Goal: Task Accomplishment & Management: Use online tool/utility

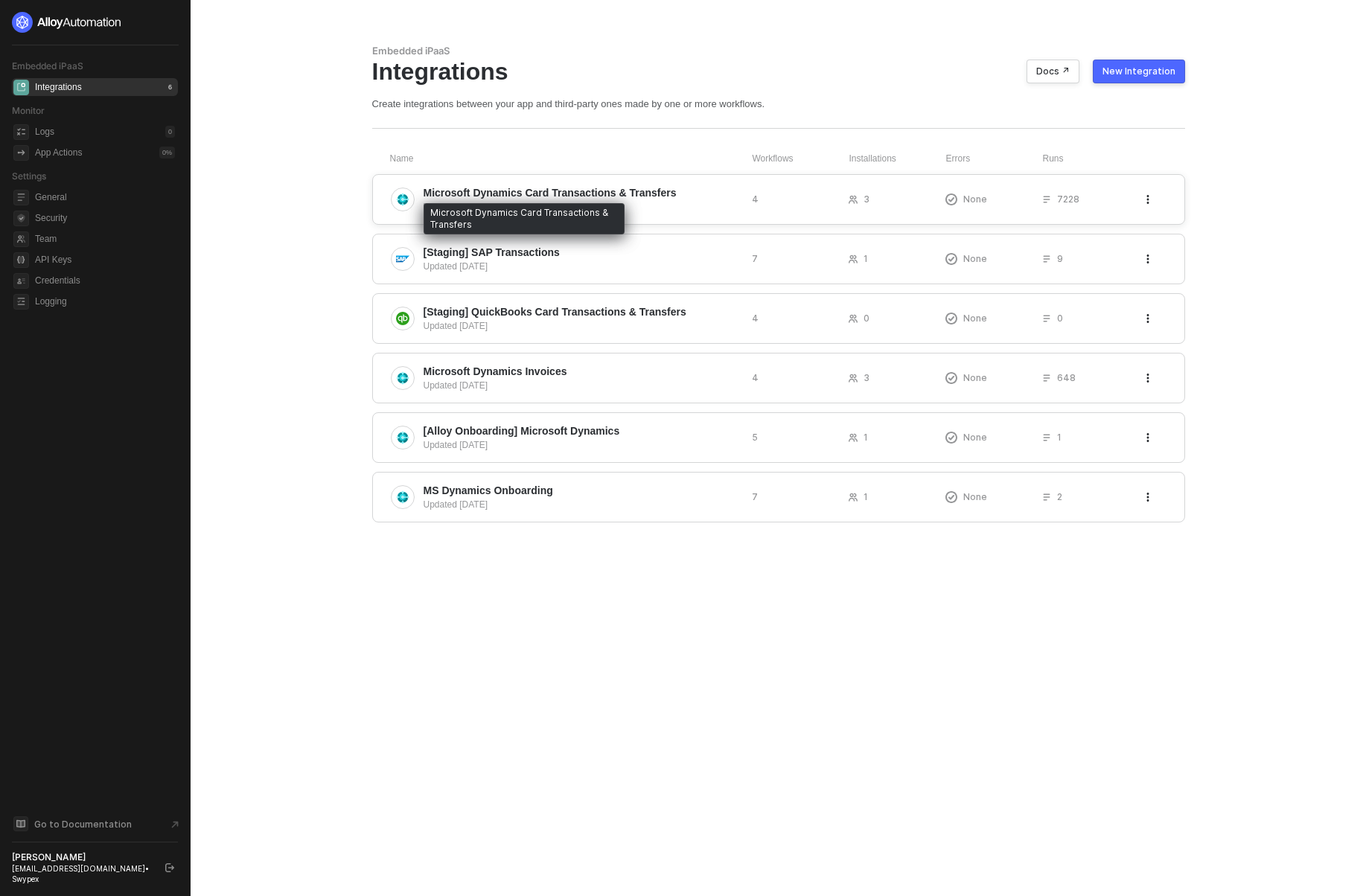
click at [517, 190] on span "Microsoft Dynamics Card Transactions & Transfers" at bounding box center [550, 193] width 253 height 15
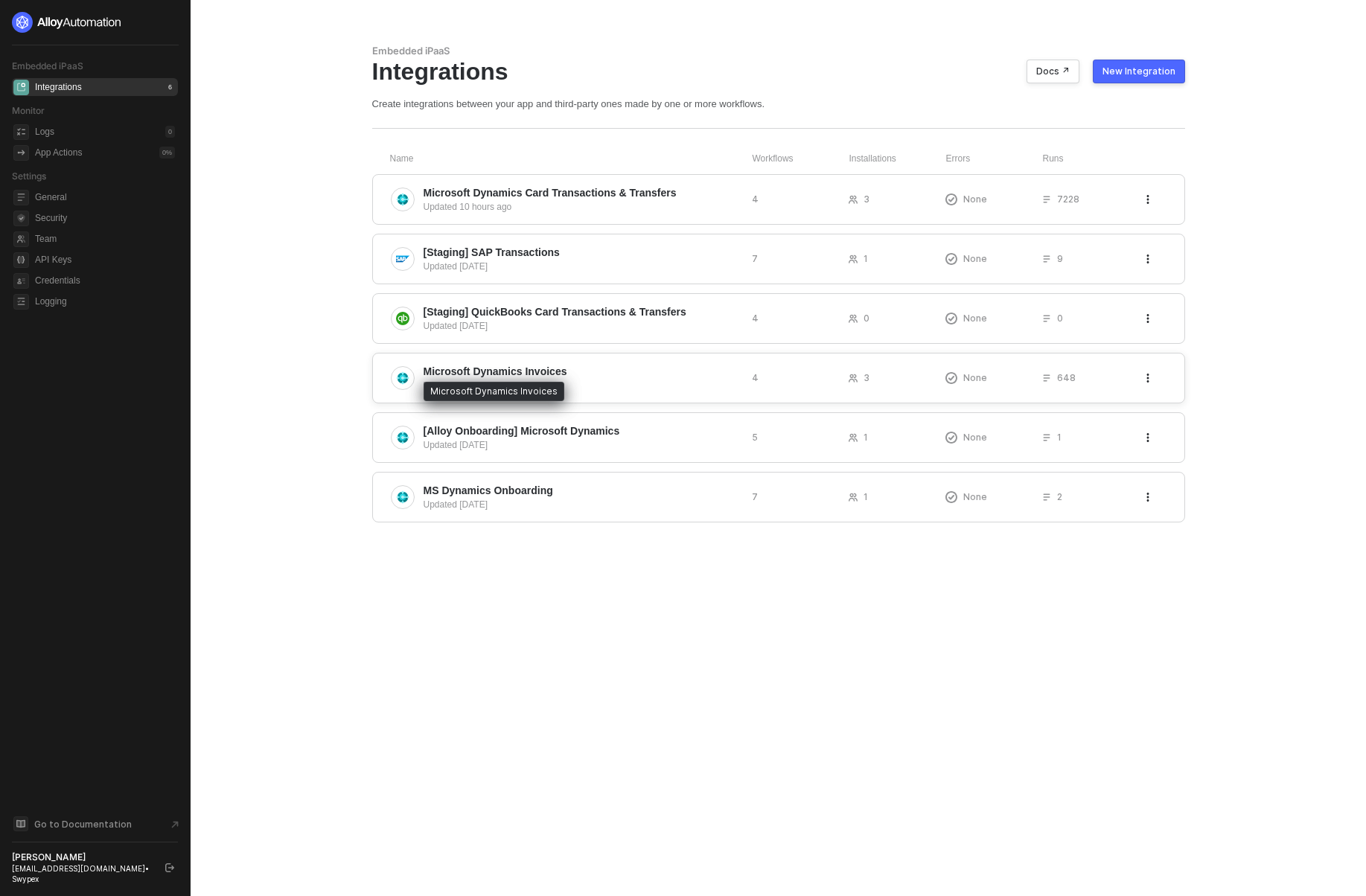
click at [496, 370] on span "Microsoft Dynamics Invoices" at bounding box center [495, 371] width 144 height 15
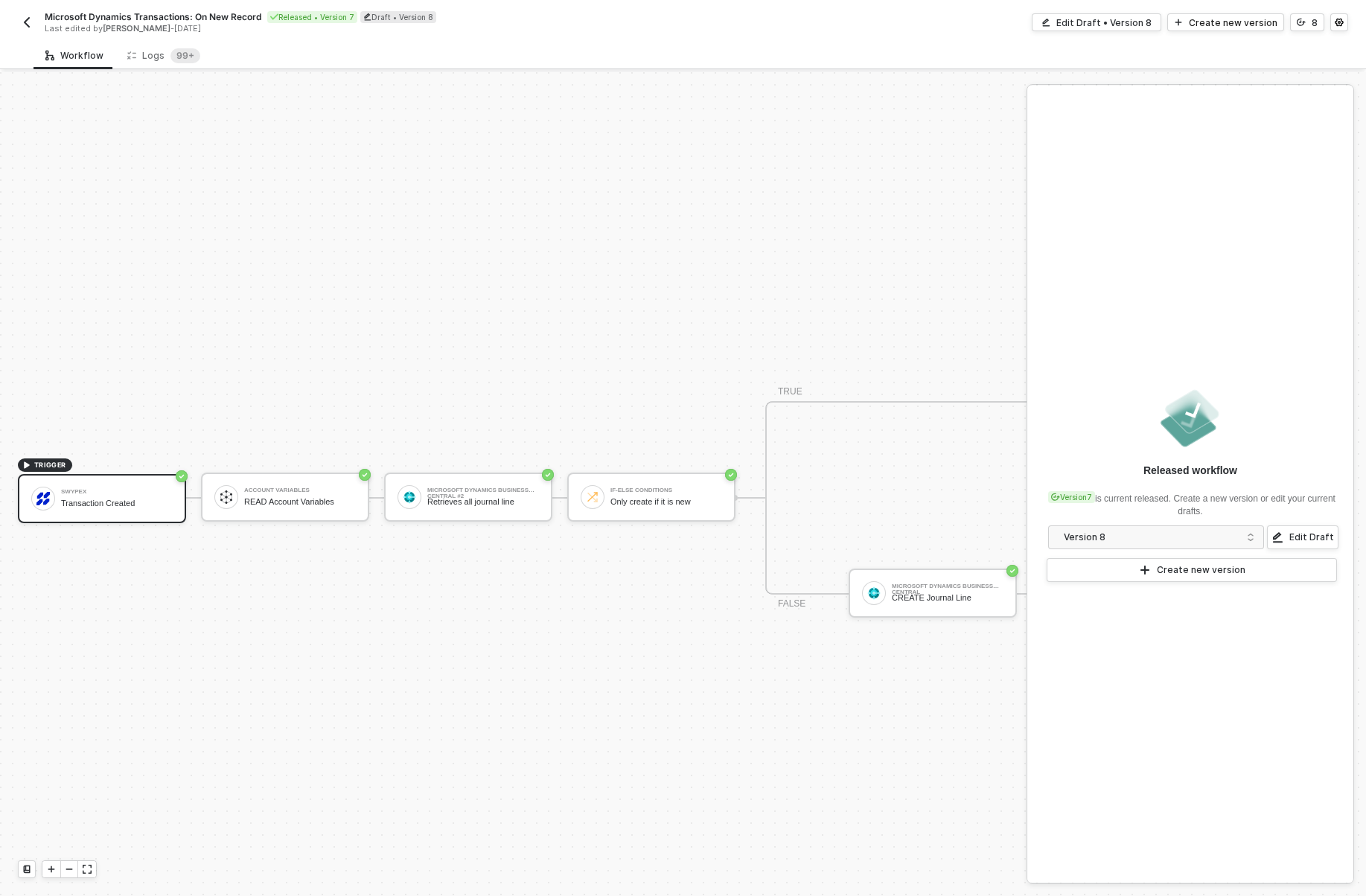
scroll to position [28, 0]
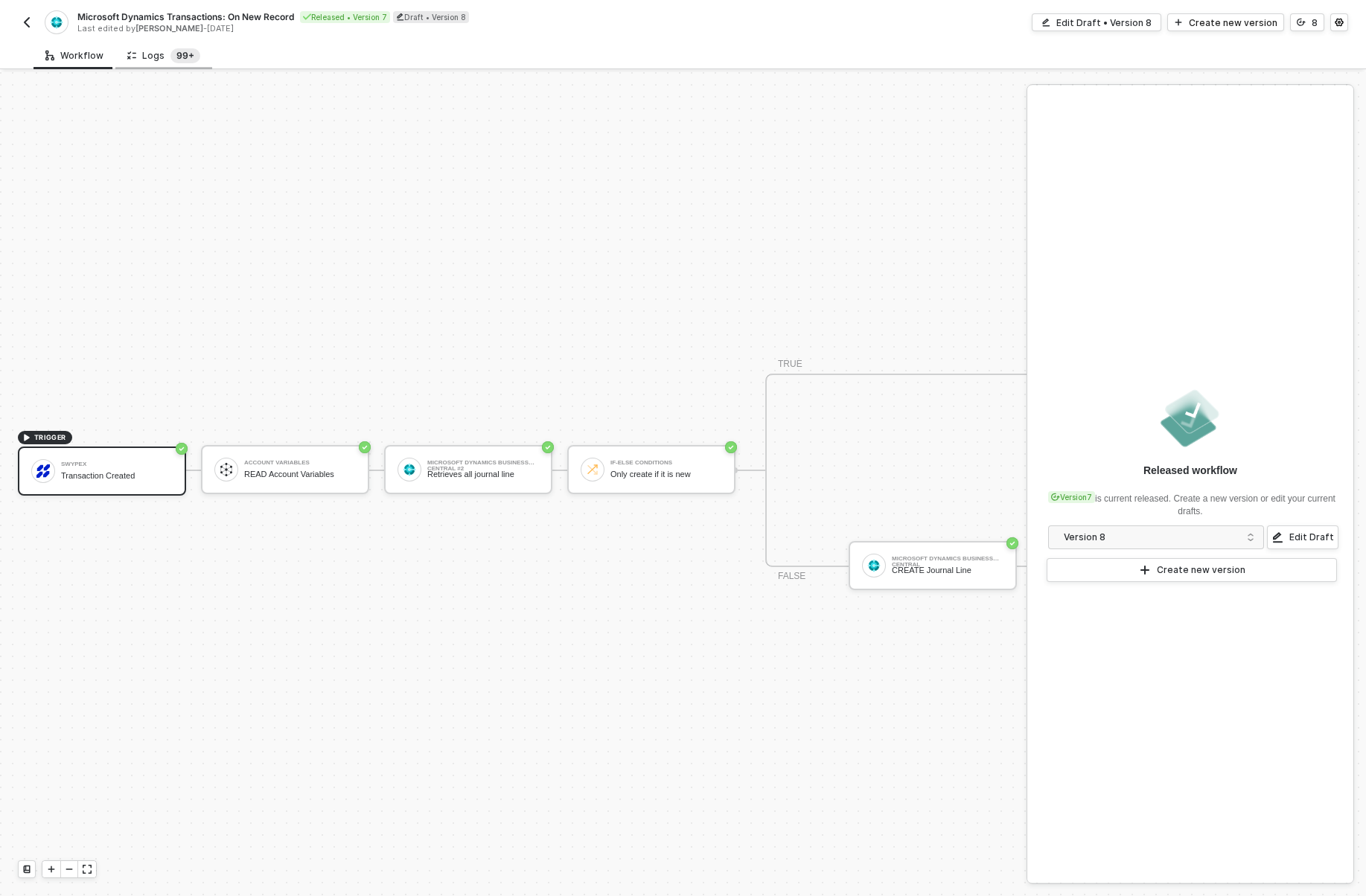
click at [182, 62] on sup "99+" at bounding box center [185, 55] width 29 height 15
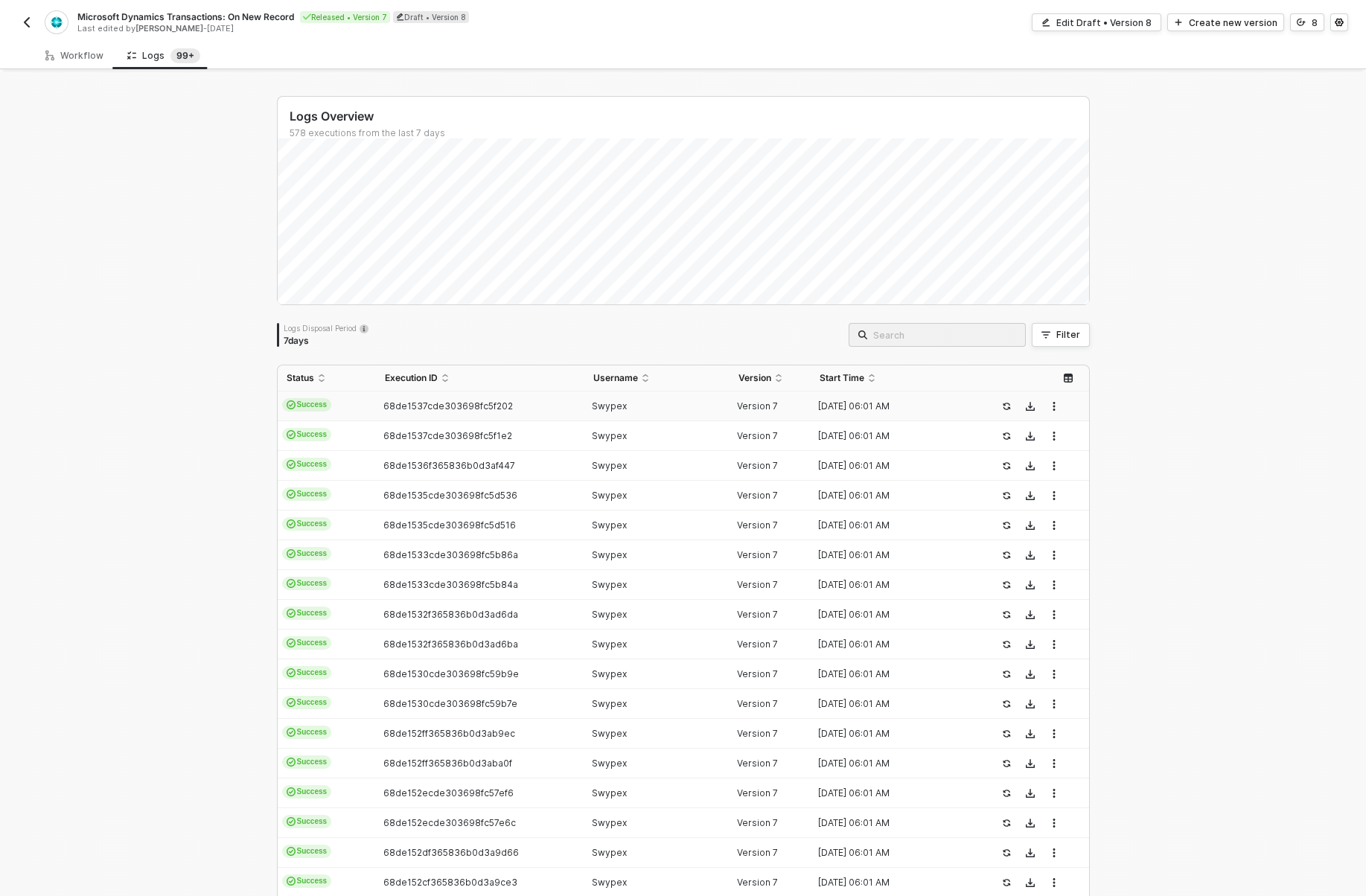
click at [517, 413] on td "68de1537cde303698fc5f202" at bounding box center [480, 406] width 208 height 29
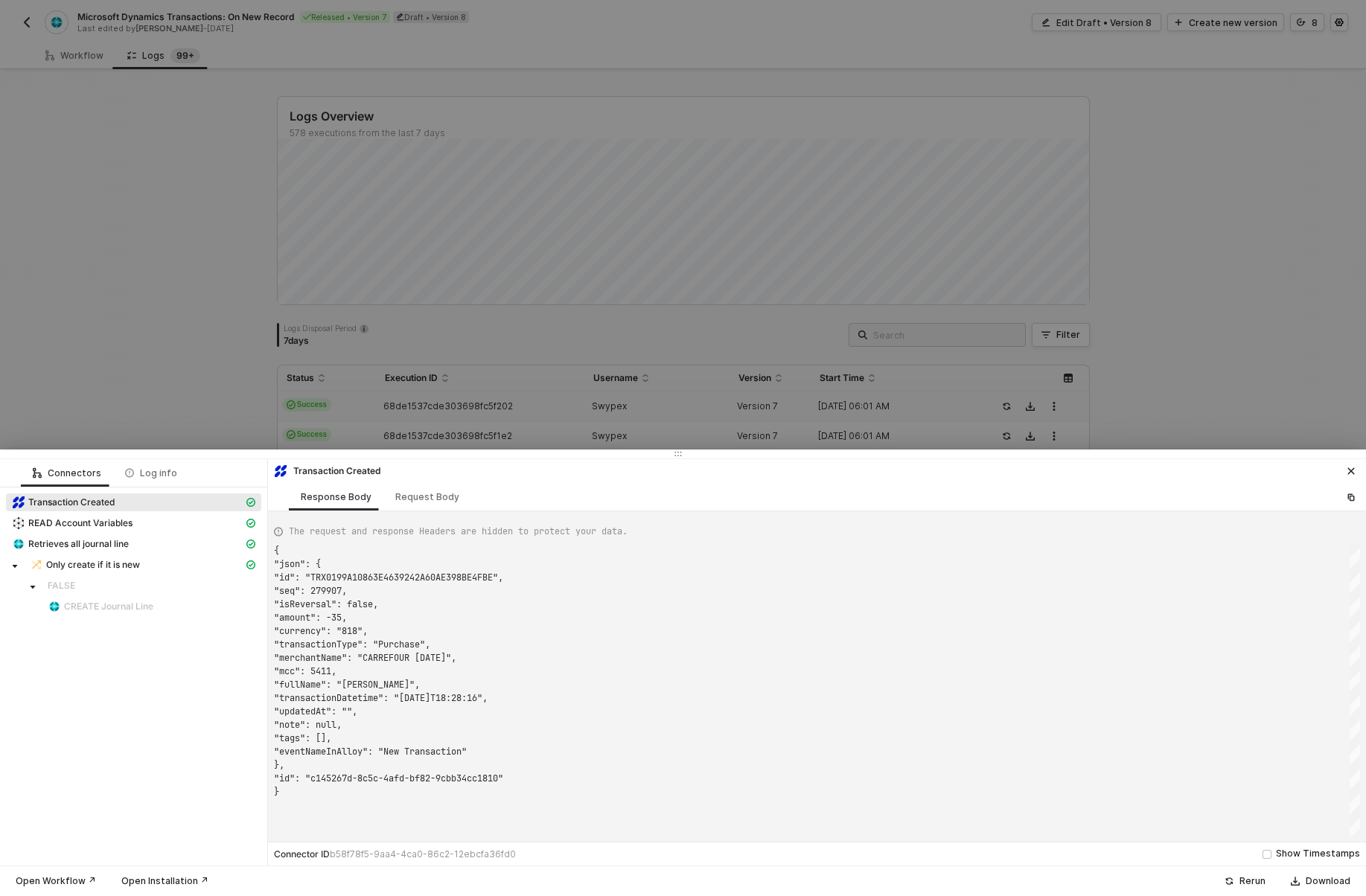
scroll to position [134, 0]
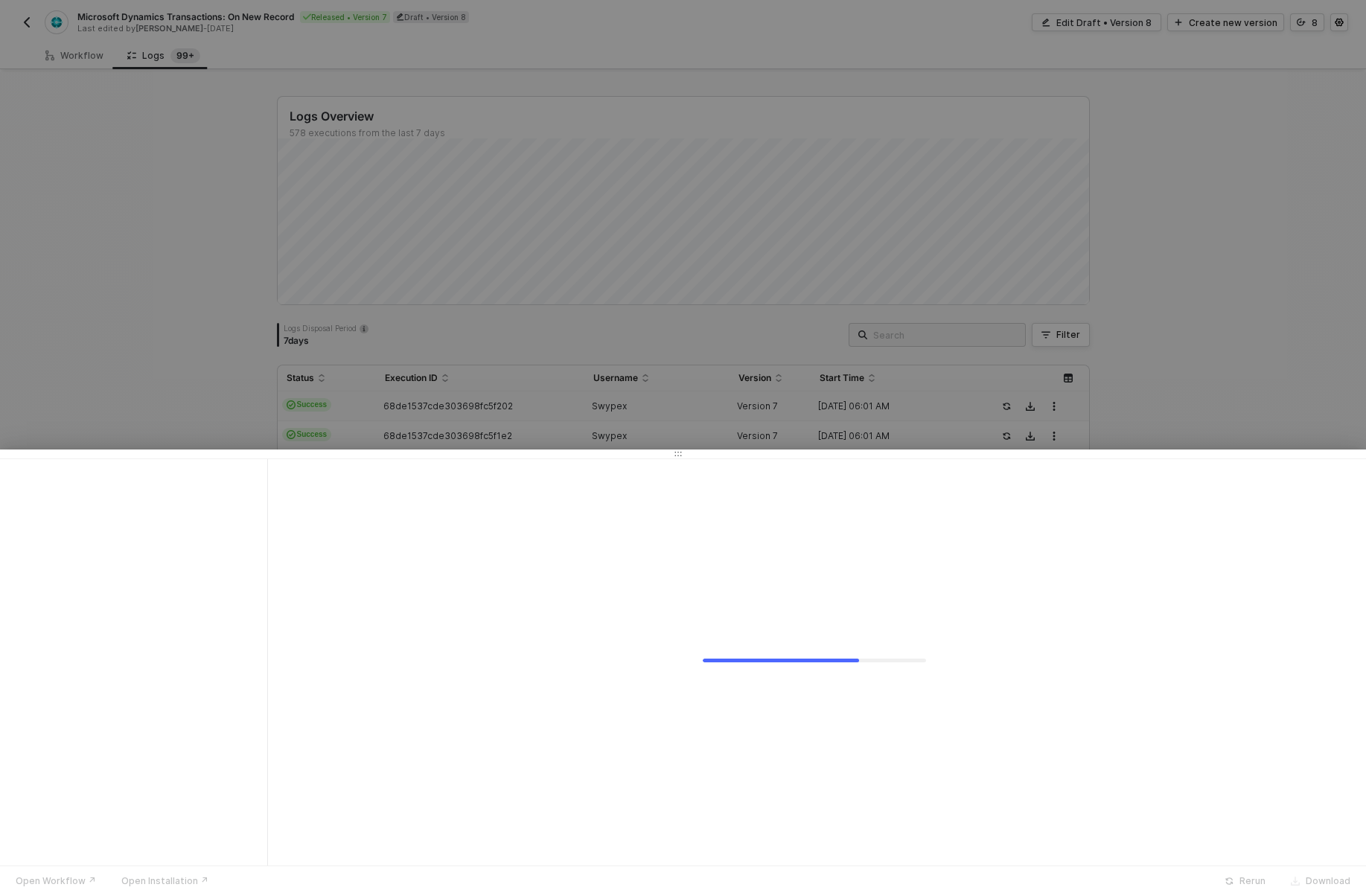
click at [502, 437] on div at bounding box center [683, 448] width 1366 height 896
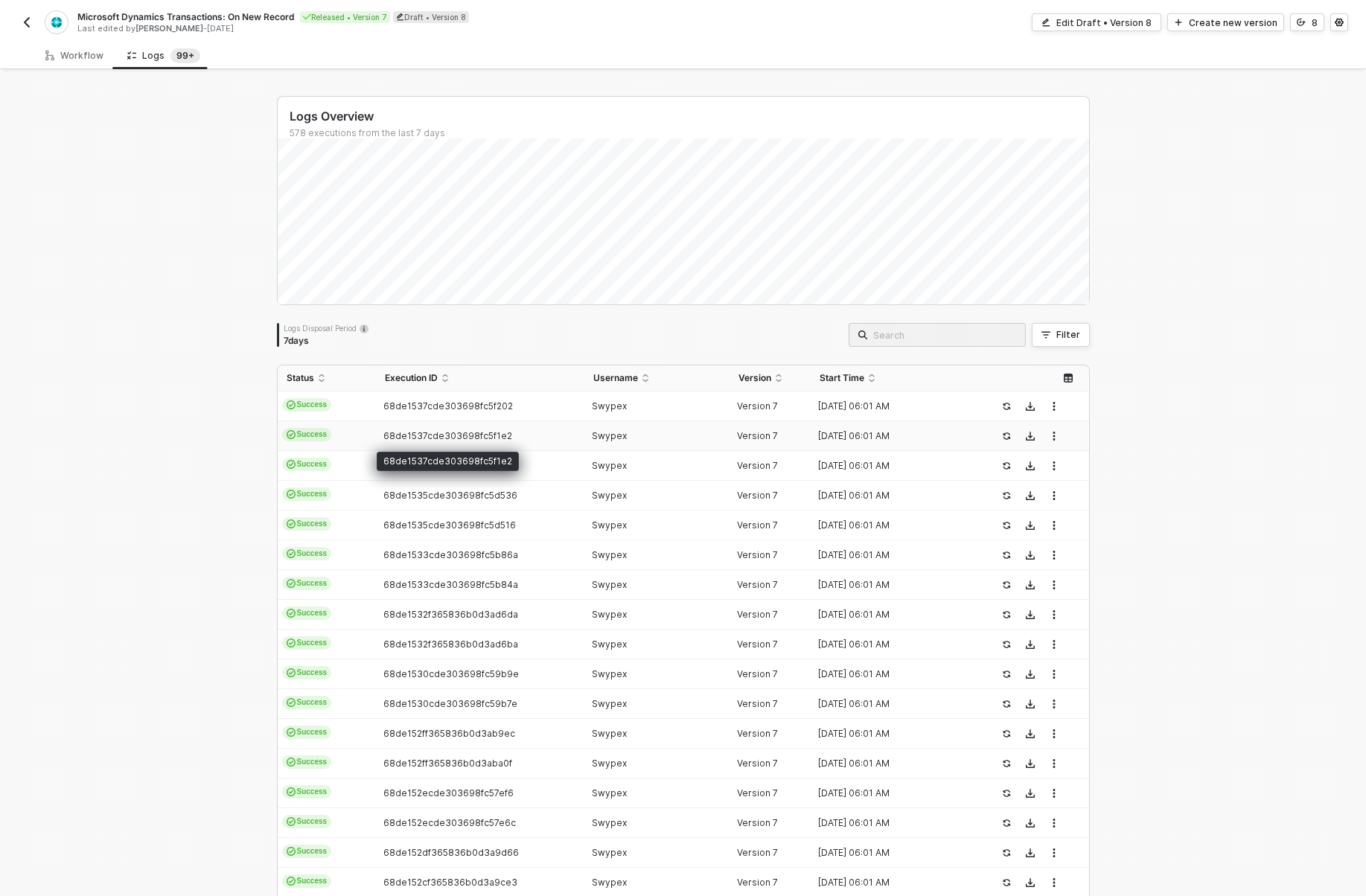
click at [502, 437] on span "68de1537cde303698fc5f1e2" at bounding box center [448, 436] width 129 height 11
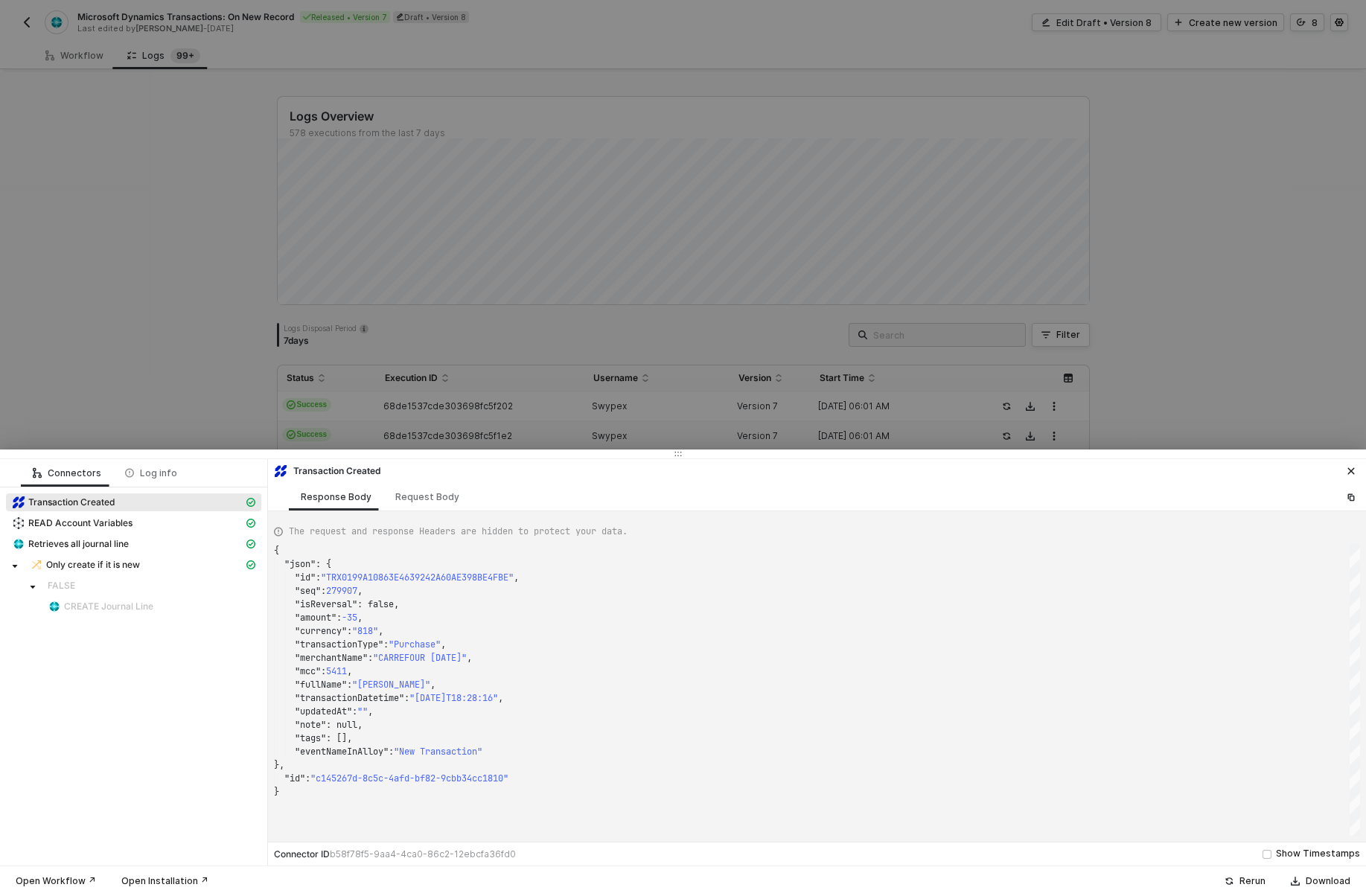
type textarea "{ "json": { "id": "TRX0199A05010280B9BD907AA374D04F6A2", "seq": 279745, "isReve…"
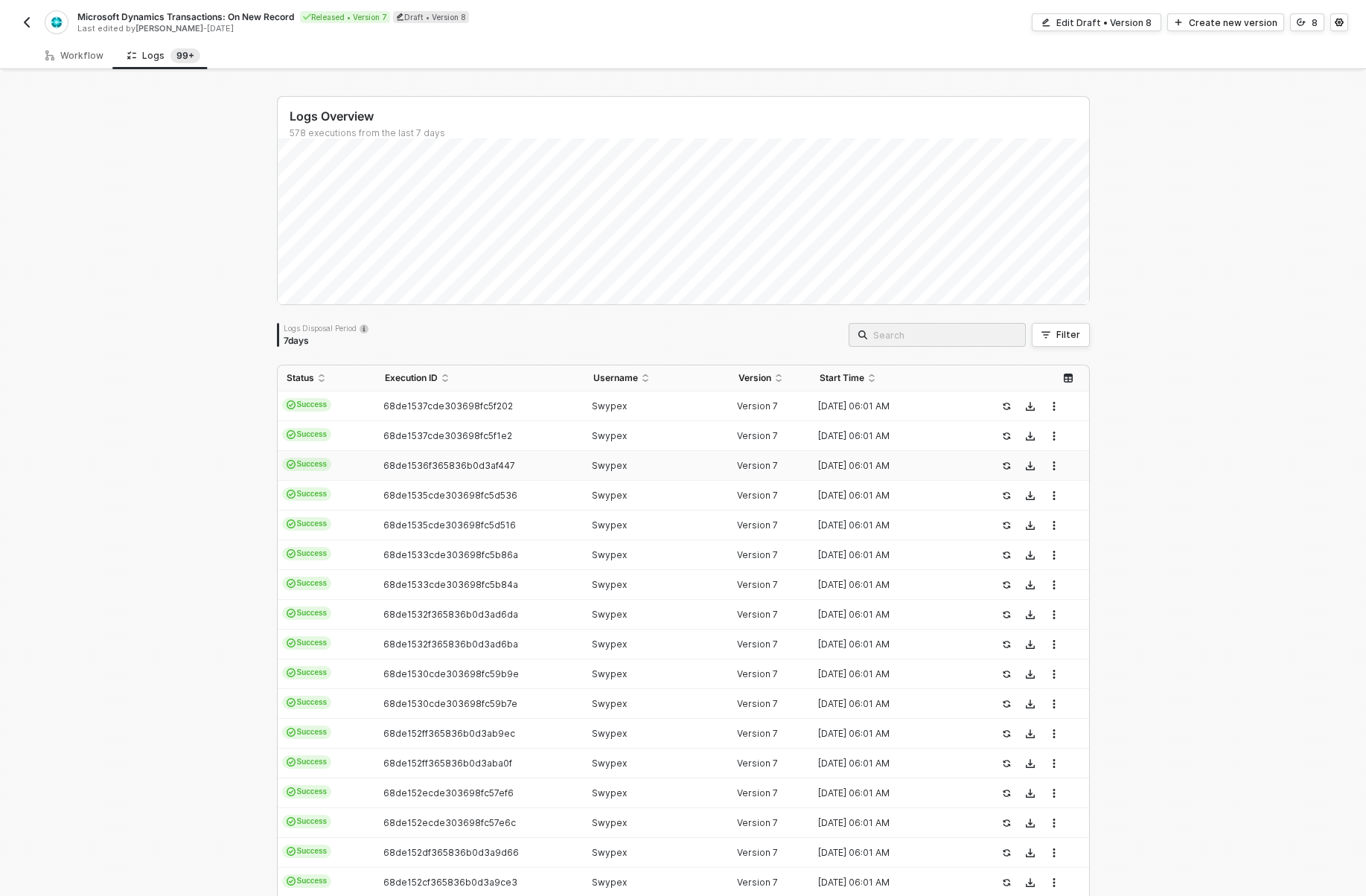
click at [500, 463] on span "68de1536f365836b0d3af447" at bounding box center [449, 466] width 131 height 11
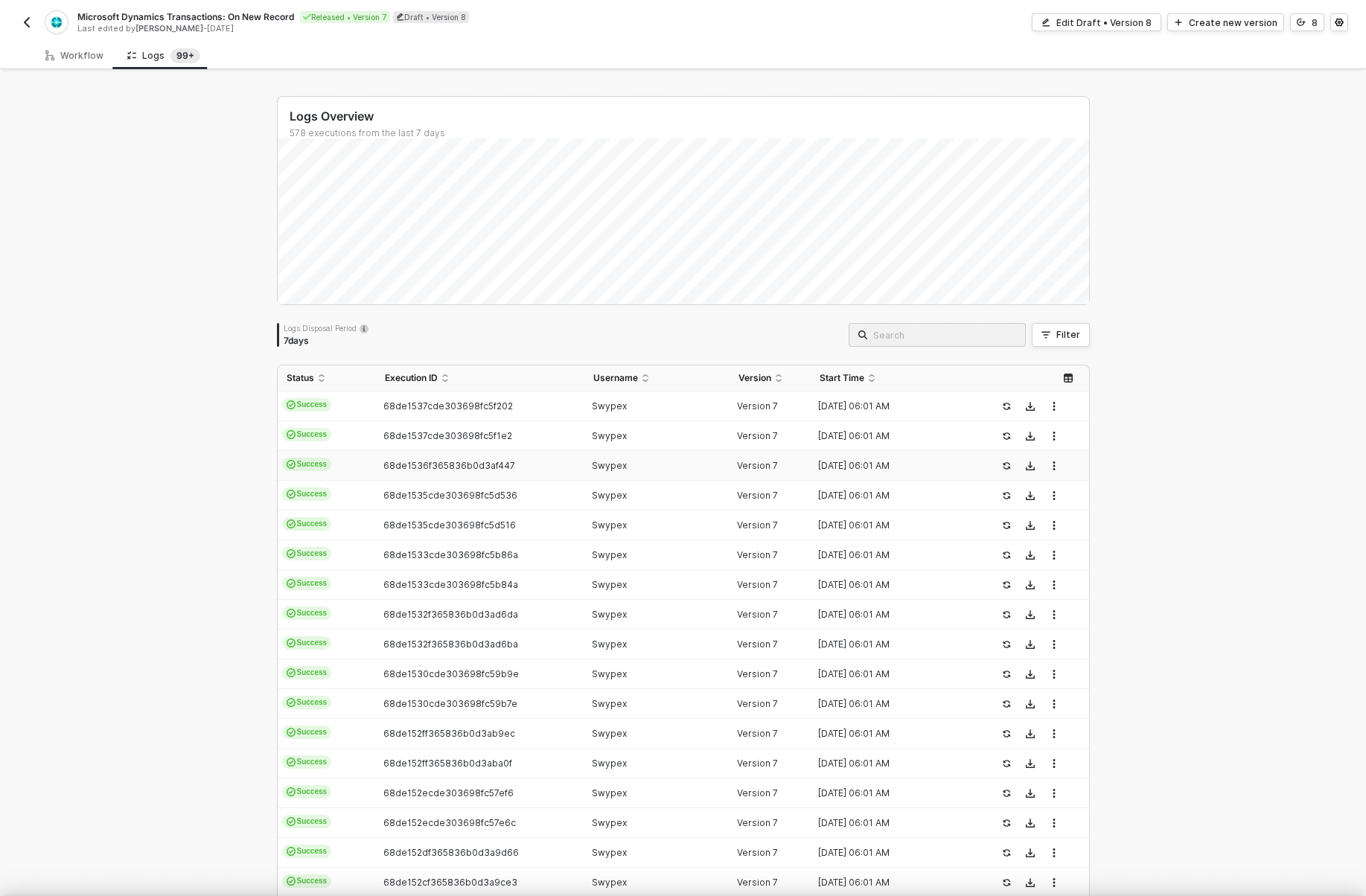
type textarea "{ "json": { "id": "TRX0199A05010280B9BD907AA374D04F6A2", "seq": 279745, "isReve…"
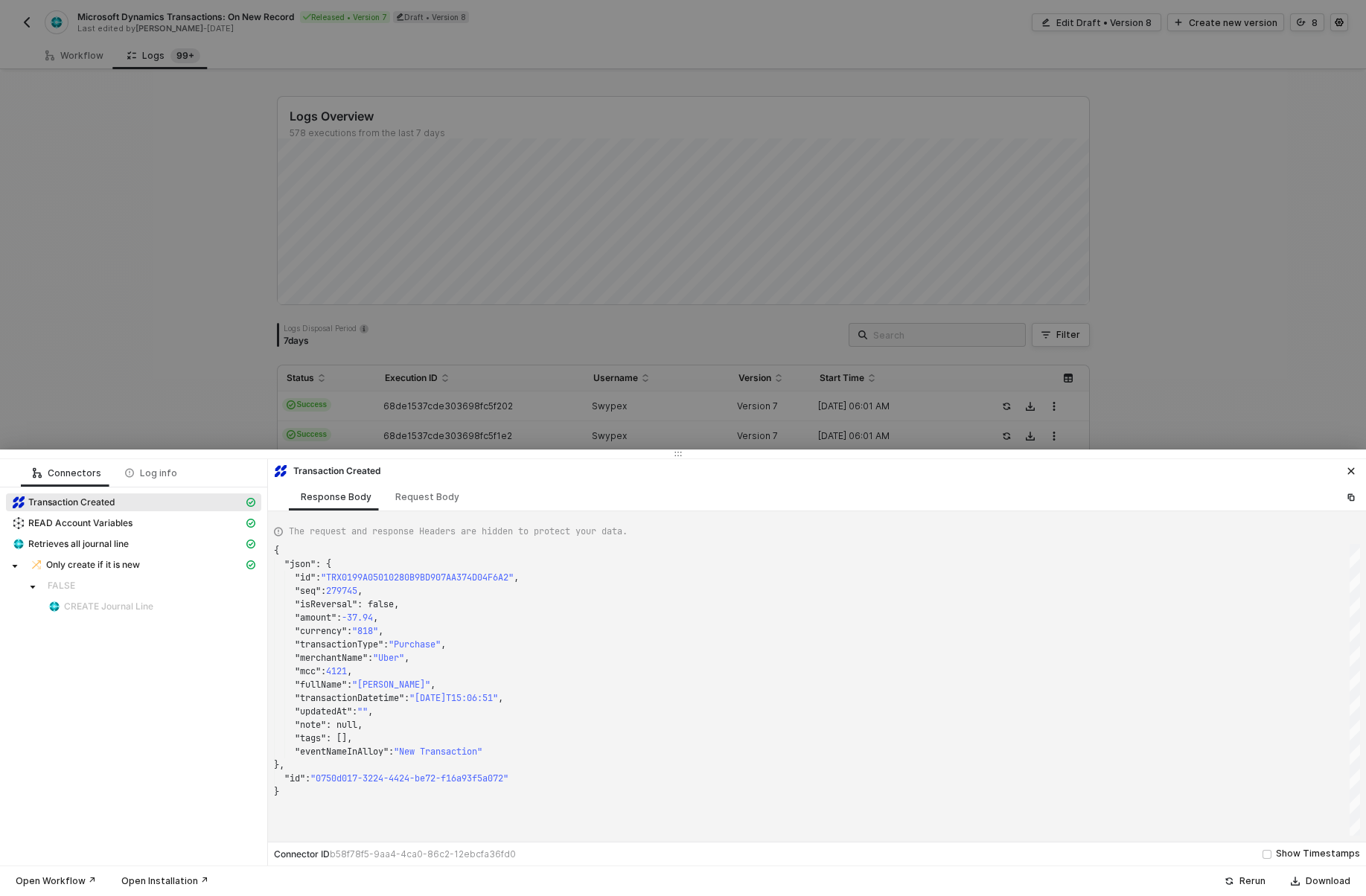
click at [500, 463] on div "Transaction Created" at bounding box center [817, 470] width 1098 height 21
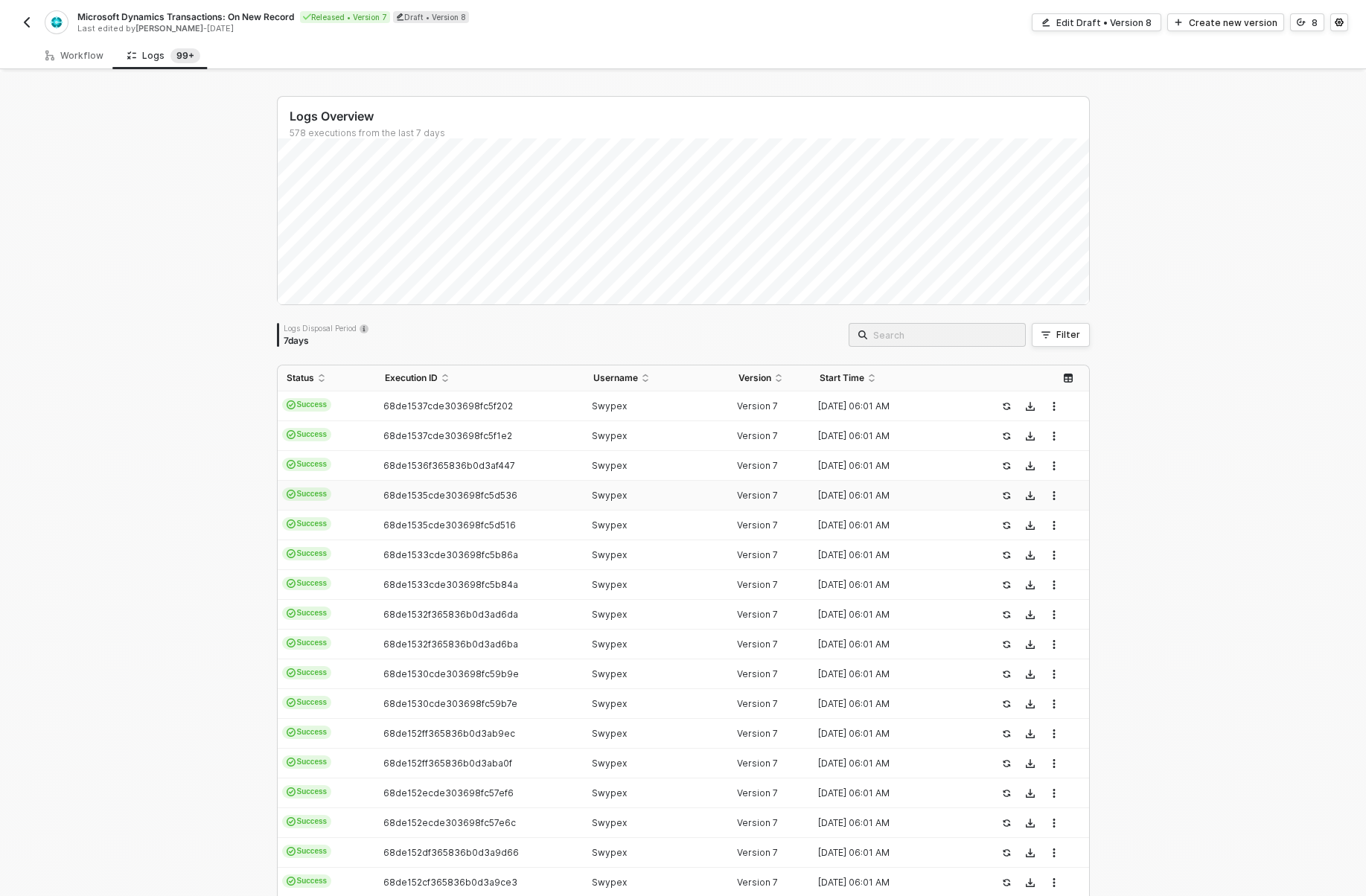
click at [499, 482] on td "68de1535cde303698fc5d536" at bounding box center [480, 495] width 208 height 29
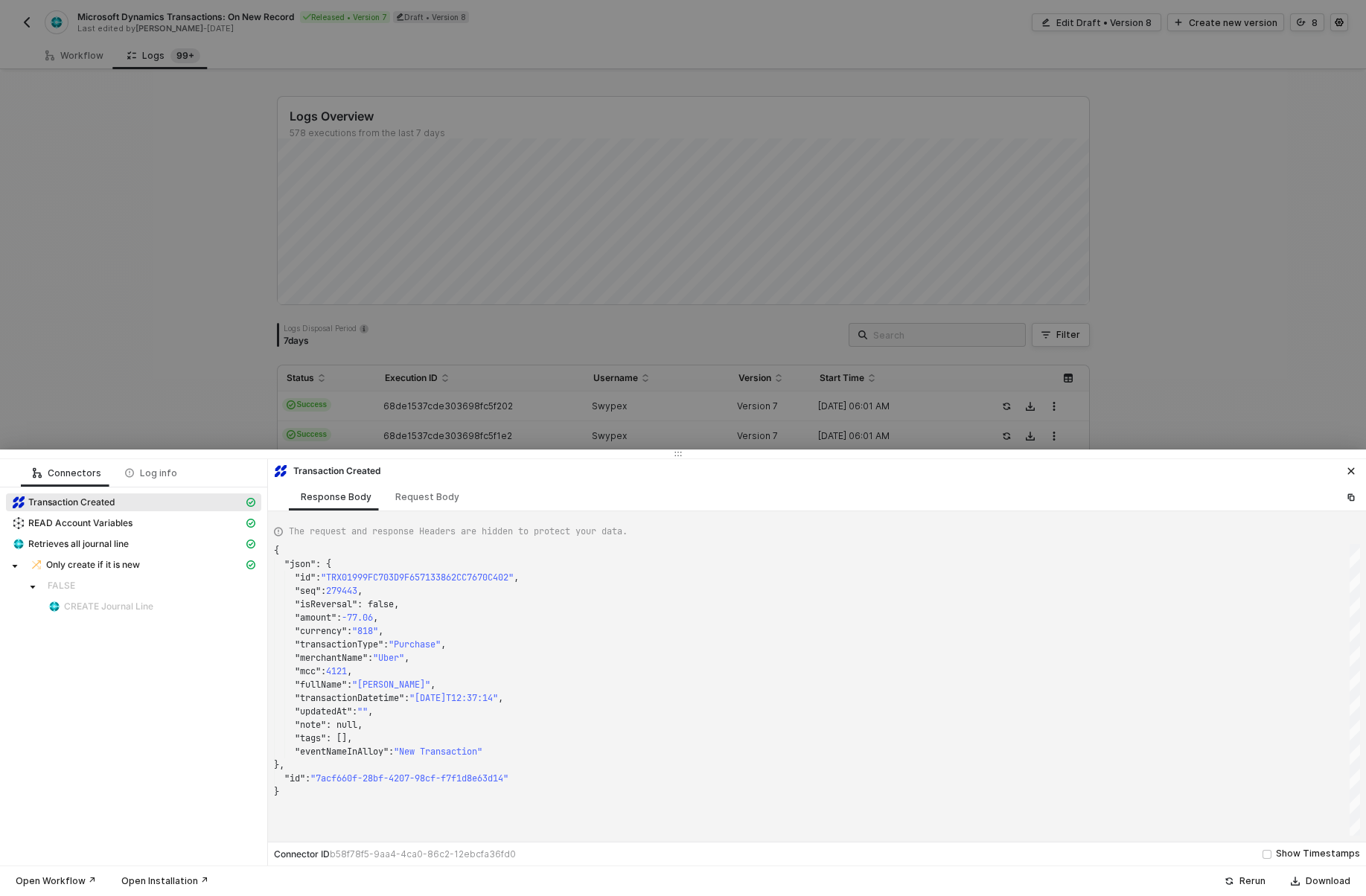
type textarea "{ "json": { "id": "TRX01999B0C41554499EE17AD8D81CA91C7", "seq": 278148, "isReve…"
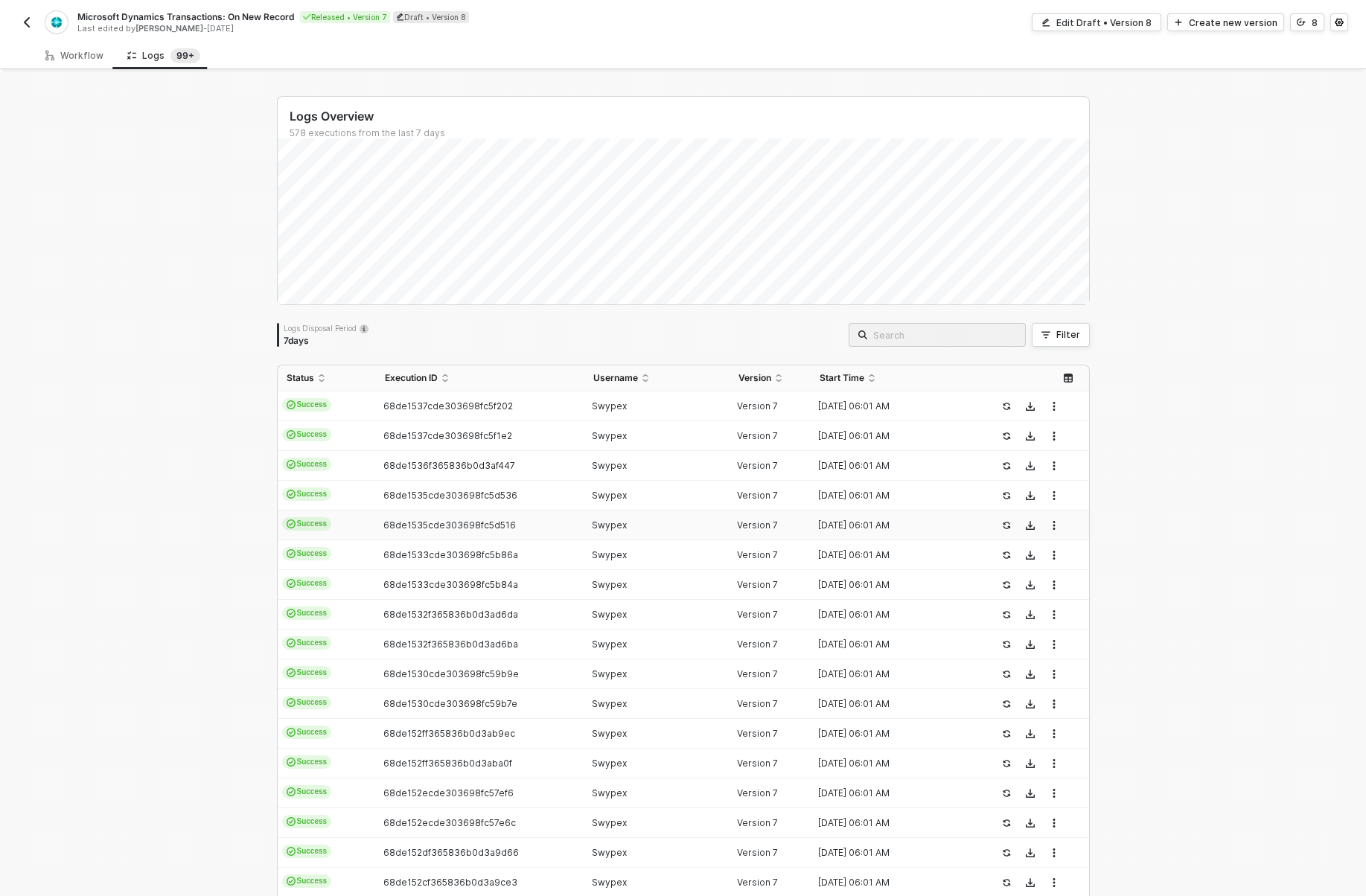
click at [499, 539] on td "68de1535cde303698fc5d516" at bounding box center [480, 526] width 208 height 29
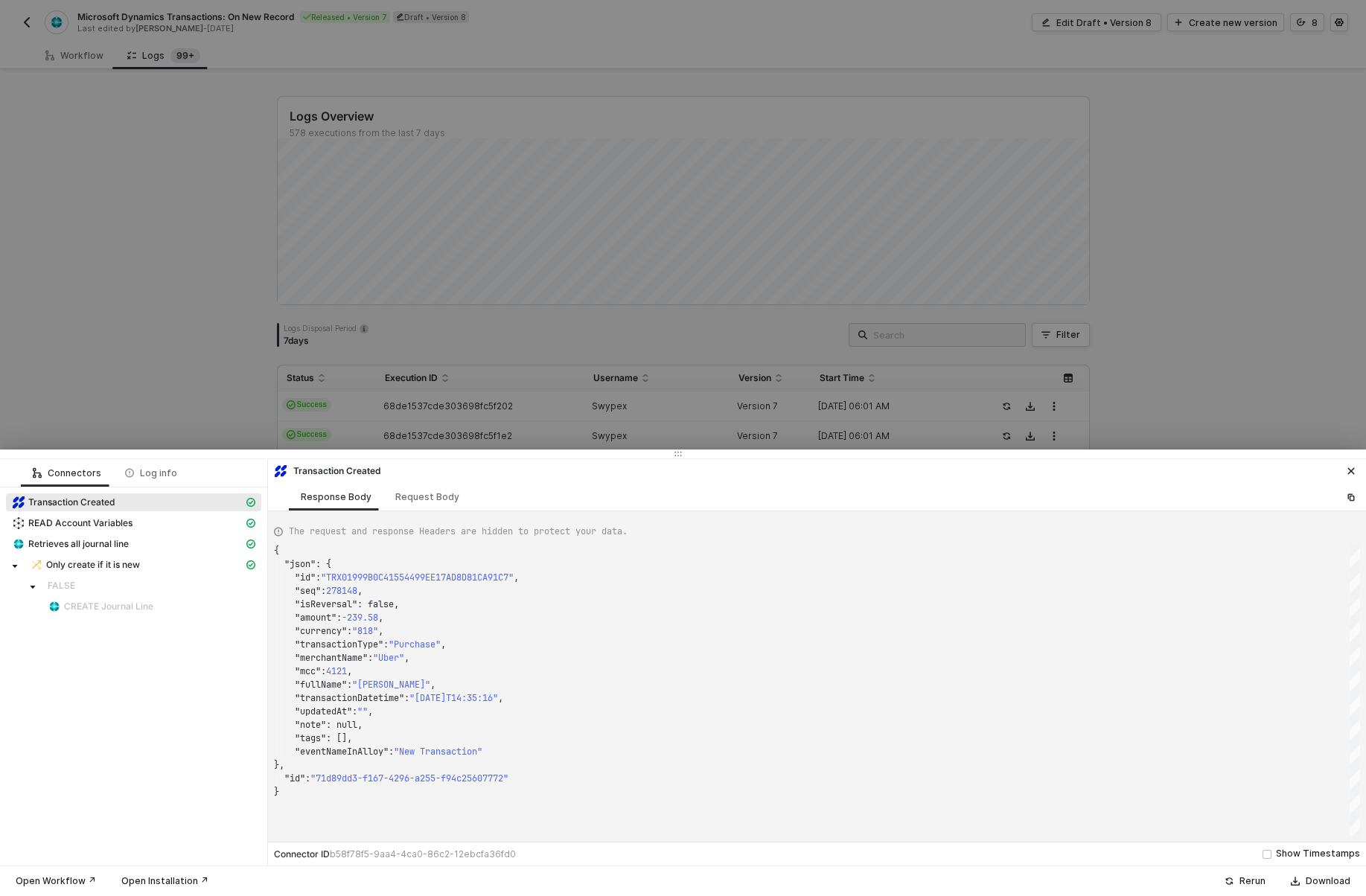
type textarea "{ "json": { "id": "TRX019996606A62DA68DEB86851A243E676", "seq": 276836, "isReve…"
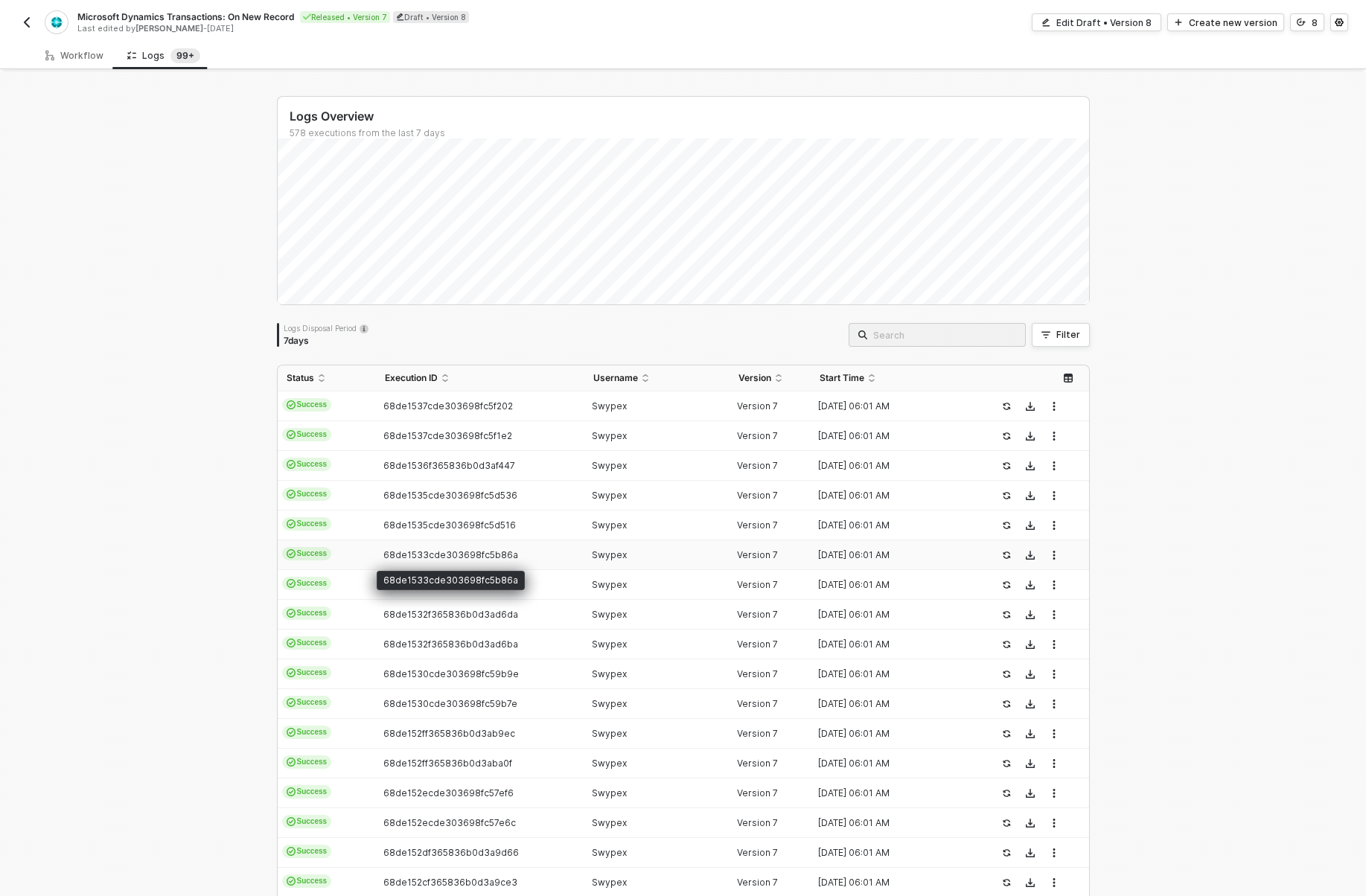
click at [499, 551] on span "68de1533cde303698fc5b86a" at bounding box center [450, 555] width 135 height 11
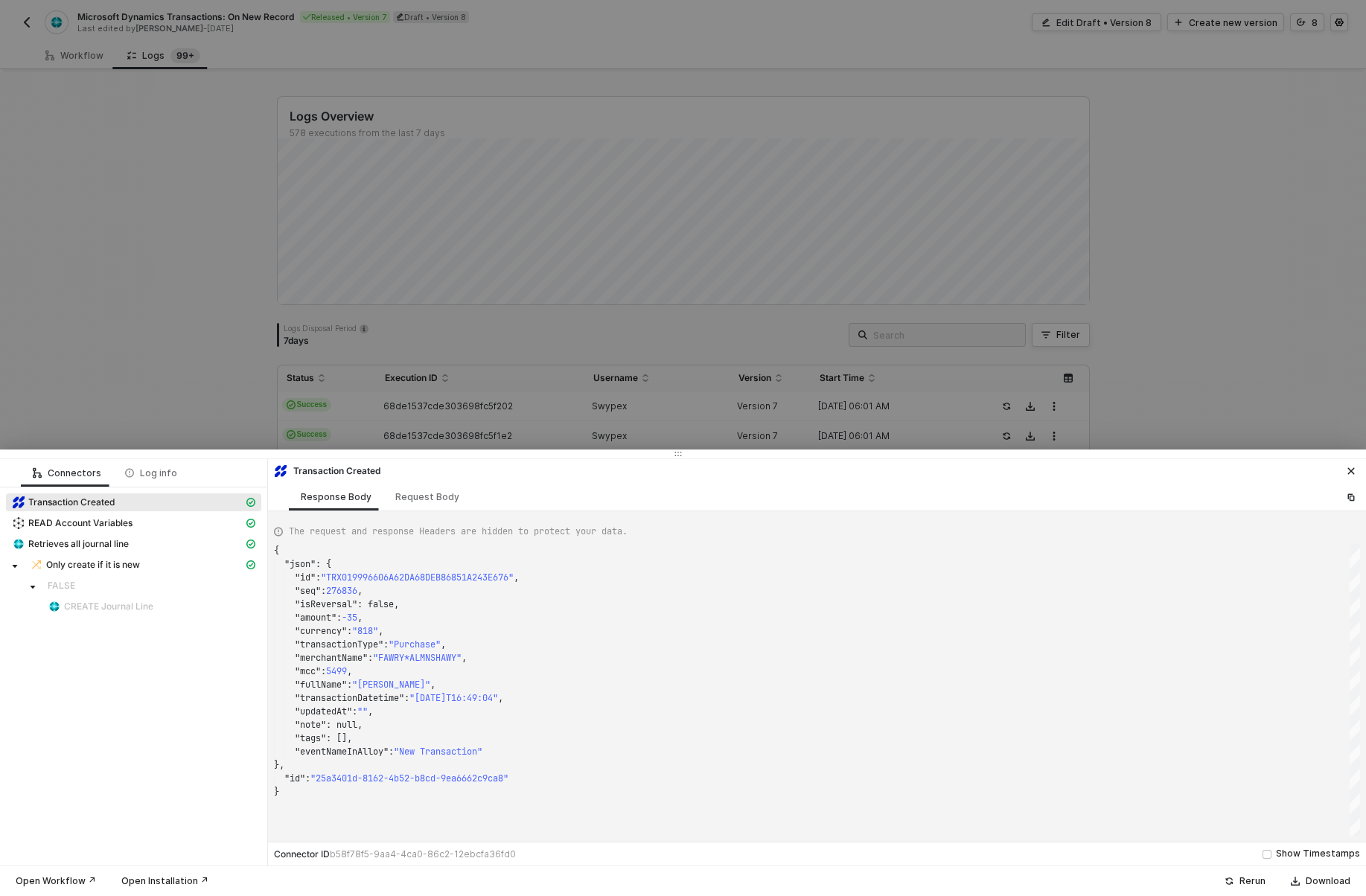
type textarea "{ "json": { "id": "TRX0199960A5BADA55B7BB38D499BD06AAC", "seq": 276747, "isReve…"
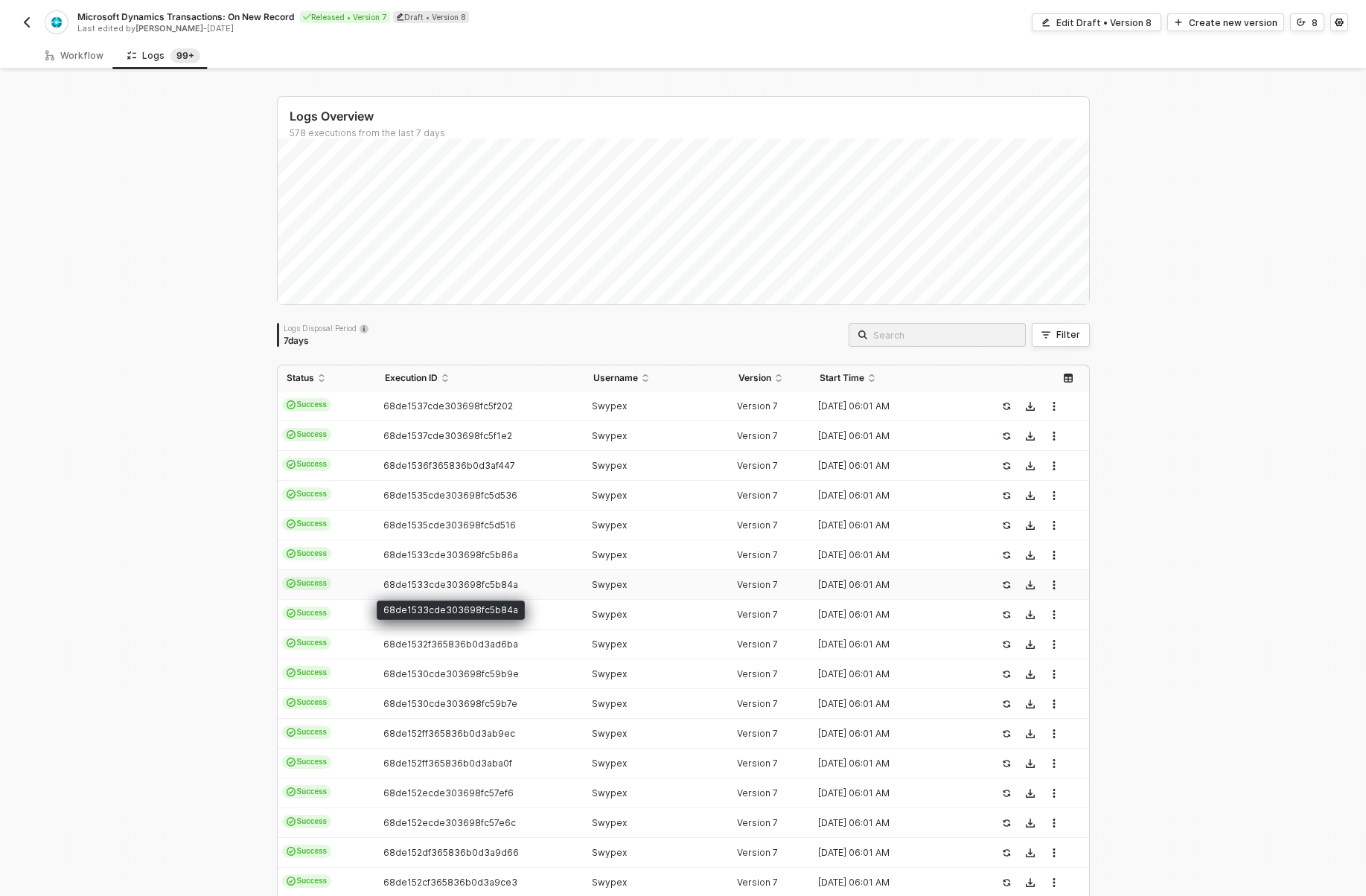
click at [499, 579] on span "68de1533cde303698fc5b84a" at bounding box center [450, 585] width 135 height 11
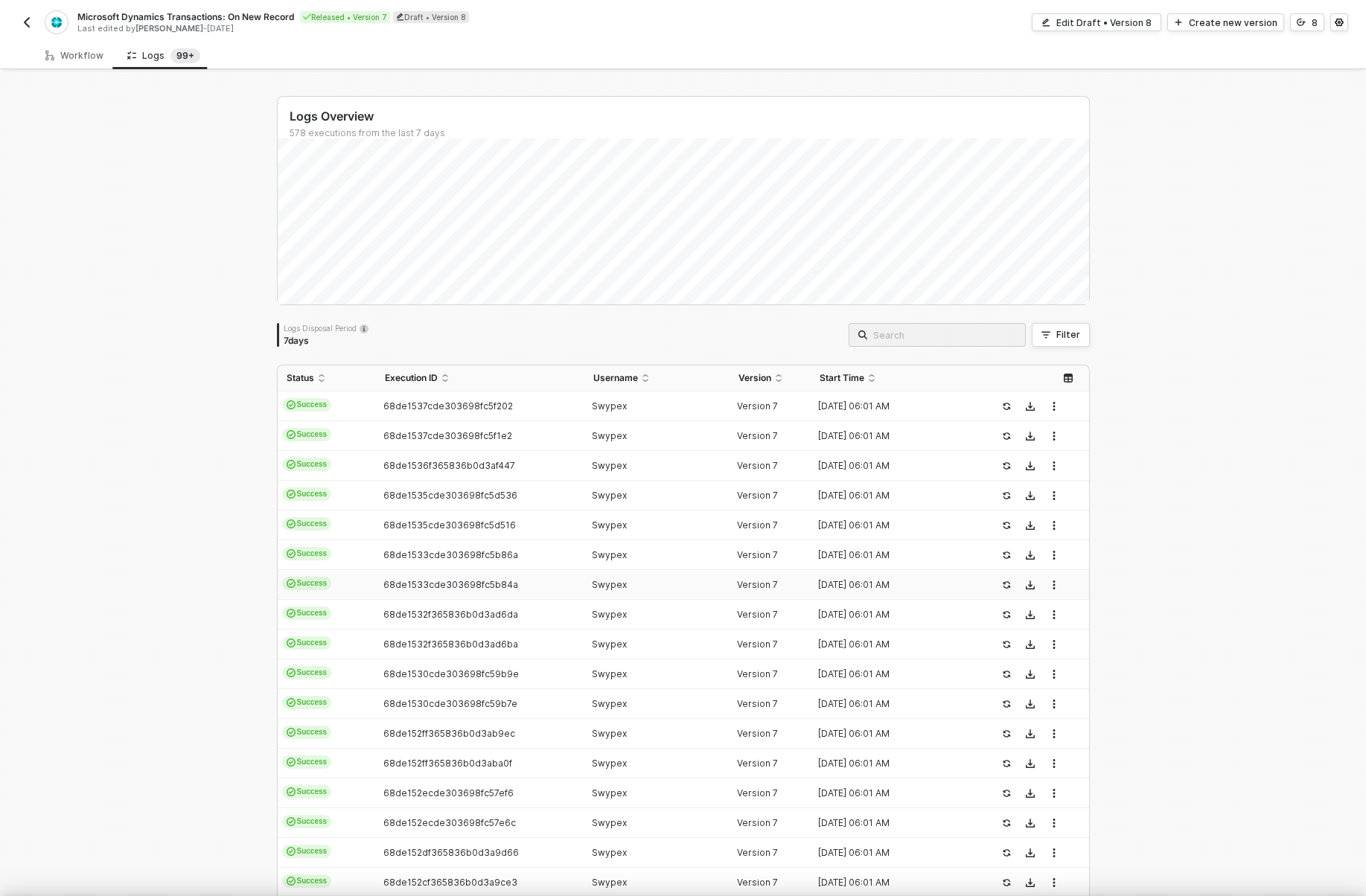
type textarea "{ "json": { "id": "TRX0199960A5BADA55B7BB38D499BD06AAC", "seq": 276747, "isReve…"
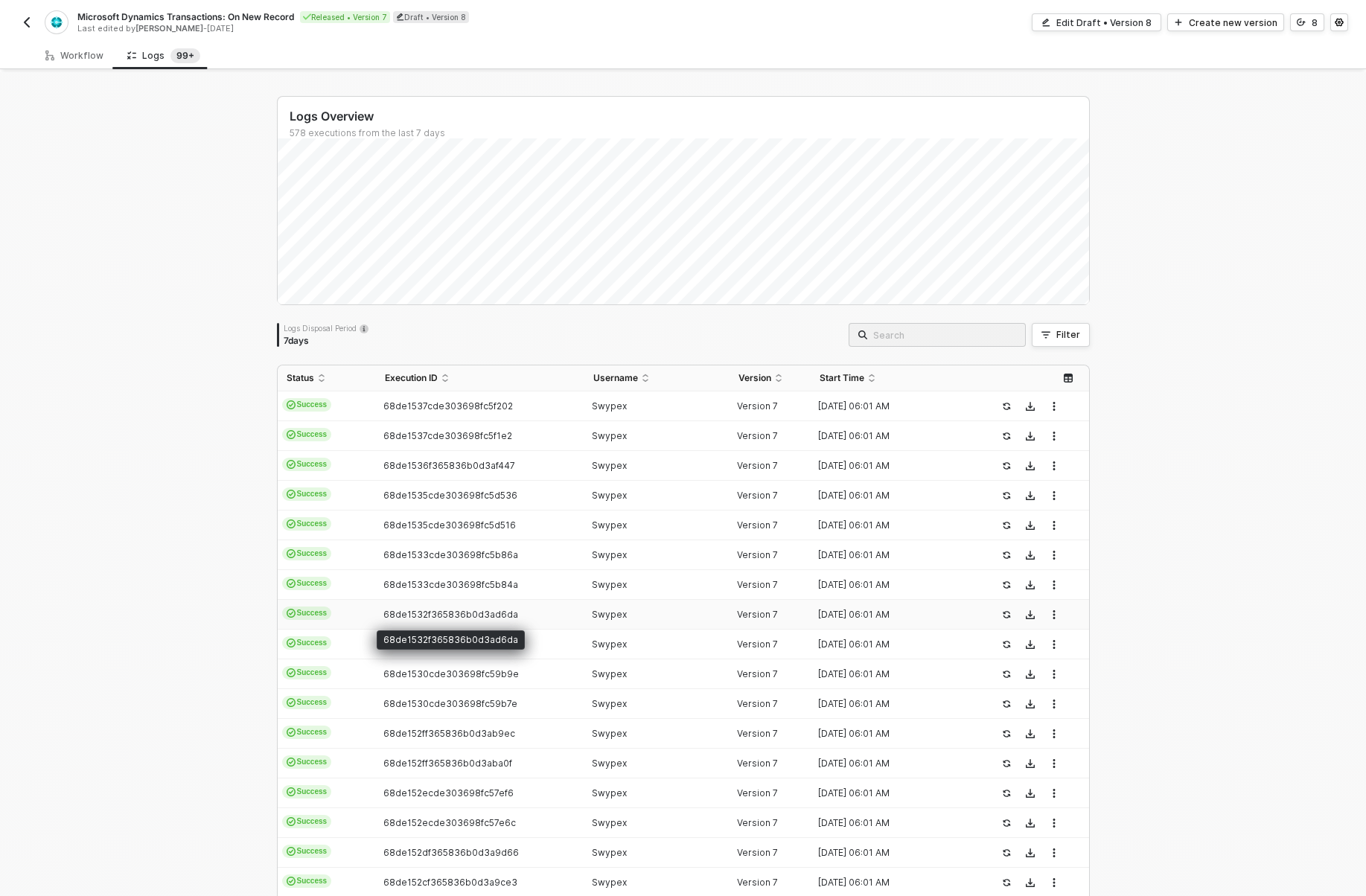
click at [499, 615] on span "68de1532f365836b0d3ad6da" at bounding box center [450, 614] width 135 height 11
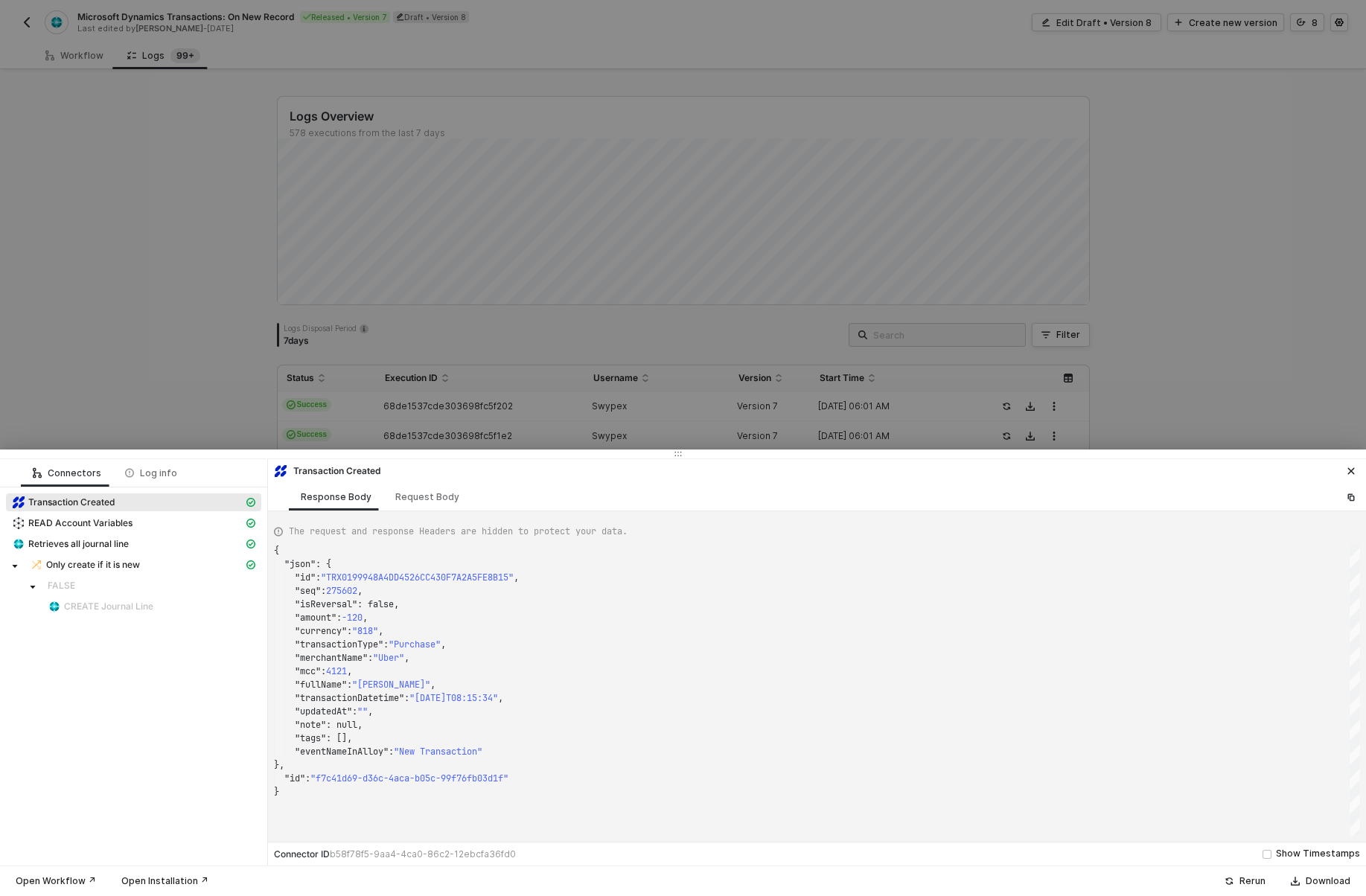
type textarea "{ "json": { "id": "TRX0199A2258A4D91BD985030AF3C4C9D27", "seq": 280071, "isReve…"
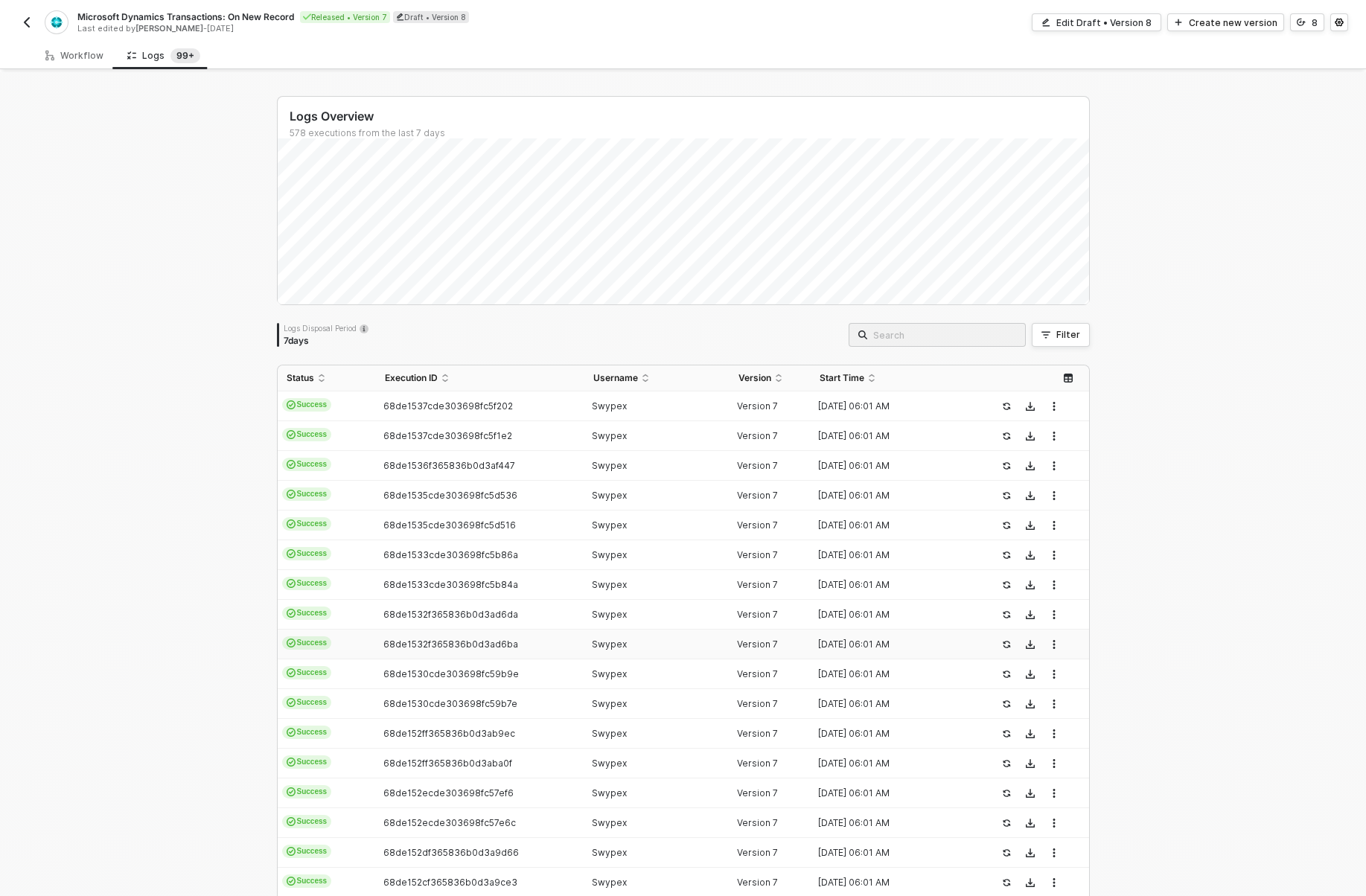
click at [499, 634] on td "68de1532f365836b0d3ad6ba" at bounding box center [480, 645] width 208 height 29
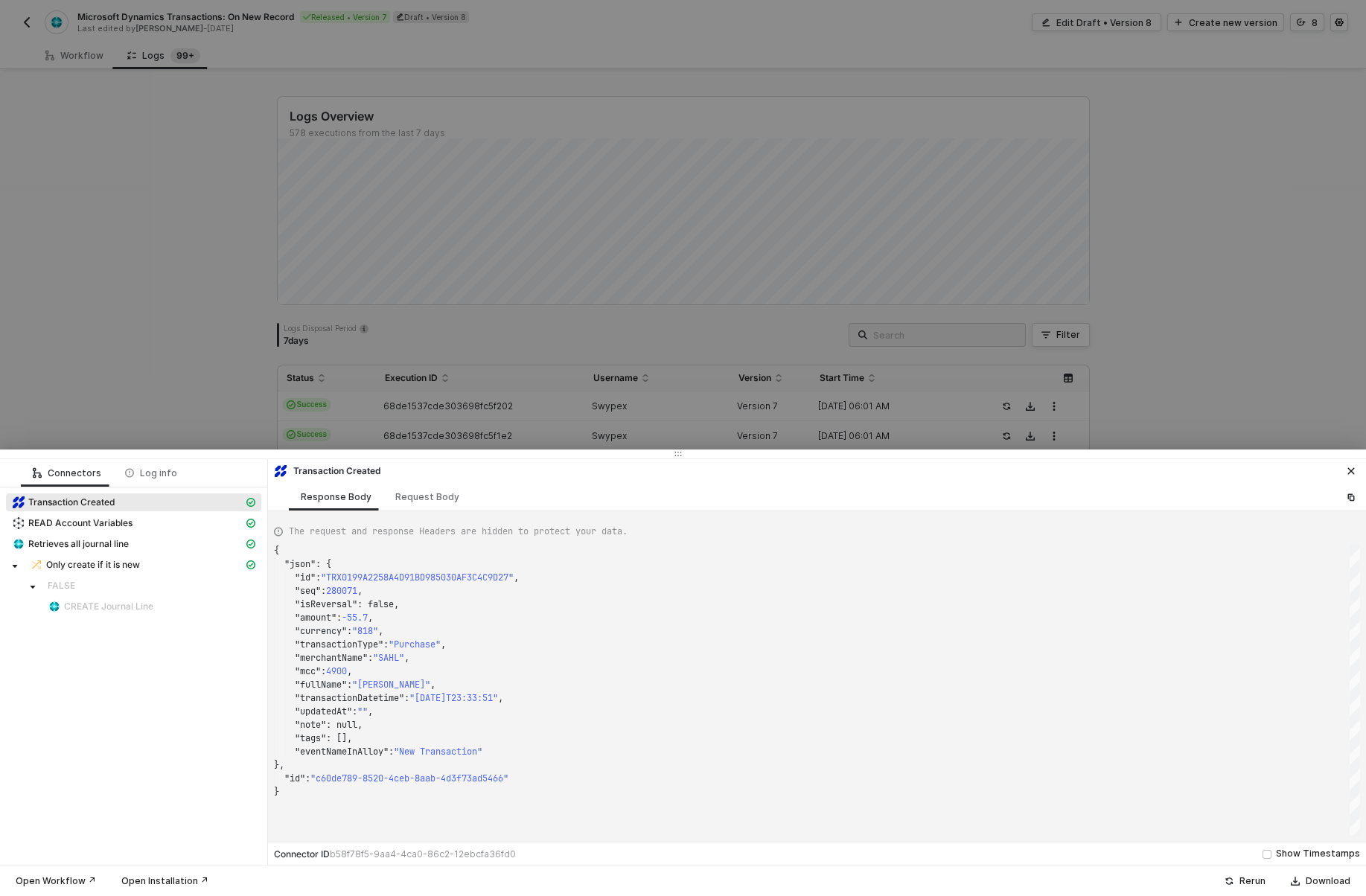
type textarea "{ "json": { "id": "TRX0199A0D67419BB70A7B7681CEE8F6A27", "seq": 279885, "isReve…"
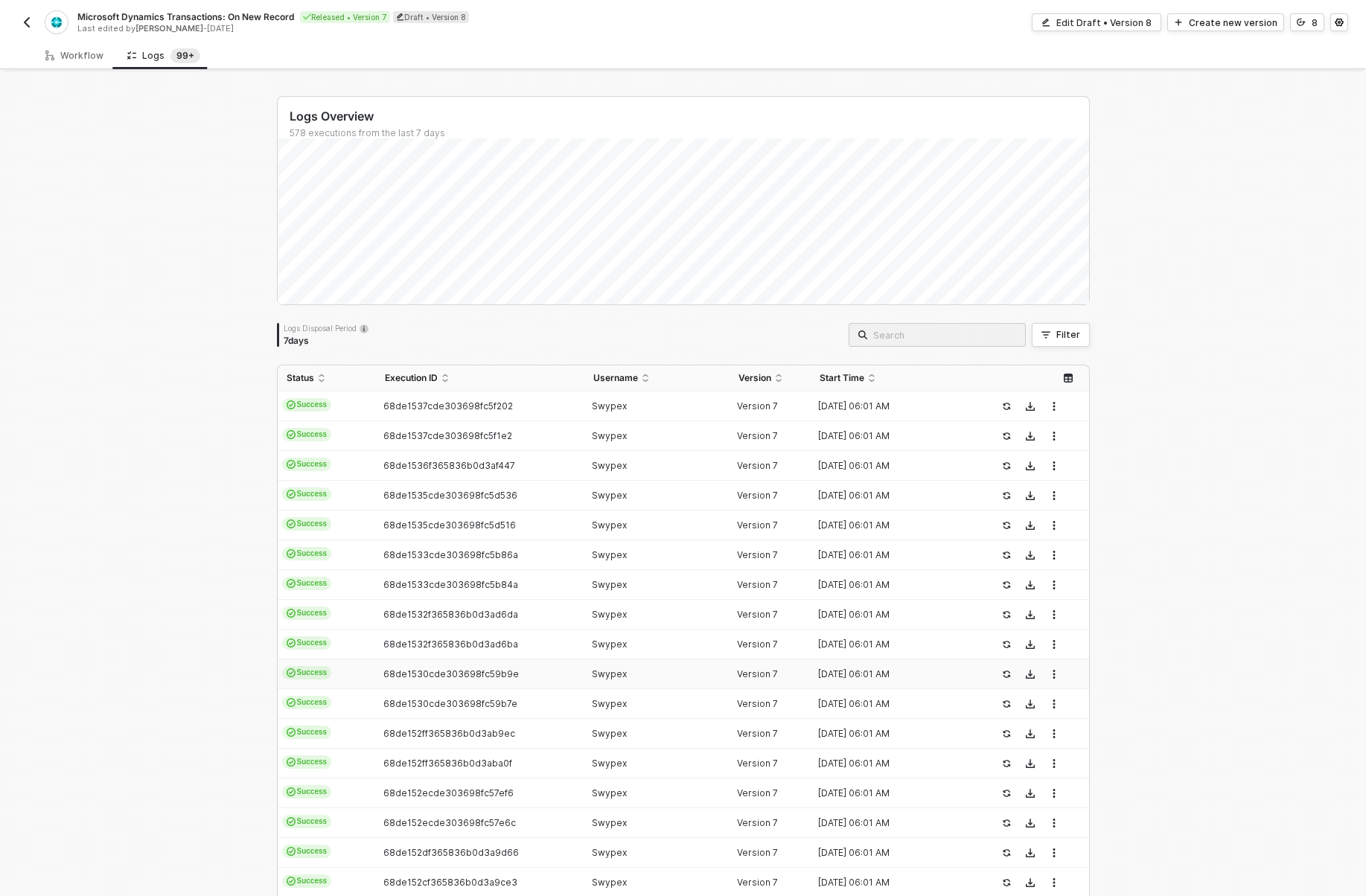
click at [498, 672] on span "68de1530cde303698fc59b9e" at bounding box center [451, 674] width 135 height 11
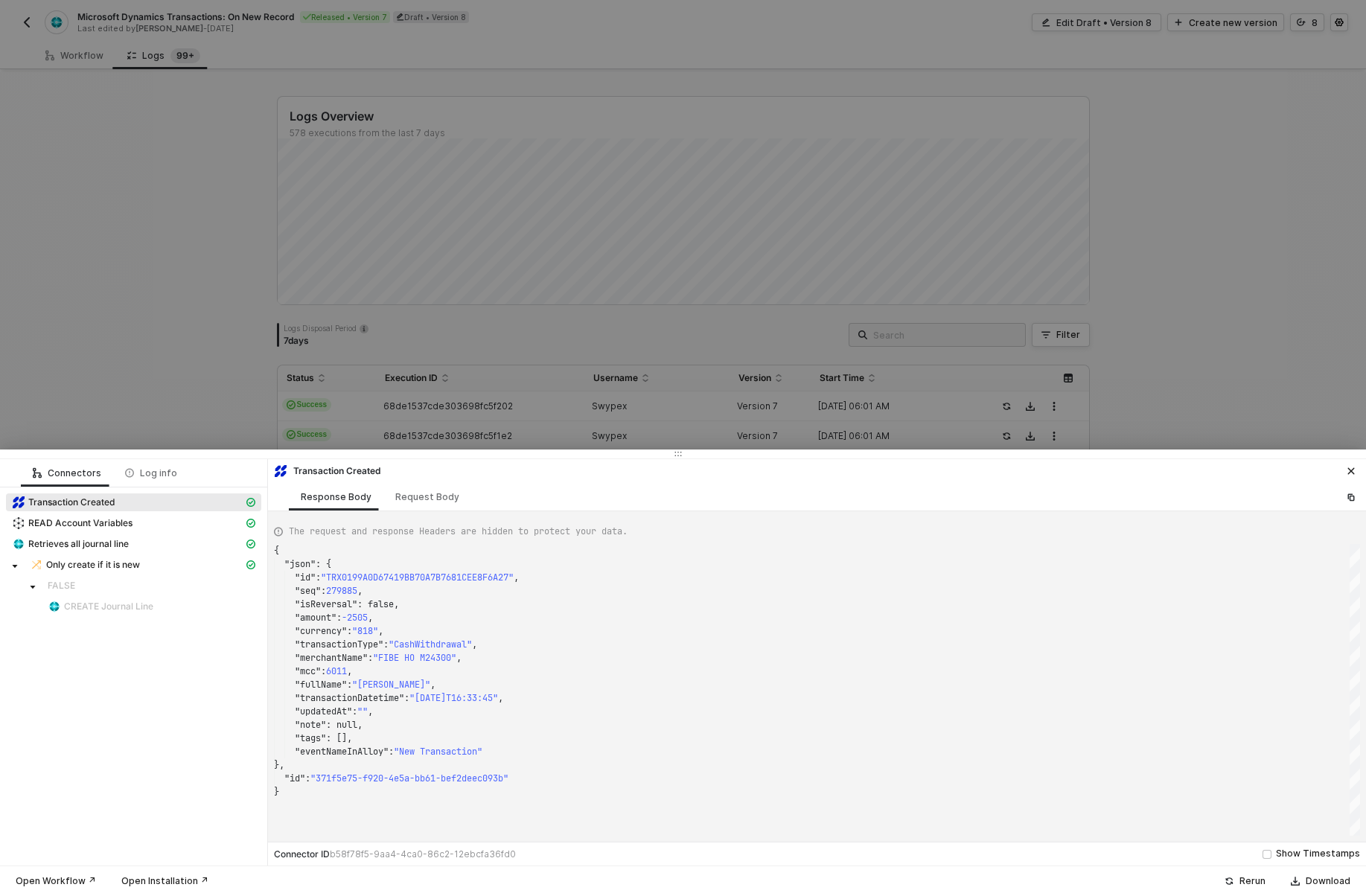
type textarea "{ "json": { "id": "TRX0199900724DC2997E89F8B0FE03B9260", "seq": 274513, "isReve…"
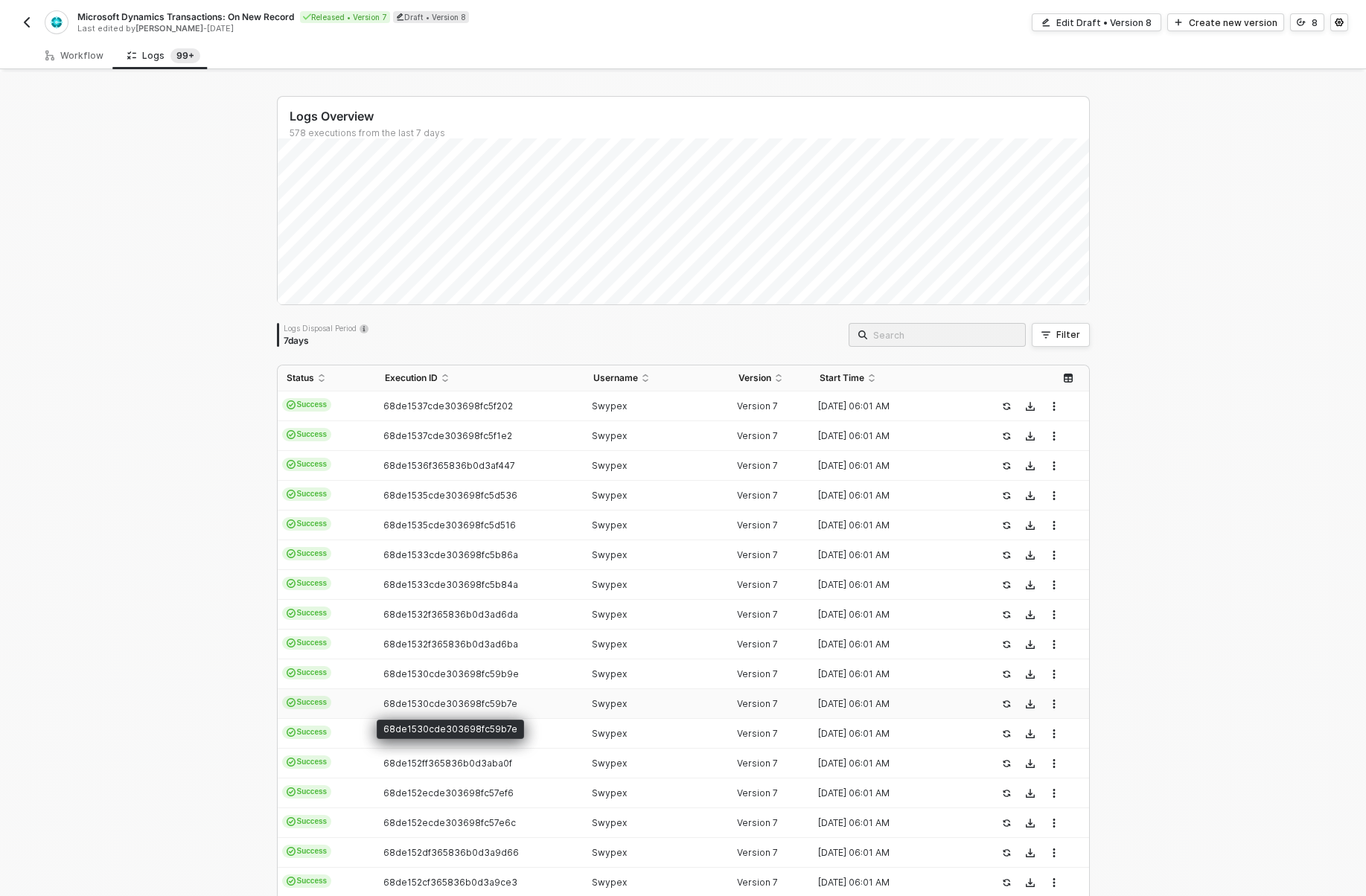
click at [499, 704] on span "68de1530cde303698fc59b7e" at bounding box center [450, 704] width 134 height 11
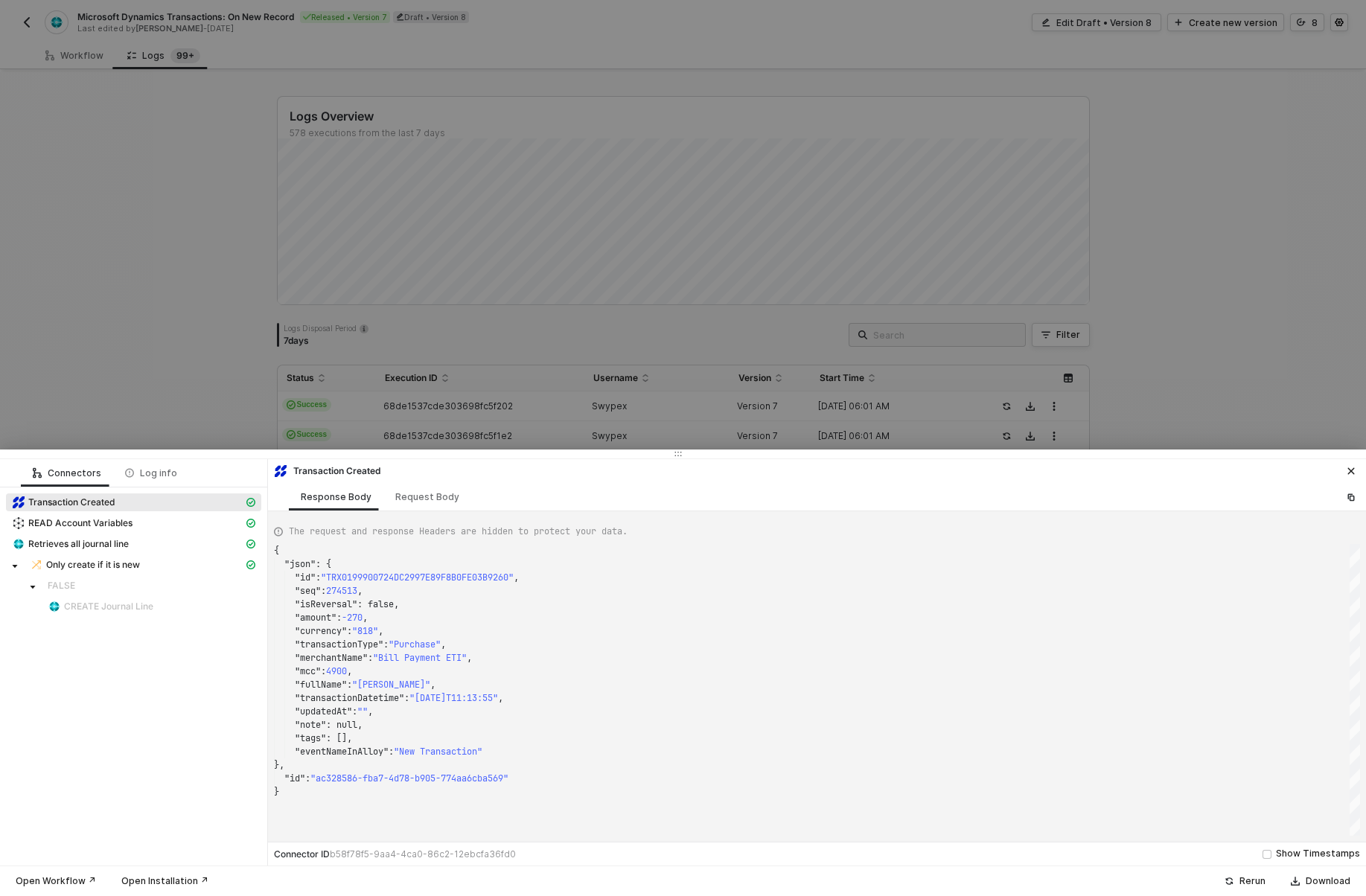
type textarea "{ "json": { "id": "TRX0199878F7DDA889E4580541AE7C1C48E", "seq": 273019, "isReve…"
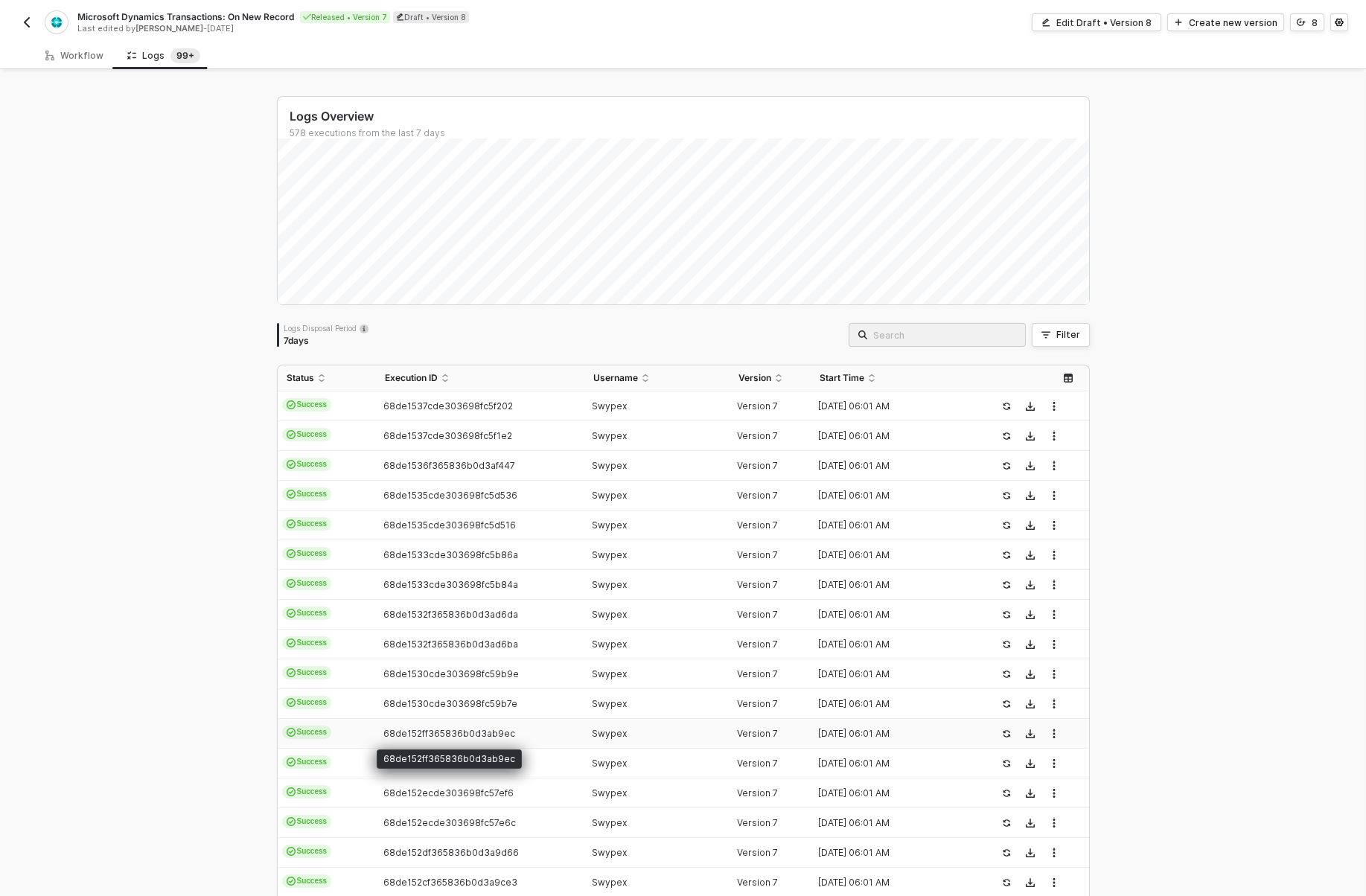
click at [500, 734] on span "68de152ff365836b0d3ab9ec" at bounding box center [449, 734] width 131 height 11
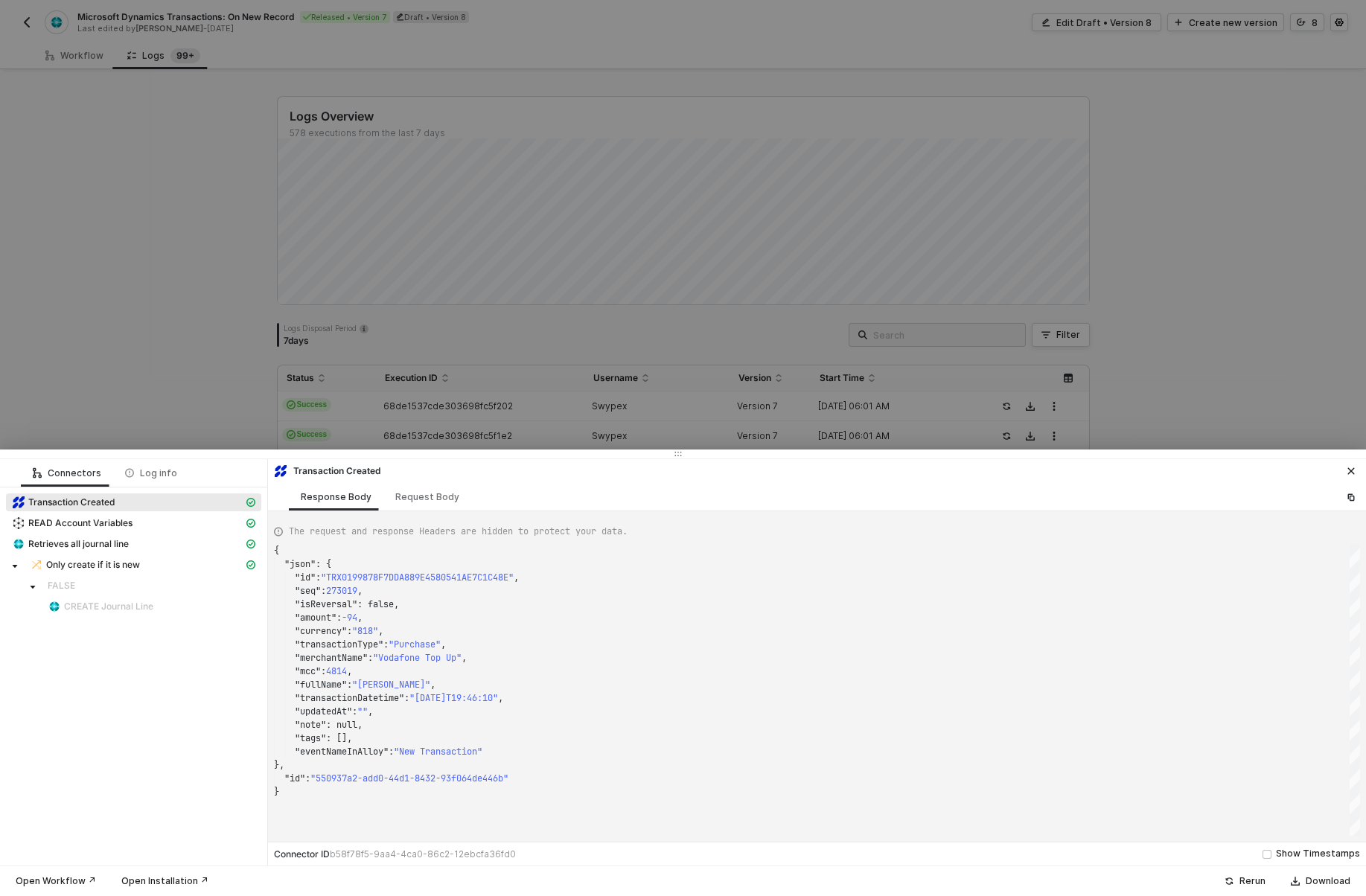
type textarea "{ "json": { "id": "TRX01999EC9A3E7648AED9FDB856B1DC154", "seq": 278789, "isReve…"
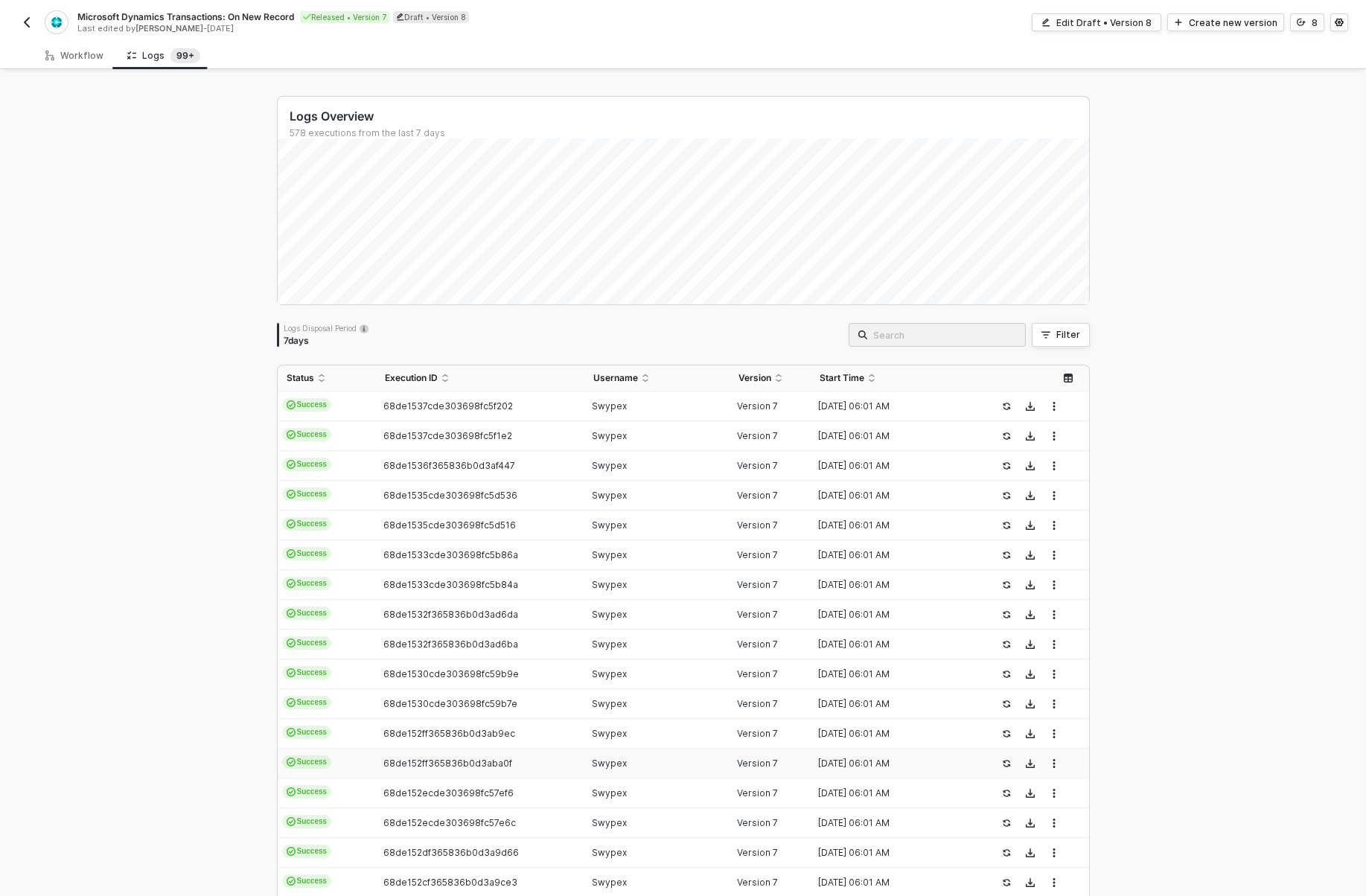
click at [503, 769] on td "68de152ff365836b0d3aba0f" at bounding box center [480, 764] width 208 height 29
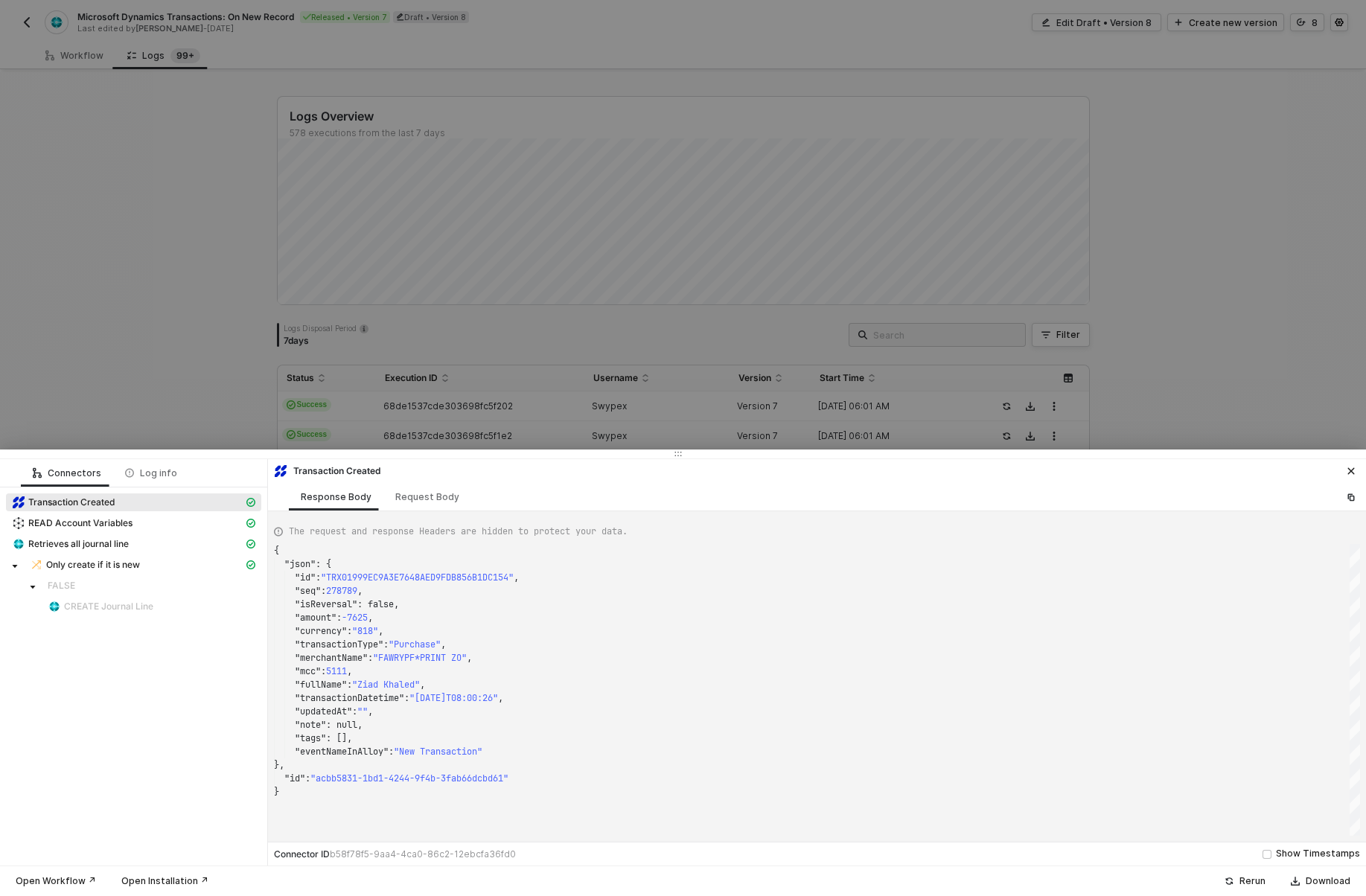
type textarea "{ "json": { "id": "TRX0199A03804560AA7E346E1CF07B2669B", "seq": 279702, "isReve…"
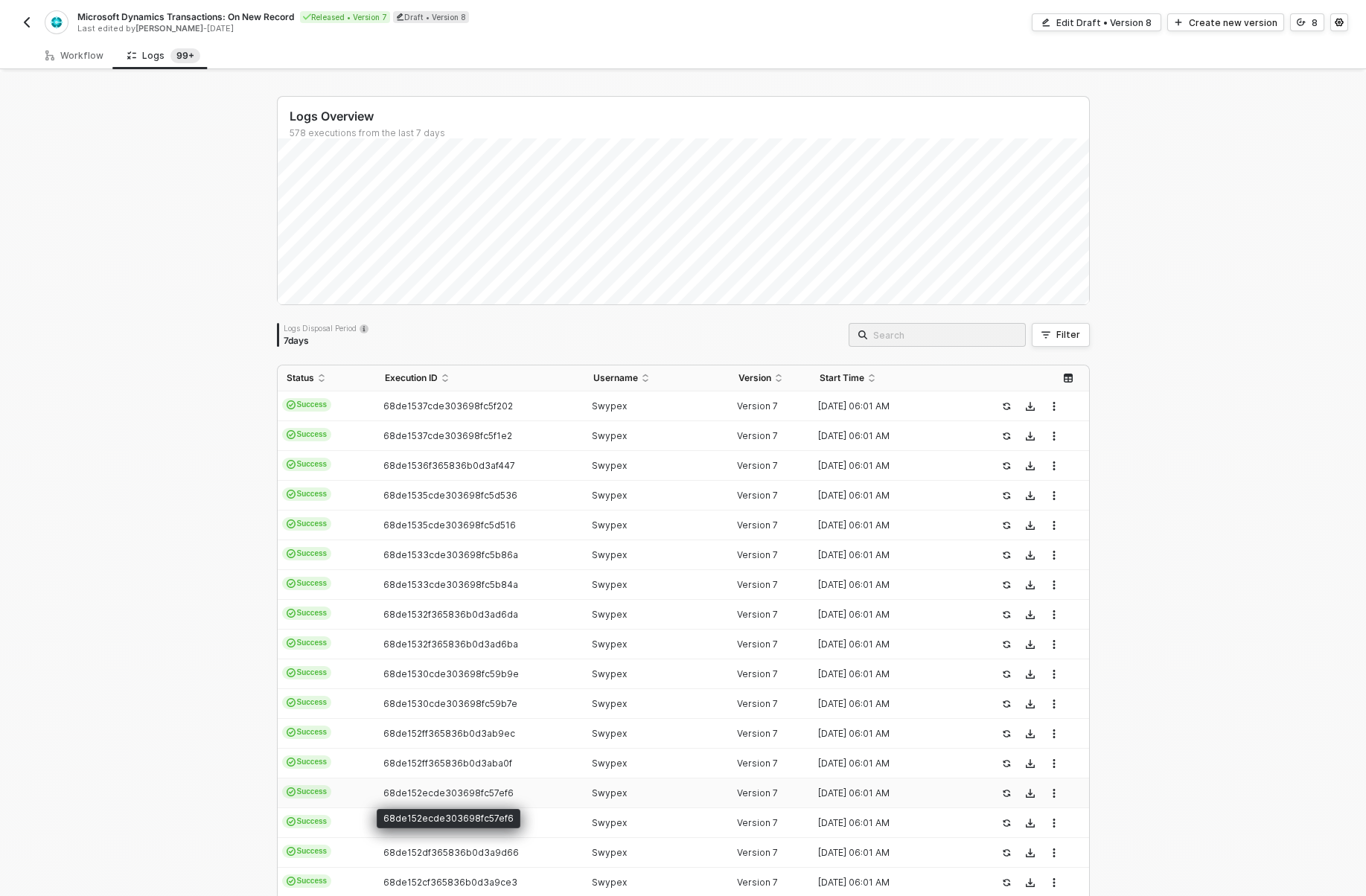
click at [503, 789] on span "68de152ecde303698fc57ef6" at bounding box center [449, 793] width 131 height 11
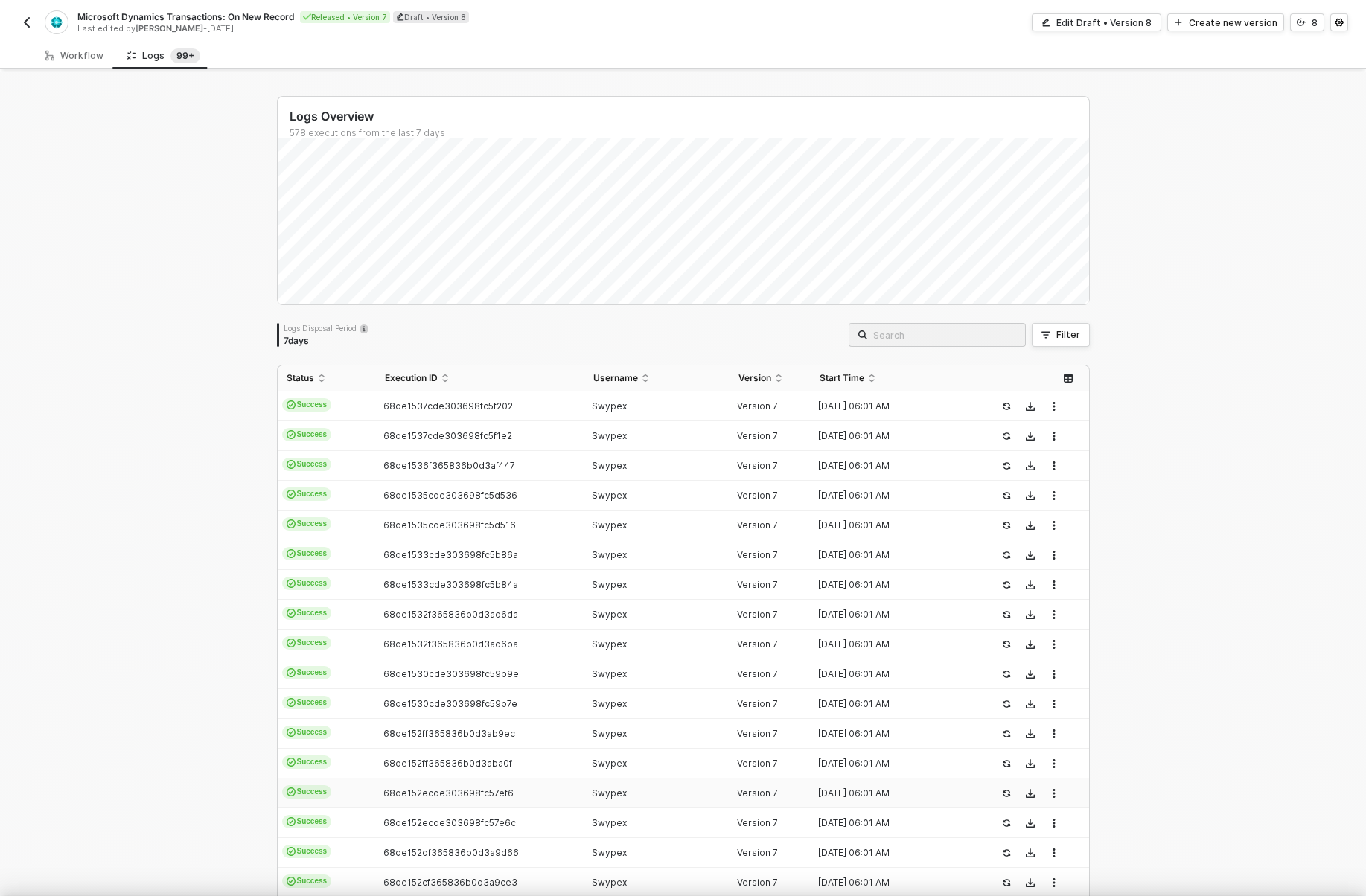
type textarea "{ "json": { "id": "TRX0199A03804560AA7E346E1CF07B2669B", "seq": 279702, "isReve…"
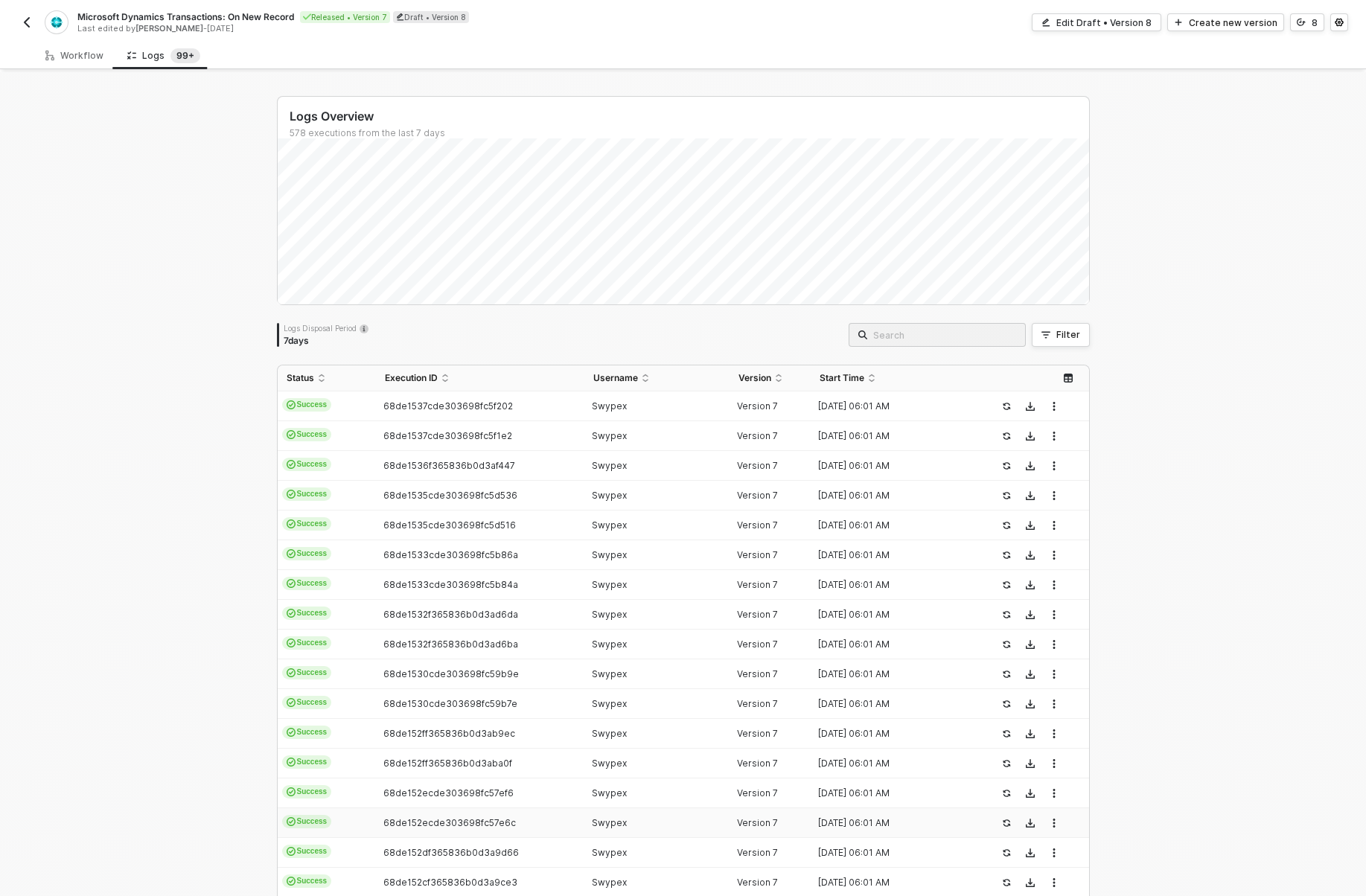
click at [501, 810] on td "68de152ecde303698fc57e6c" at bounding box center [480, 823] width 208 height 29
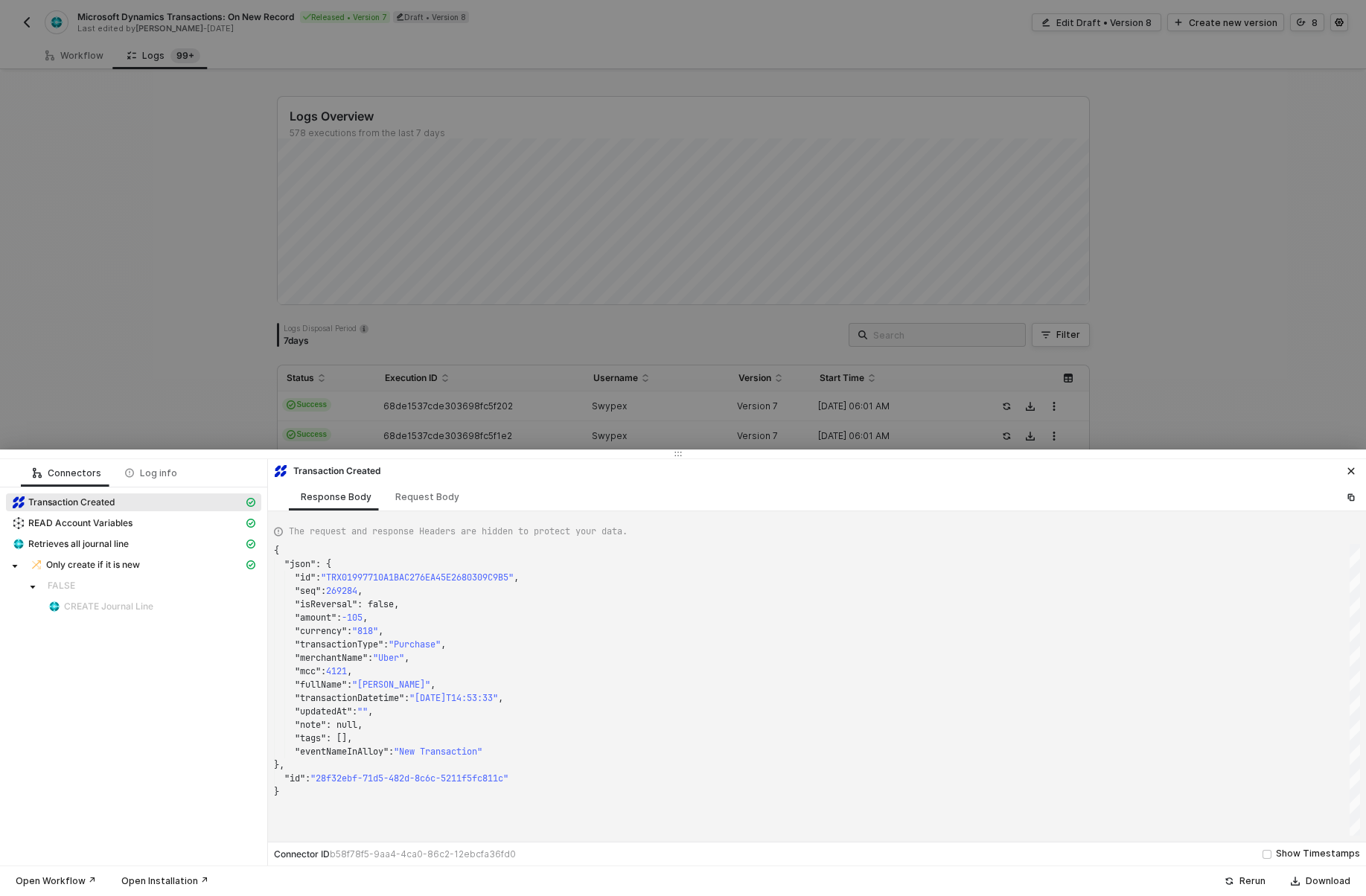
type textarea "{ "json": { "id": "TRX0199A0DF59D455B8066728EF873FB03F", "seq": 279889, "isReve…"
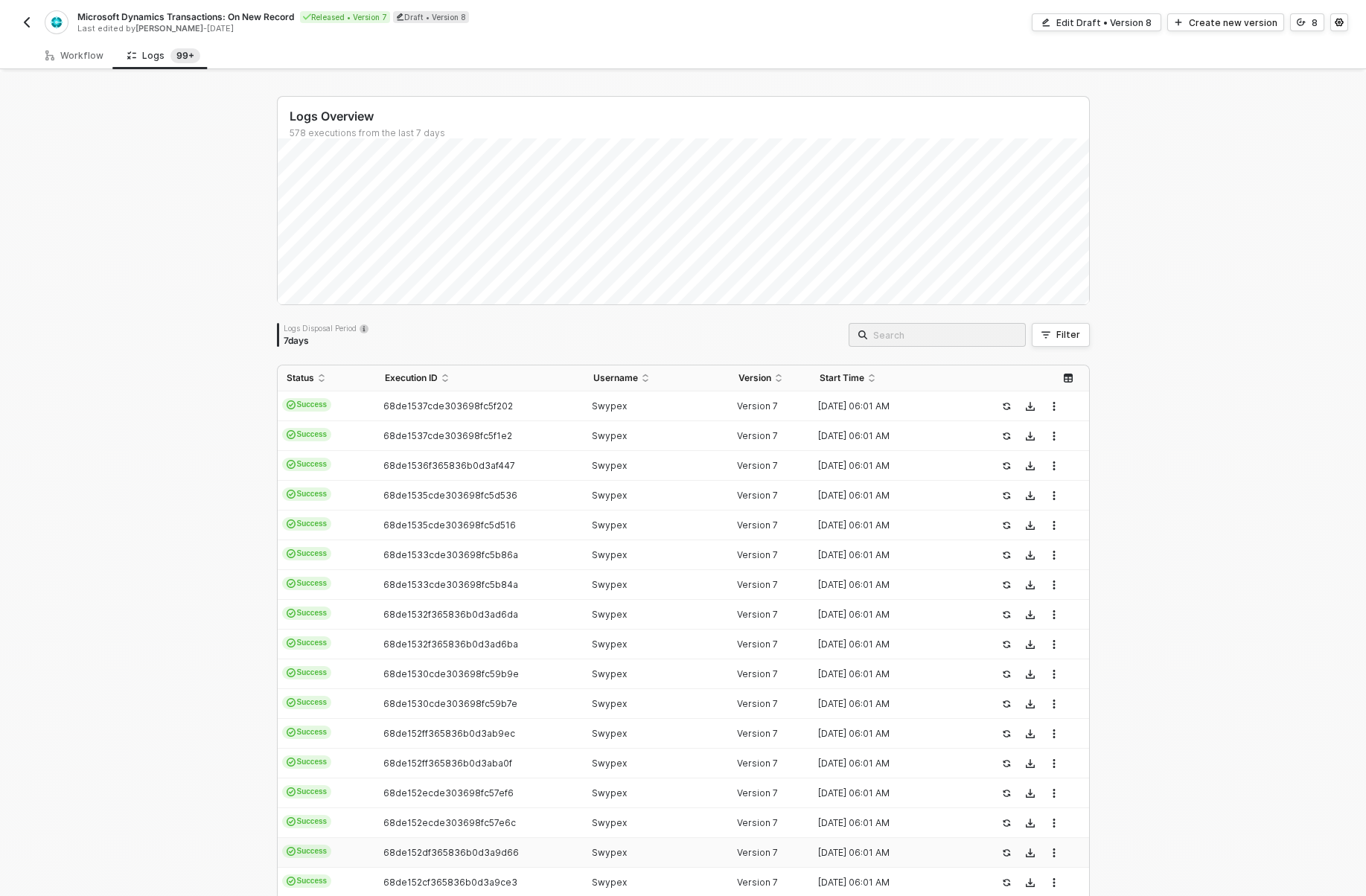
click at [500, 844] on td "68de152df365836b0d3a9d66" at bounding box center [480, 853] width 208 height 29
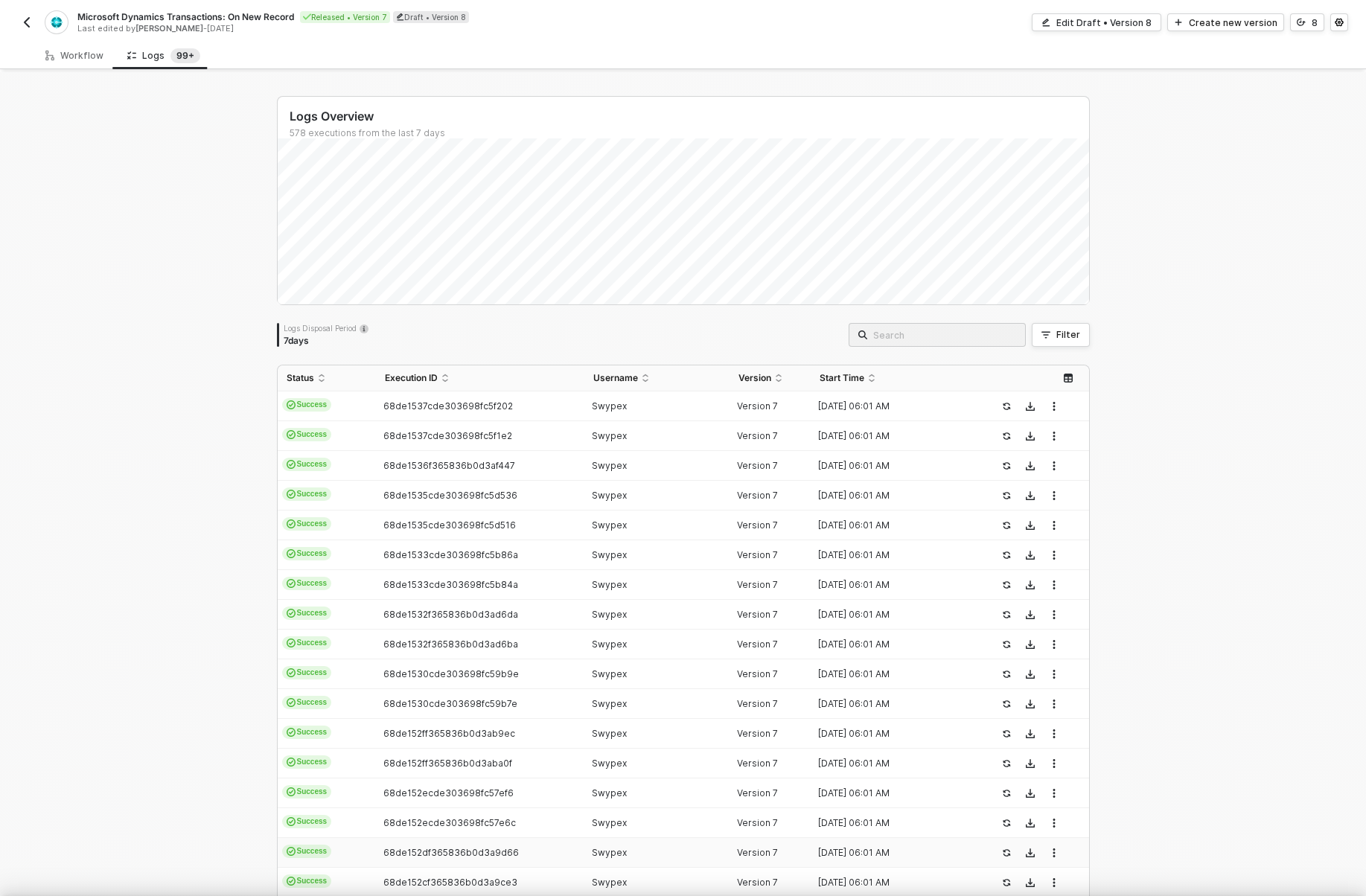
type textarea "{ "json": { "id": "TRX0199A0DF59D455B8066728EF873FB03F", "seq": 279889, "isReve…"
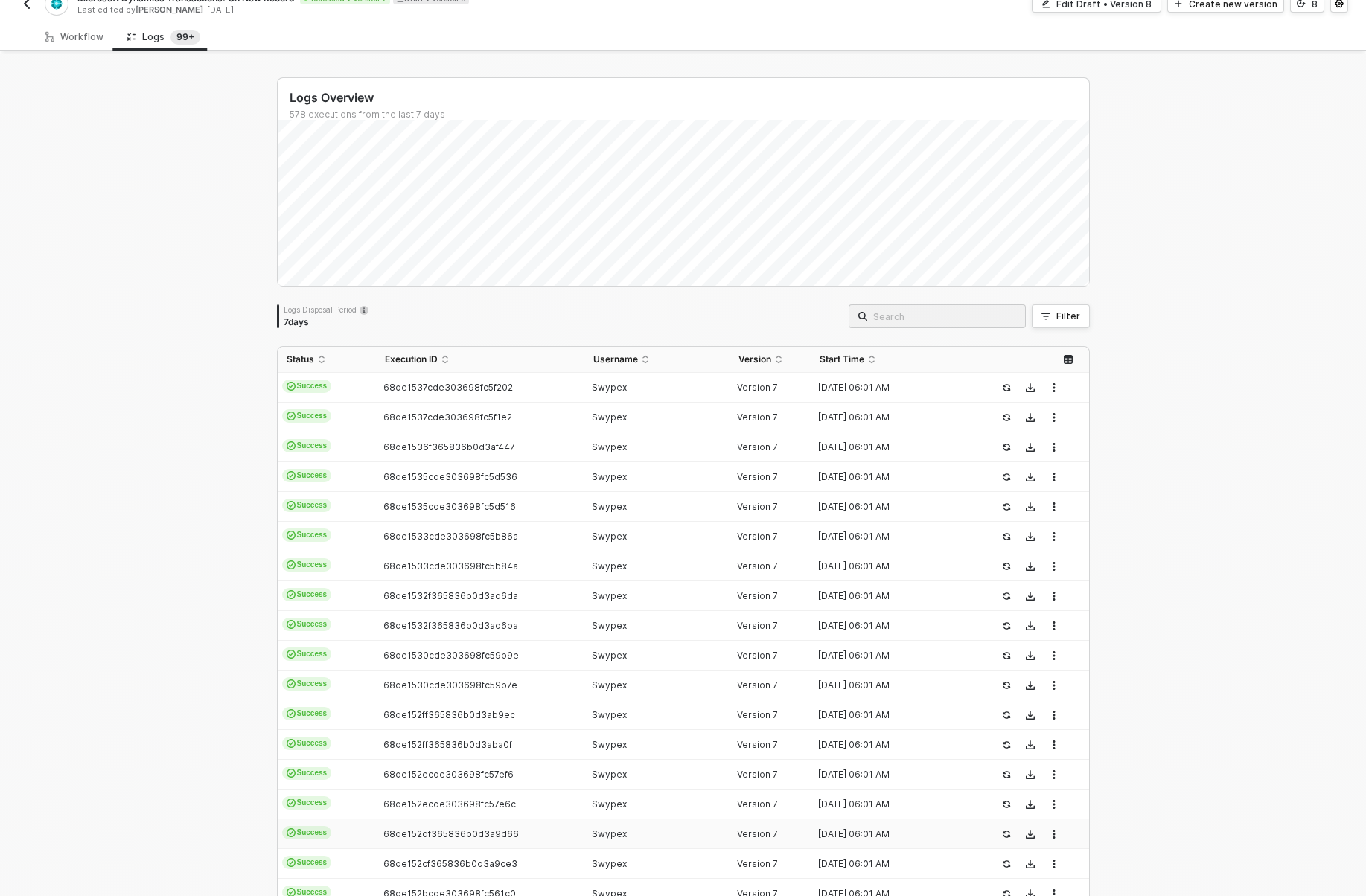
scroll to position [24, 0]
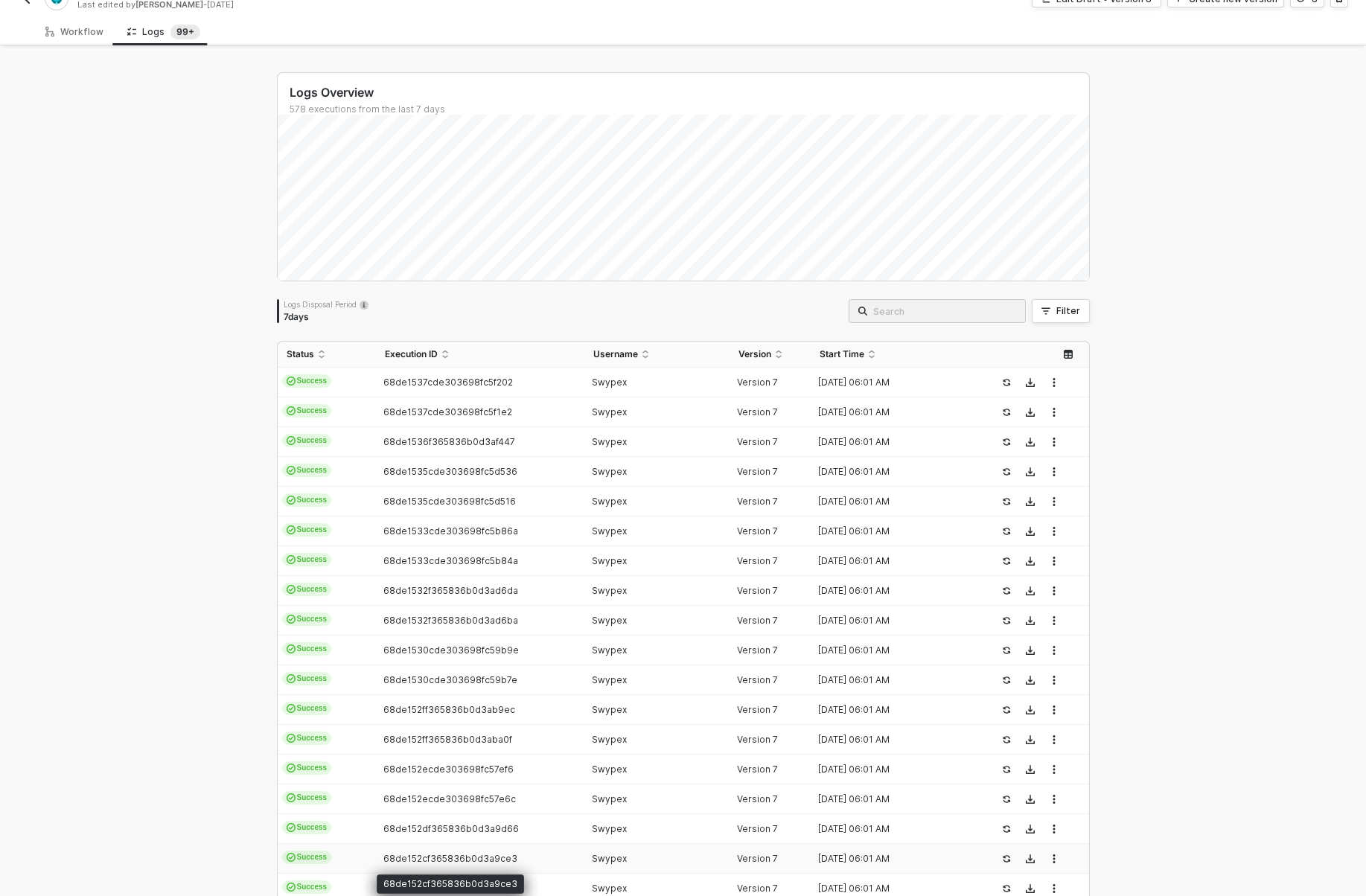
click at [500, 854] on span "68de152cf365836b0d3a9ce3" at bounding box center [450, 858] width 134 height 11
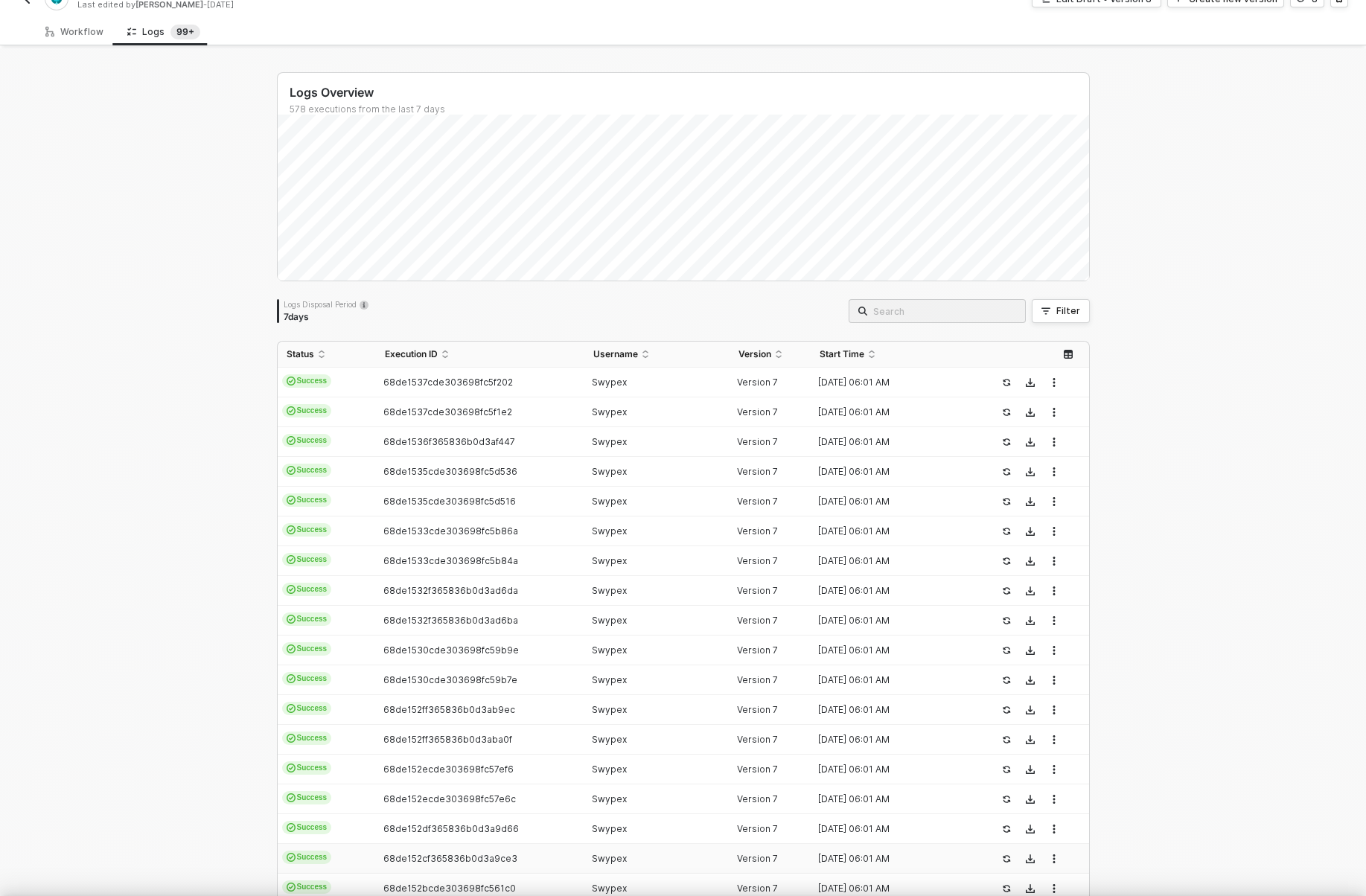
scroll to position [134, 0]
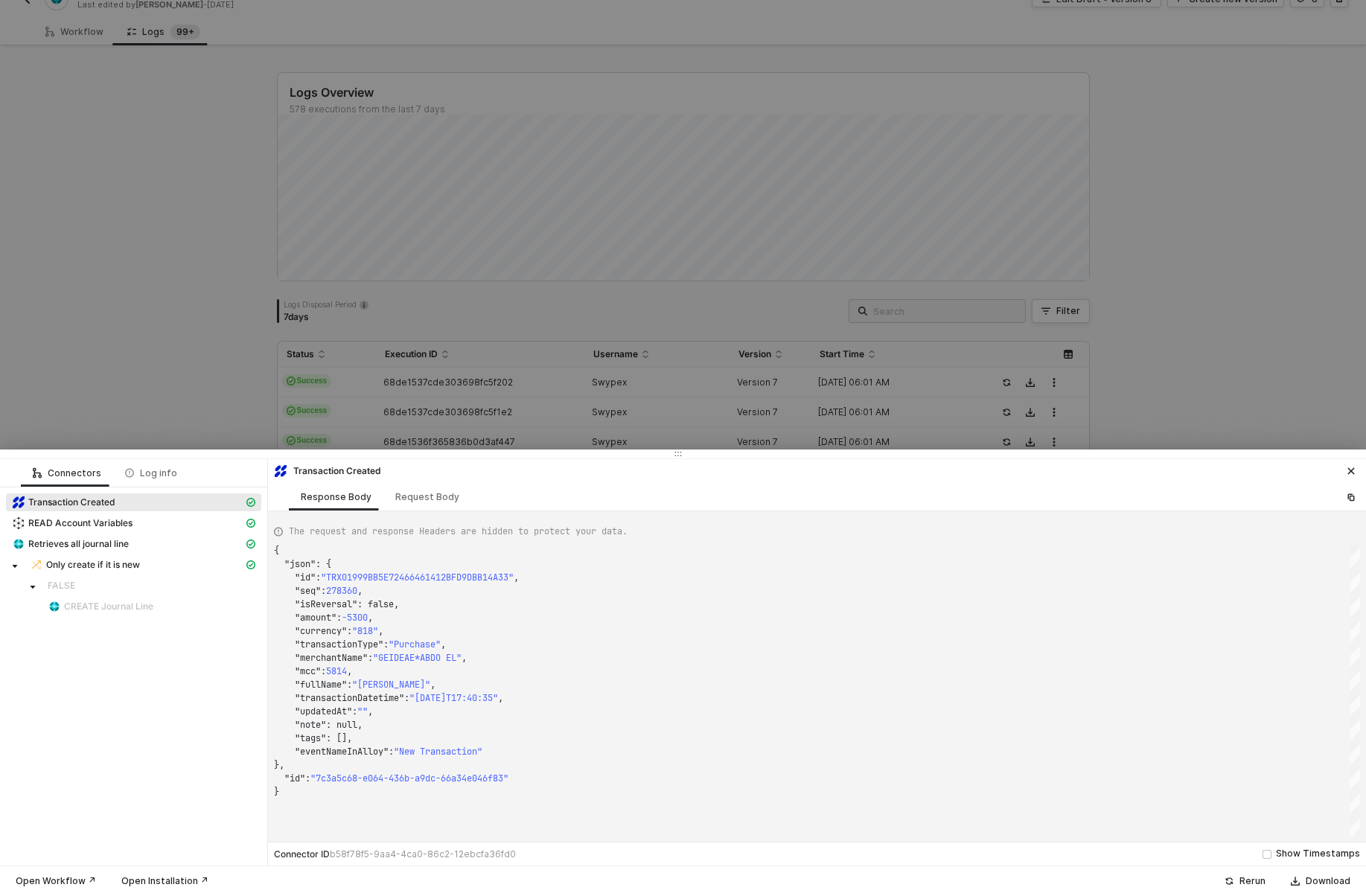
type textarea "{ "json": { "id": "TRX01999525B64DADAA53B5EA6BF52CD1D9", "seq": 276134, "isReve…"
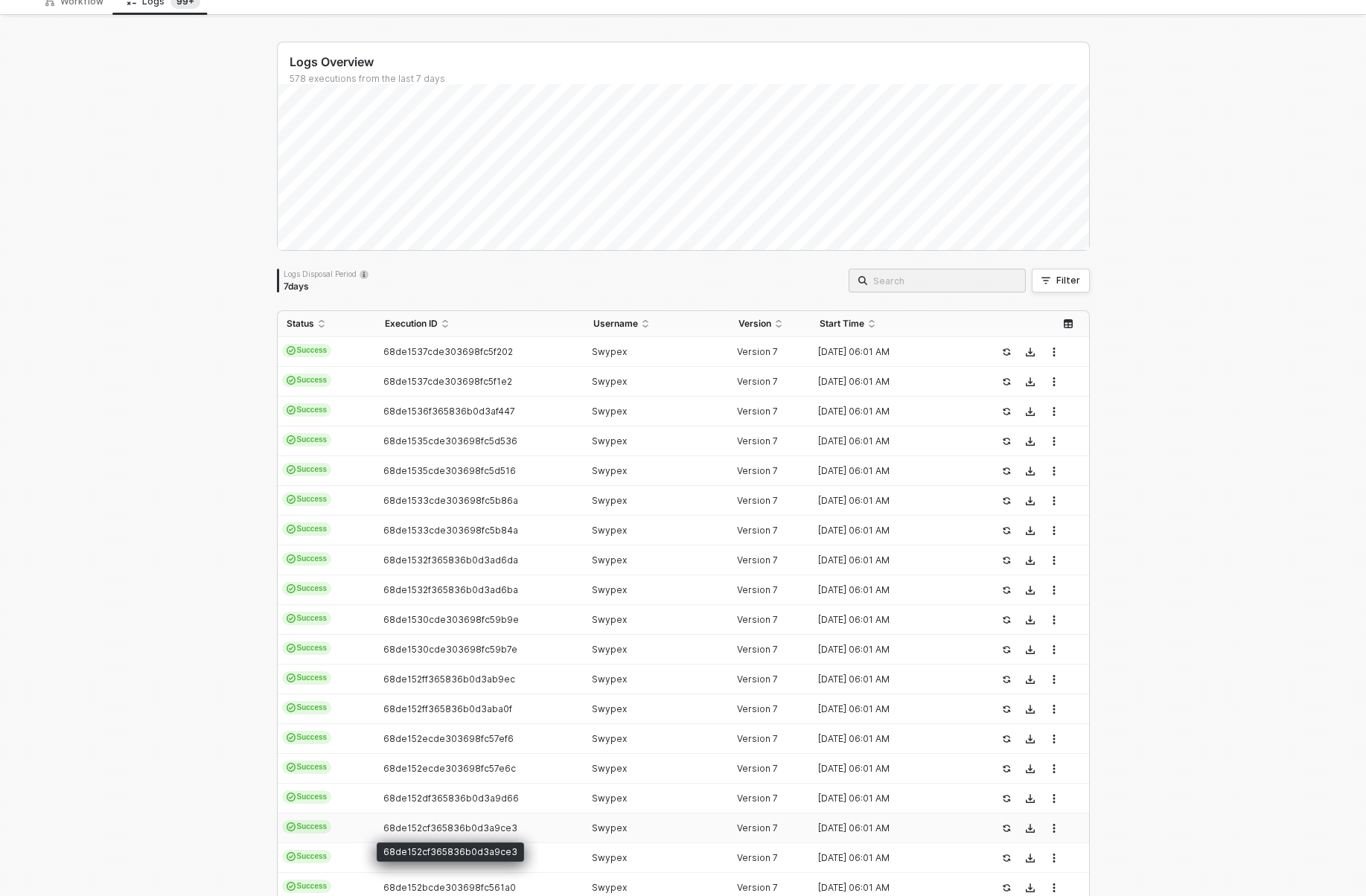
scroll to position [64, 0]
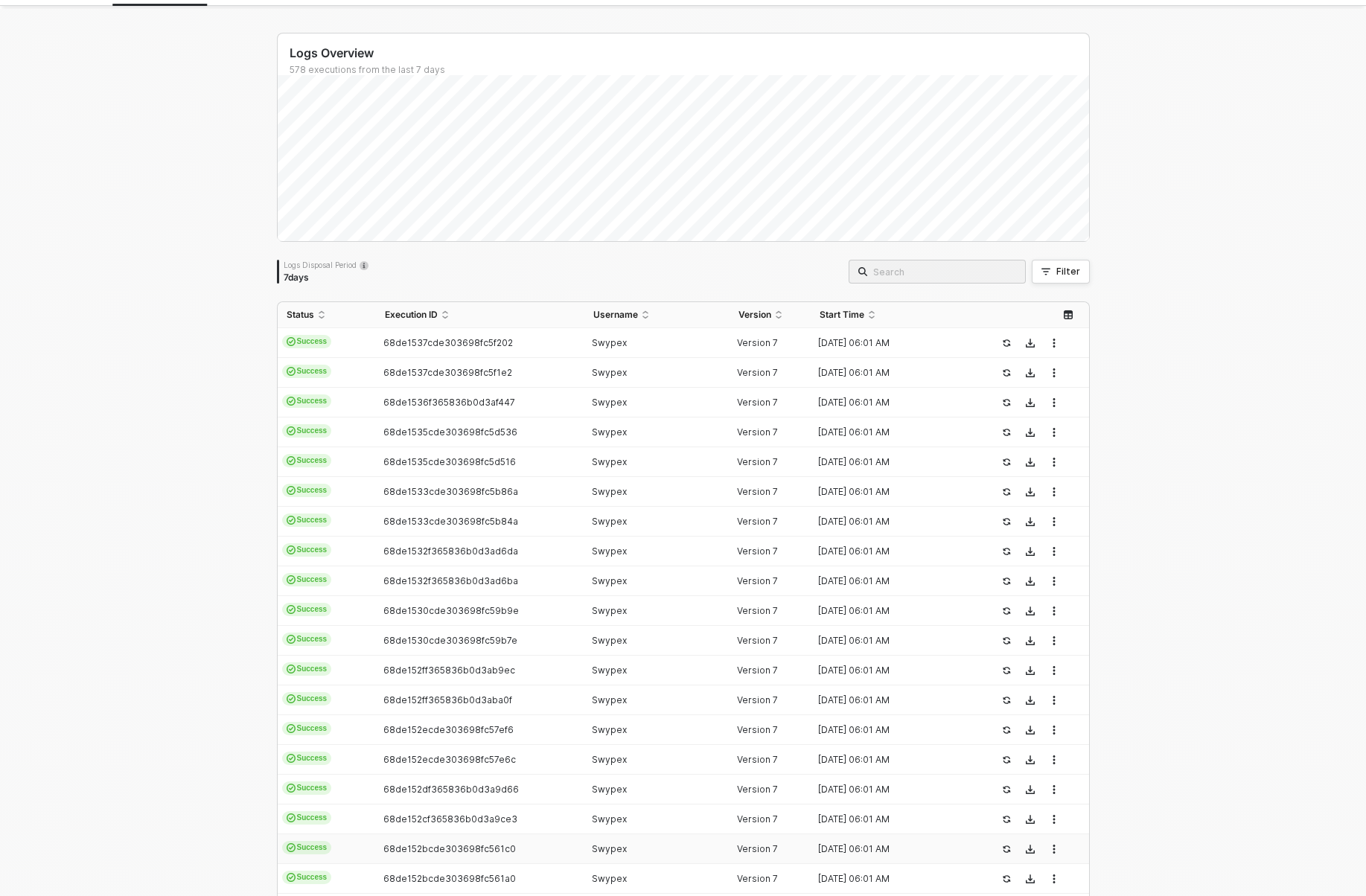
click at [500, 854] on td "68de152bcde303698fc561c0" at bounding box center [480, 849] width 208 height 29
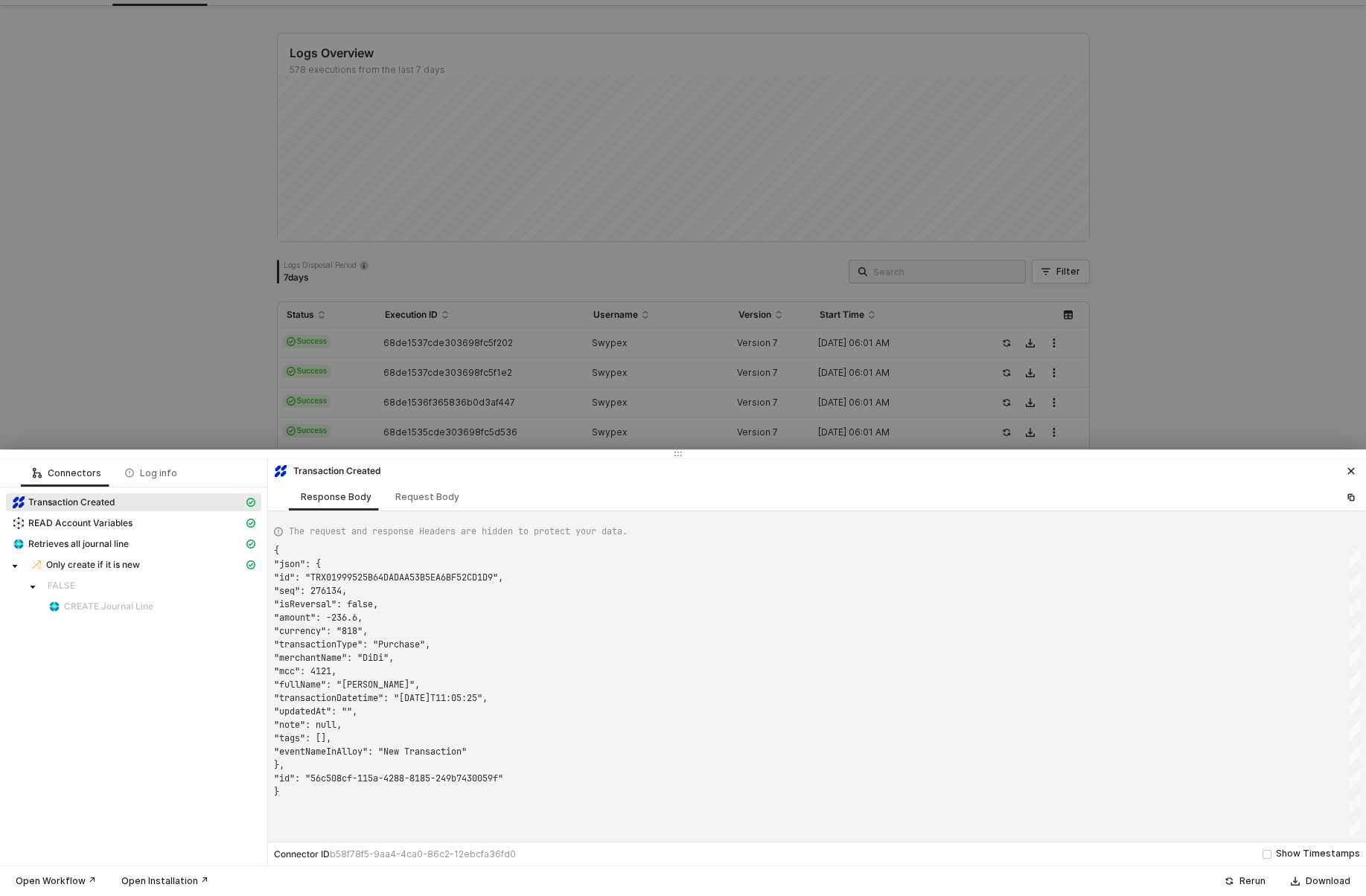
scroll to position [134, 0]
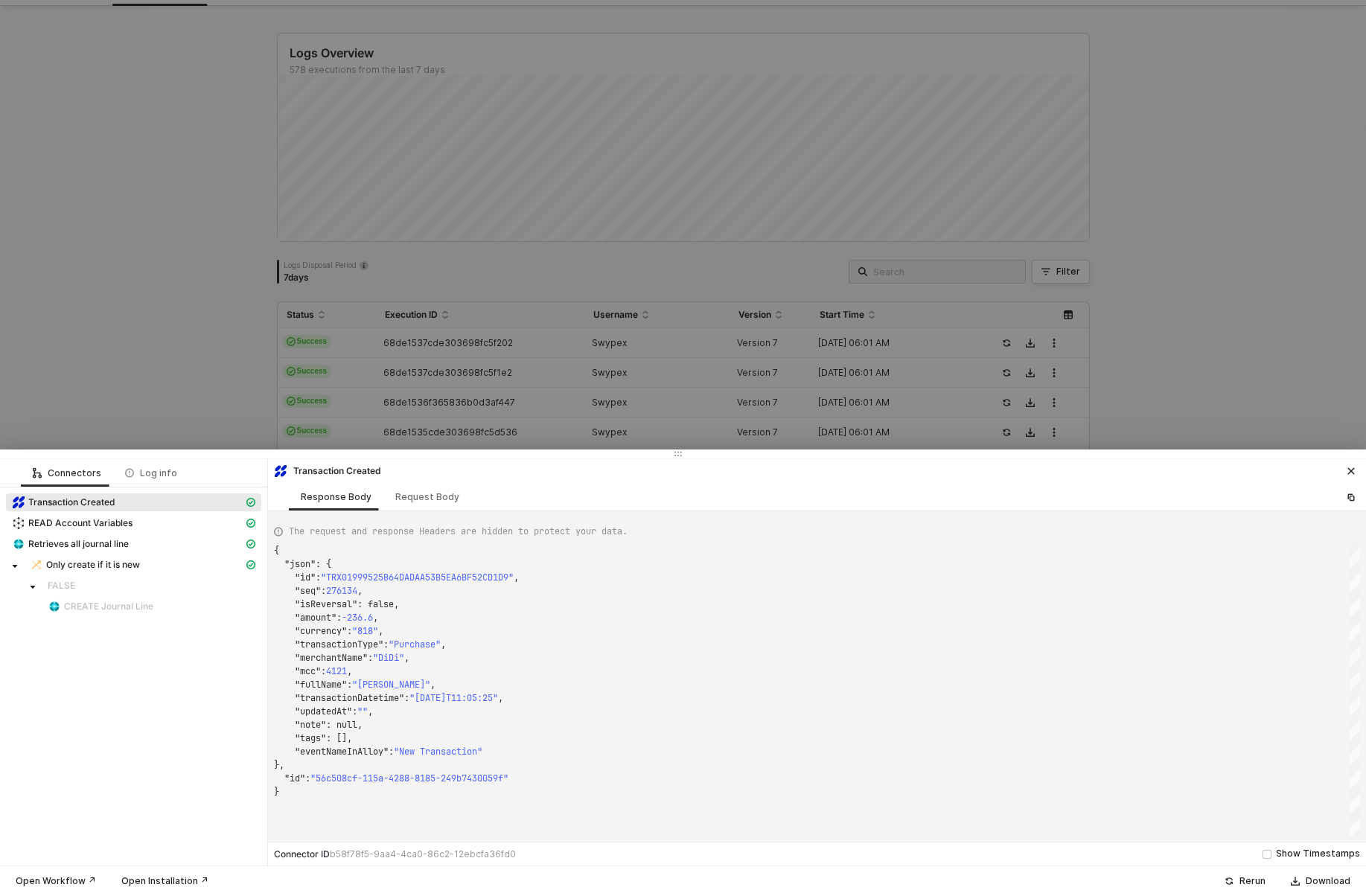
type textarea "{ "json": { "id": "TRX01999B458BC829A4C2FF5B93BB2E7611", "seq": 278227, "isReve…"
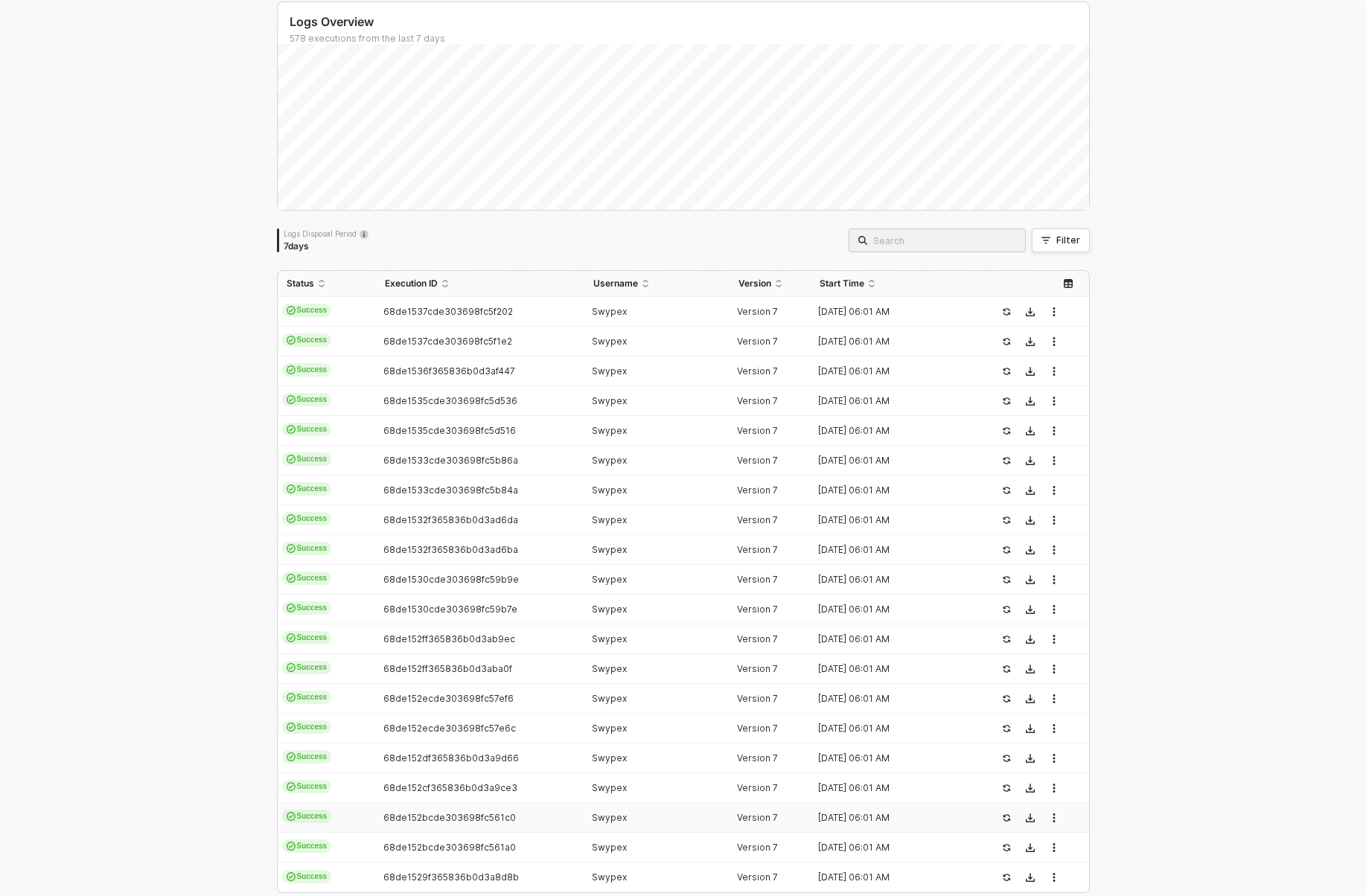
scroll to position [101, 0]
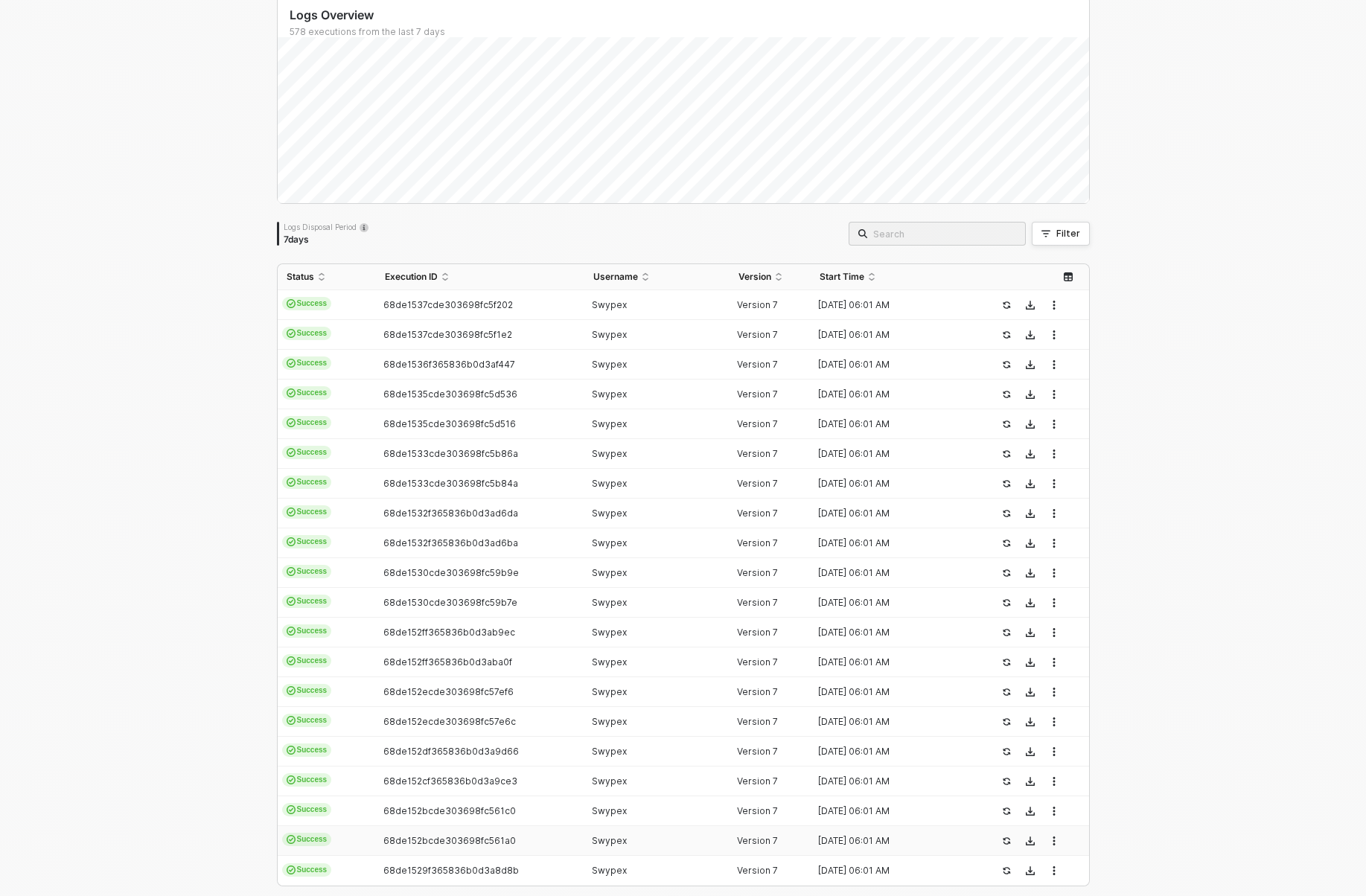
click at [500, 854] on td "68de152bcde303698fc561a0" at bounding box center [480, 841] width 208 height 29
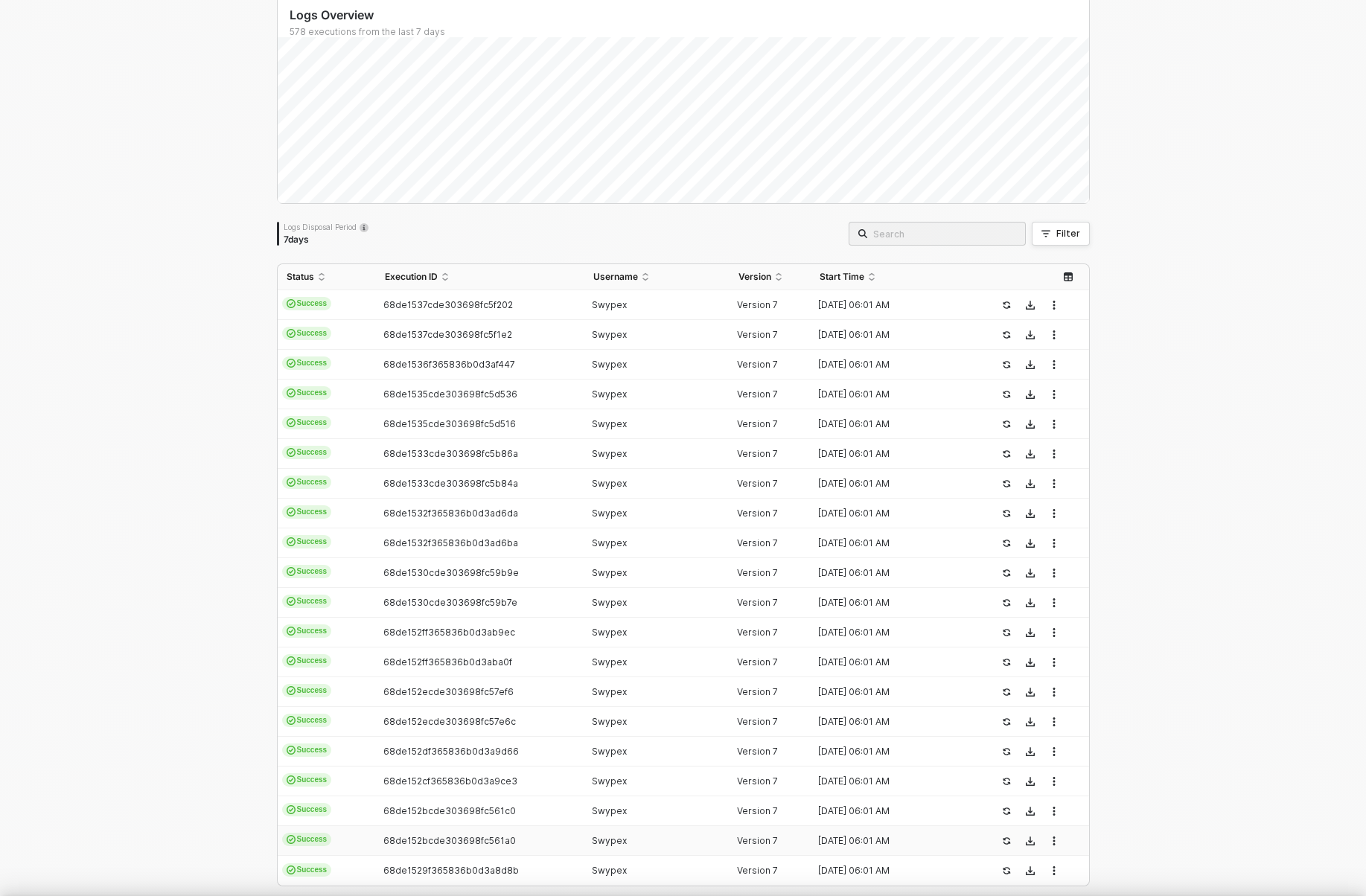
type textarea "{ "json": { "id": "TRX01999B458BC829A4C2FF5B93BB2E7611", "seq": 278227, "isReve…"
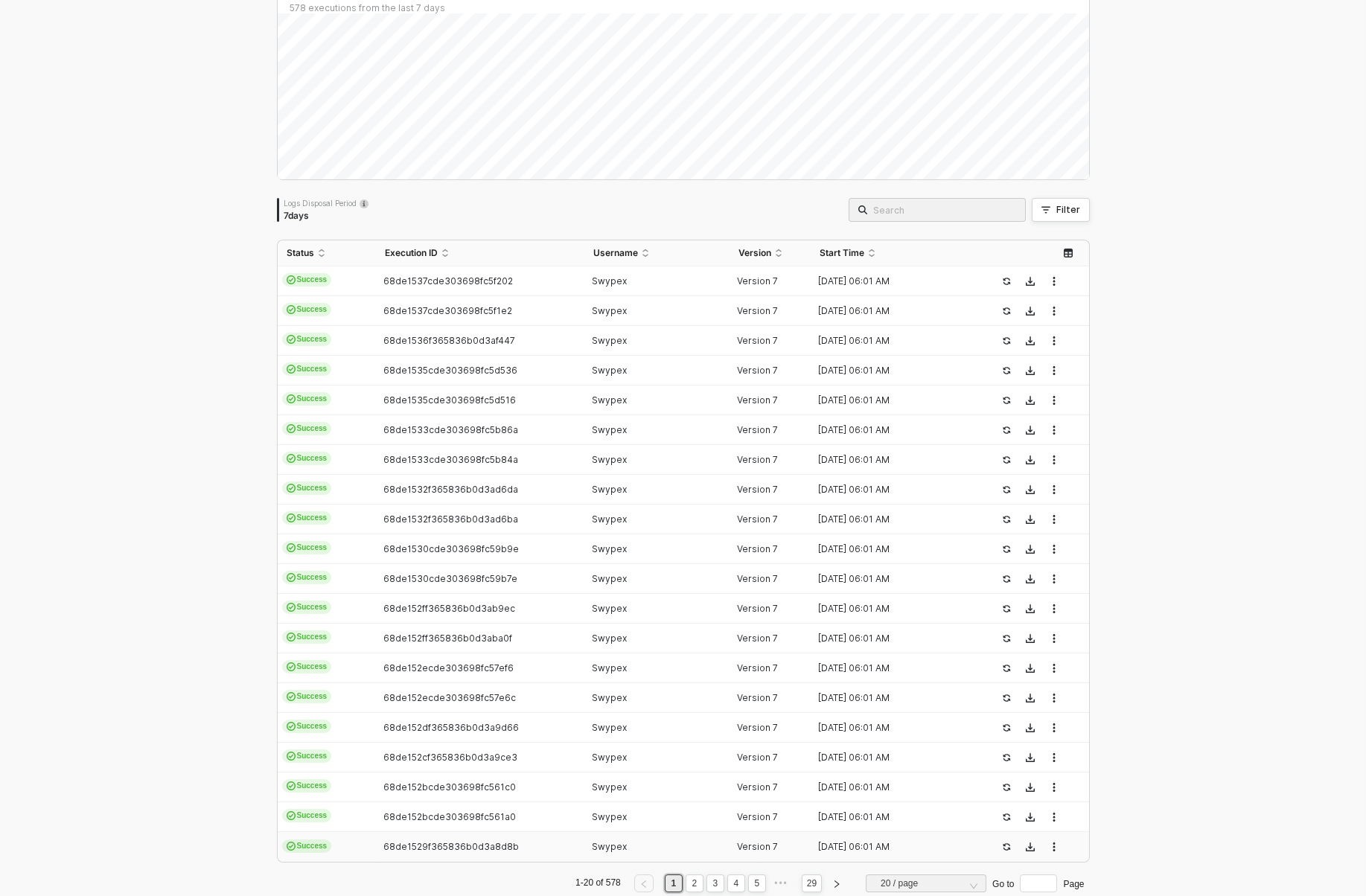
scroll to position [127, 0]
click at [500, 854] on td "68de1529f365836b0d3a8d8b" at bounding box center [480, 845] width 208 height 29
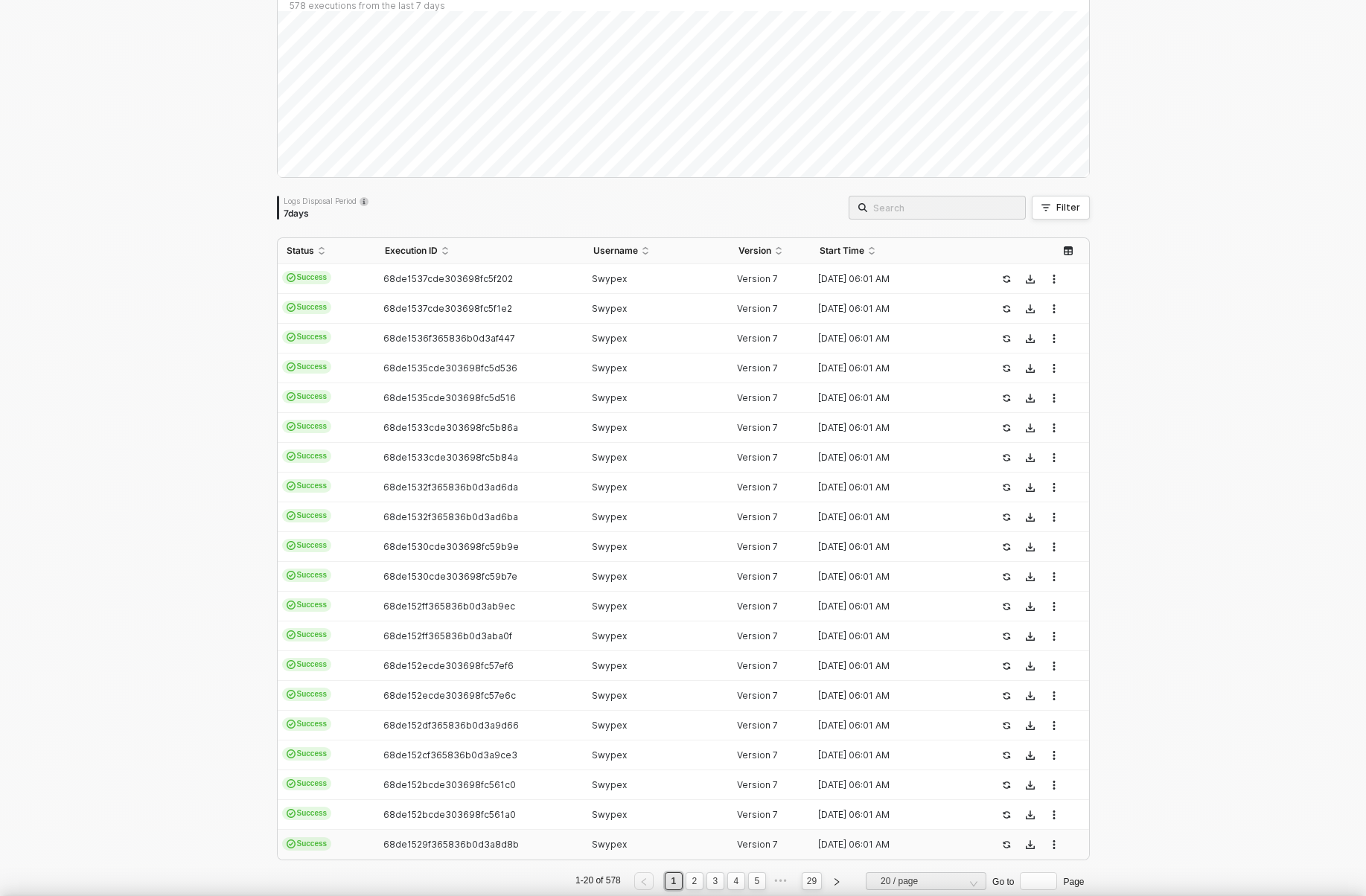
scroll to position [134, 0]
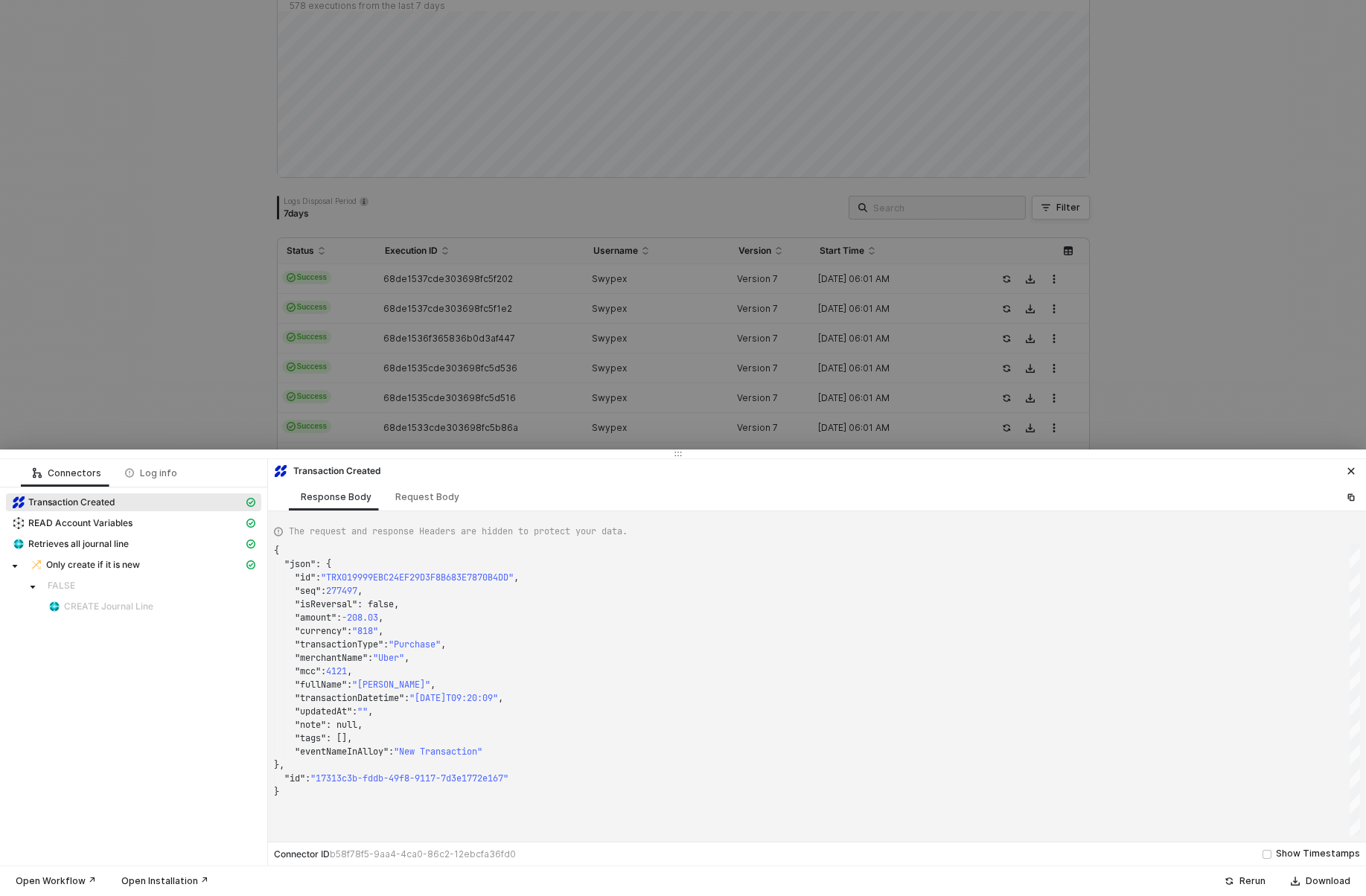
type textarea "{ "json": { "id": "TRX0199A0D582C5FFB7E5810CECD00E4D02", "seq": 279884, "isReve…"
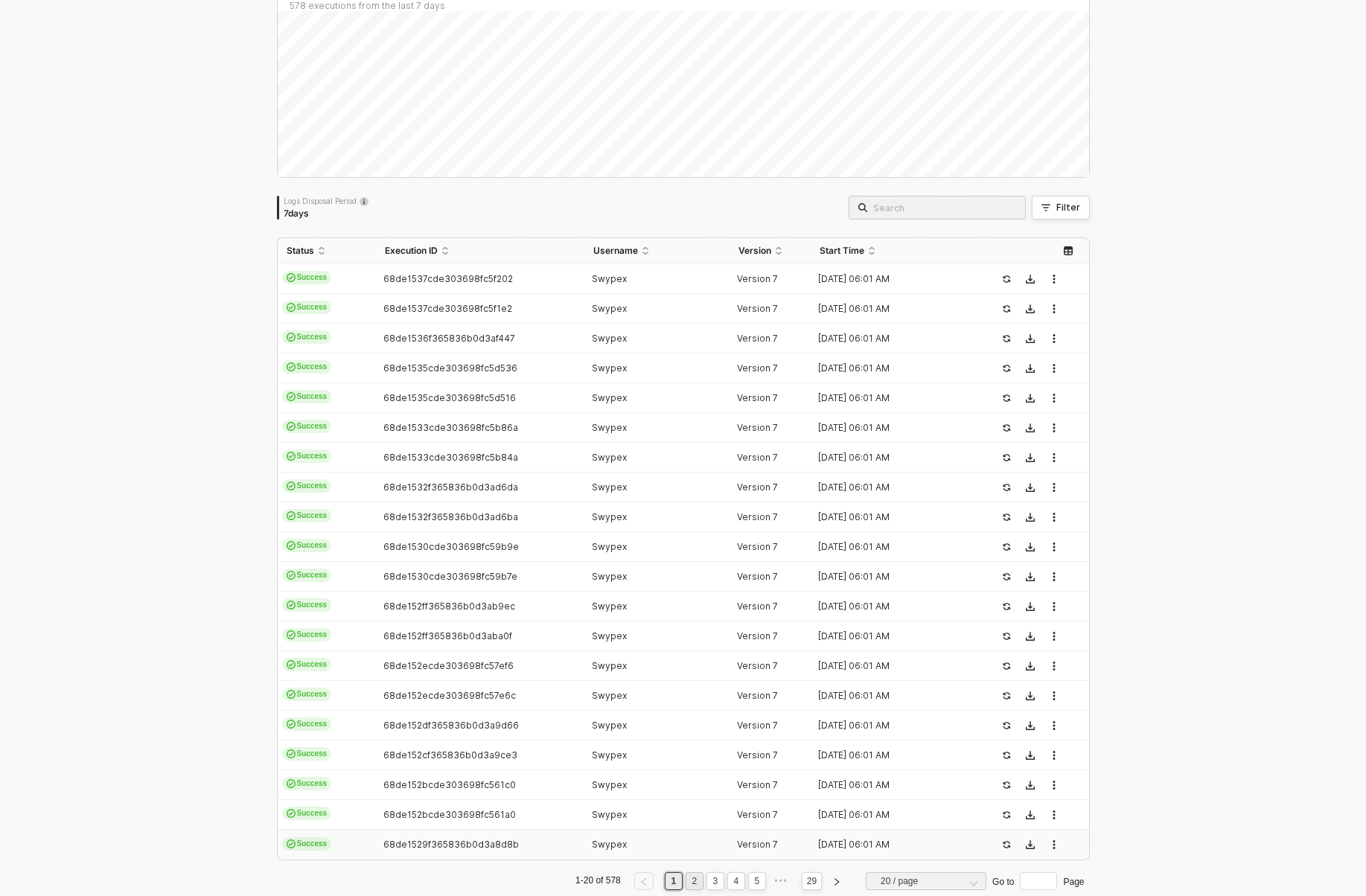
click at [687, 884] on link "2" at bounding box center [694, 881] width 14 height 16
click at [389, 284] on td "68de1529cde303698fc544d4" at bounding box center [480, 279] width 208 height 29
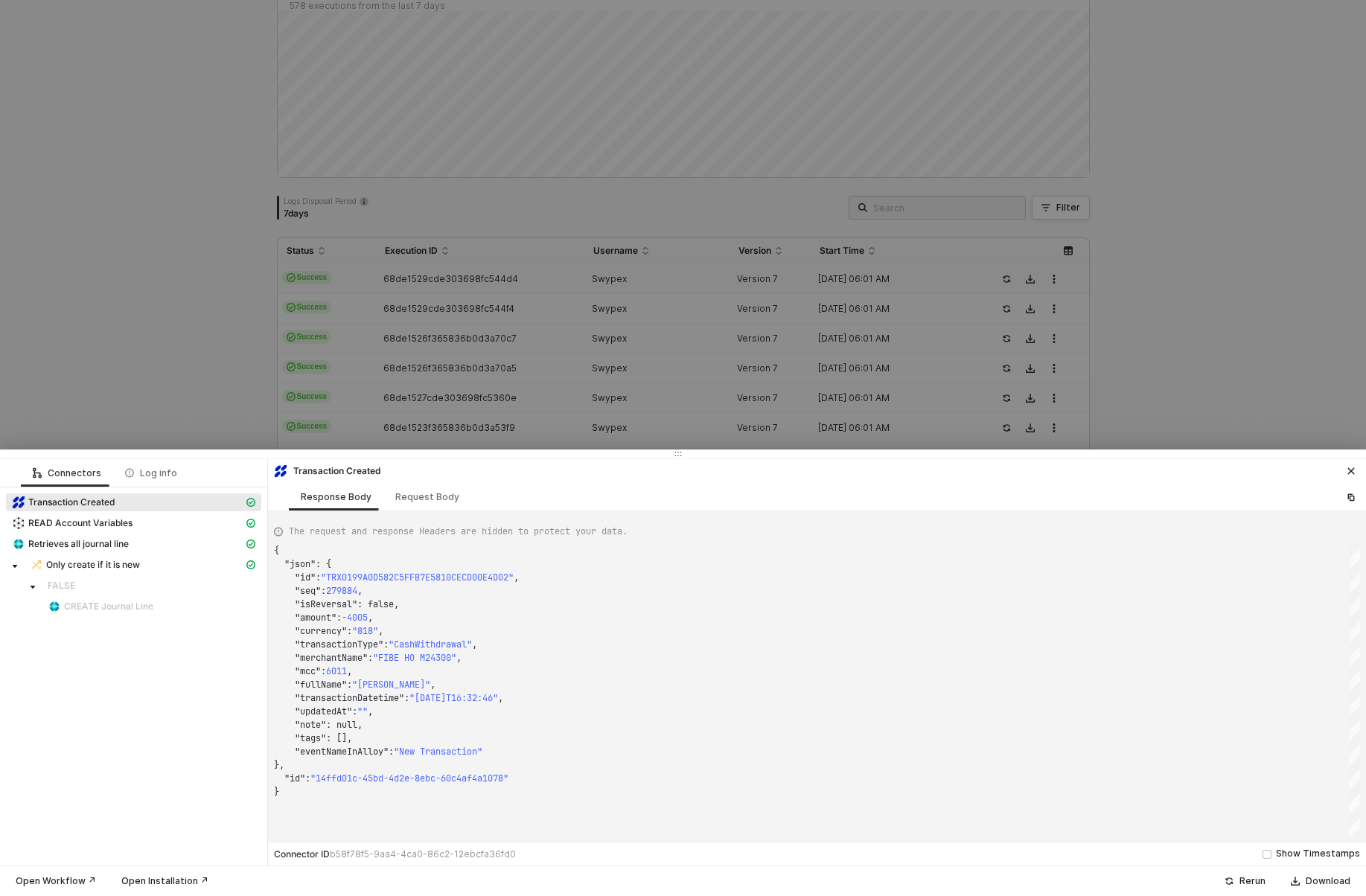
type textarea "{ "json": { "id": "TRX01997BCA23774E756AAEC2933816BA33", "seq": 270682, "isReve…"
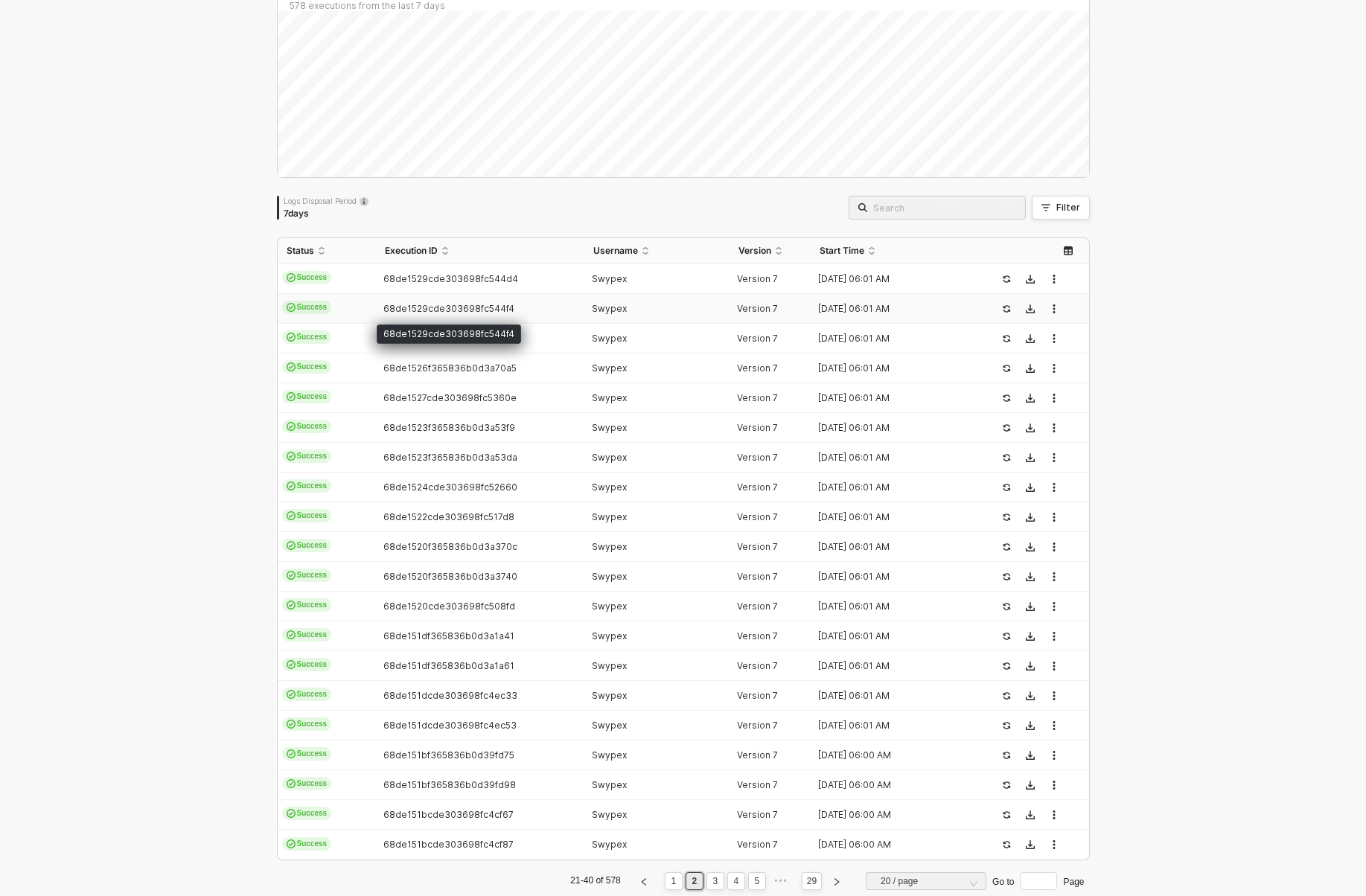
click at [389, 307] on span "68de1529cde303698fc544f4" at bounding box center [449, 308] width 131 height 11
click at [390, 337] on span "68de1526f365836b0d3a70c7" at bounding box center [450, 339] width 133 height 11
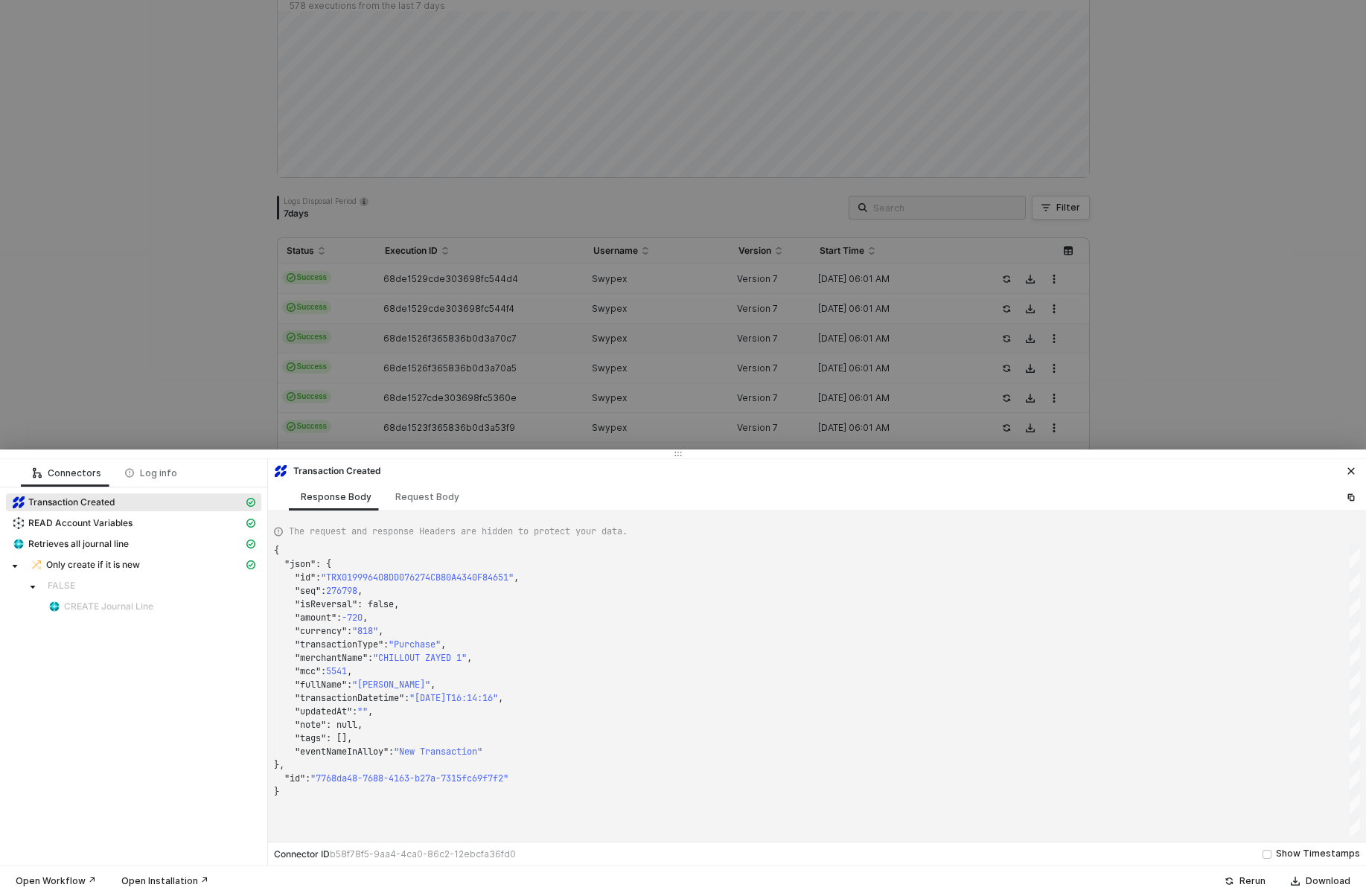
type textarea "{ "json": { "id": "TRX01999AC4358FD6725C97C4569C0E071D", "seq": 278037, "isReve…"
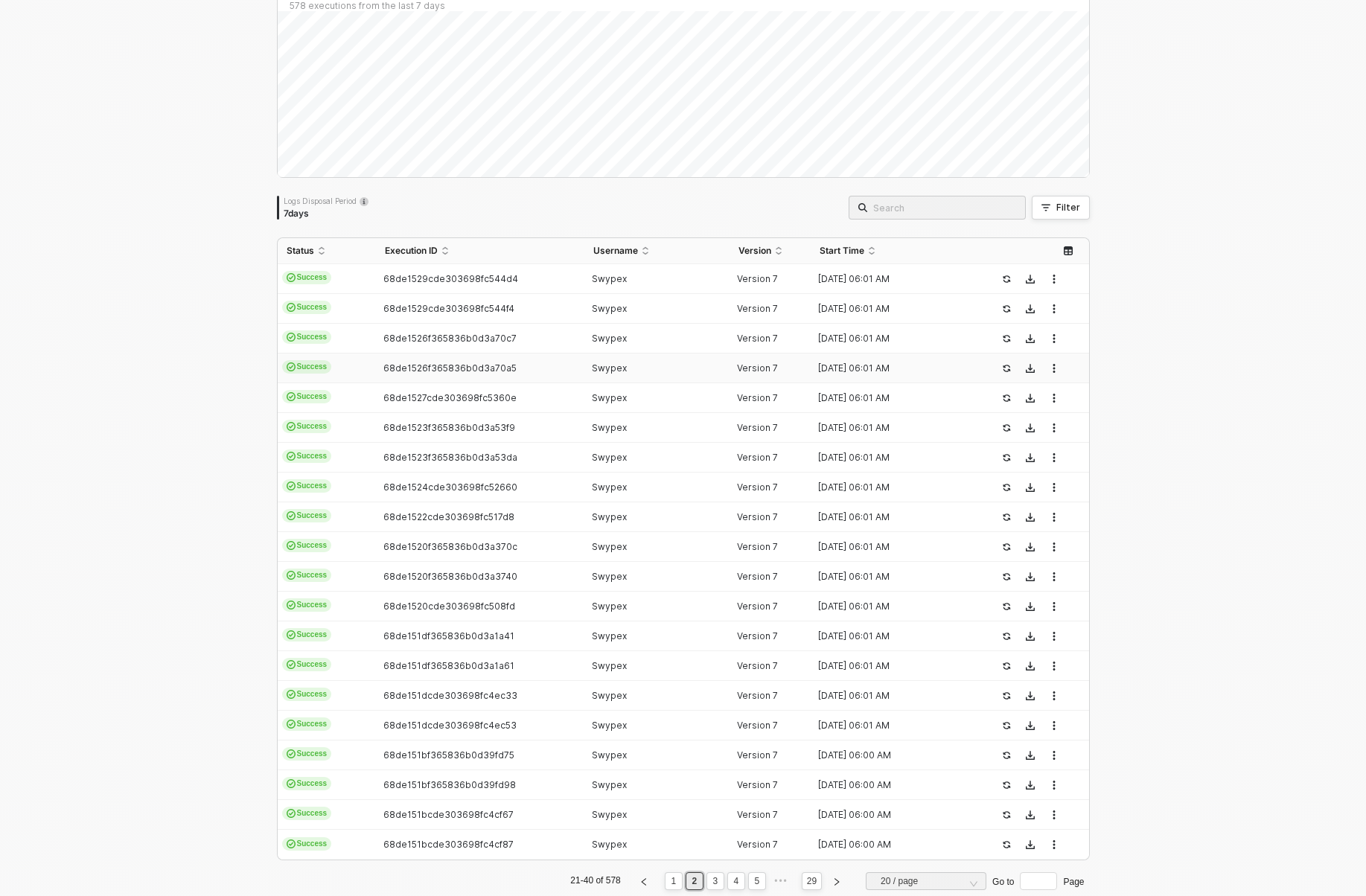
click at [398, 358] on td "68de1526f365836b0d3a70a5" at bounding box center [480, 368] width 208 height 29
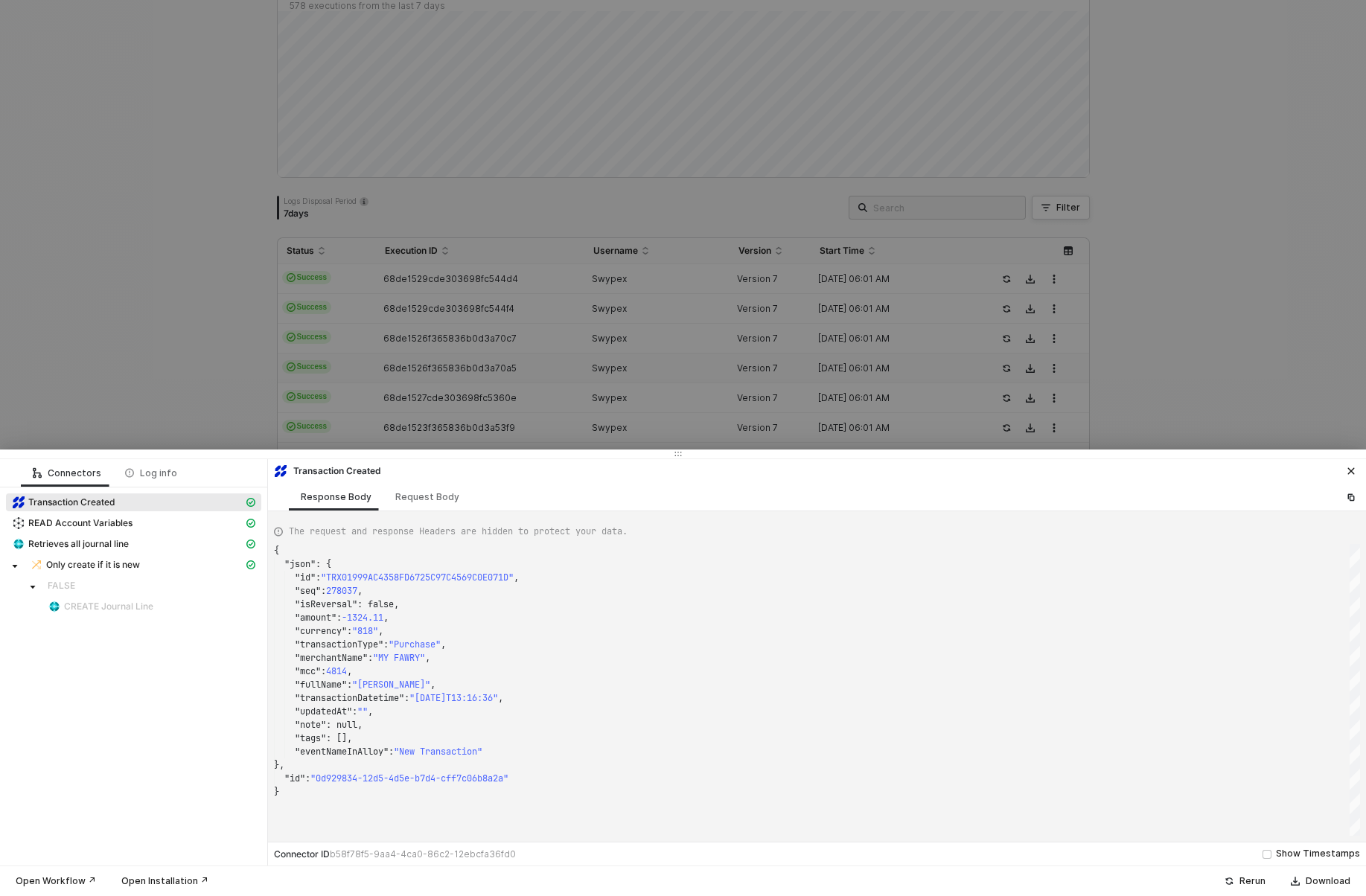
type textarea "{ "json": { "id": "TRX019999B693E61271087CAD2DF4EA1BF5", "seq": 277340, "isReve…"
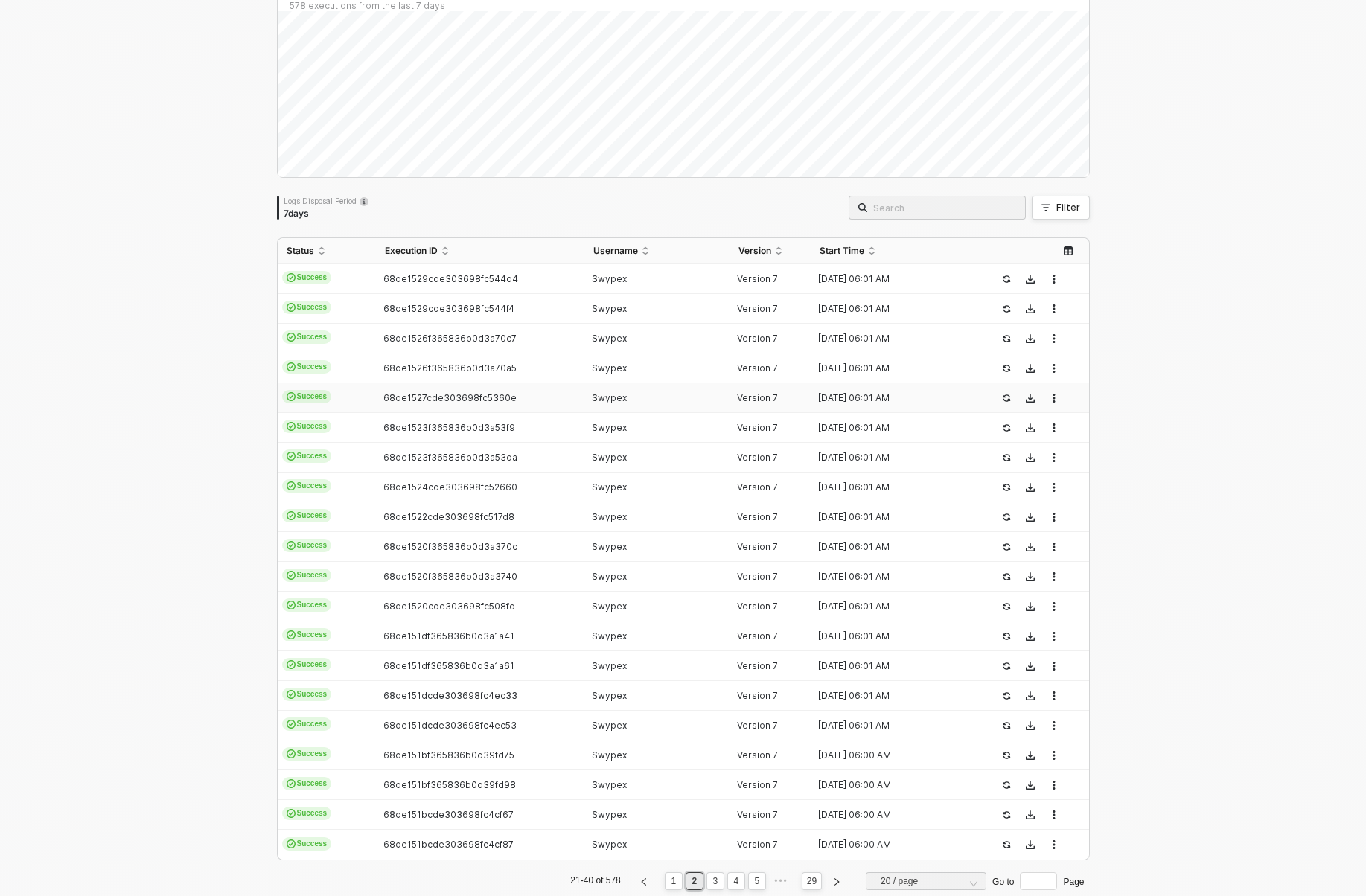
click at [426, 407] on td "68de1527cde303698fc5360e" at bounding box center [480, 398] width 208 height 29
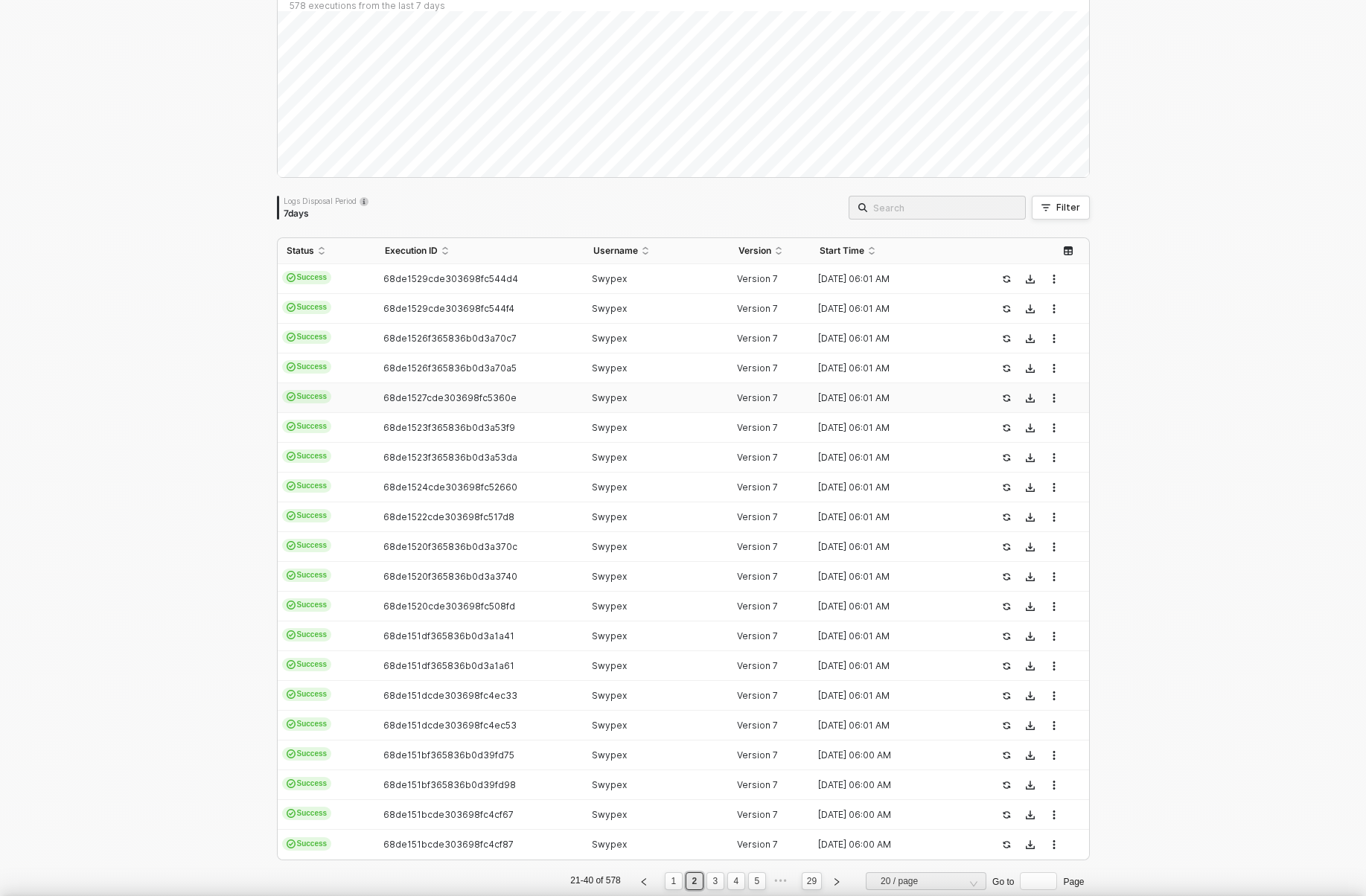
type textarea "{ "json": { "id": "TRX019999B693E61271087CAD2DF4EA1BF5", "seq": 277340, "isReve…"
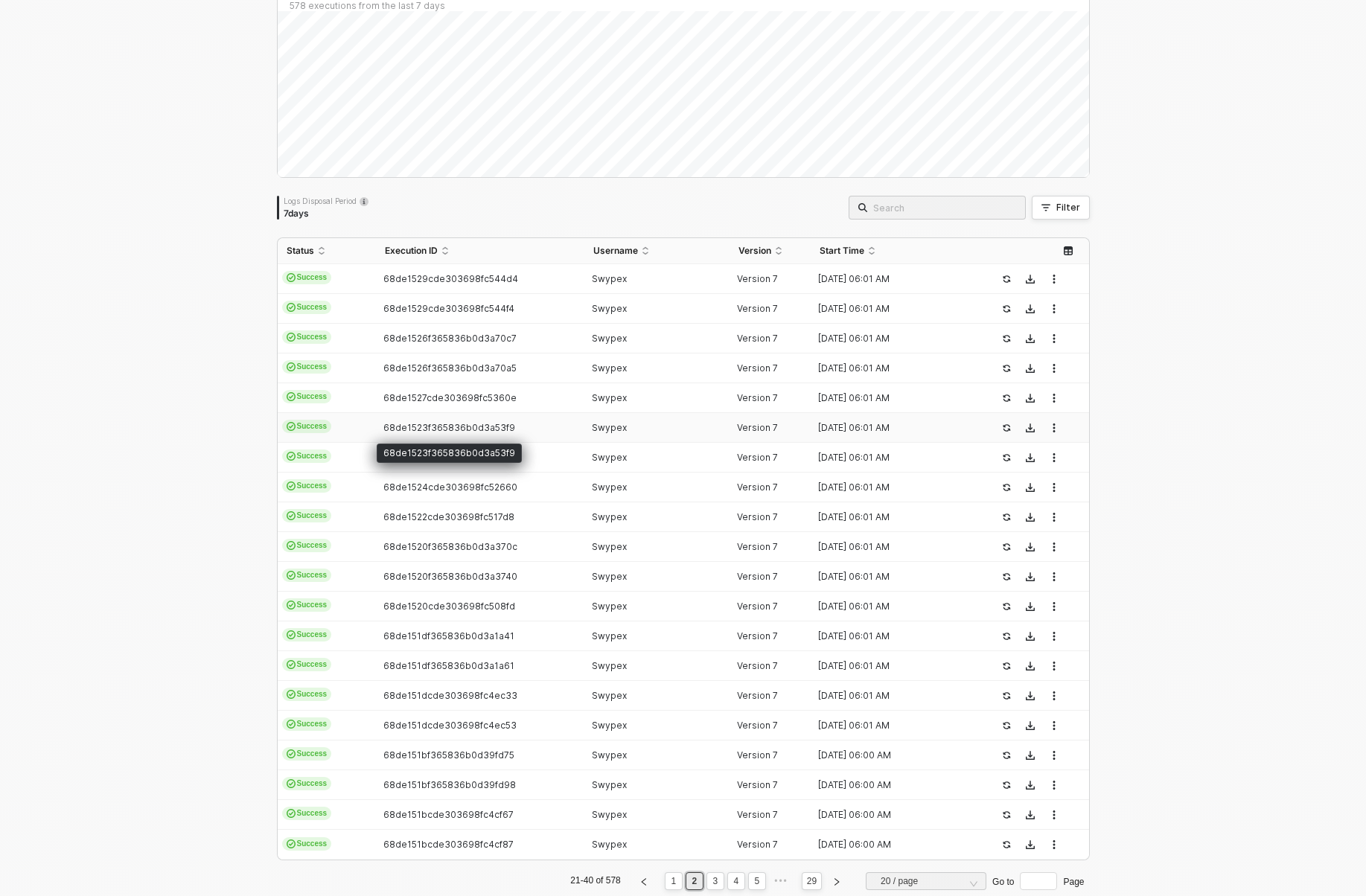
click at [446, 430] on span "68de1523f365836b0d3a53f9" at bounding box center [449, 428] width 131 height 11
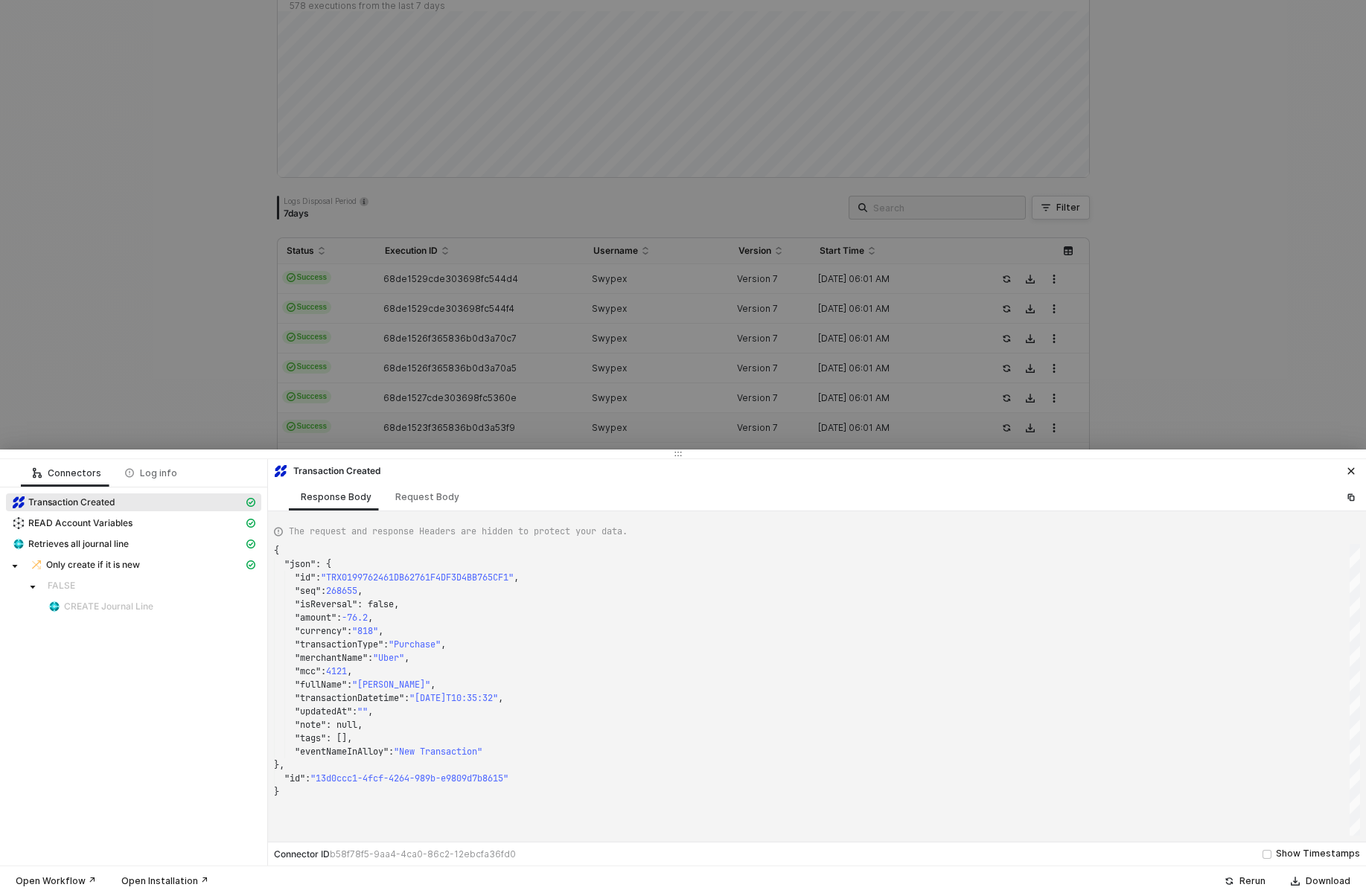
type textarea "{ "json": { "id": "TRX019994354F9AB19F88FBAB8781C34F08", "seq": 275407, "isReve…"
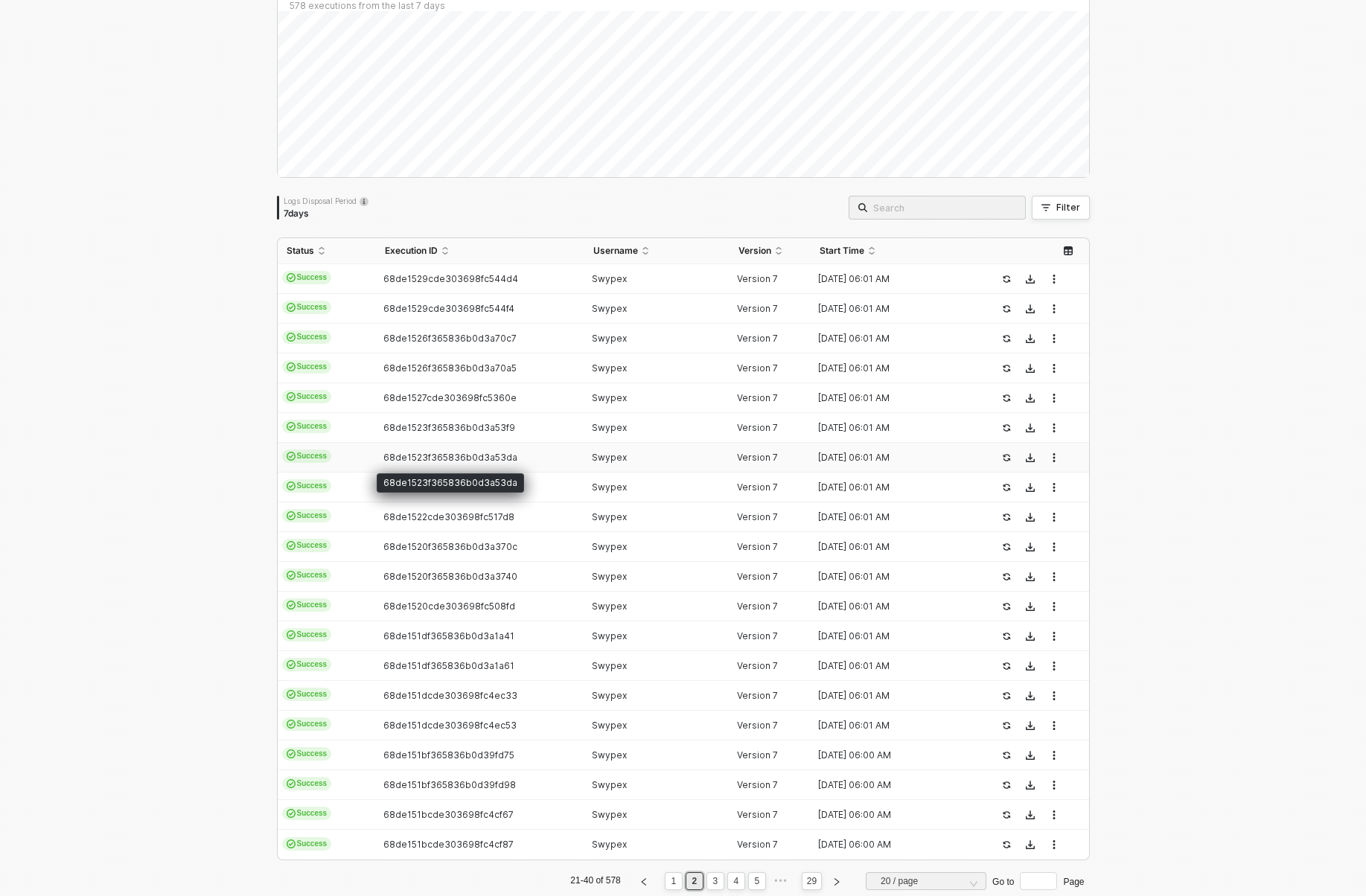
click at [446, 452] on span "68de1523f365836b0d3a53da" at bounding box center [450, 458] width 134 height 11
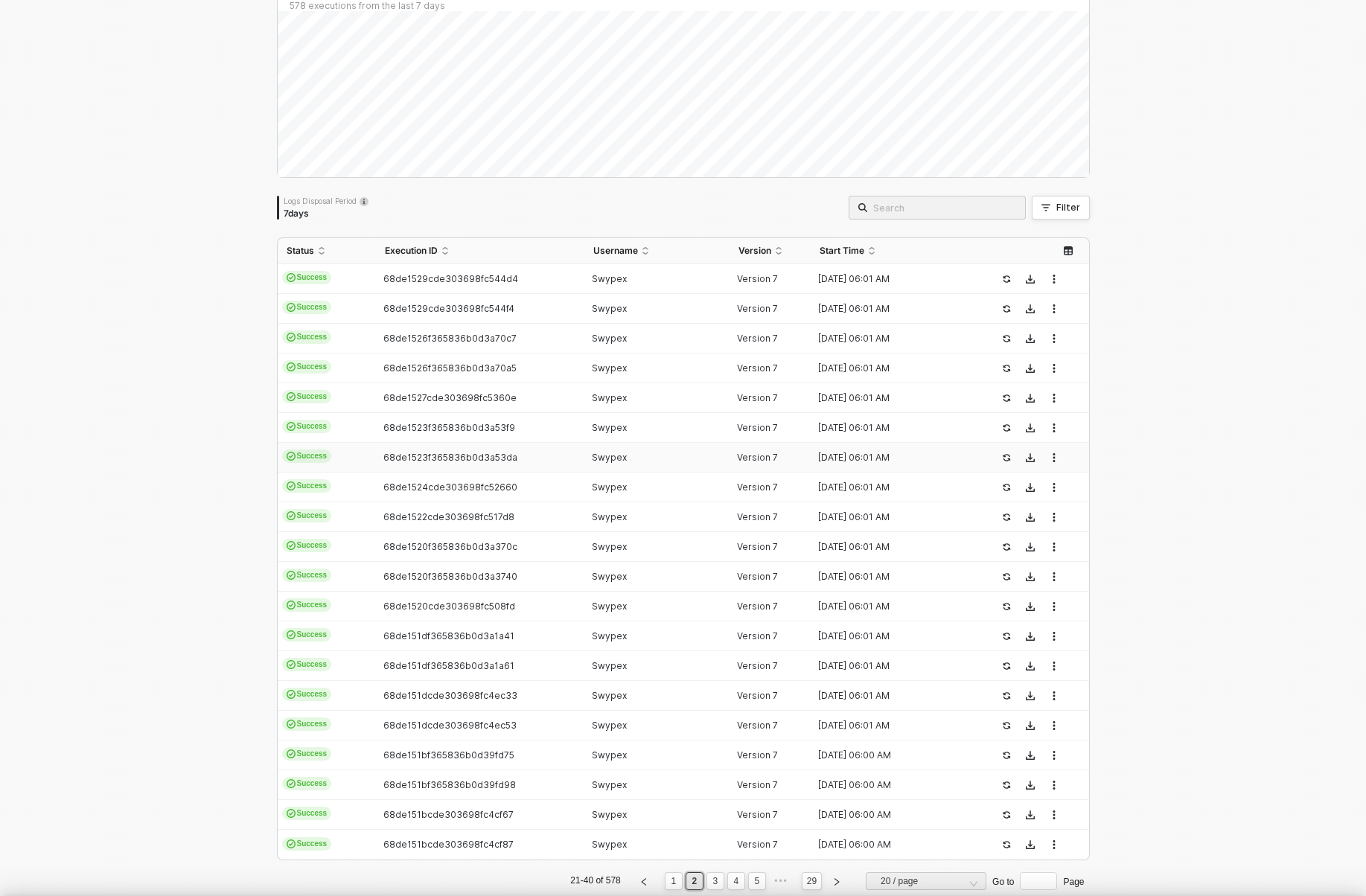
type textarea "{ "json": { "id": "TRX019994354F9AB19F88FBAB8781C34F08", "seq": 275407, "isReve…"
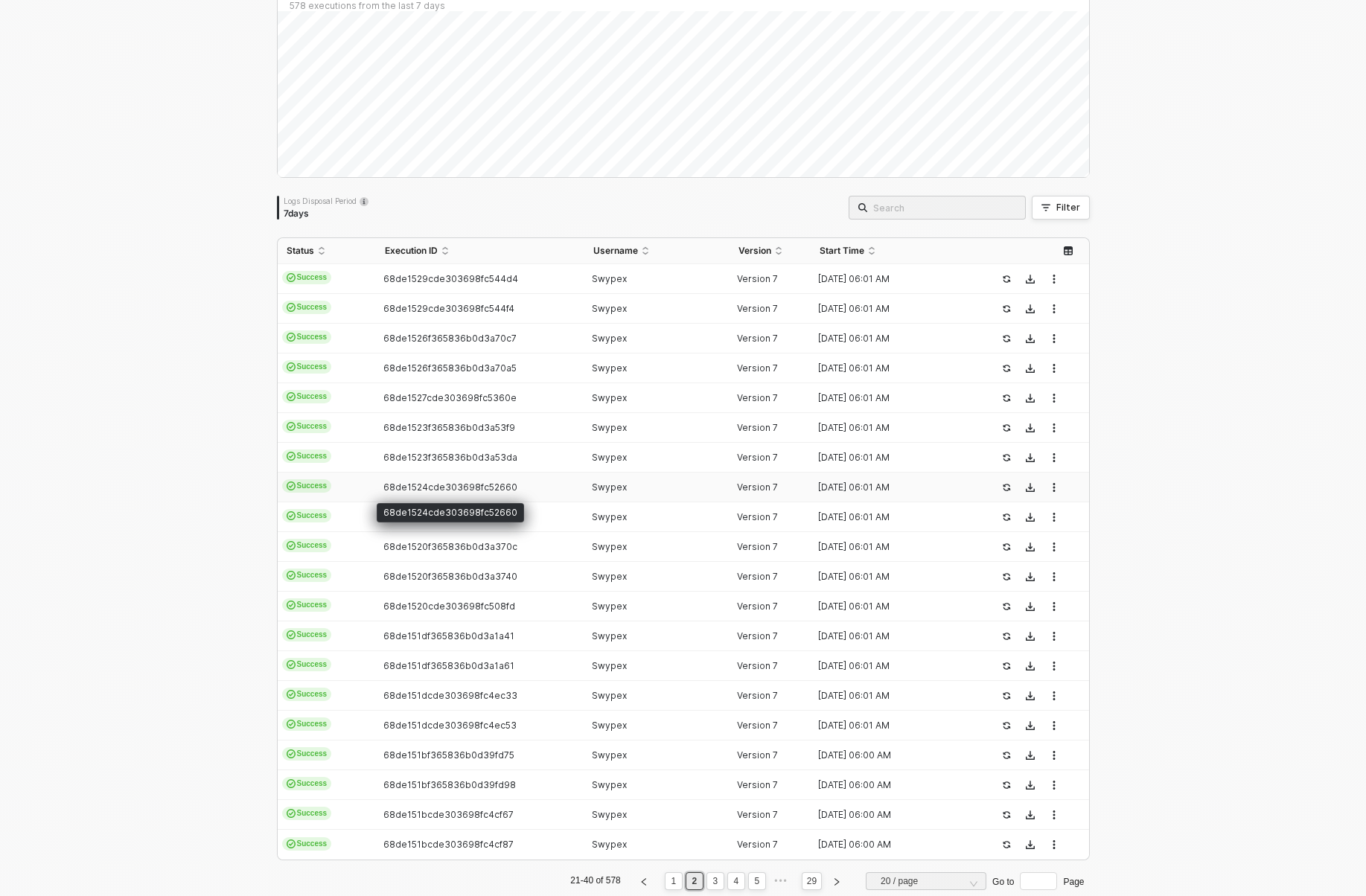
click at [450, 485] on span "68de1524cde303698fc52660" at bounding box center [450, 487] width 134 height 11
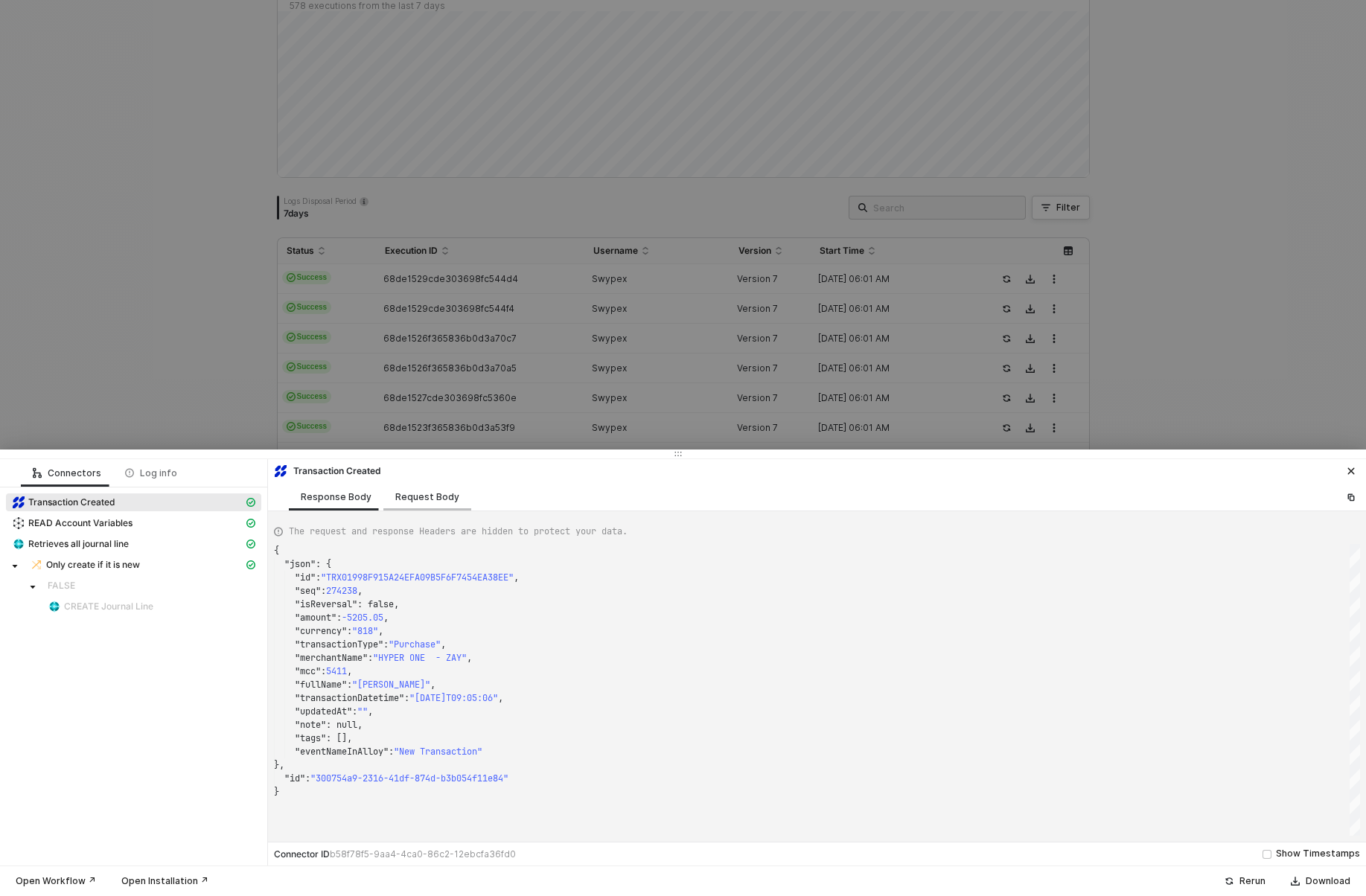
type textarea "{ "json": { "id": "TRX0199A11DFF9CB65F48B47B2469623CB0", "seq": 279916, "isReve…"
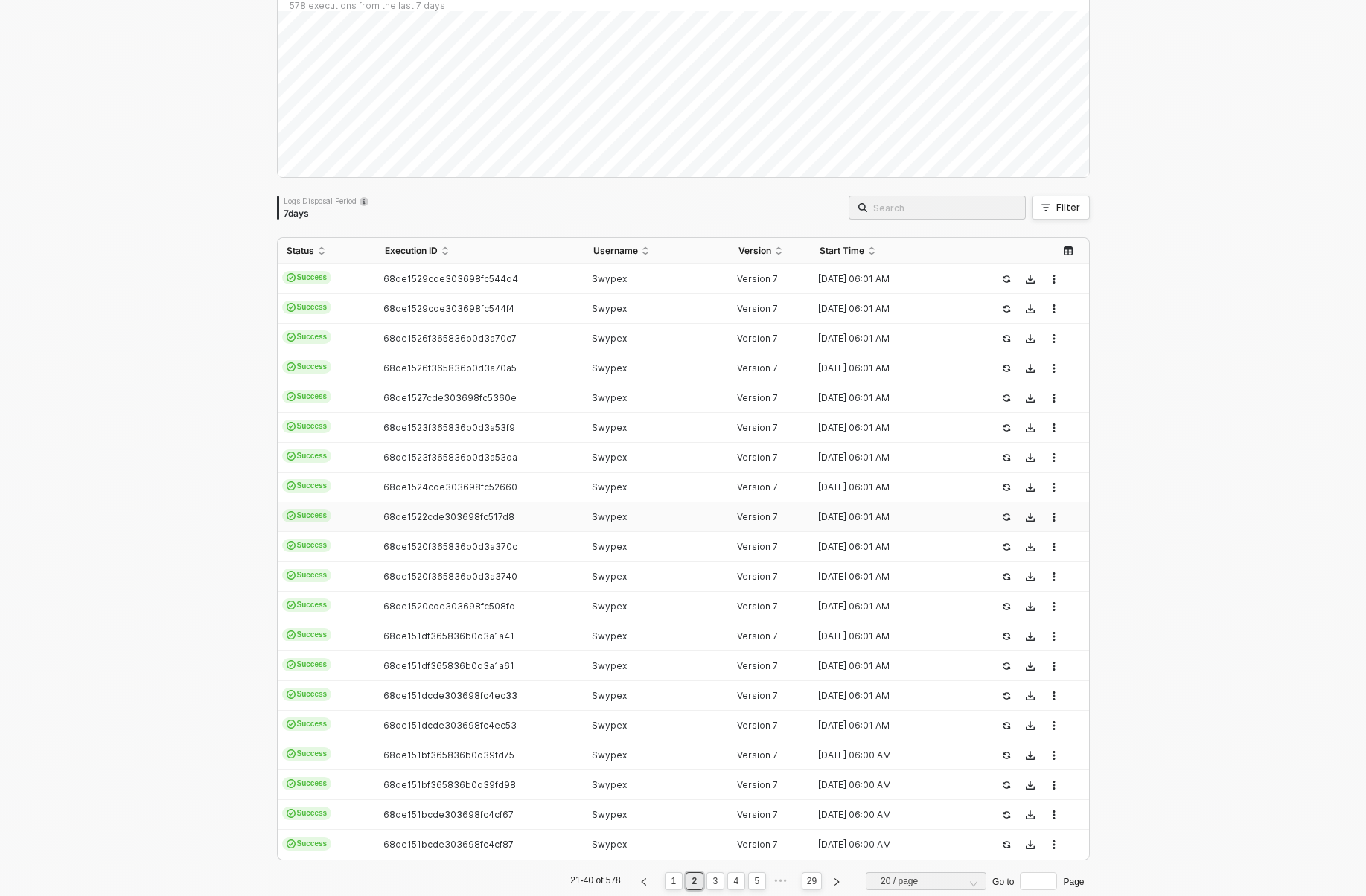
click at [452, 504] on td "68de1522cde303698fc517d8" at bounding box center [480, 517] width 208 height 29
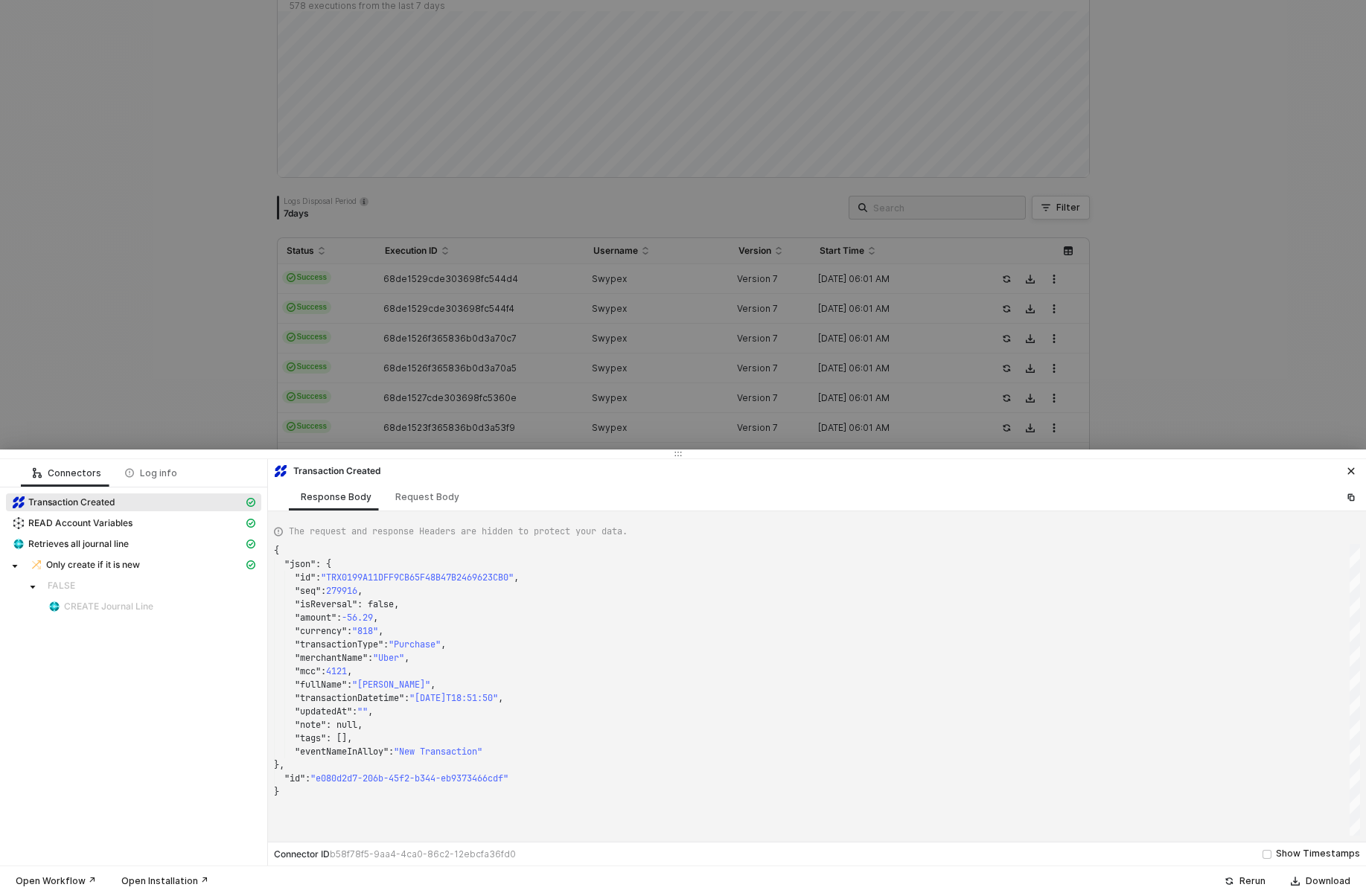
type textarea "{ "json": { "id": "TRX019999CE416DB6BC67358CC1947C66C3", "seq": 277384, "isReve…"
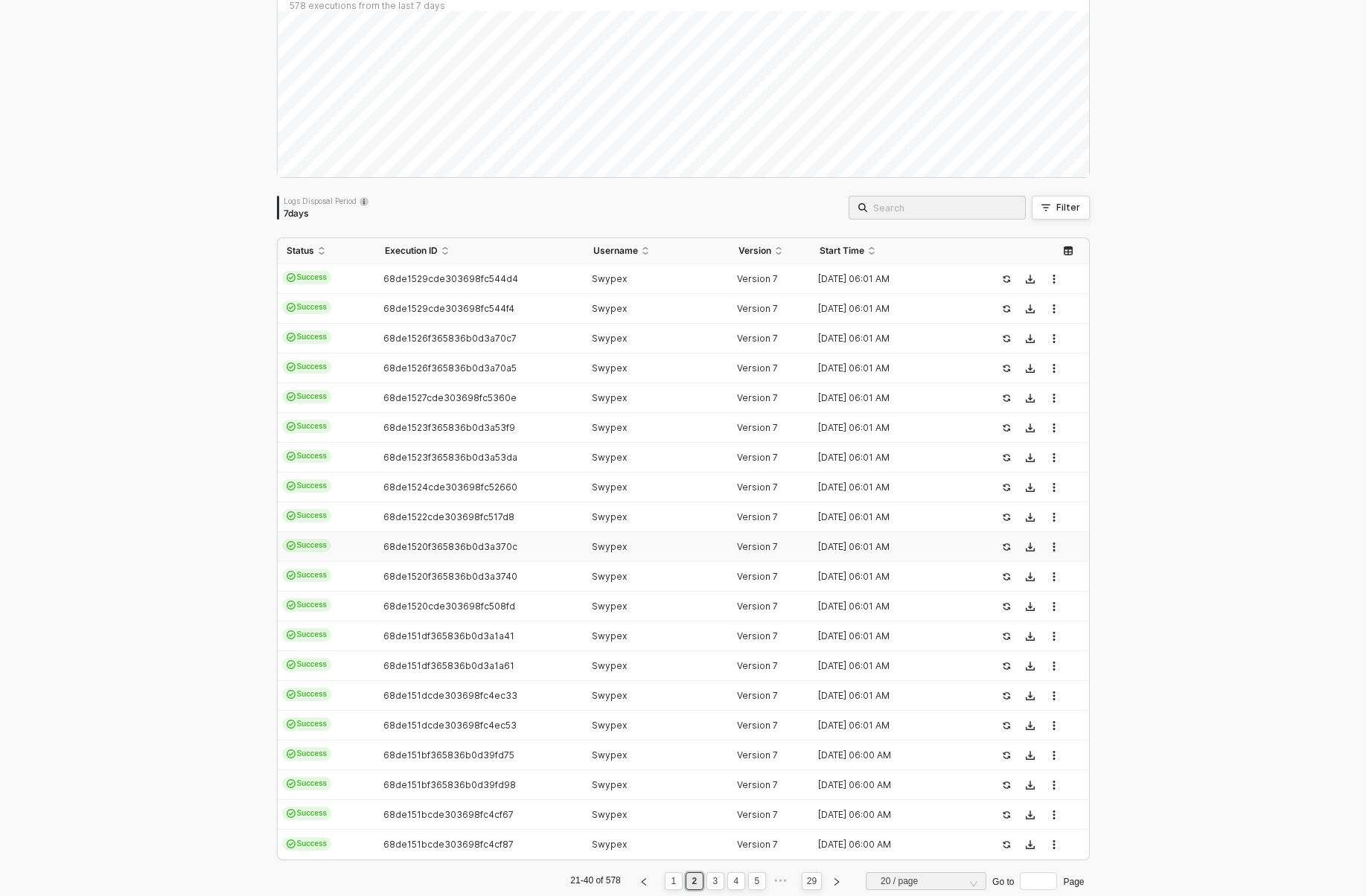
click at [457, 535] on td "68de1520f365836b0d3a370c" at bounding box center [480, 547] width 208 height 29
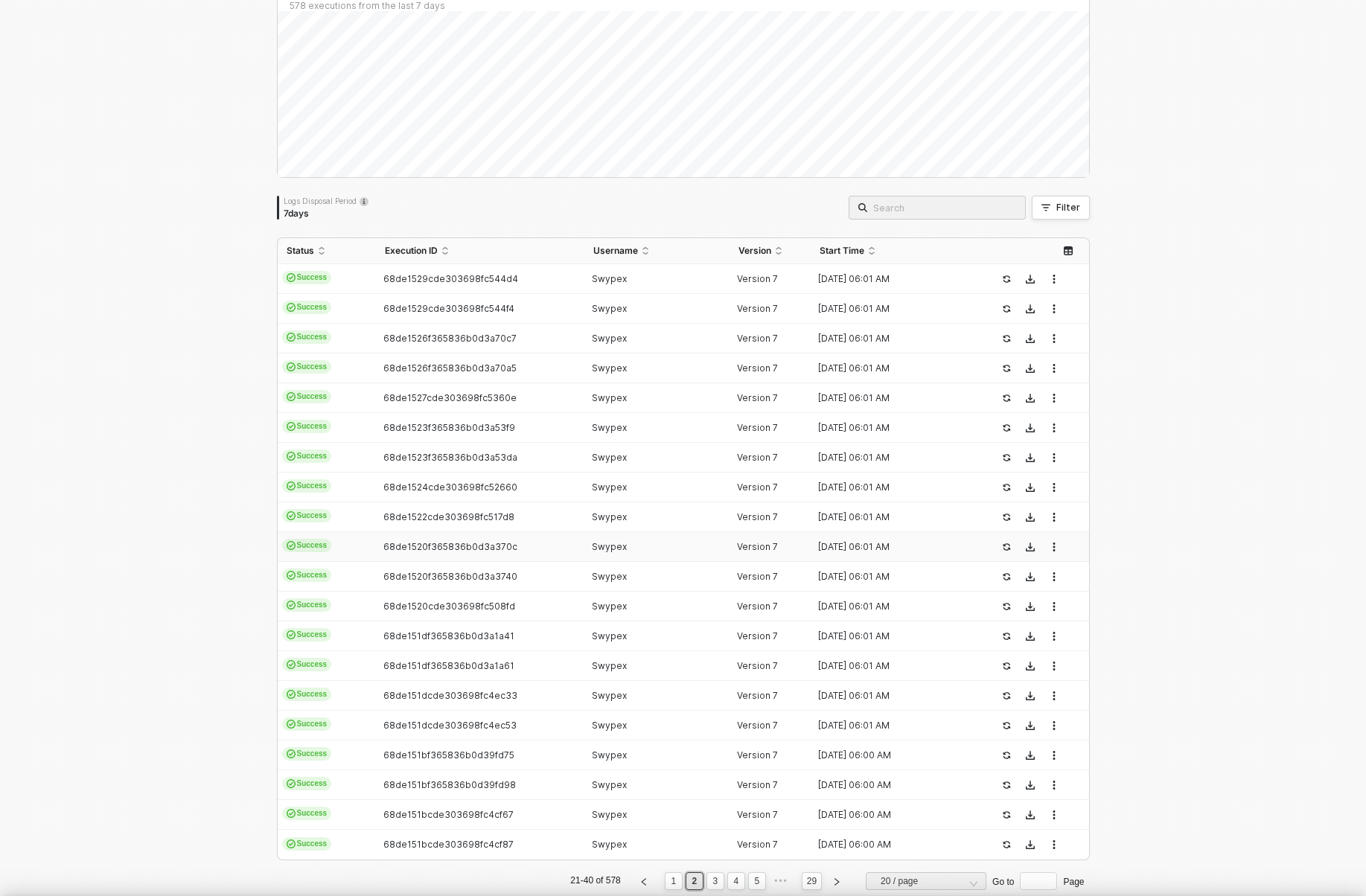
type textarea "{ "json": { "id": "TRX019999CE416DB6BC67358CC1947C66C3", "seq": 277384, "isReve…"
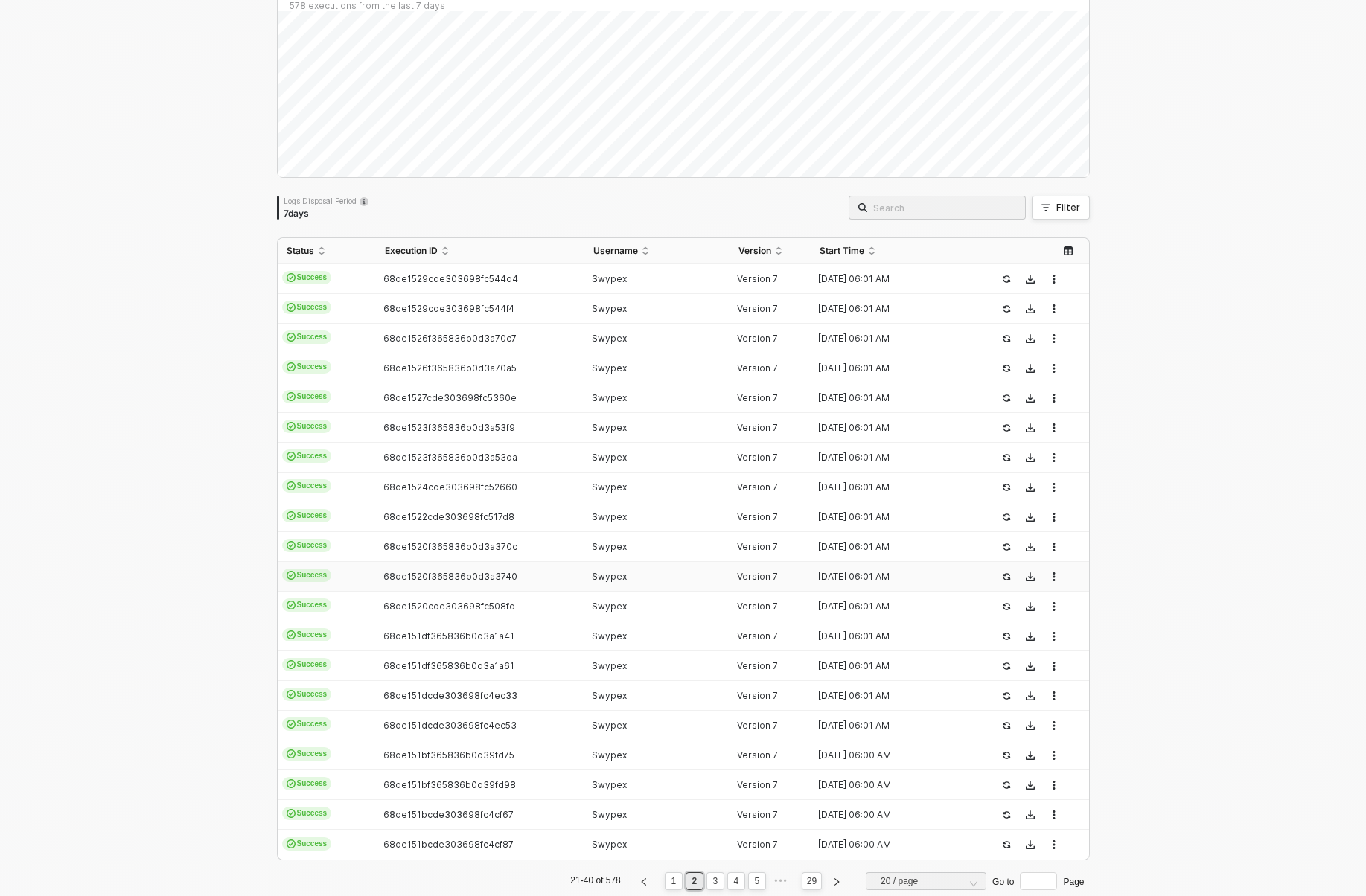
click at [457, 586] on td "68de1520f365836b0d3a3740" at bounding box center [480, 577] width 208 height 29
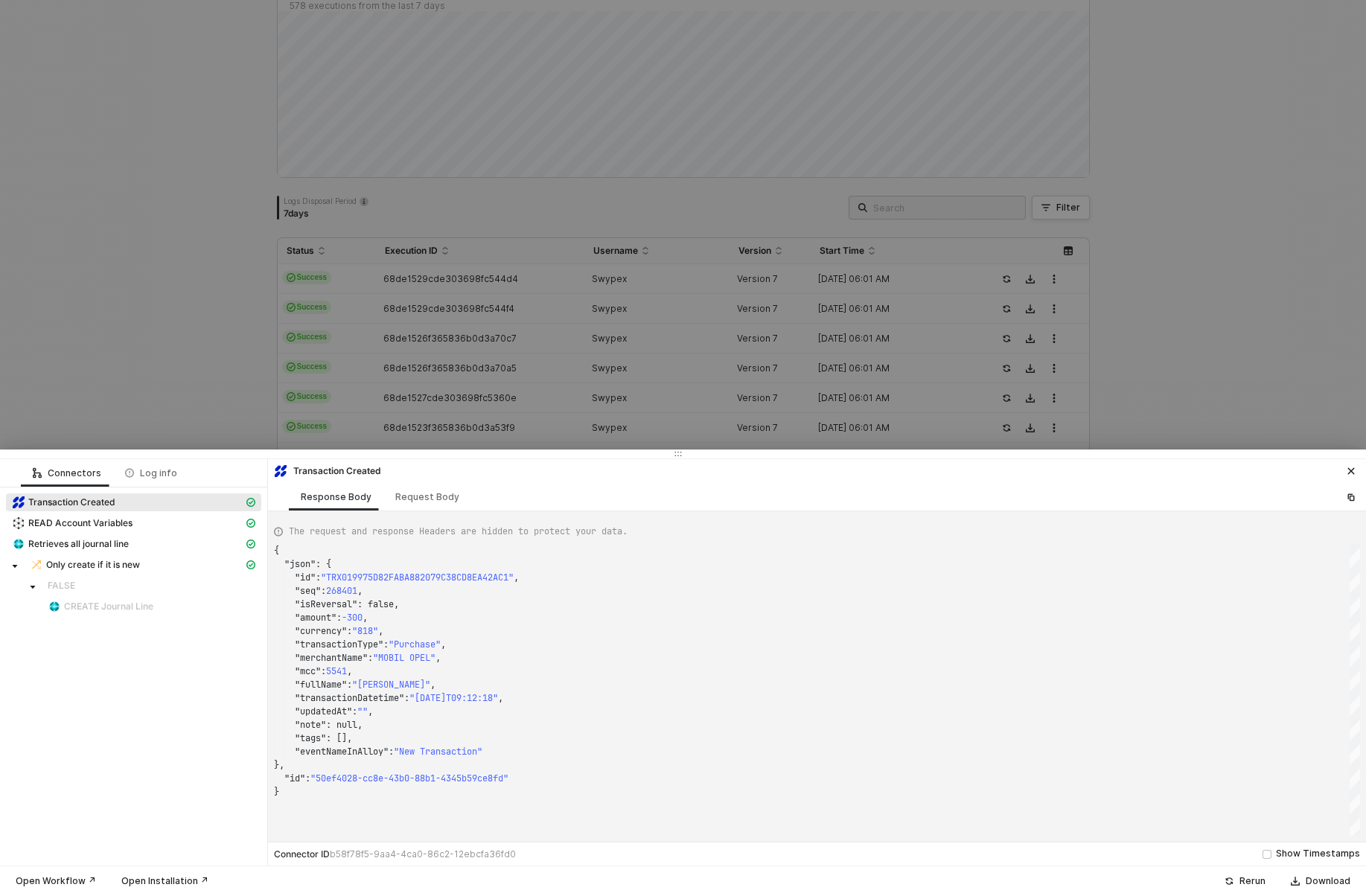
type textarea "{ "json": { "id": "TRX0199777B1857D861CCB5A7D68C7AE940", "seq": 269414, "isReve…"
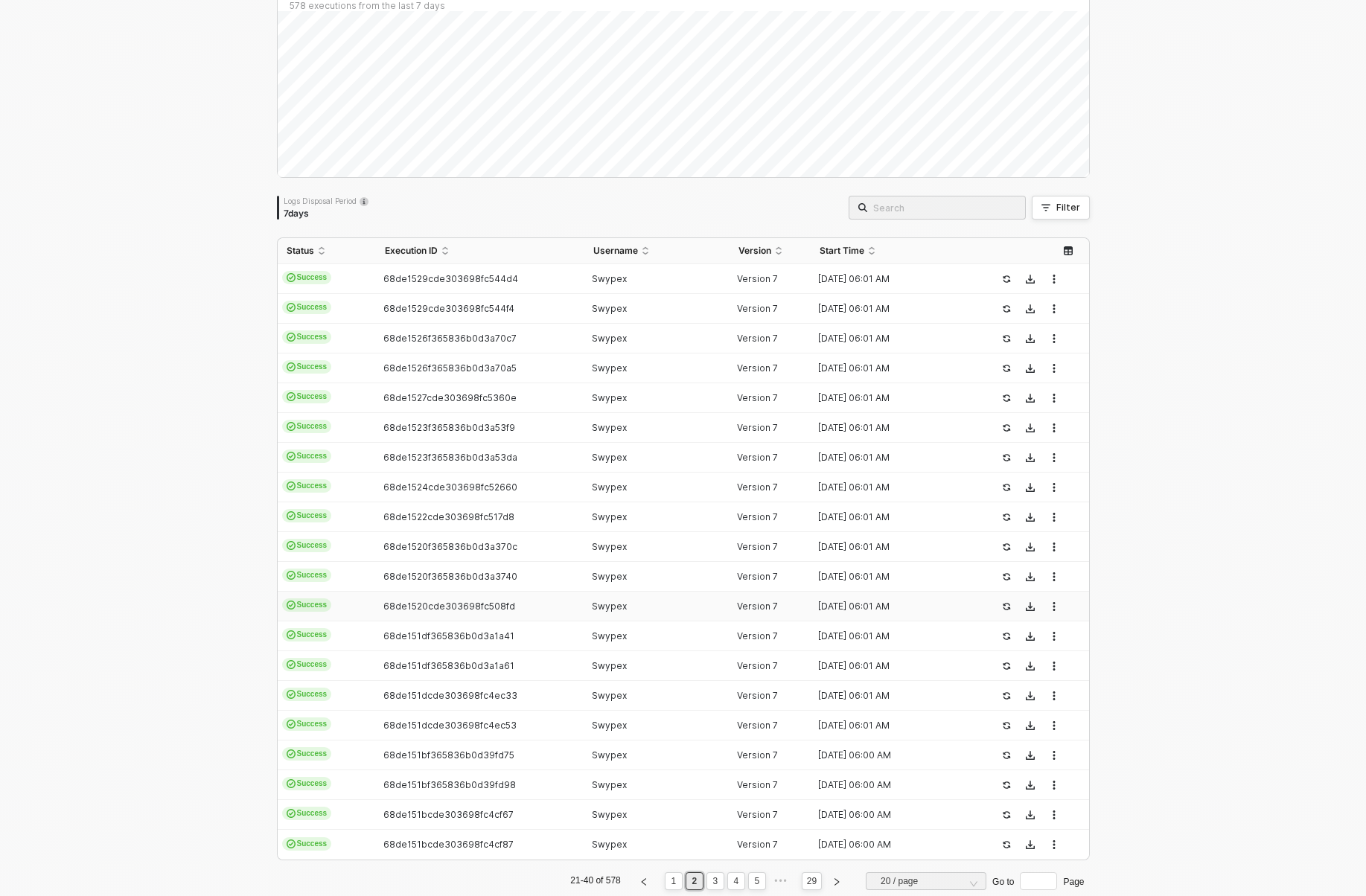
click at [459, 619] on td "68de1520cde303698fc508fd" at bounding box center [480, 606] width 208 height 29
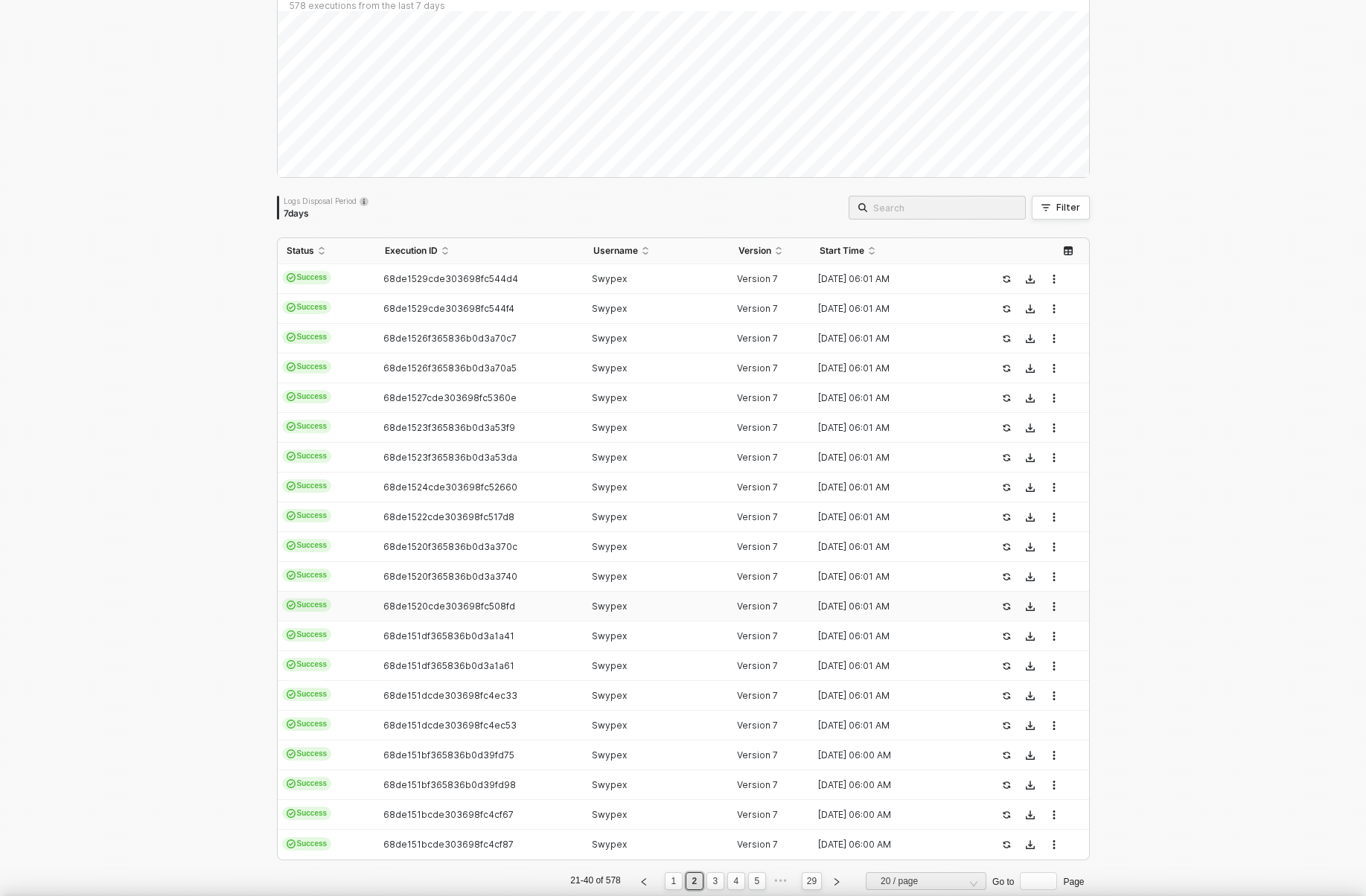
type textarea "{ "json": { "id": "TRX0199777B1857D861CCB5A7D68C7AE940", "seq": 269414, "isReve…"
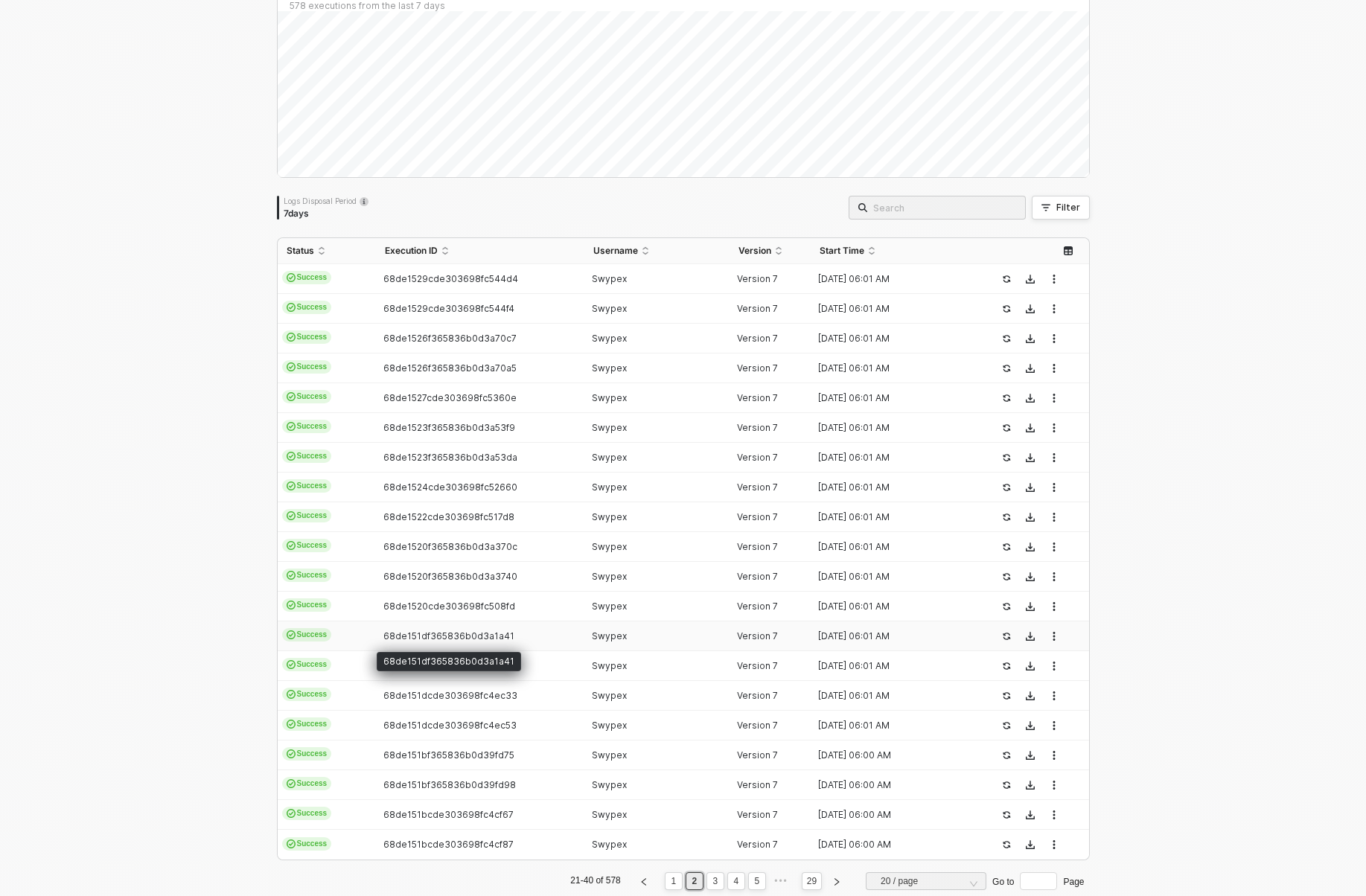
click at [460, 641] on span "68de151df365836b0d3a1a41" at bounding box center [449, 637] width 131 height 11
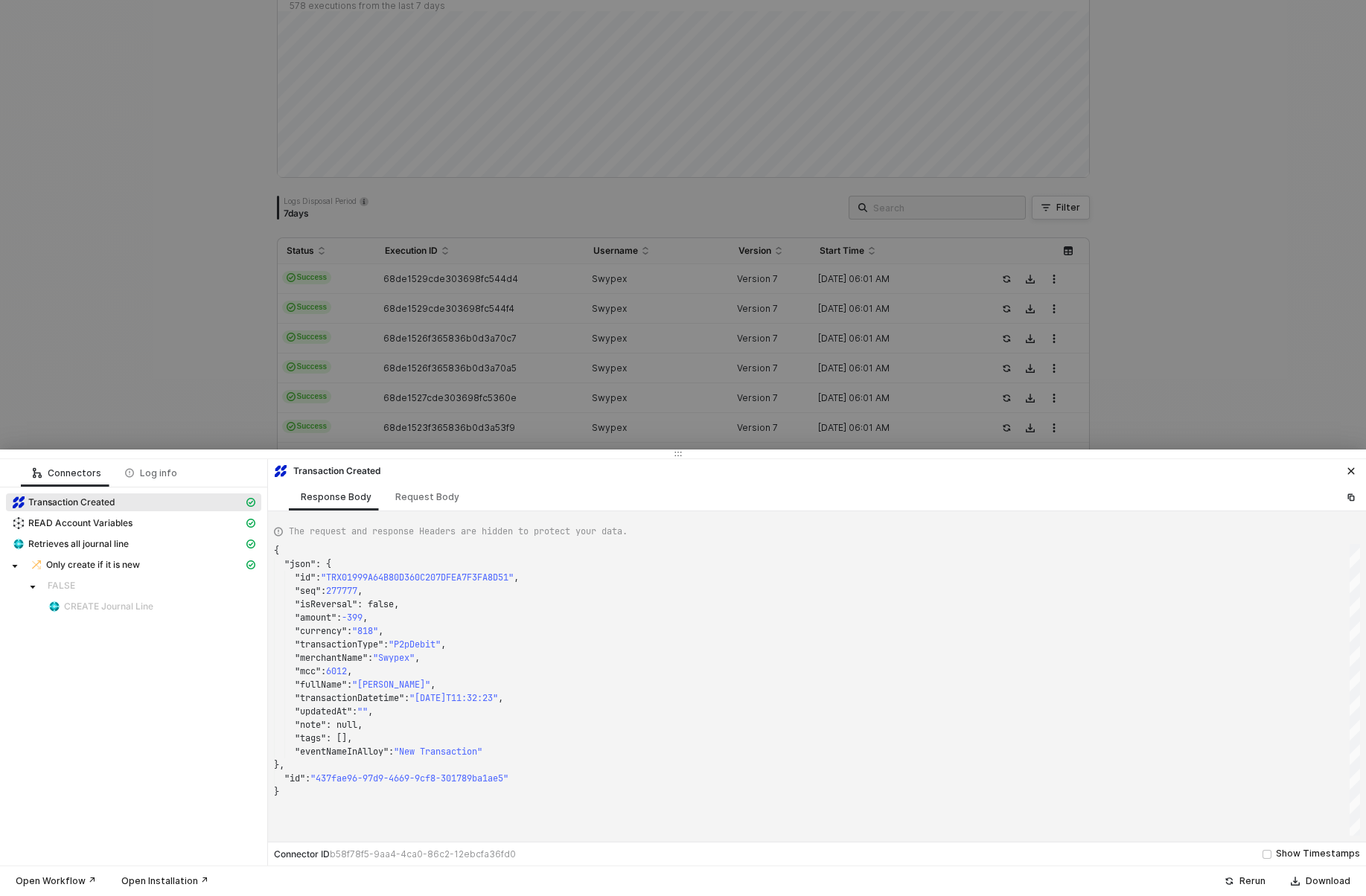
type textarea "{ "json": { "id": "TRX019975888A8EC380BE1E3B8D64027709", "seq": 268219, "isReve…"
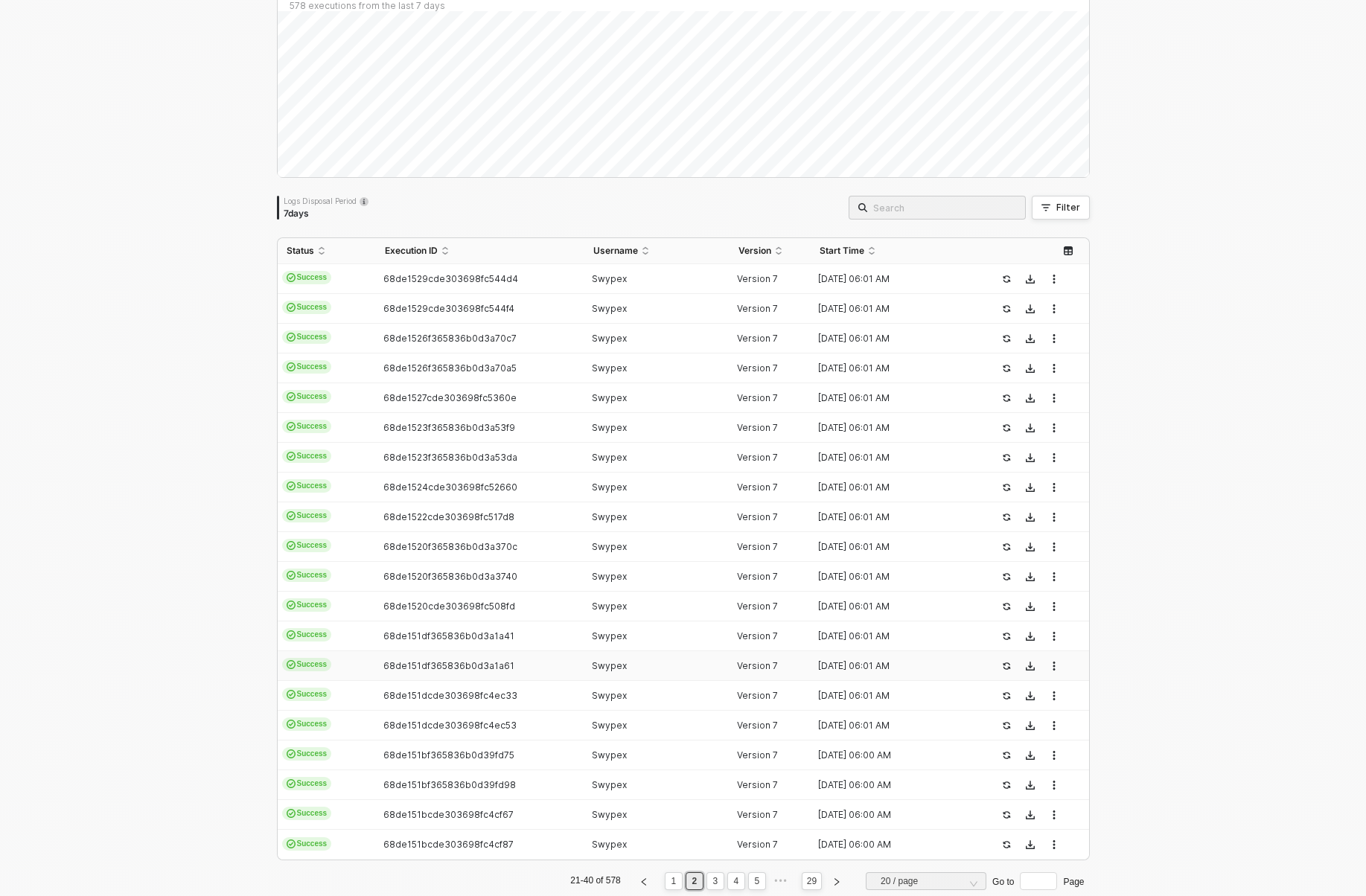
click at [461, 654] on td "68de151df365836b0d3a1a61" at bounding box center [480, 666] width 208 height 29
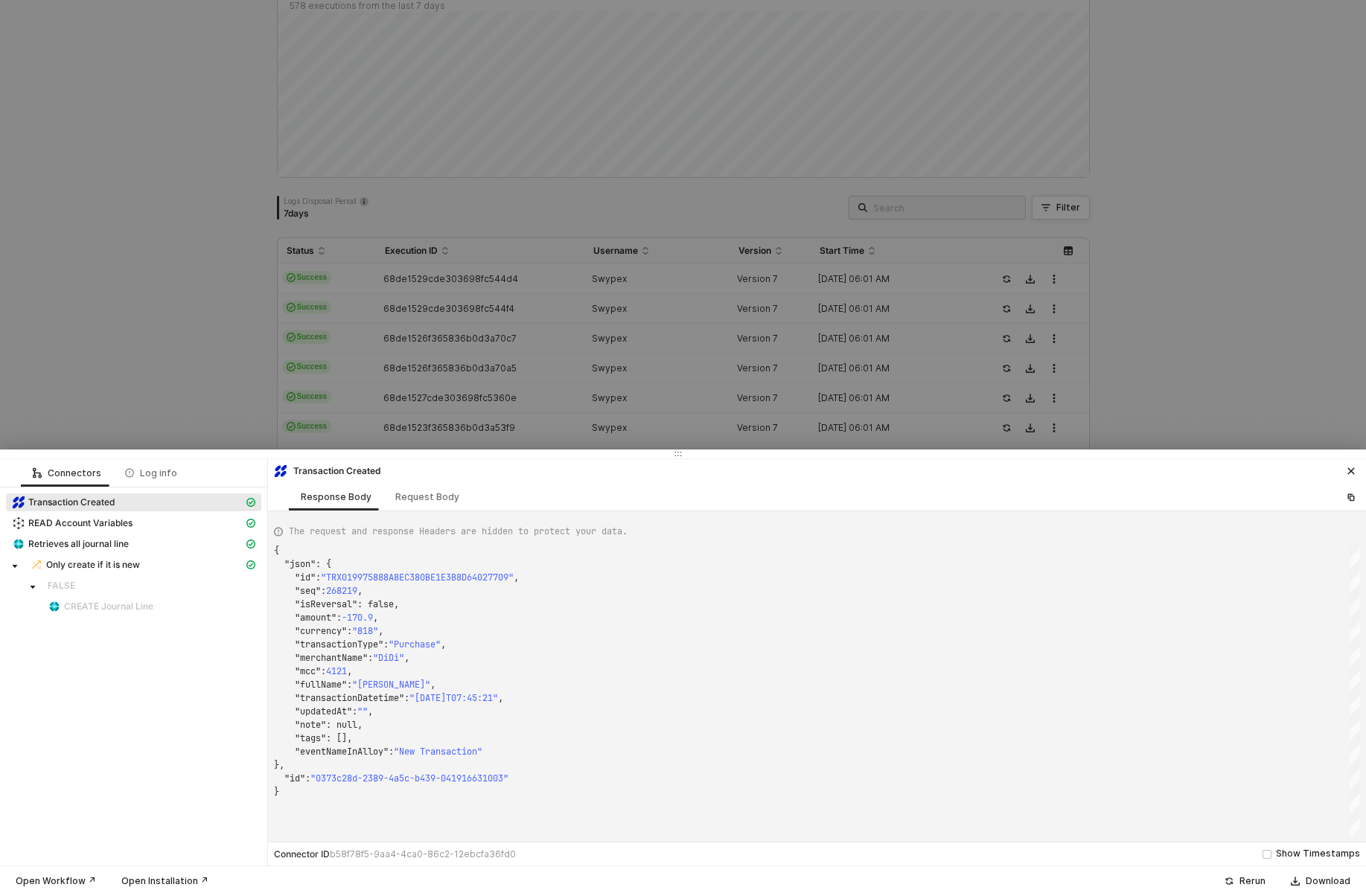
type textarea "{ "json": { "id": "TRX019975C7605055158E3B669098C8BD17", "seq": 268347, "isReve…"
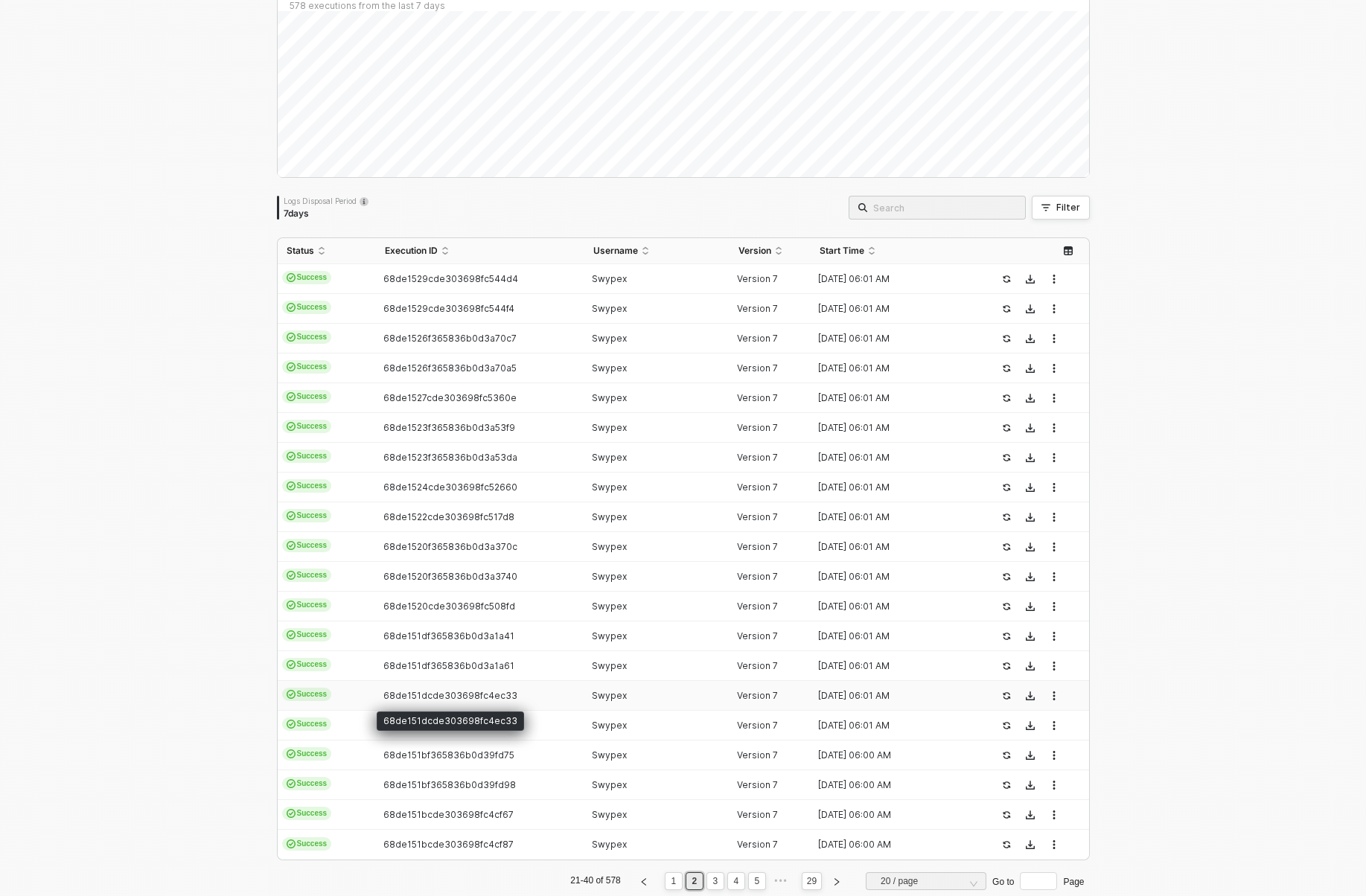
click at [463, 694] on span "68de151dcde303698fc4ec33" at bounding box center [450, 696] width 134 height 11
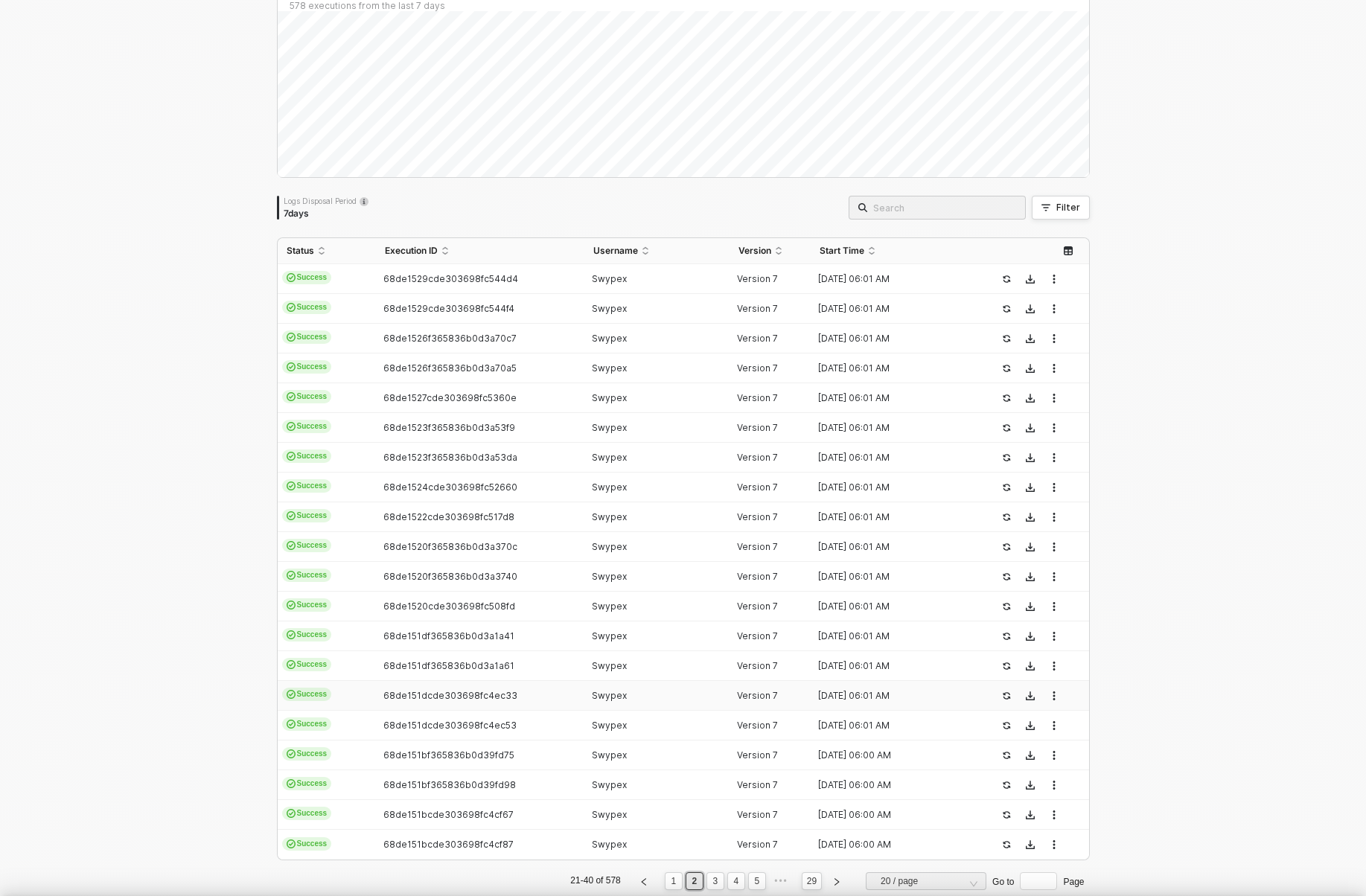
type textarea "{ "json": { "id": "TRX019975C7605055158E3B669098C8BD17", "seq": 268347, "isReve…"
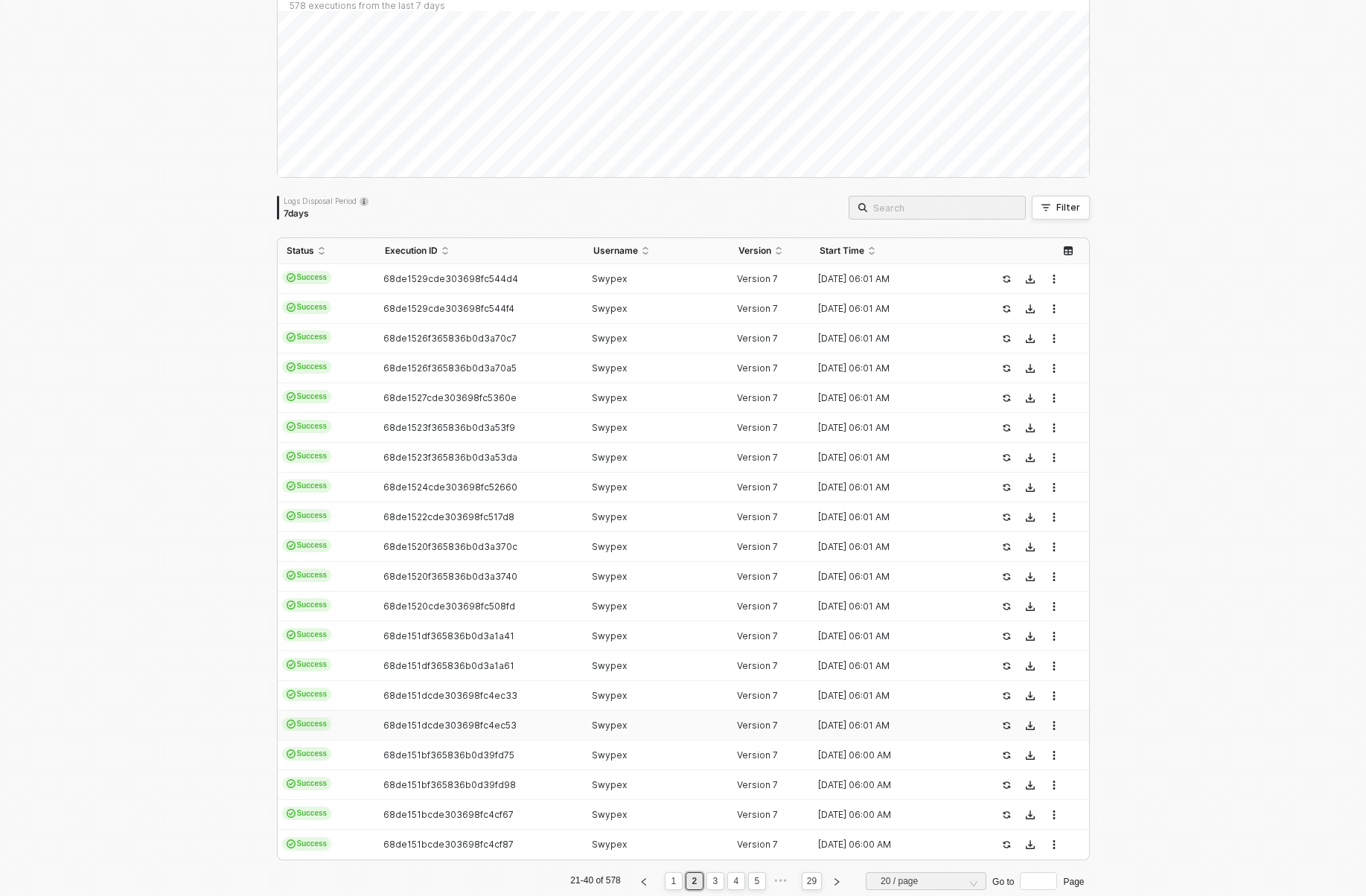
click at [464, 730] on span "68de151dcde303698fc4ec53" at bounding box center [450, 725] width 133 height 11
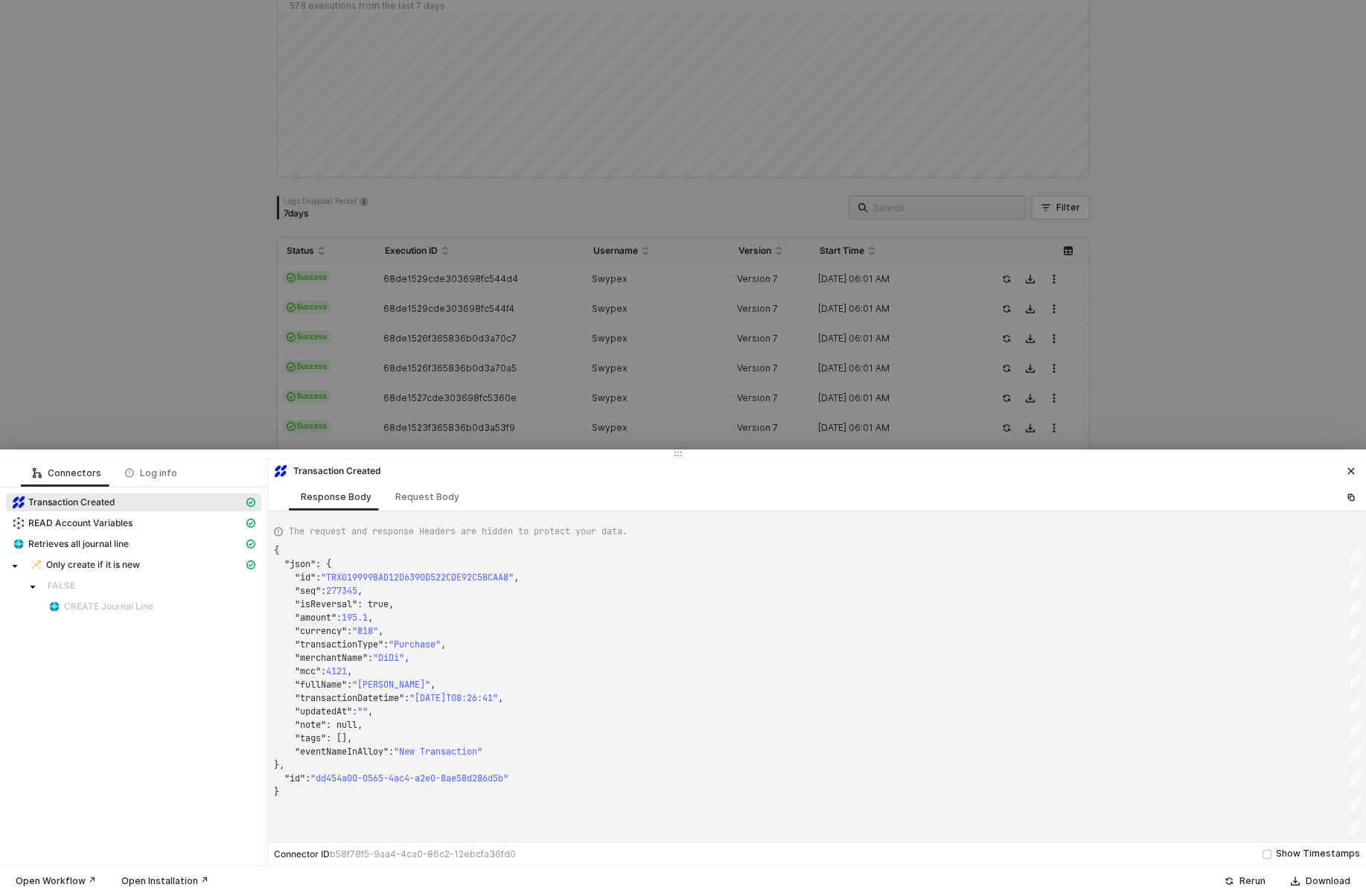
type textarea "{ "json": { "id": "TRX01999A63FA5F11FF373A132DFA30FAB7", "seq": 277770, "isReve…"
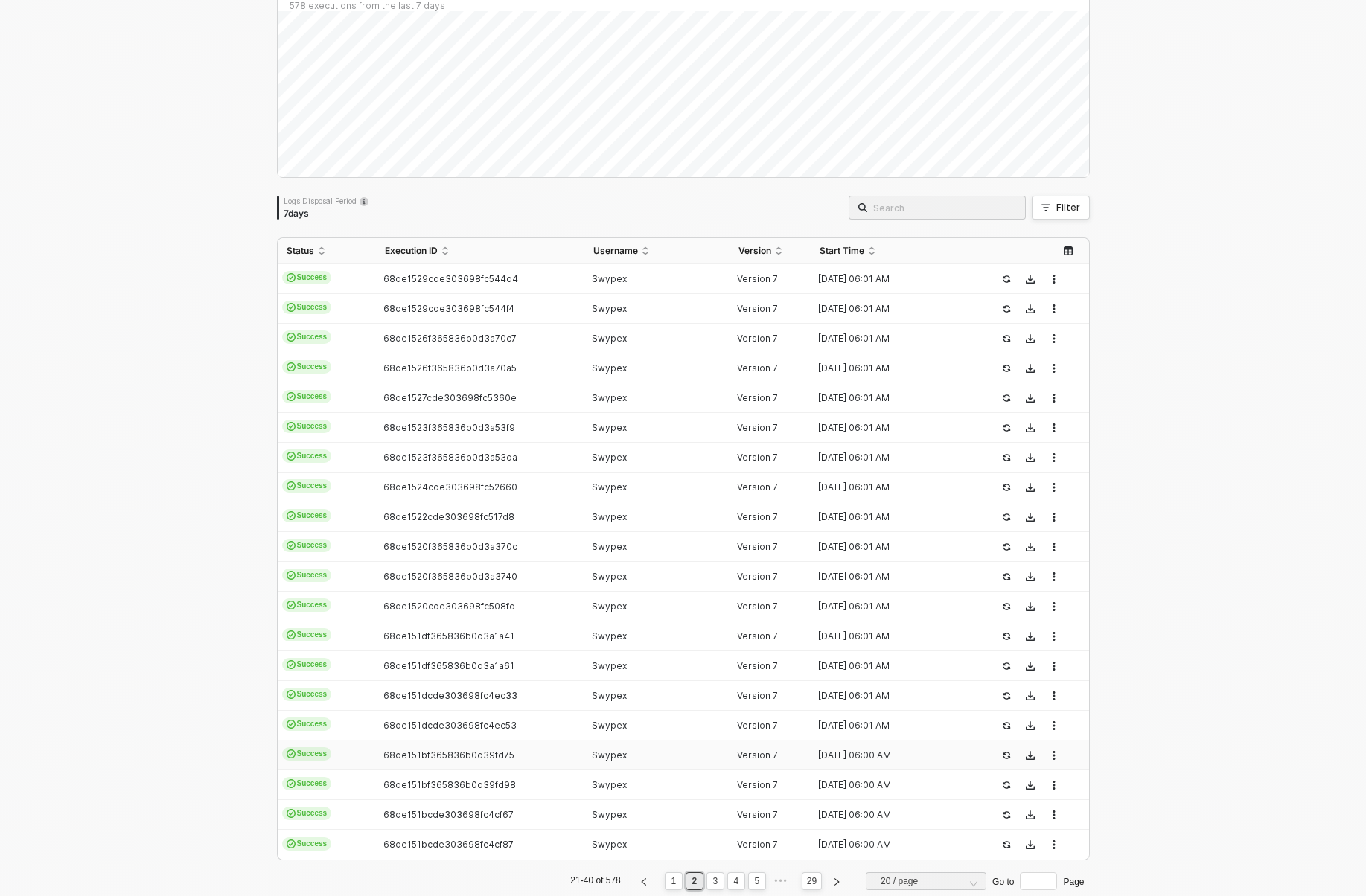
click at [472, 764] on td "68de151bf365836b0d39fd75" at bounding box center [480, 756] width 208 height 29
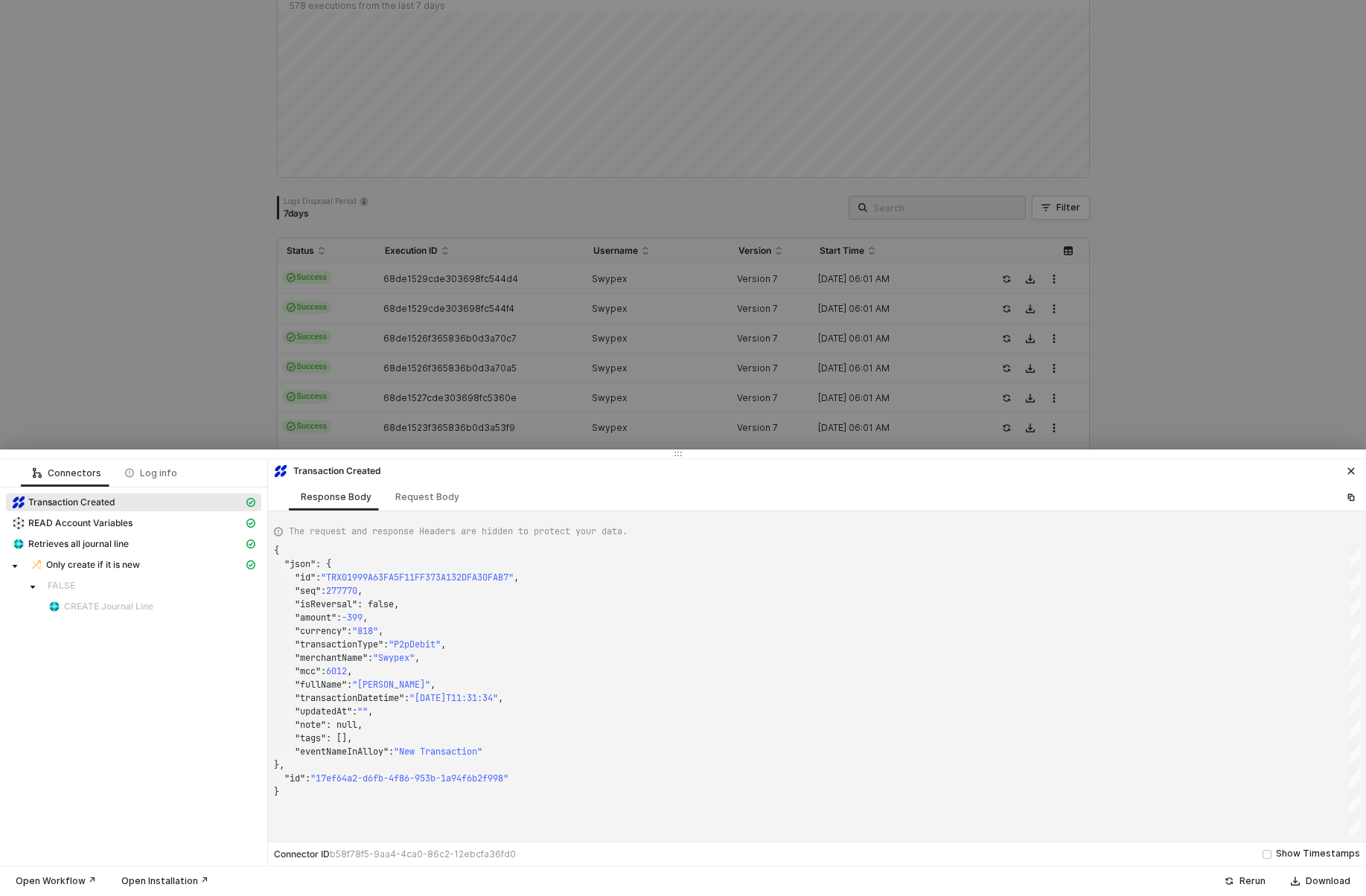
type textarea "{ "json": { "id": "TRX019975863BEED157E223F718E9EB7082", "seq": 268211, "isReve…"
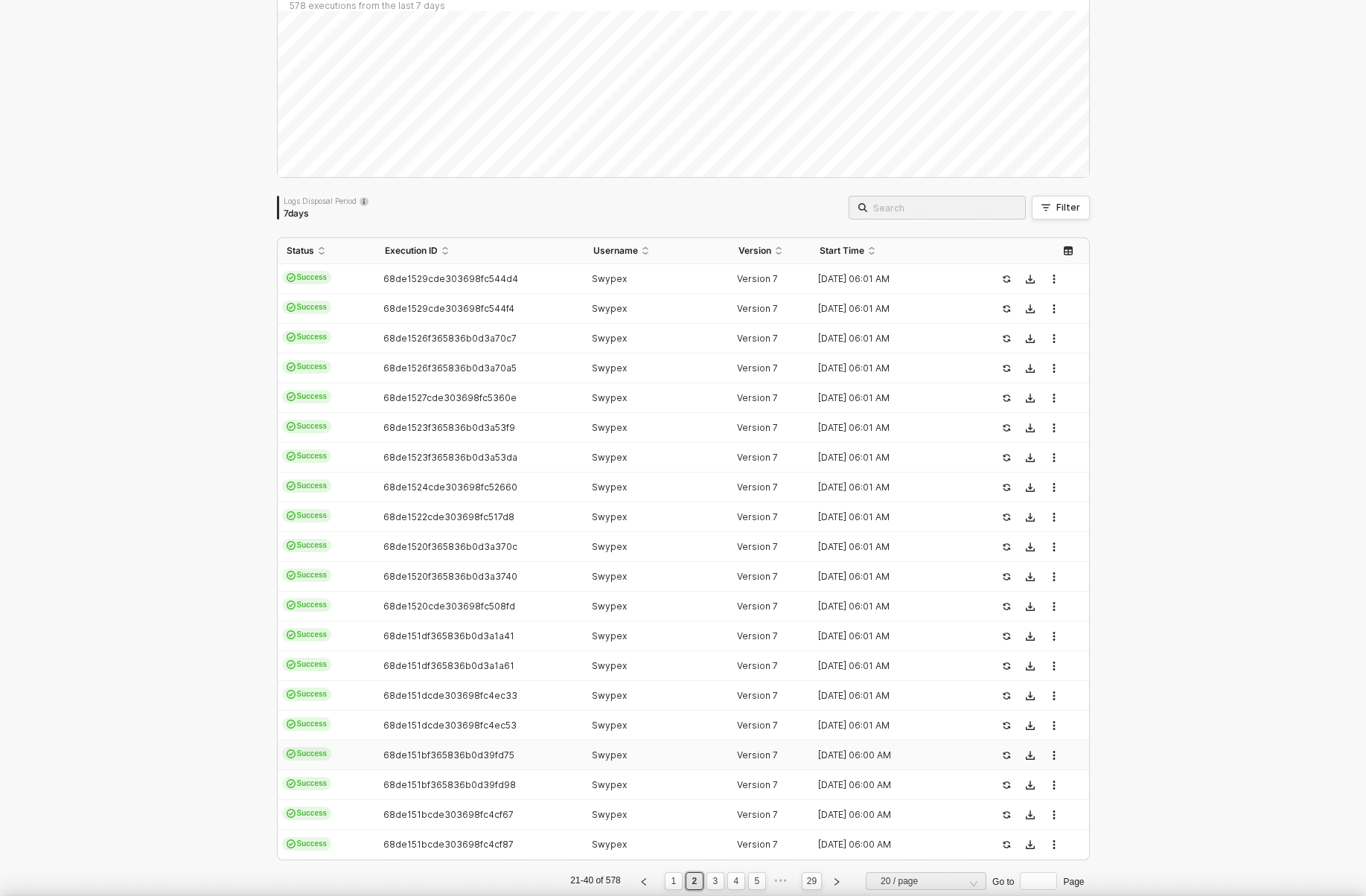
click at [476, 779] on span "68de151bf365836b0d39fd98" at bounding box center [450, 785] width 132 height 11
type textarea "{ "json": { "id": "TRX019975863BEED157E223F718E9EB7082", "seq": 268211, "isReve…"
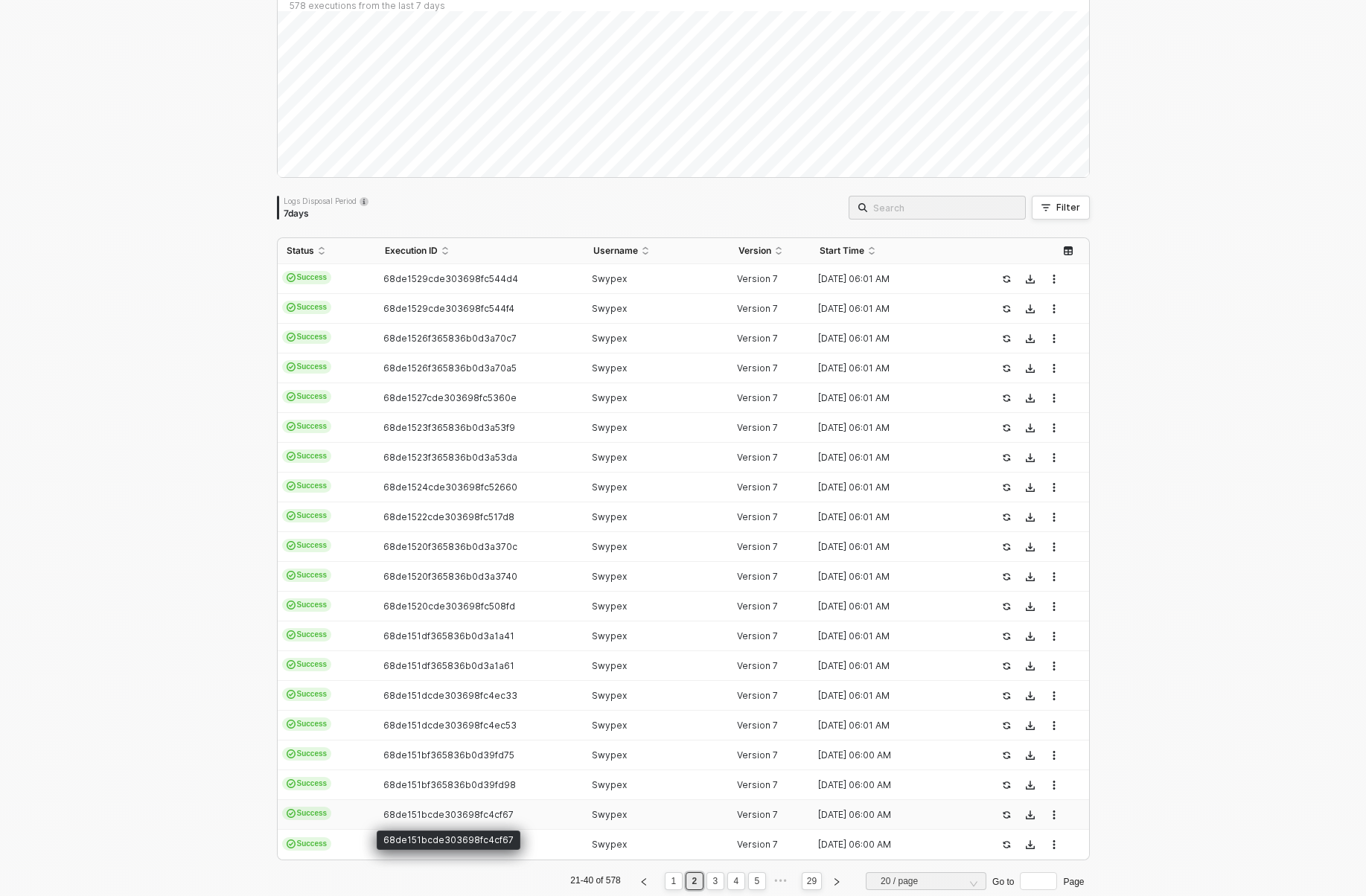
click at [481, 818] on span "68de151bcde303698fc4cf67" at bounding box center [449, 815] width 131 height 11
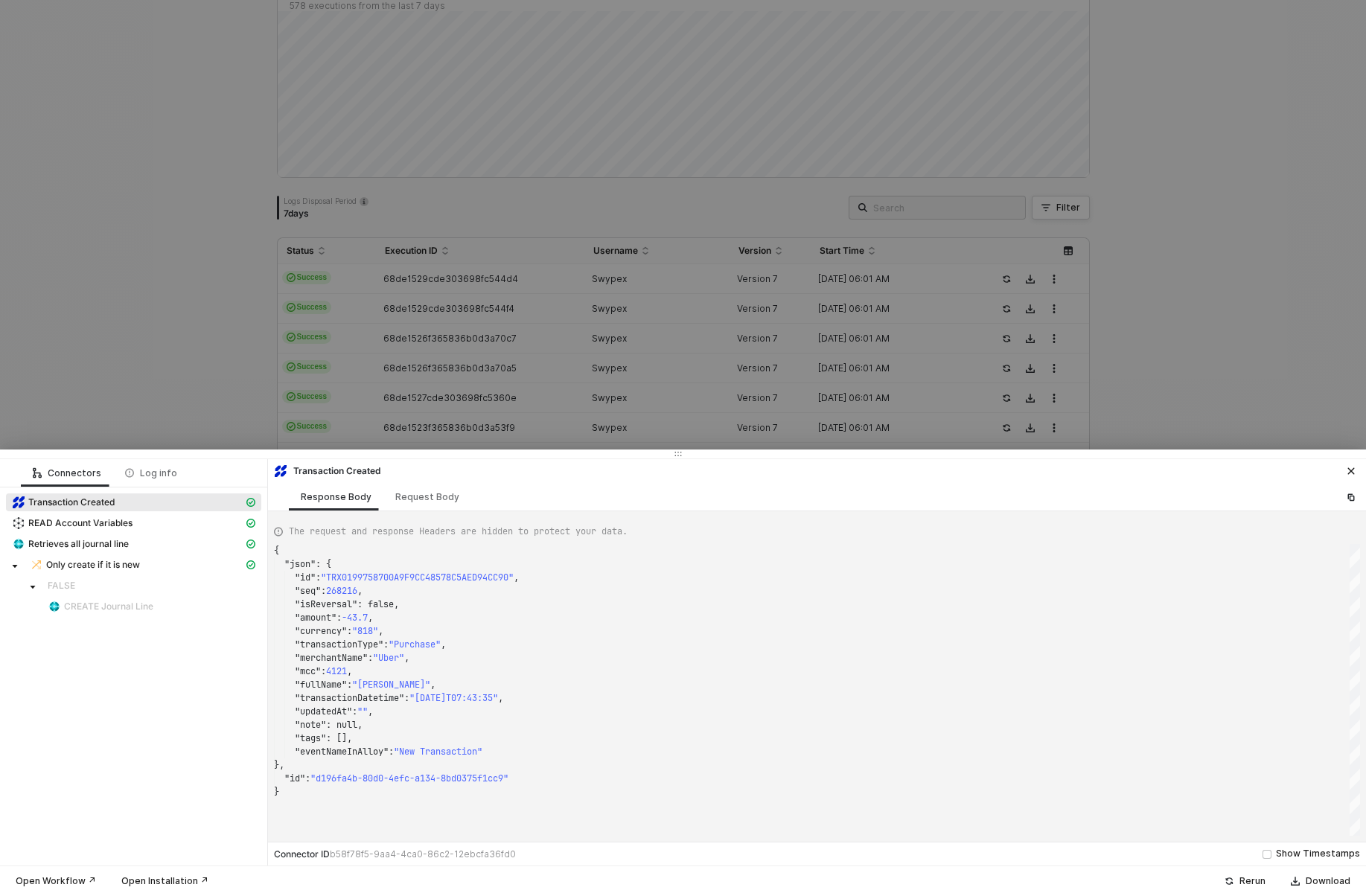
type textarea "{ "json": { "id": "TRX019981C0D187D7C00CF2D68E2867C4CE", "seq": 272433, "isReve…"
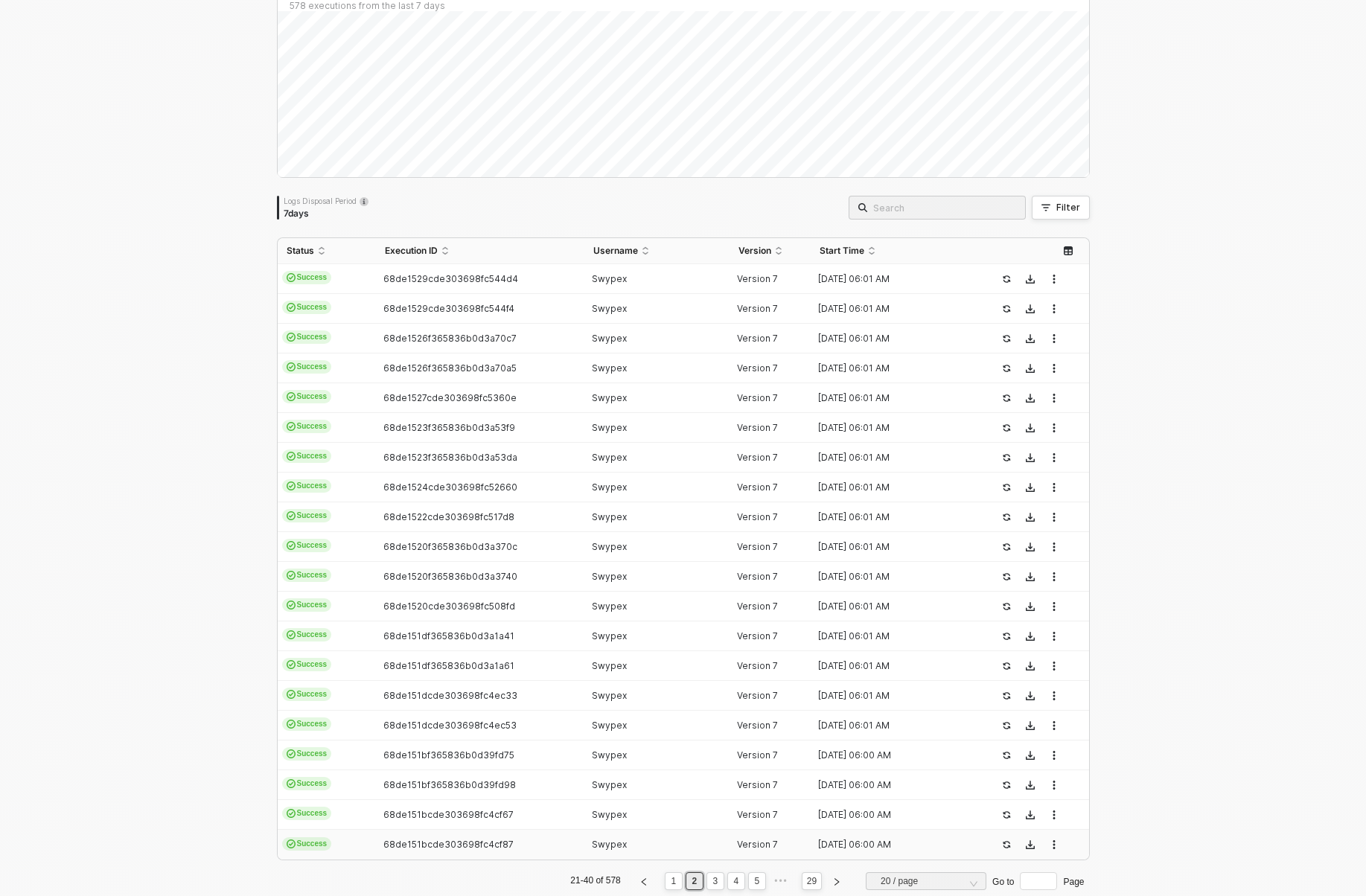
click at [489, 844] on span "68de151bcde303698fc4cf87" at bounding box center [449, 845] width 131 height 11
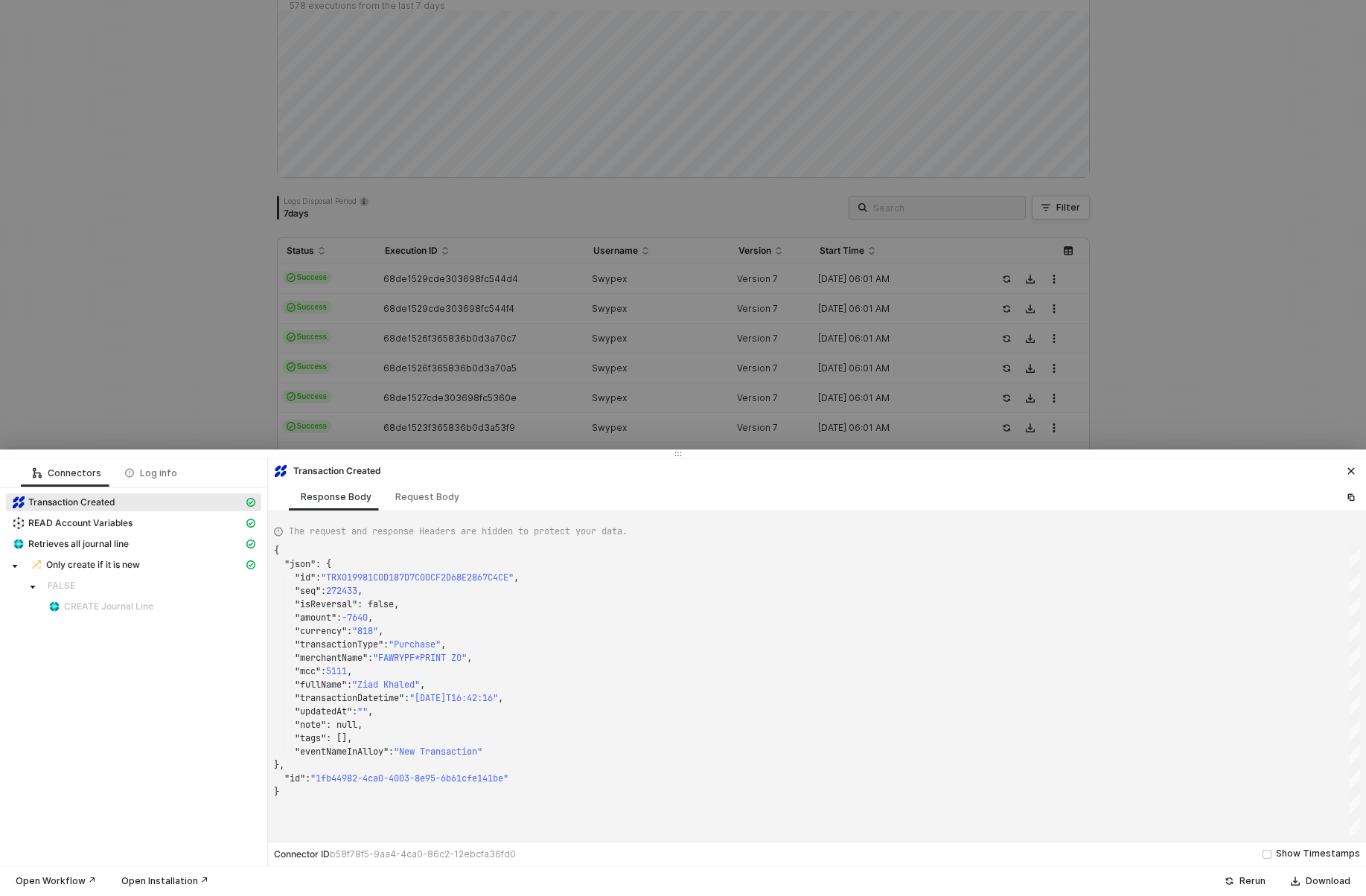
type textarea "{ "json": { "id": "TRX01998FD4F5A7732B9B1D6048403221A0", "seq": 274355, "isReve…"
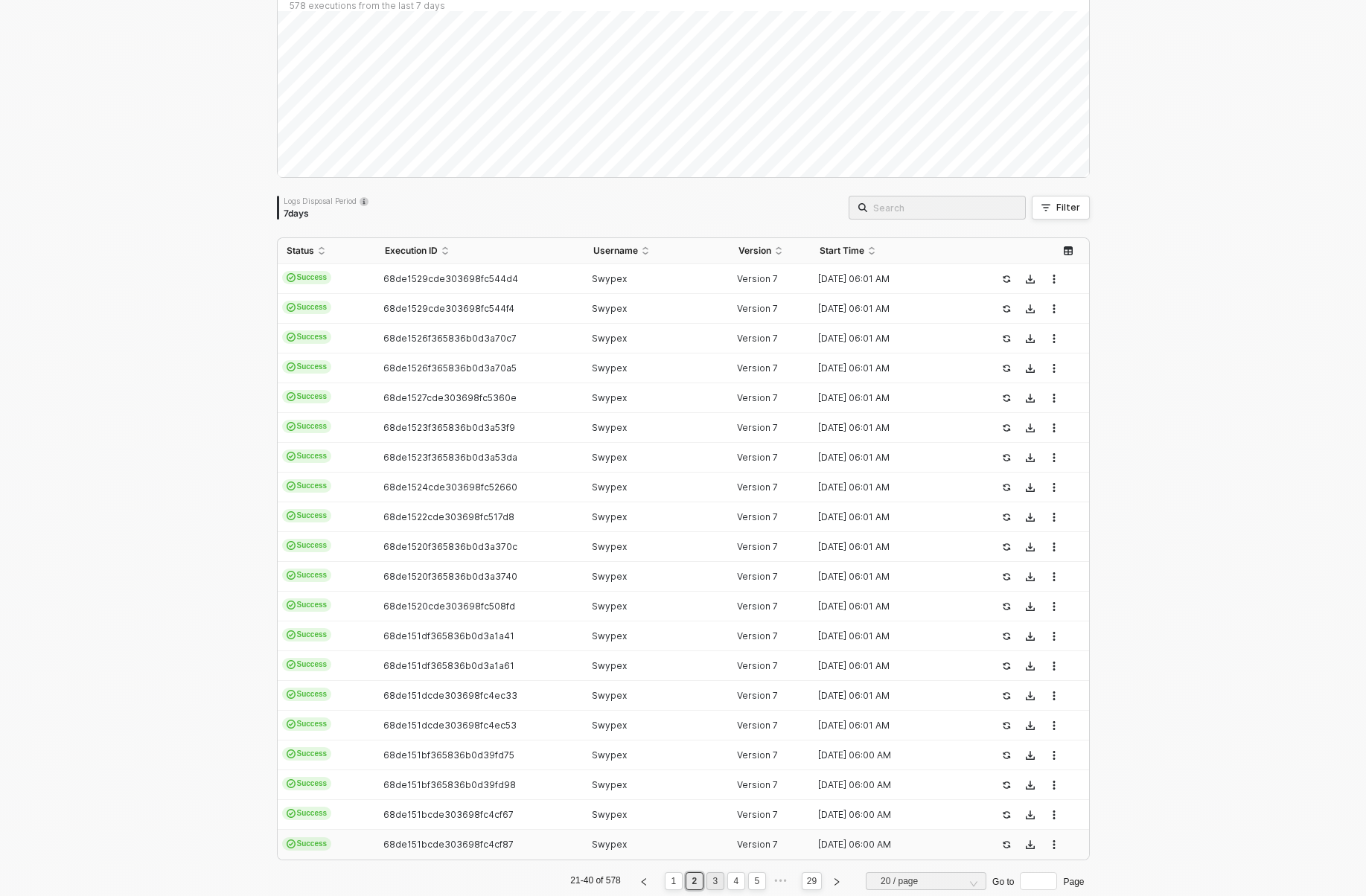
click at [708, 879] on link "3" at bounding box center [715, 881] width 14 height 16
click at [443, 264] on th "Execution ID" at bounding box center [480, 251] width 208 height 26
click at [871, 255] on div "Start Time" at bounding box center [898, 251] width 157 height 12
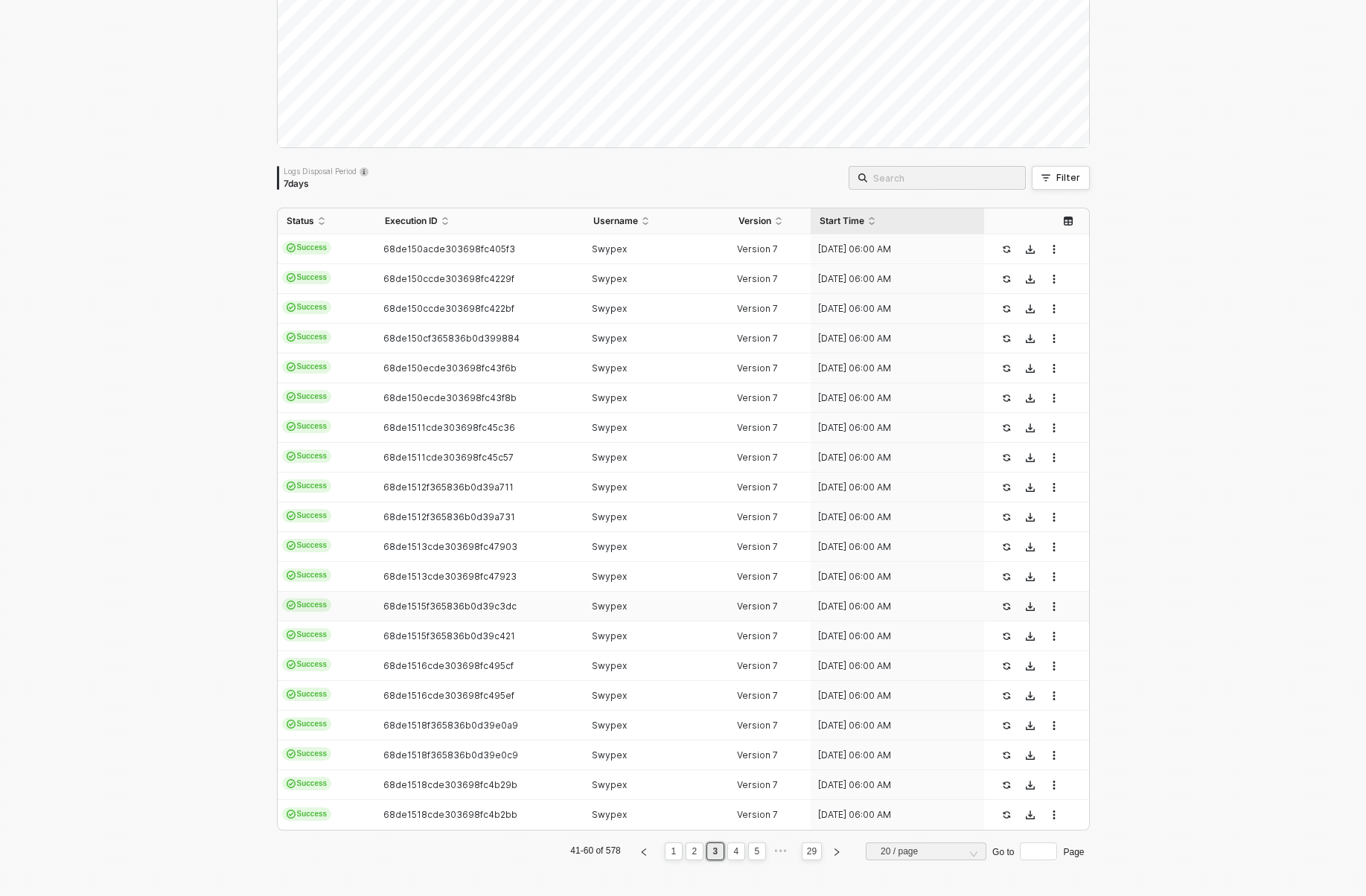
click at [652, 602] on div "Swypex" at bounding box center [650, 606] width 133 height 12
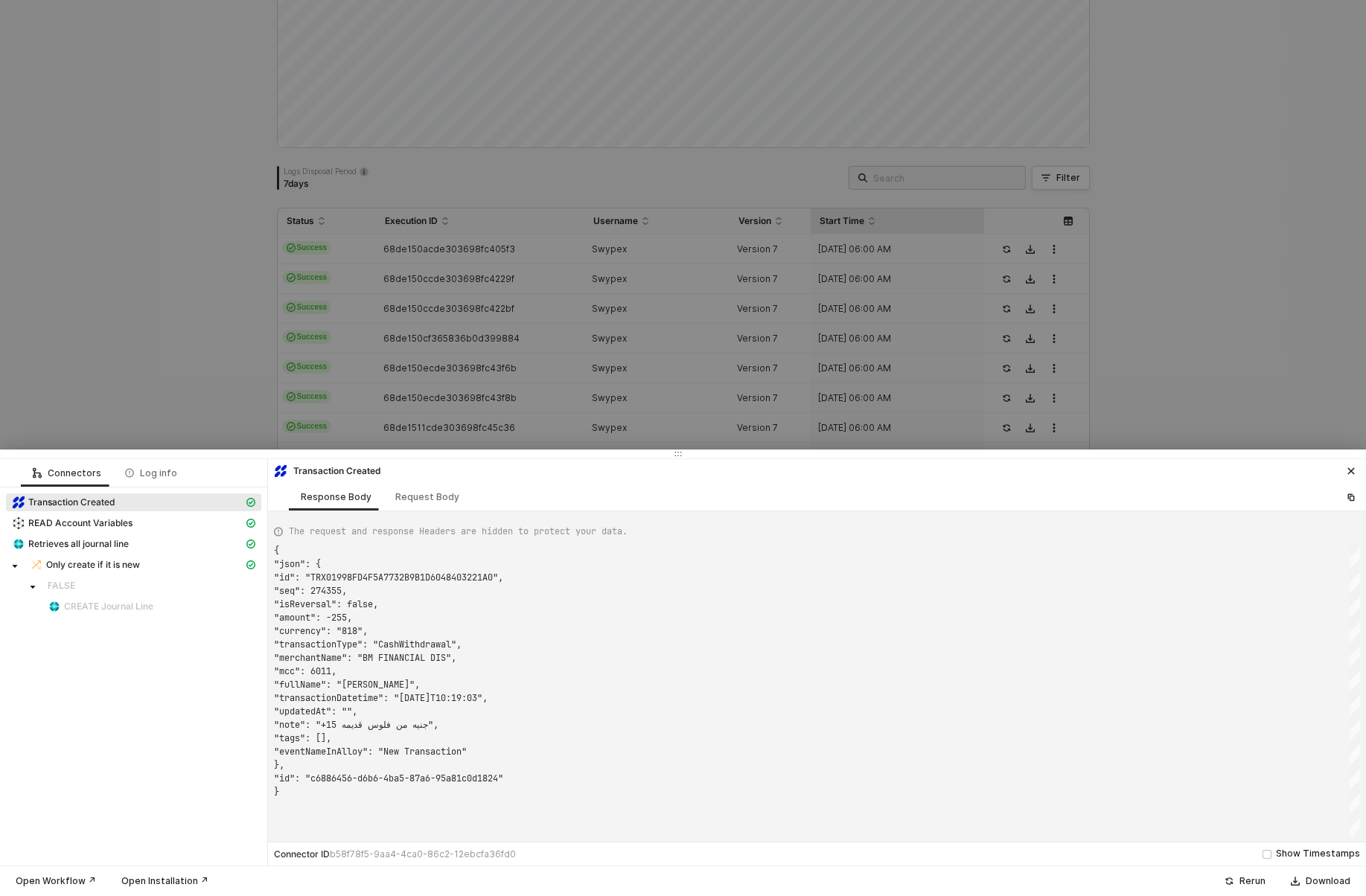
scroll to position [134, 0]
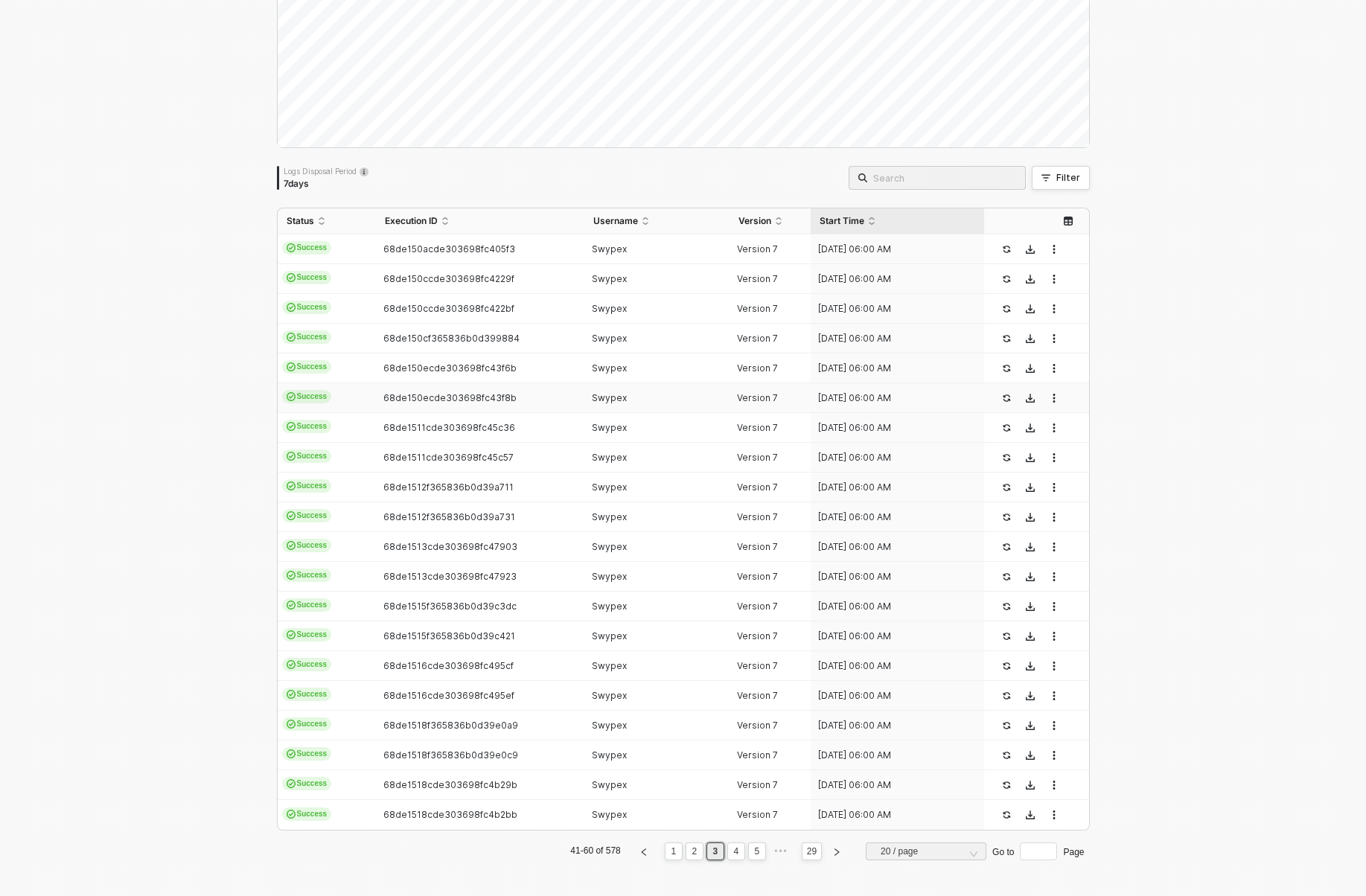
click at [640, 402] on div "Swypex" at bounding box center [650, 398] width 133 height 12
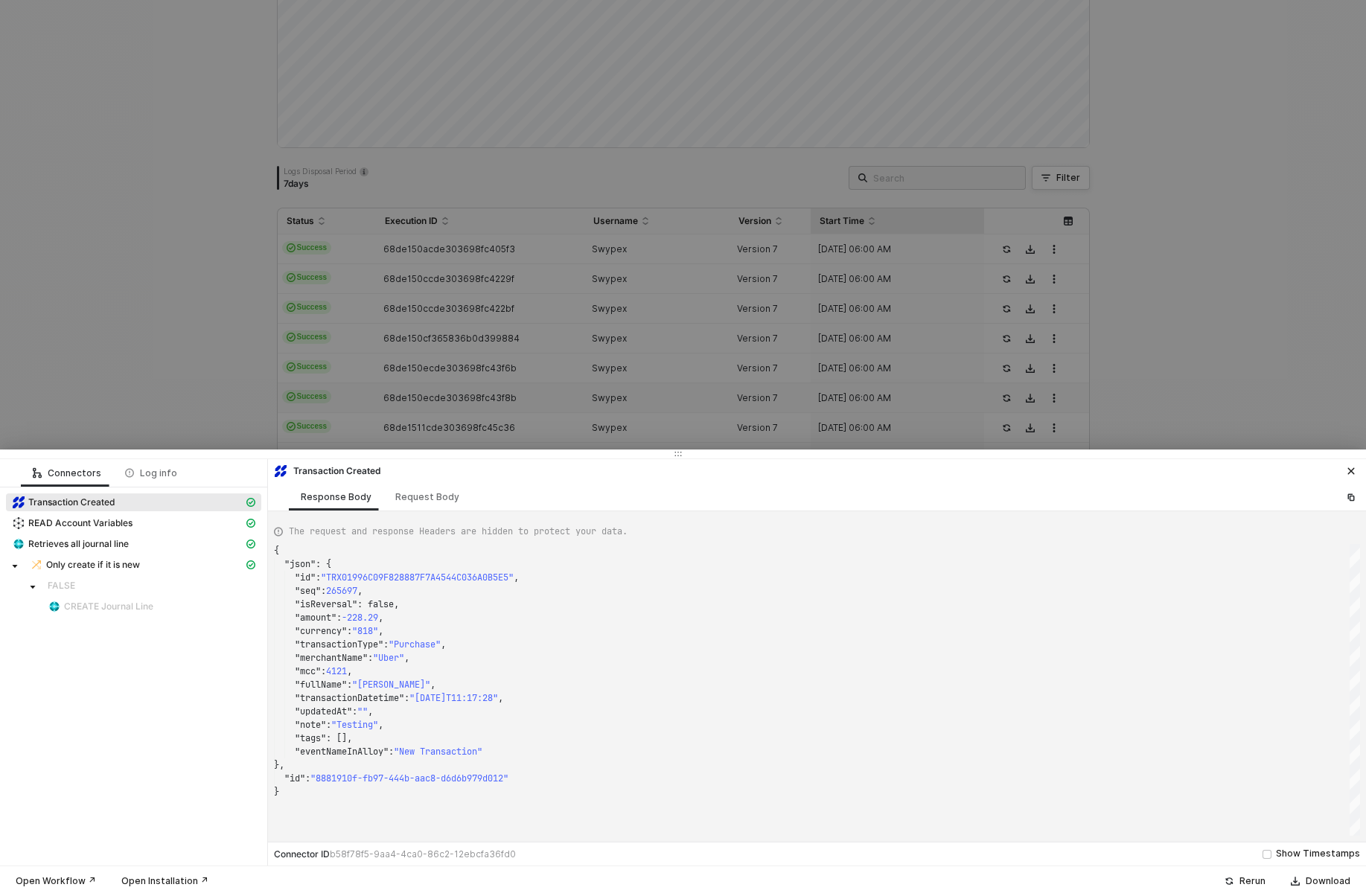
type textarea "{ "json": { "id": "TRX019977F9FF434815DB8B0E8CD9BC1495", "seq": 269510, "isReve…"
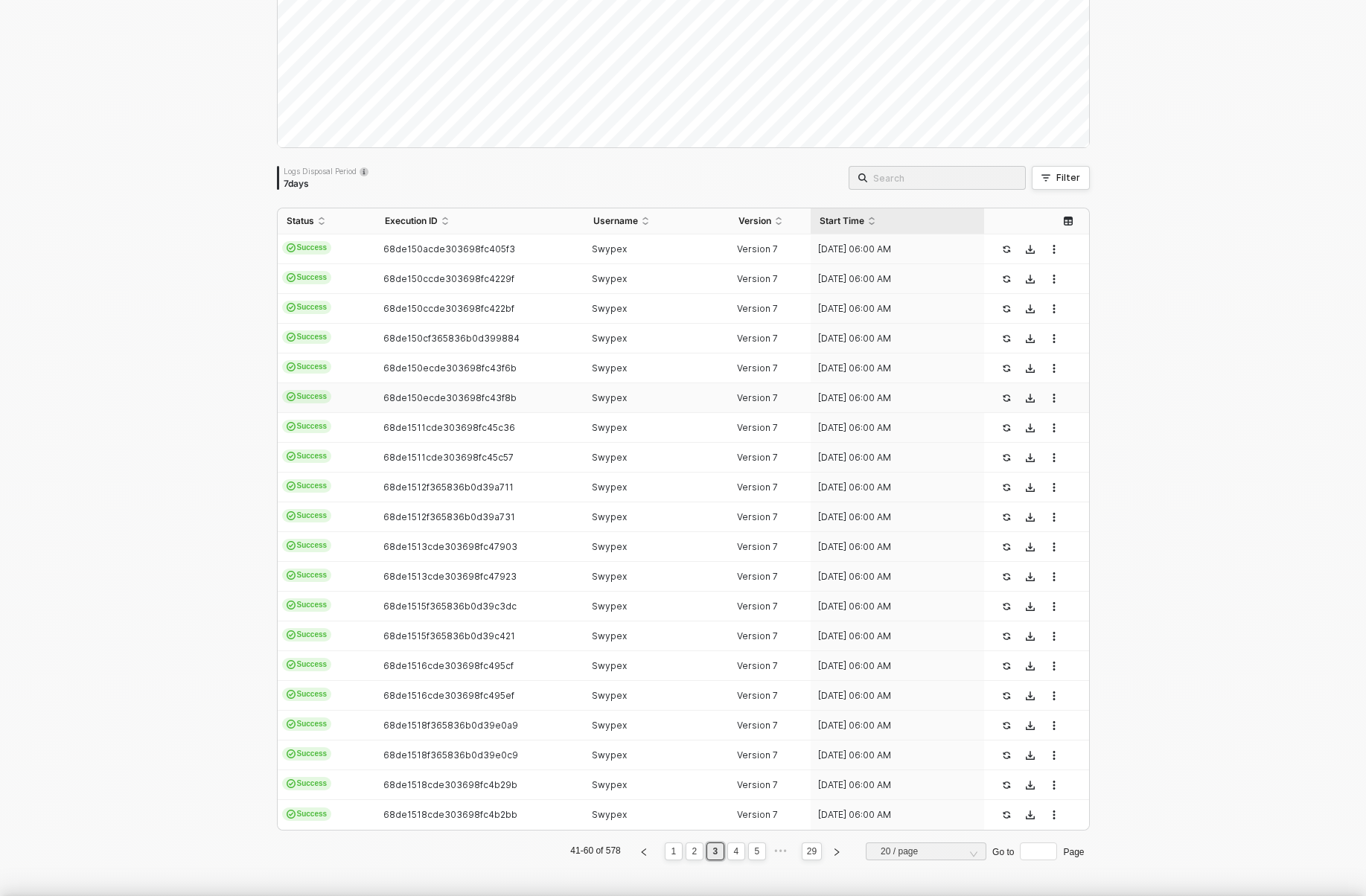
click at [638, 537] on div at bounding box center [683, 448] width 1366 height 896
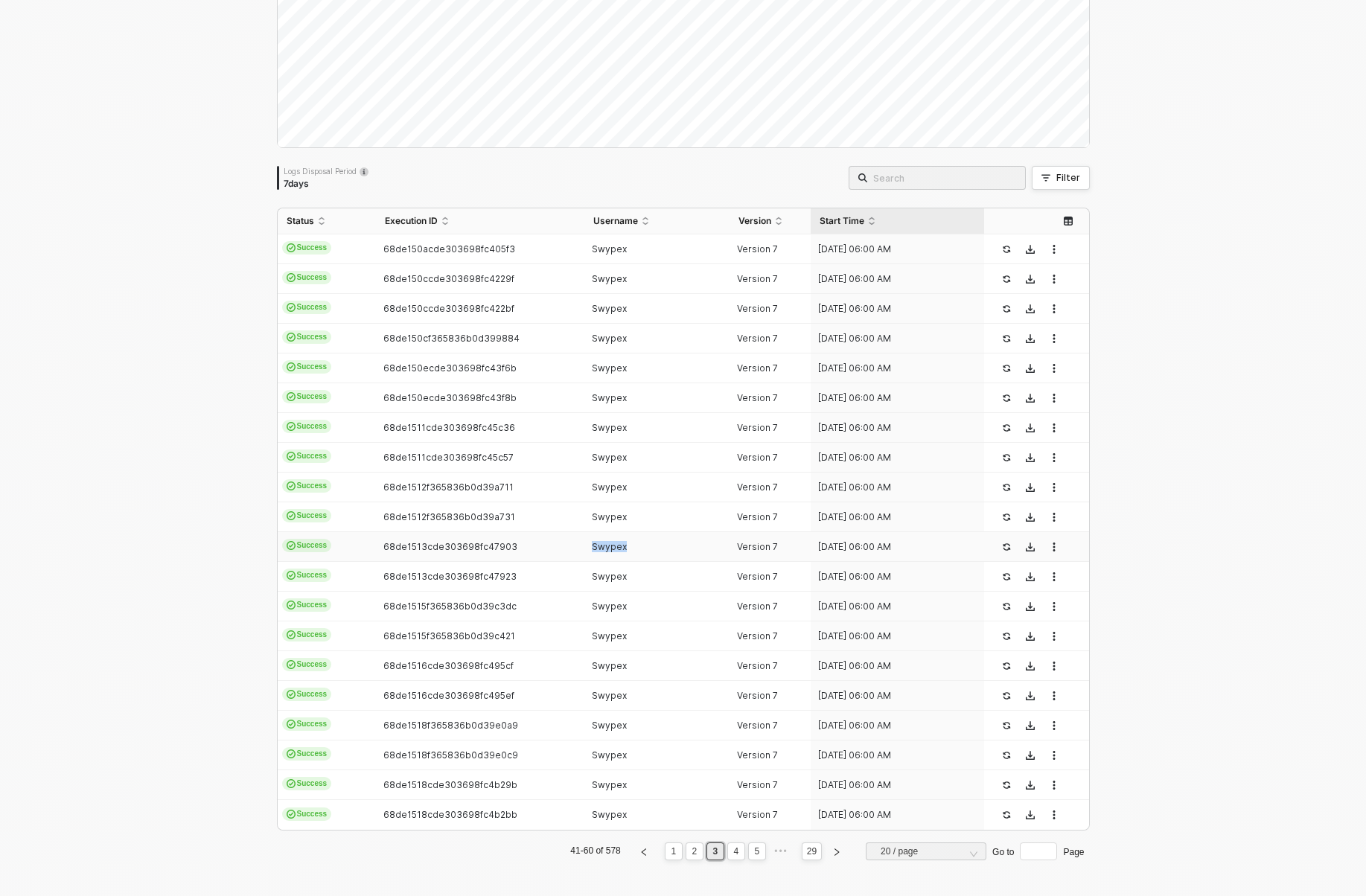
click at [638, 537] on td "Swypex" at bounding box center [657, 547] width 145 height 29
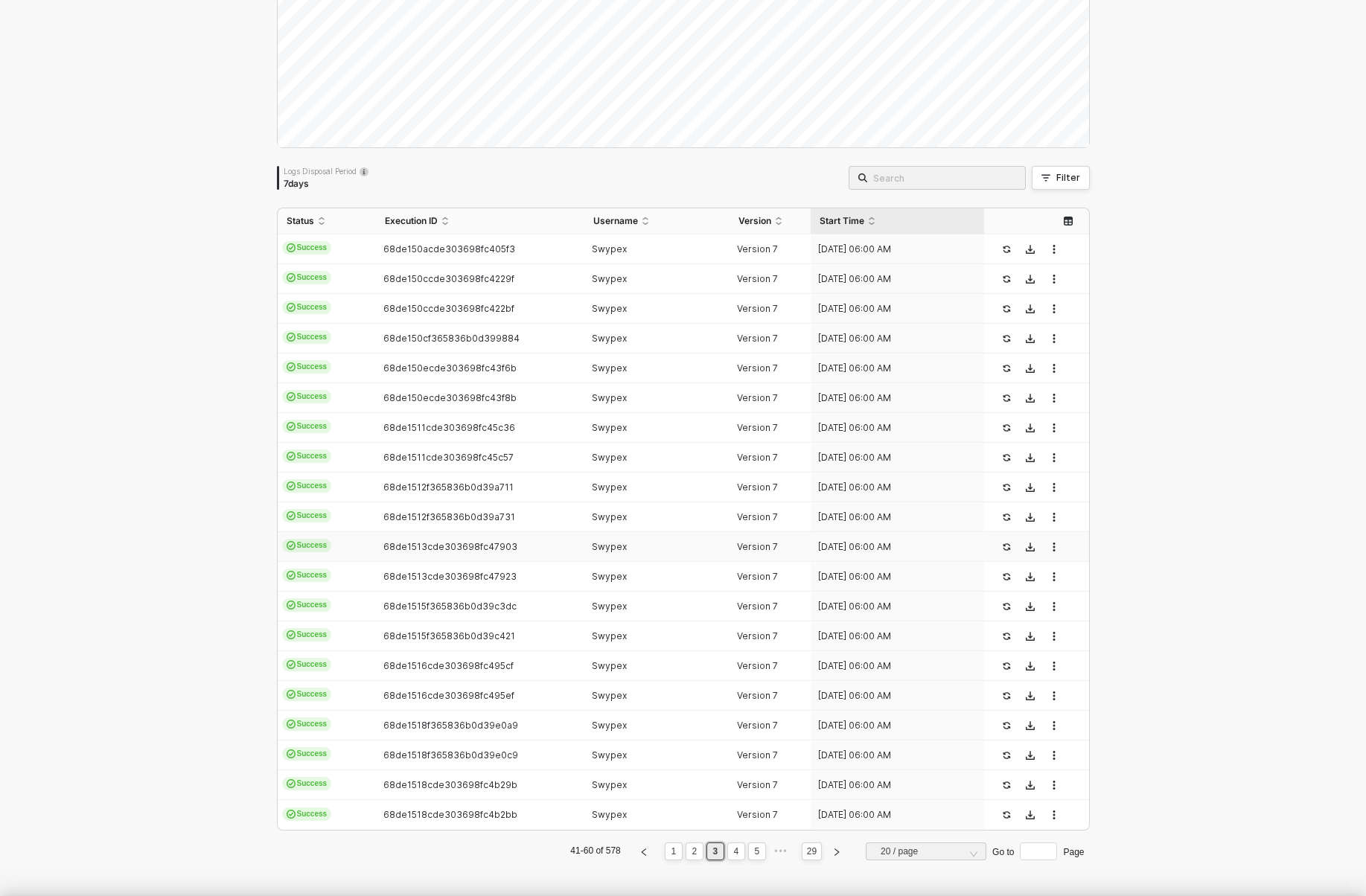
type textarea "{ "json": { "id": "TRX019977F9FF434815DB8B0E8CD9BC1495", "seq": 269510, "isReve…"
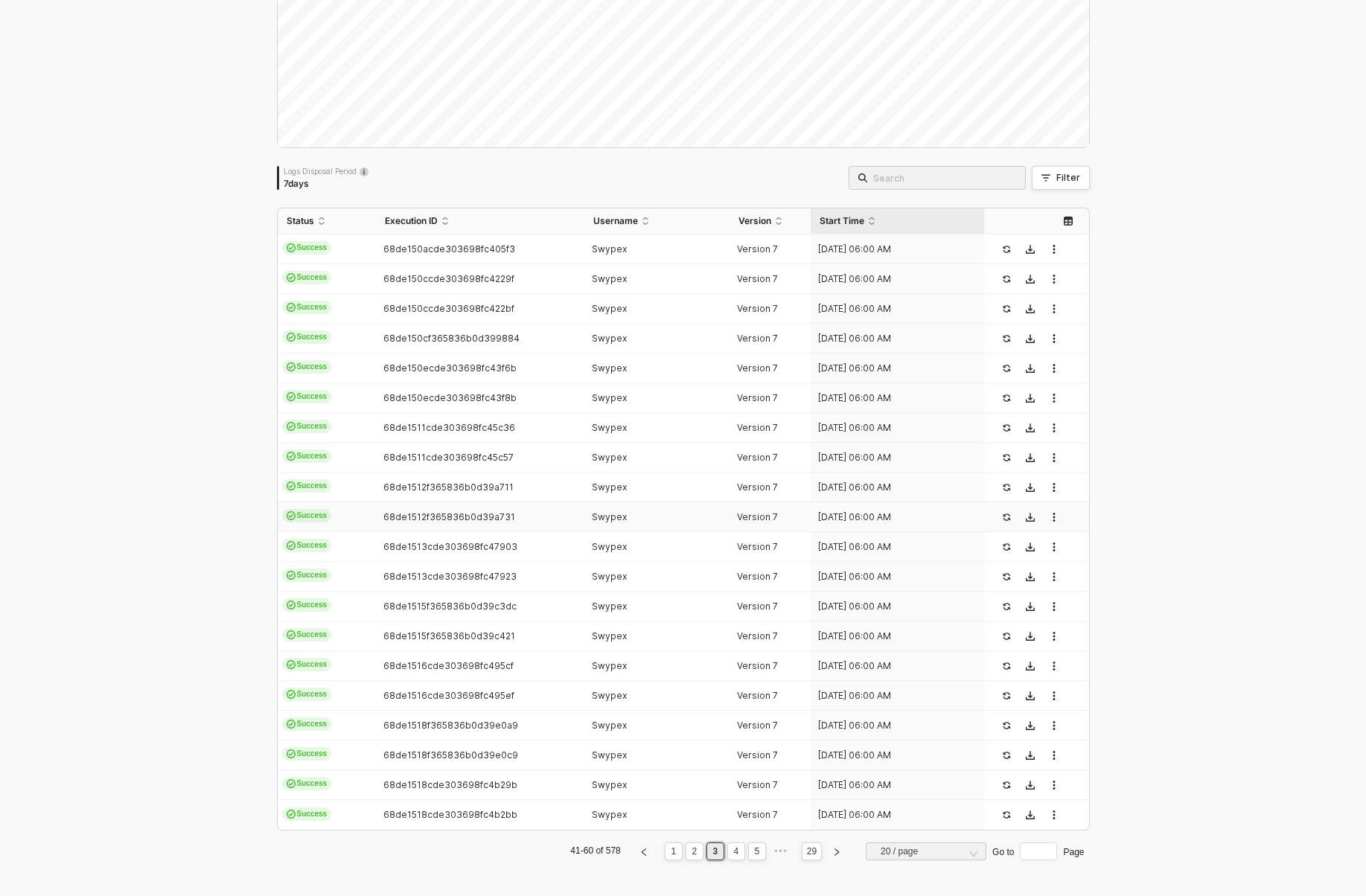
click at [642, 503] on td "Swypex" at bounding box center [657, 517] width 145 height 29
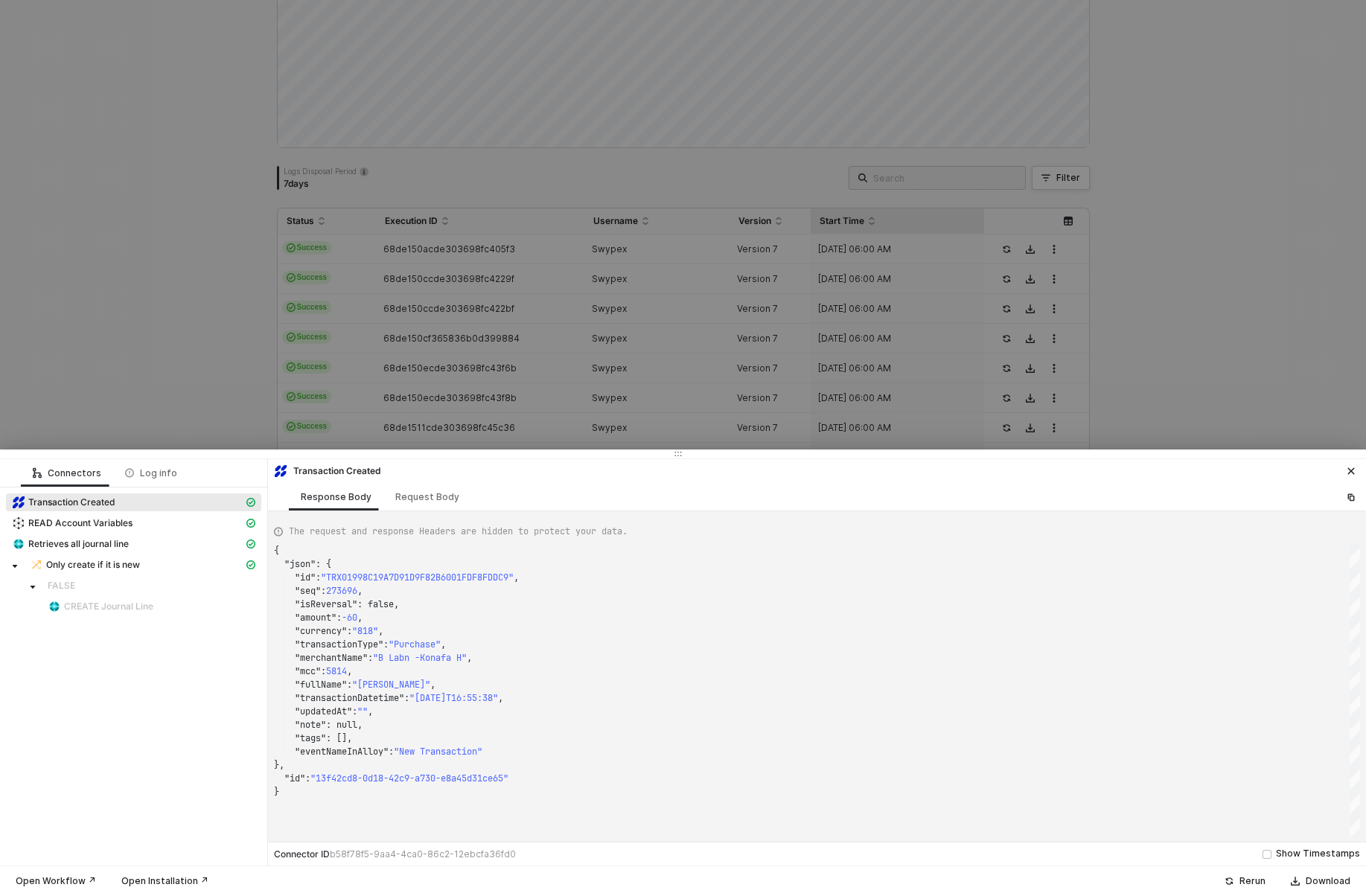
type textarea "{ "json": { "id": "TRX019960389C0CB43C07A547B3E9DA4BFB", "seq": 263742, "isReve…"
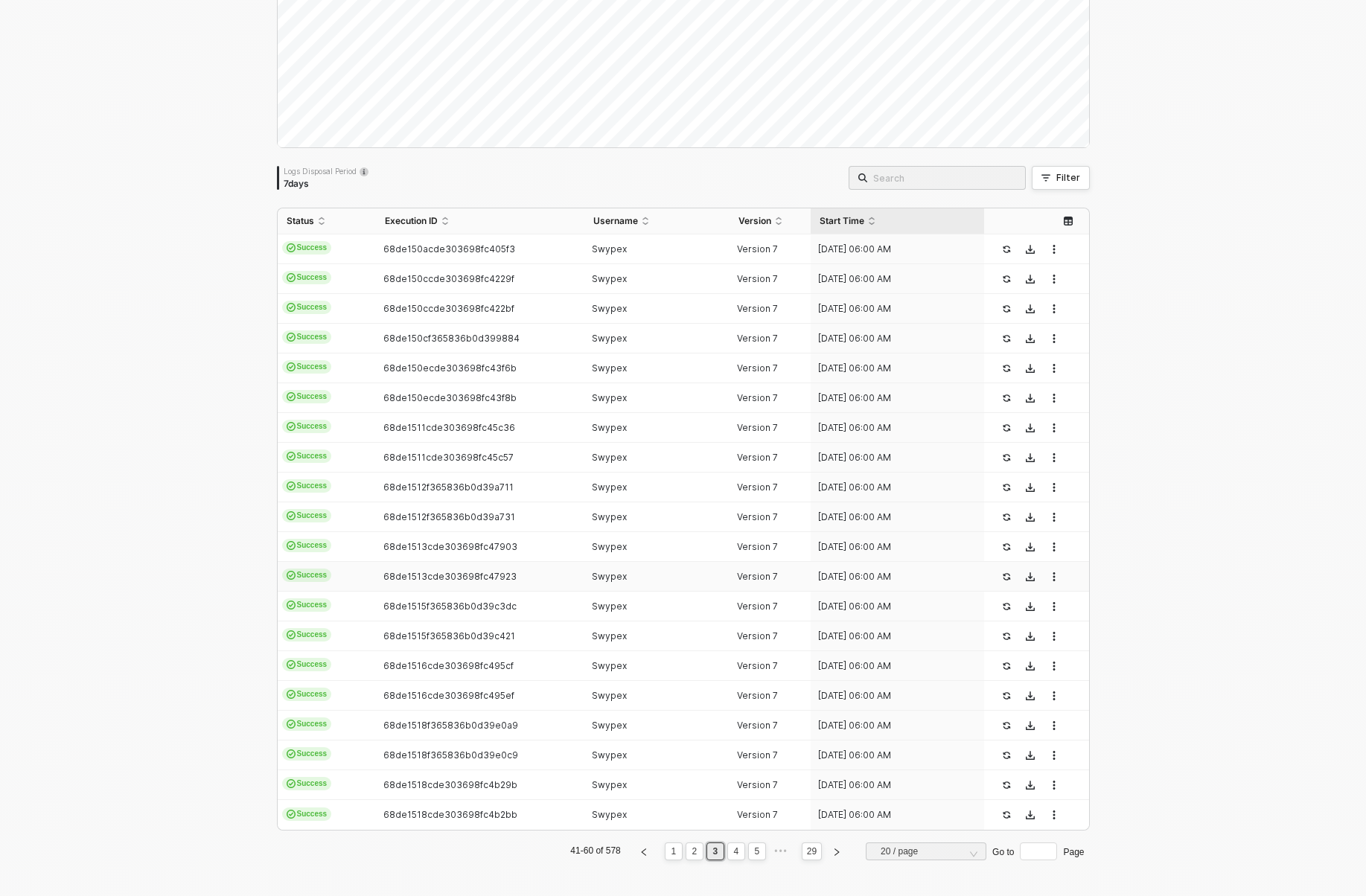
click at [638, 573] on div "Swypex" at bounding box center [650, 577] width 133 height 12
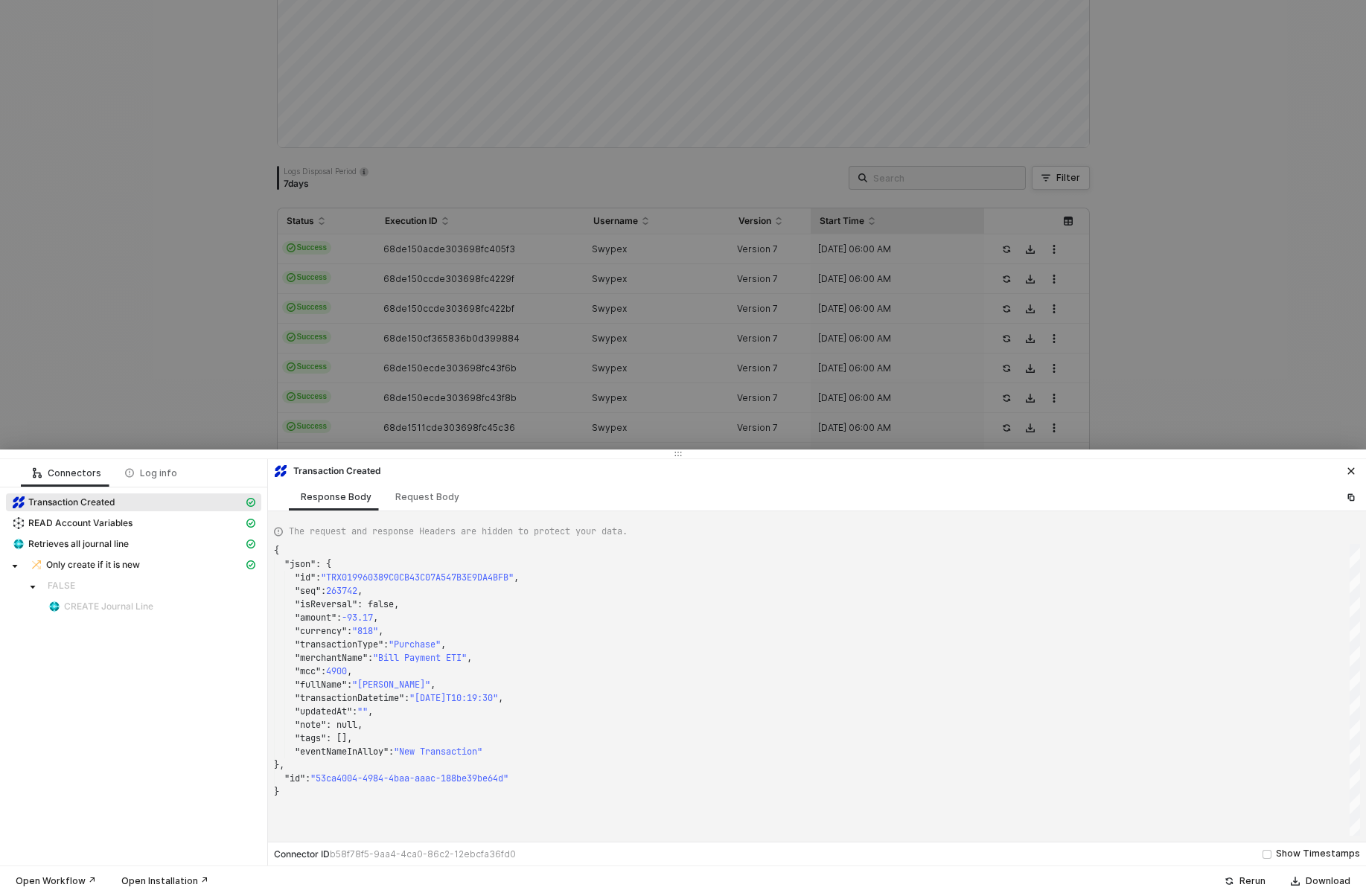
type textarea "{ "json": { "id": "TRX0199762DDFFF1AE9B4C266F2293FD6DB", "seq": 268695, "isReve…"
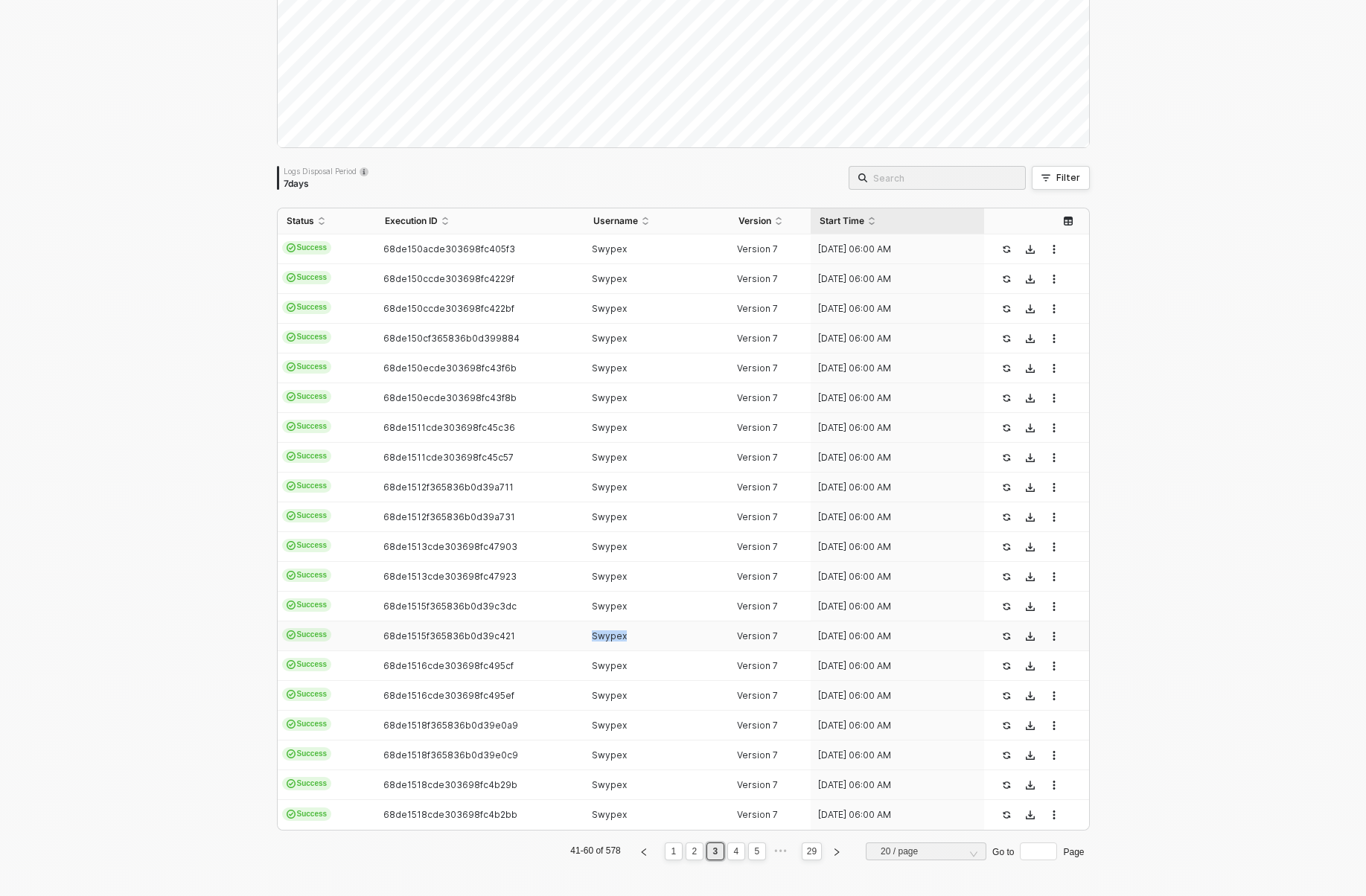
click at [636, 622] on td "Swypex" at bounding box center [657, 637] width 145 height 29
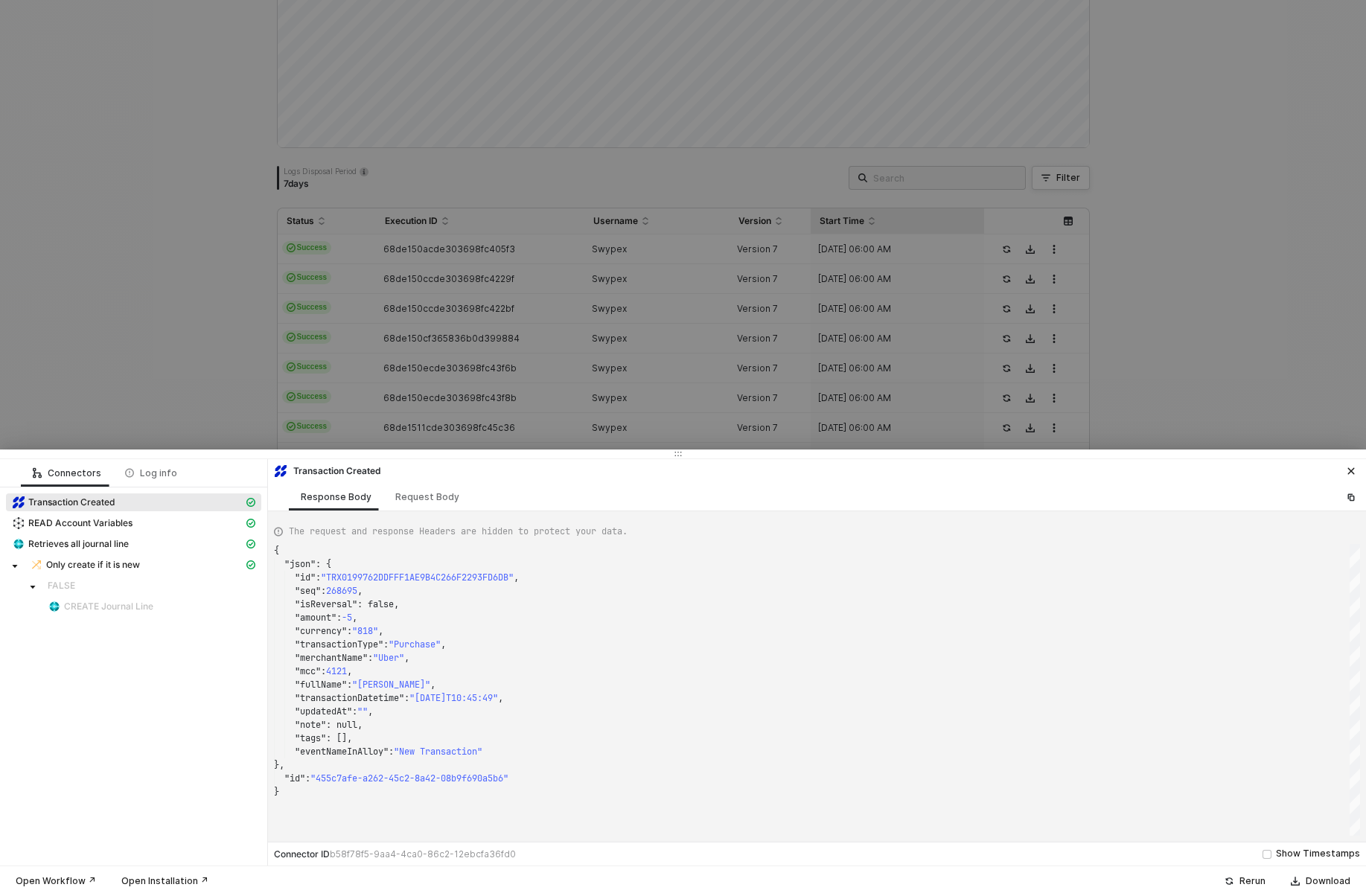
scroll to position [0, 0]
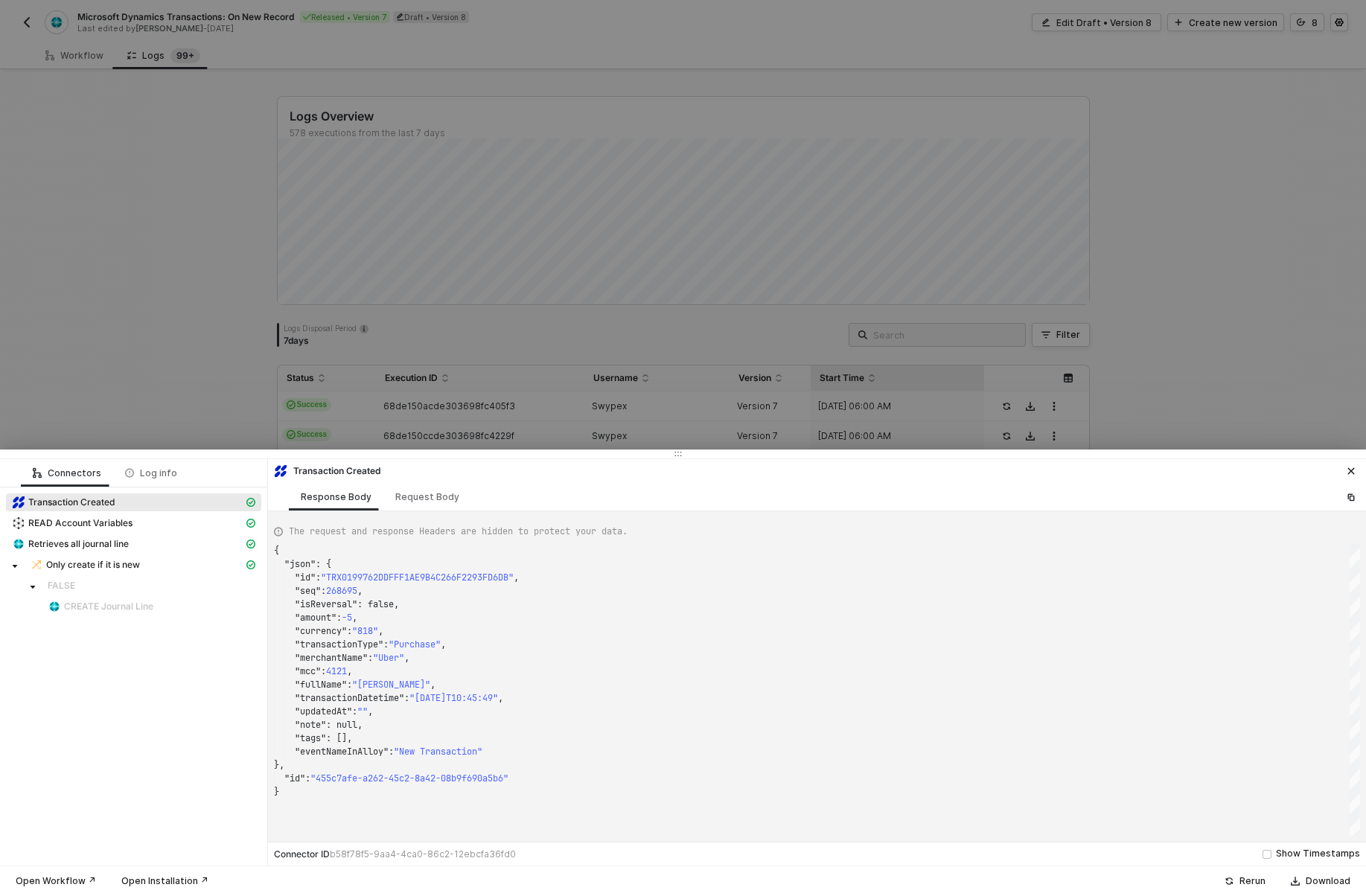
type textarea "{ "json": { "id": "TRX0199707838CDD3F90CC8559534C145A0", "seq": 266817, "isReve…"
click at [189, 155] on div at bounding box center [683, 448] width 1366 height 896
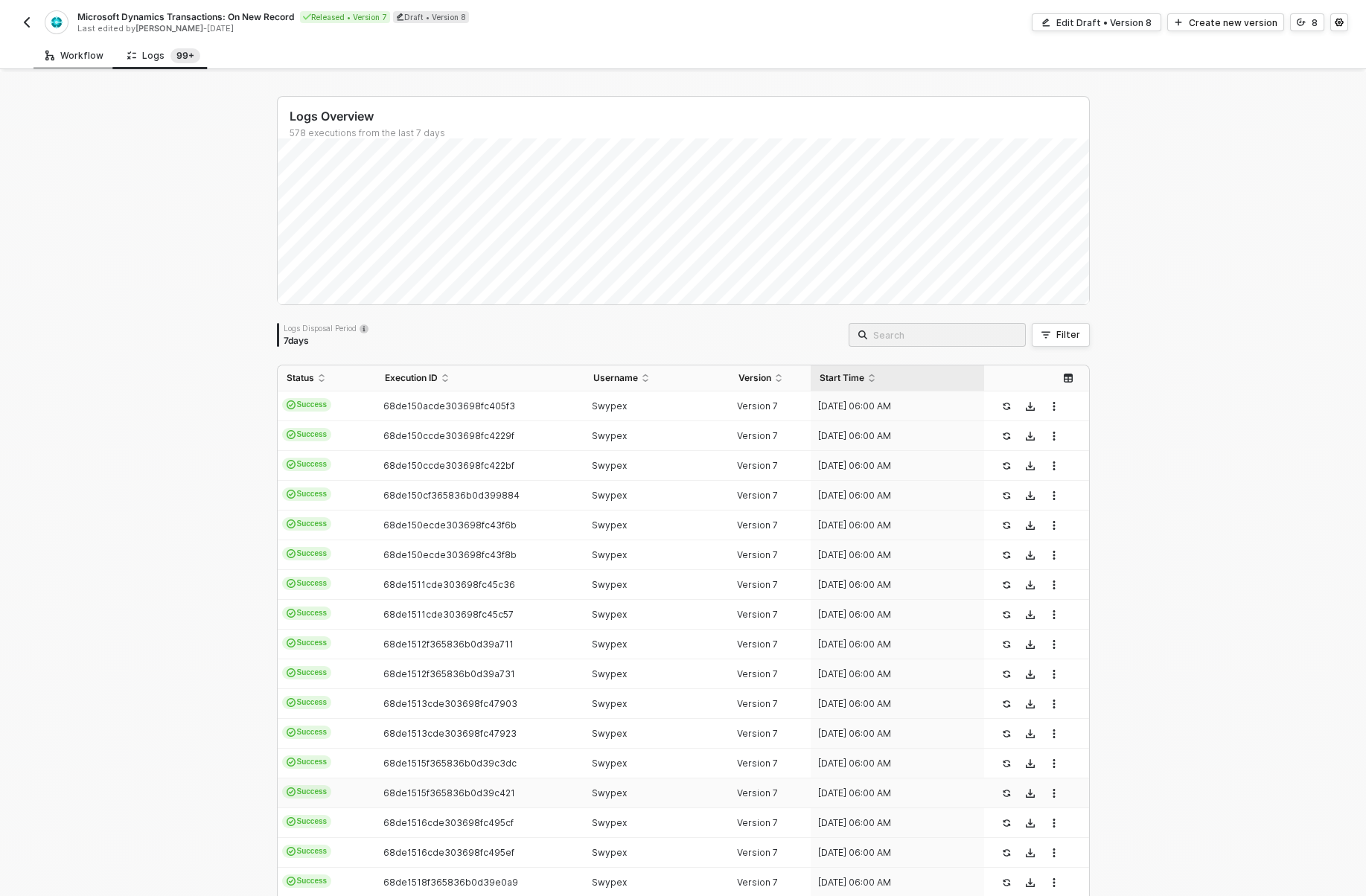
click at [69, 43] on div "Workflow" at bounding box center [74, 55] width 82 height 28
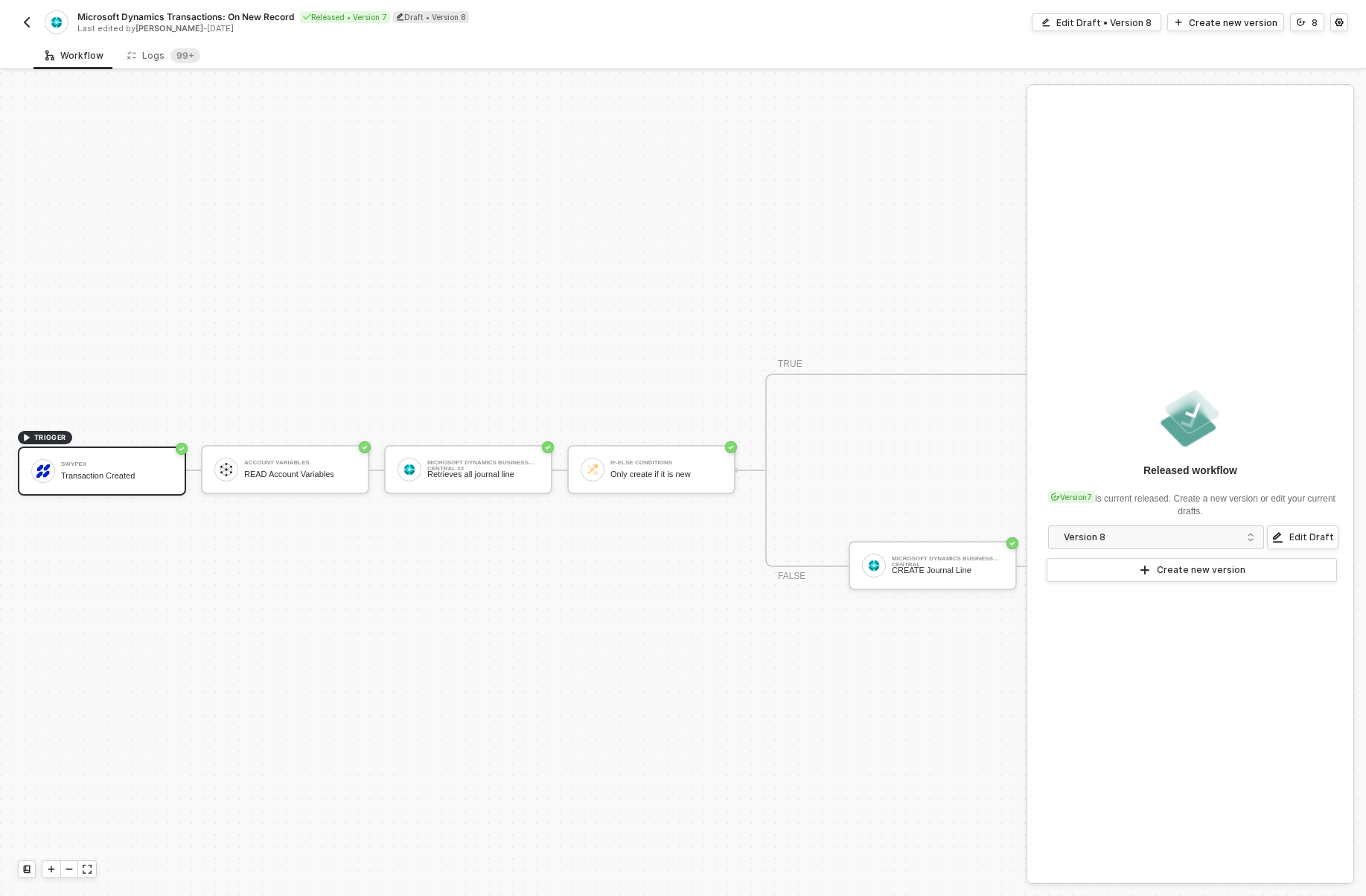
click at [23, 31] on div "Microsoft Dynamics Transactions: On New Record Released • Version 7 Draft • Ver…" at bounding box center [351, 22] width 666 height 24
click at [23, 27] on img "button" at bounding box center [27, 22] width 12 height 12
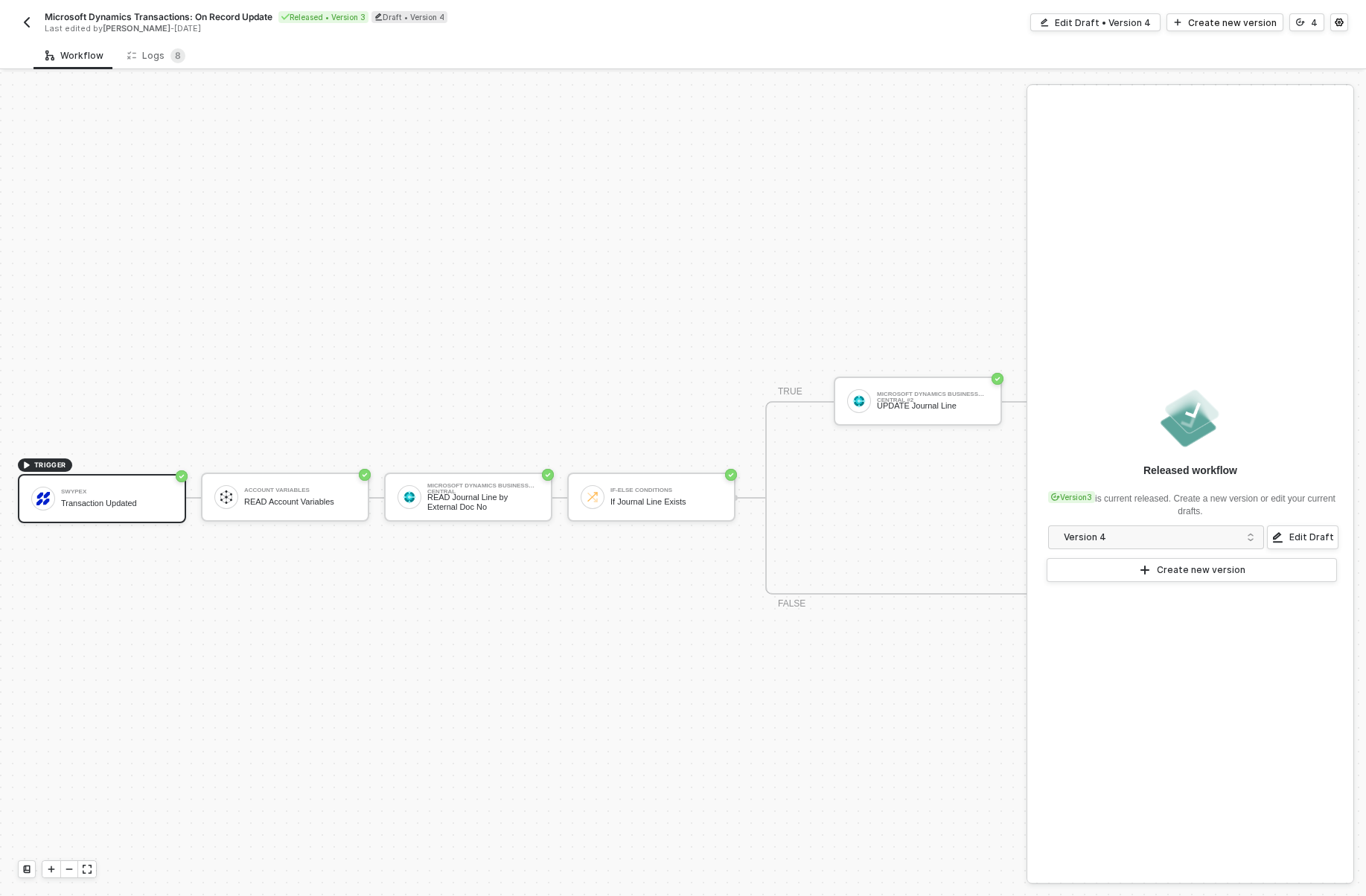
scroll to position [28, 0]
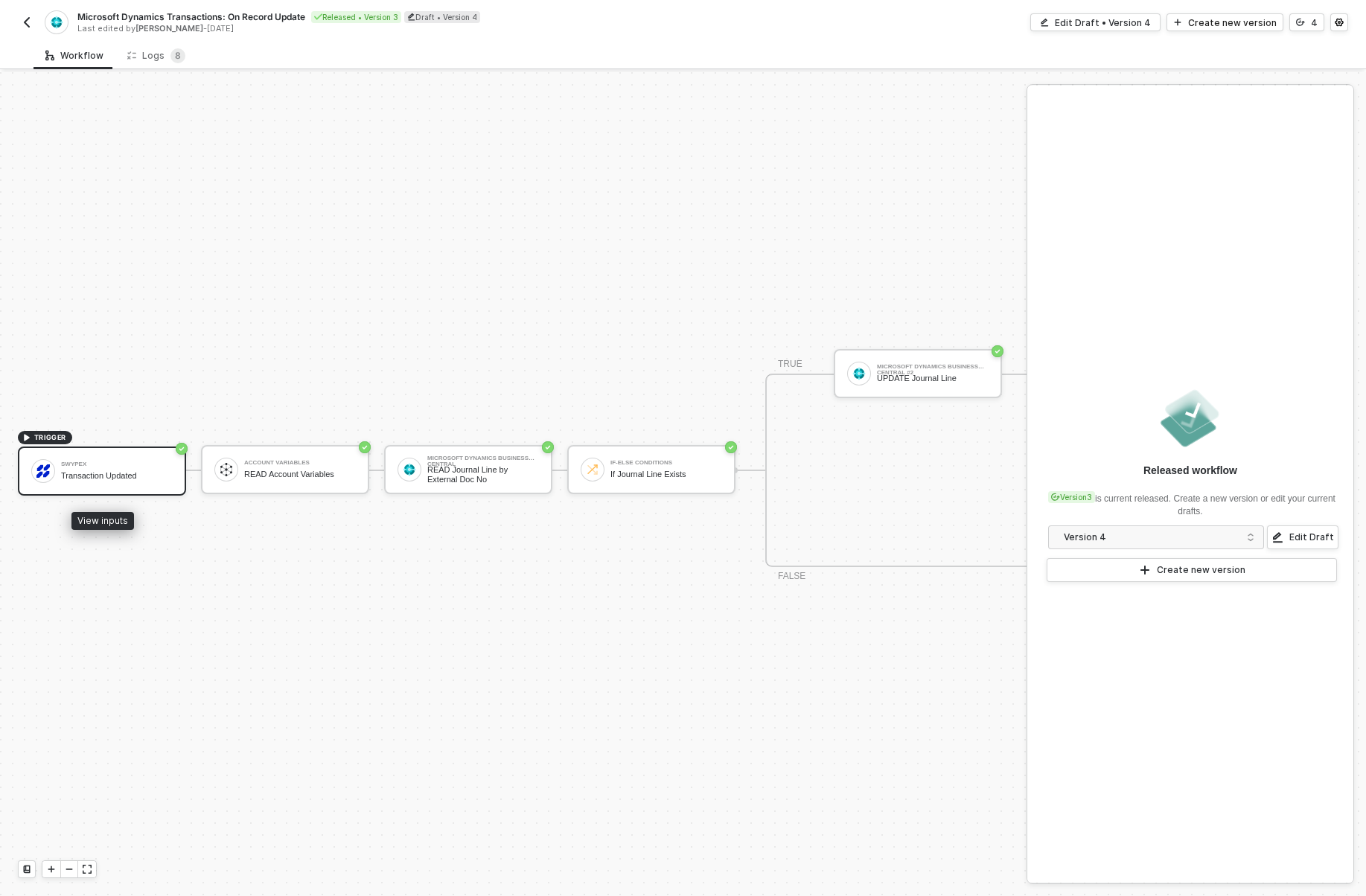
click at [112, 466] on div "Swypex" at bounding box center [117, 464] width 112 height 6
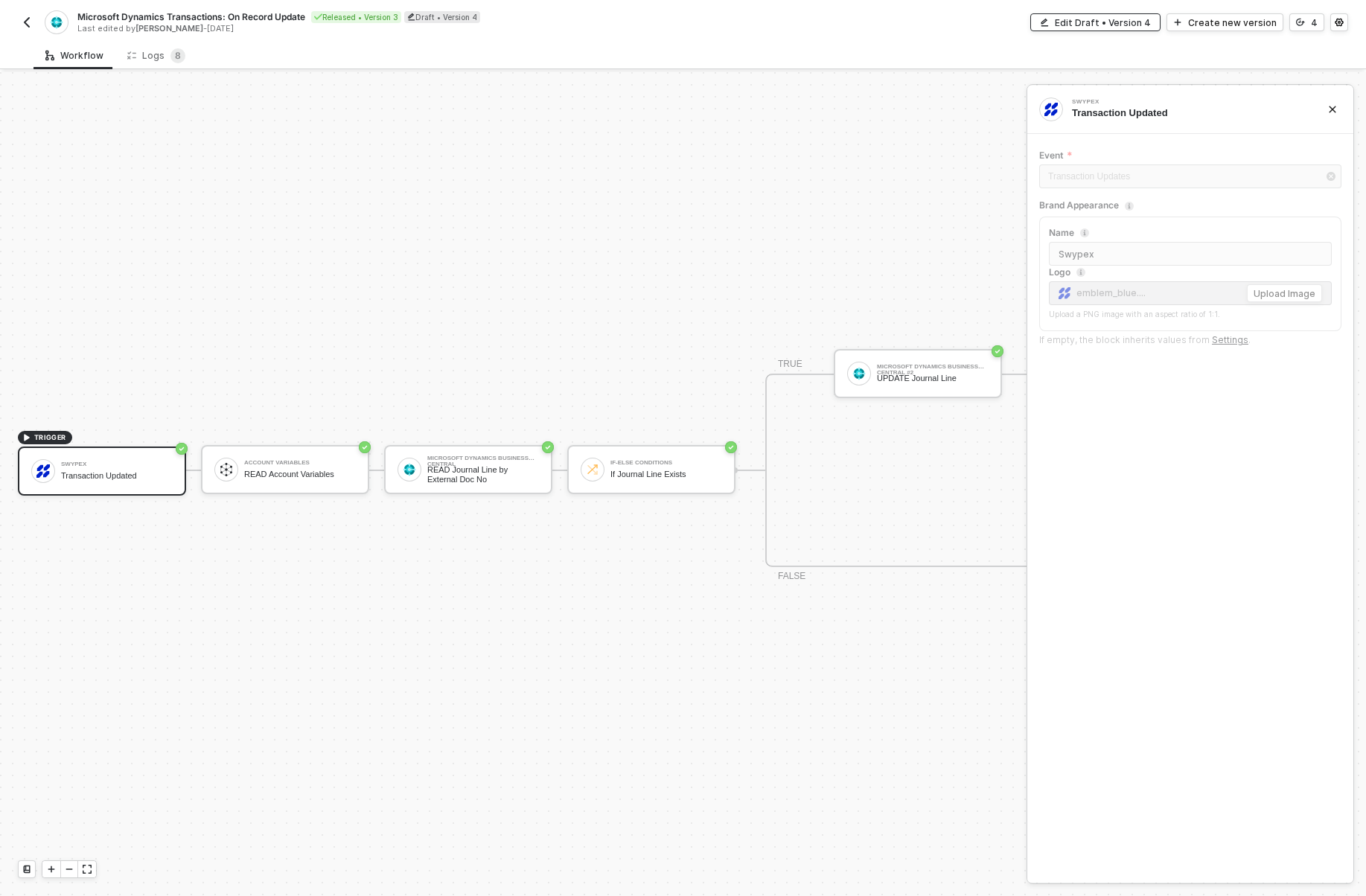
click at [1114, 16] on div "Edit Draft • Version 4" at bounding box center [1103, 23] width 96 height 13
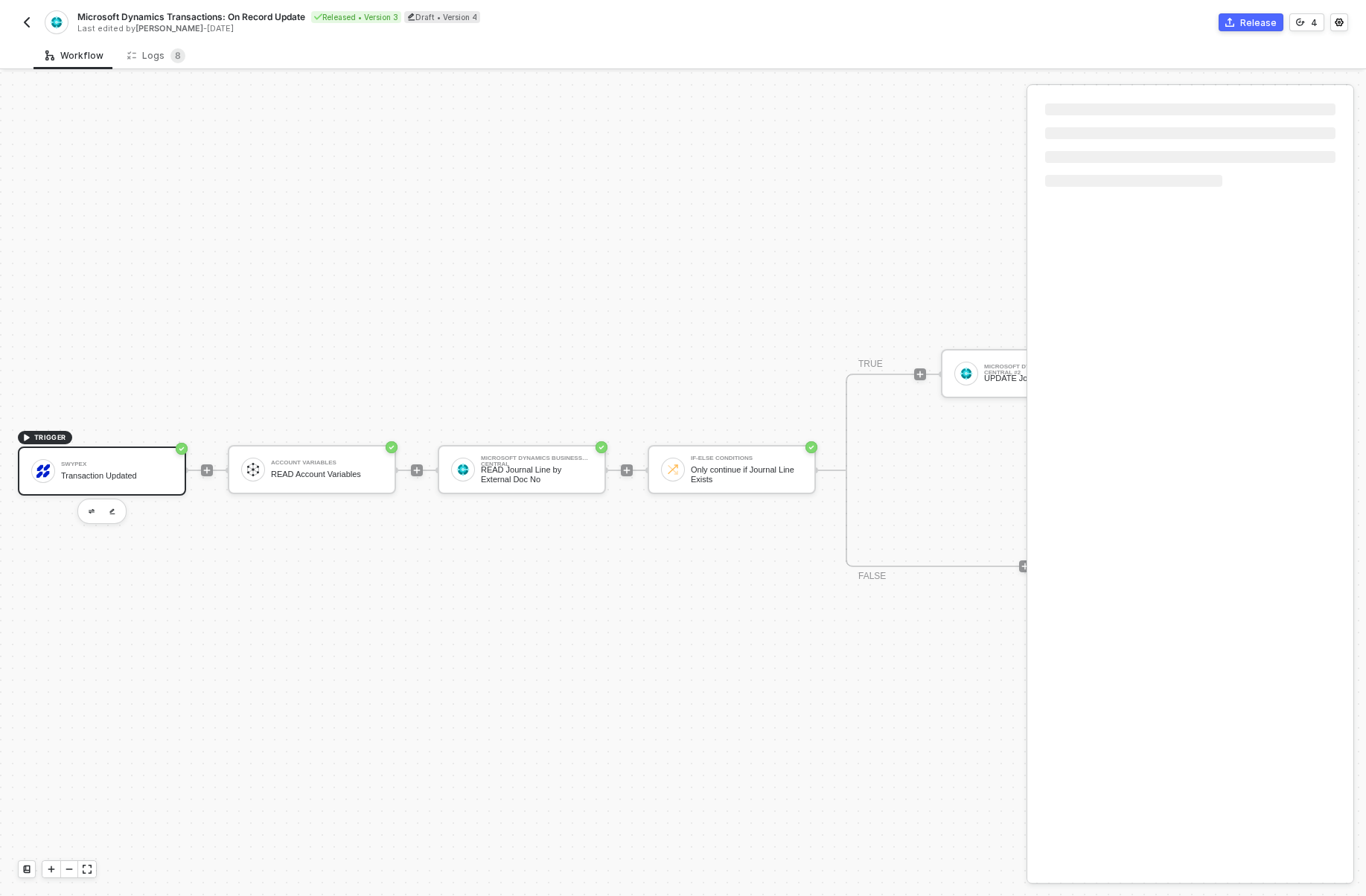
click at [144, 475] on div "Transaction Updated" at bounding box center [117, 476] width 112 height 10
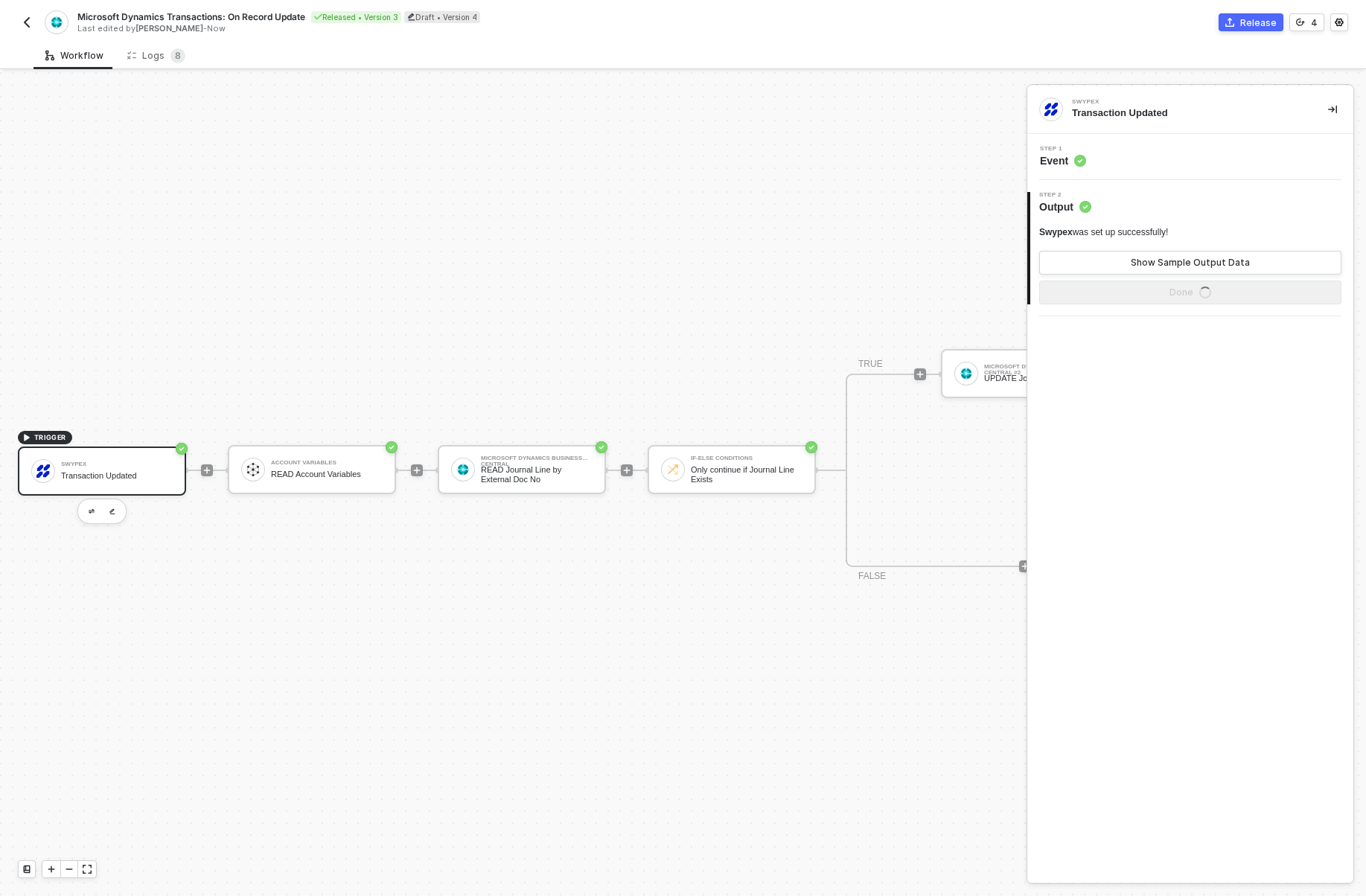
click at [1115, 166] on div "Step 1 Event" at bounding box center [1191, 157] width 322 height 22
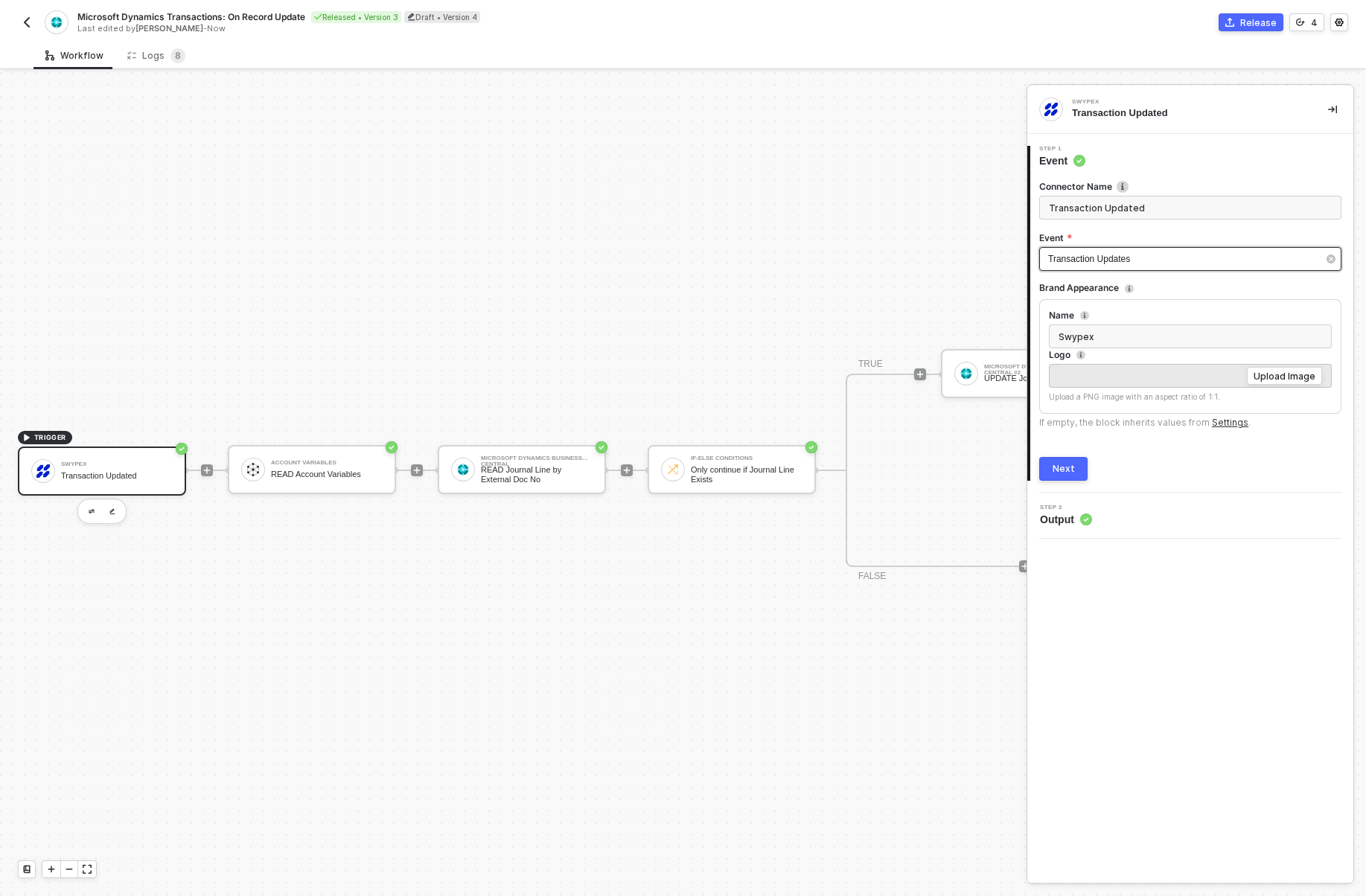
click at [1103, 255] on span "Transaction Updates" at bounding box center [1089, 259] width 82 height 11
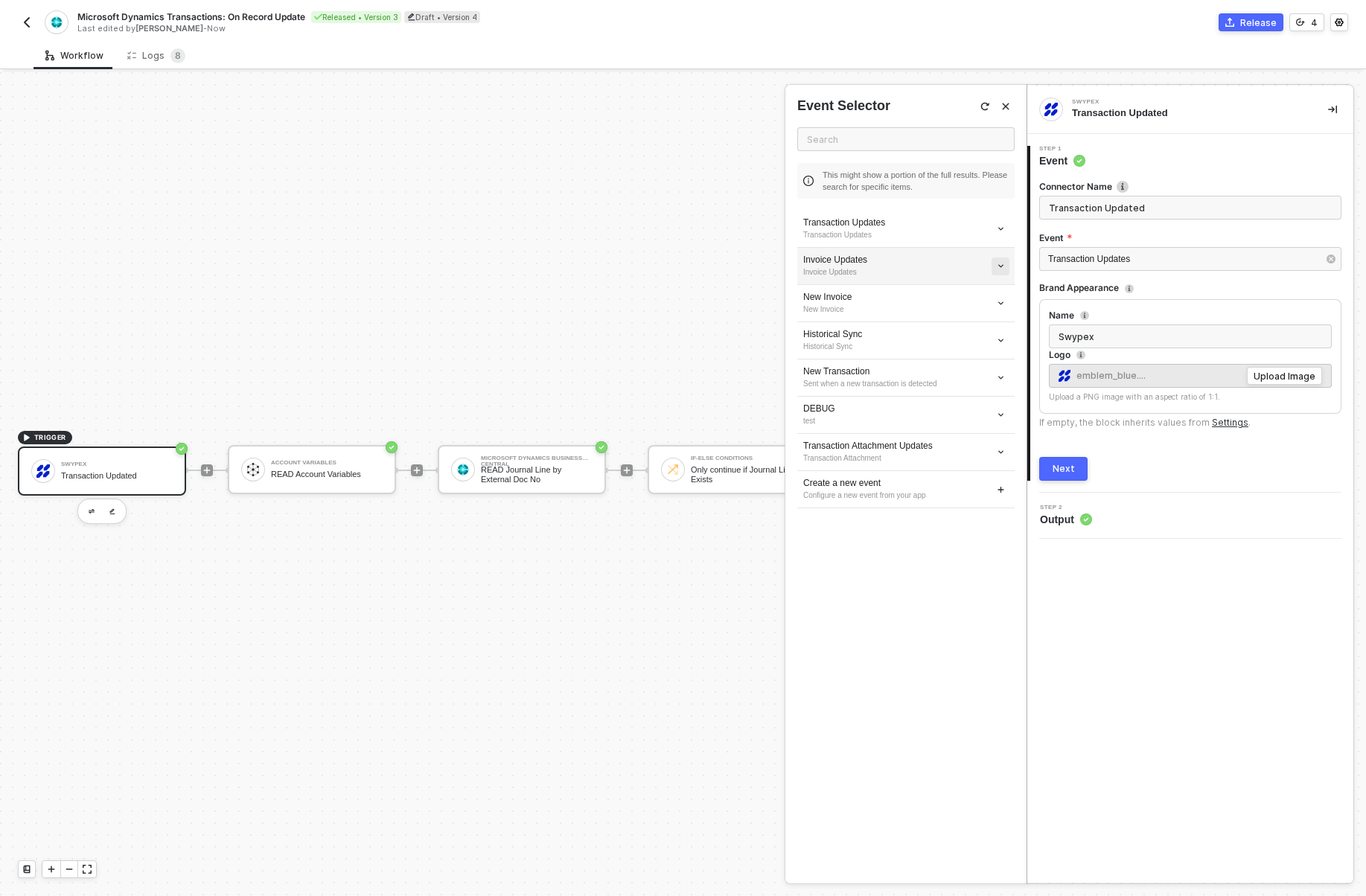
click at [1002, 262] on icon "icon-arrow-down-small" at bounding box center [1000, 266] width 8 height 8
click at [975, 283] on li "Edit" at bounding box center [947, 294] width 116 height 23
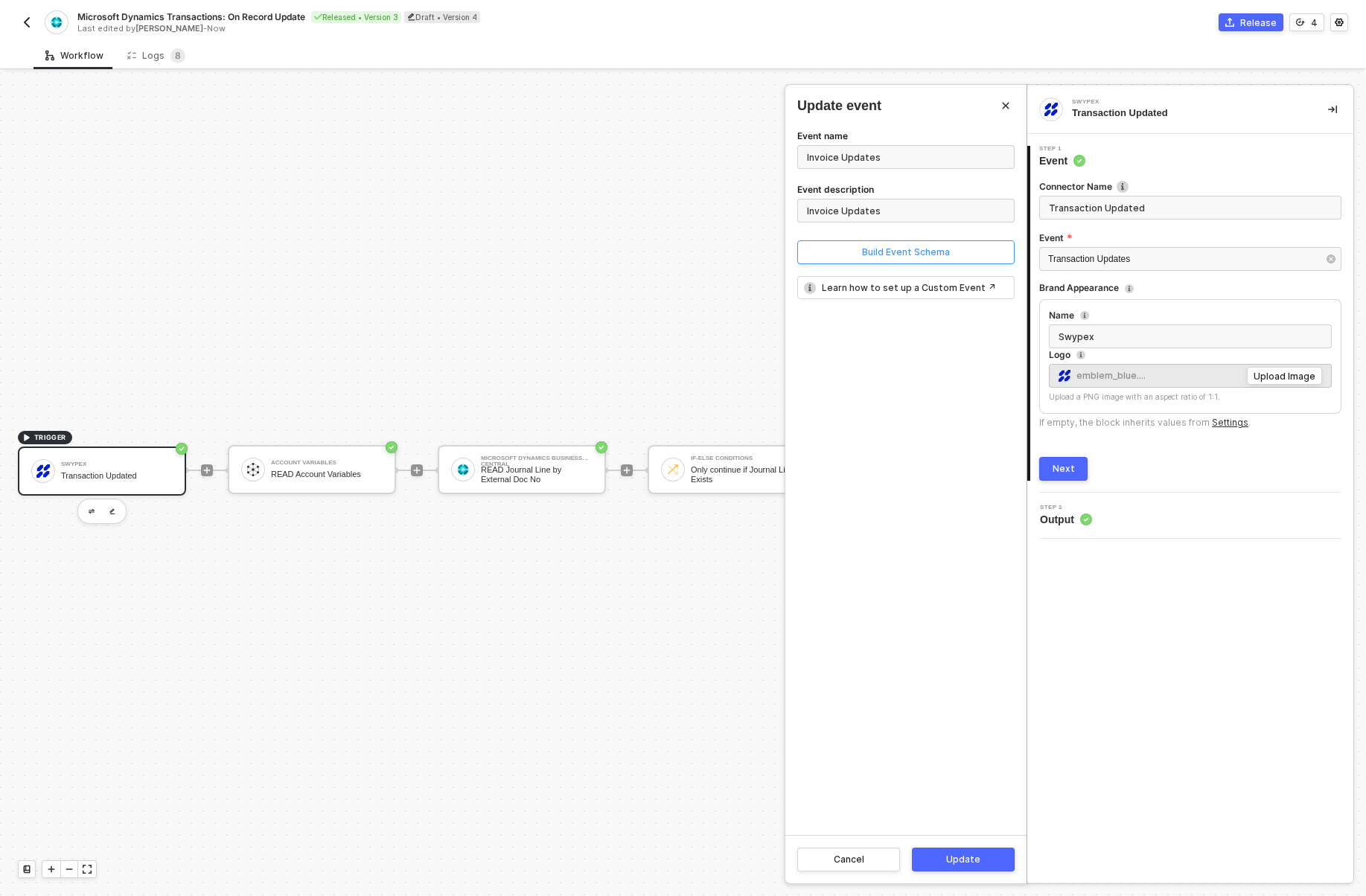
click at [946, 254] on div "Build Event Schema" at bounding box center [906, 252] width 88 height 12
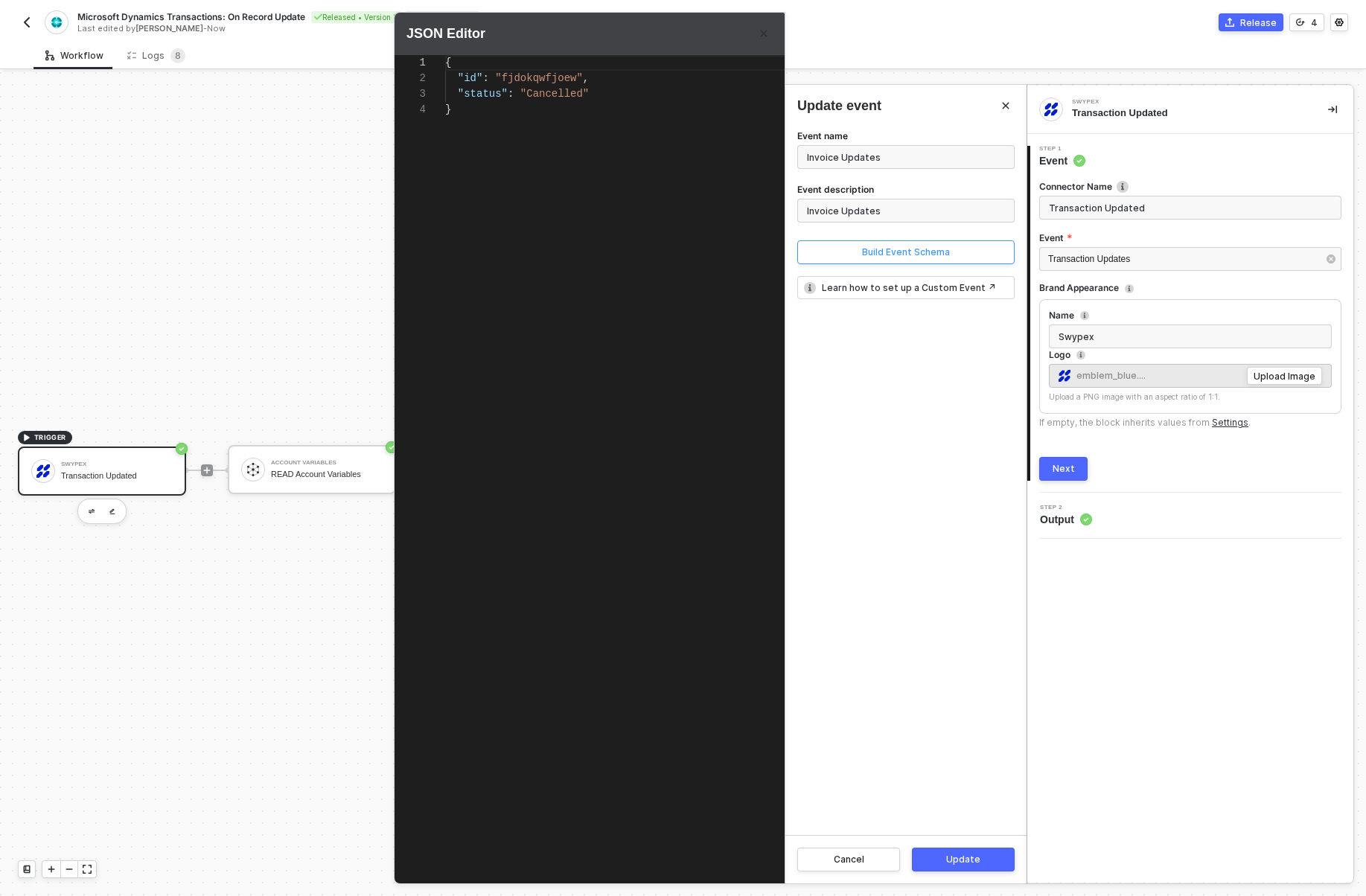
scroll to position [47, 0]
click at [174, 67] on div at bounding box center [683, 448] width 1366 height 896
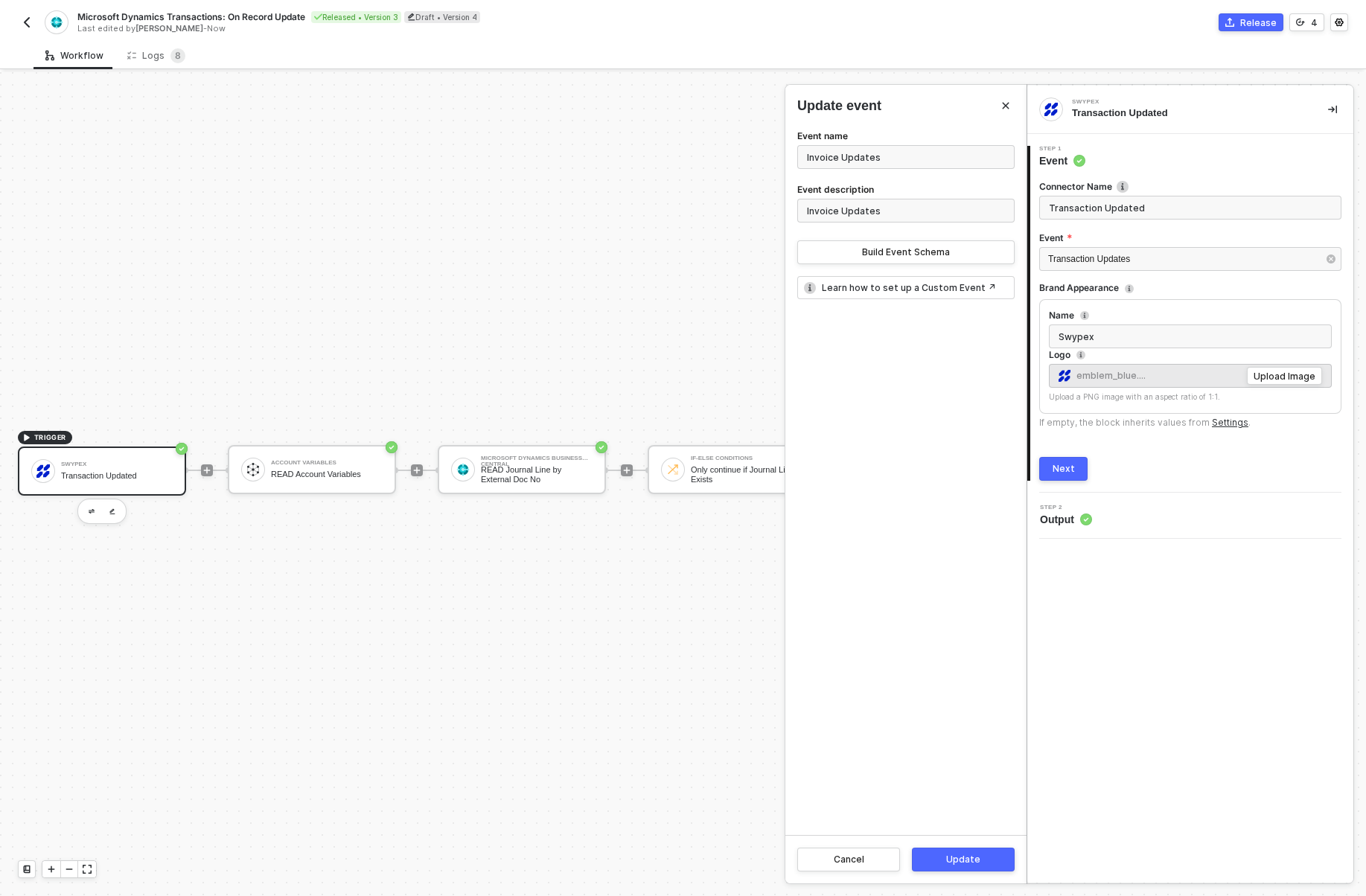
click at [174, 67] on div "Logs 8" at bounding box center [156, 55] width 82 height 28
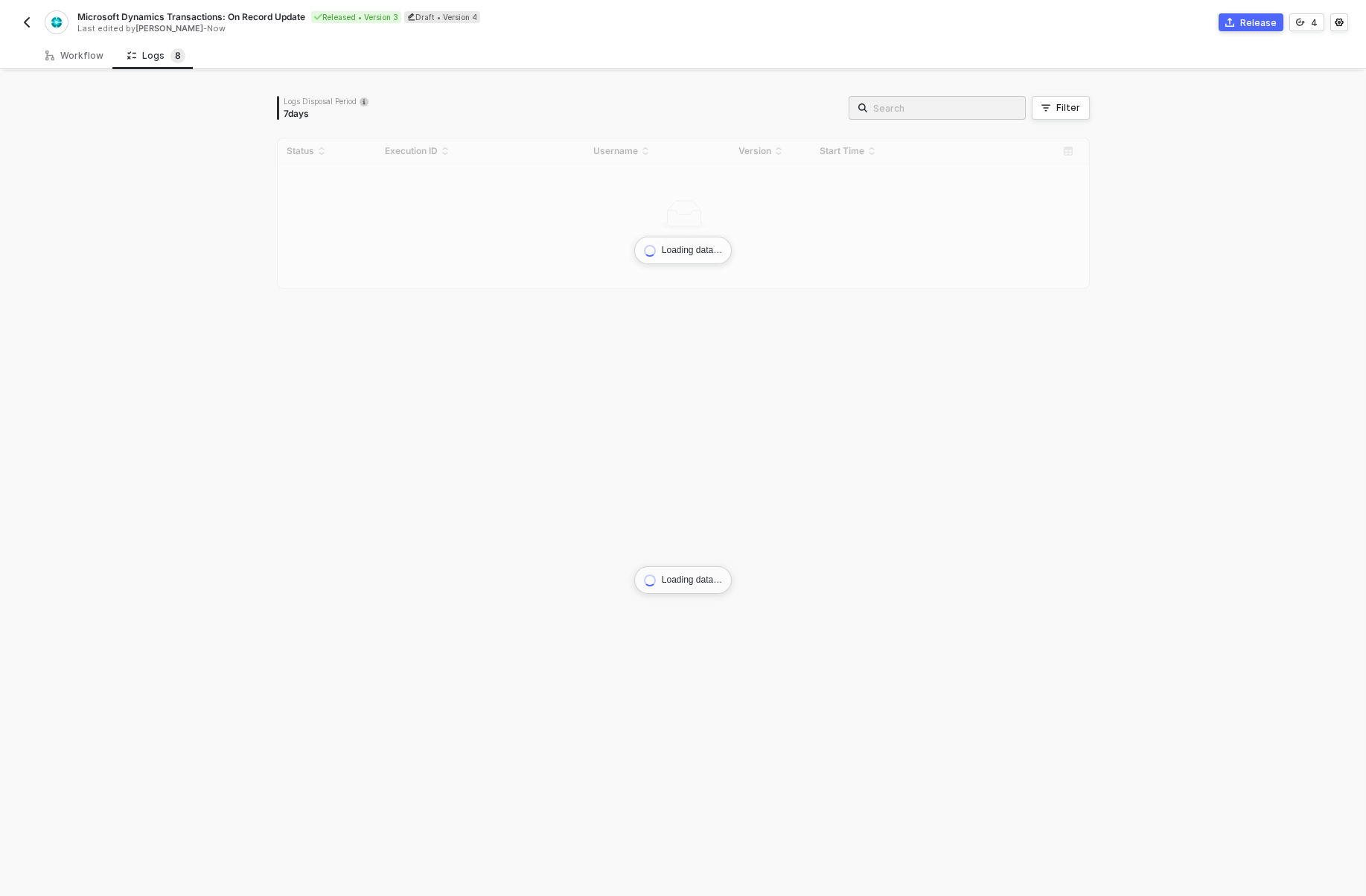
click at [174, 67] on div "Logs 8" at bounding box center [156, 55] width 82 height 28
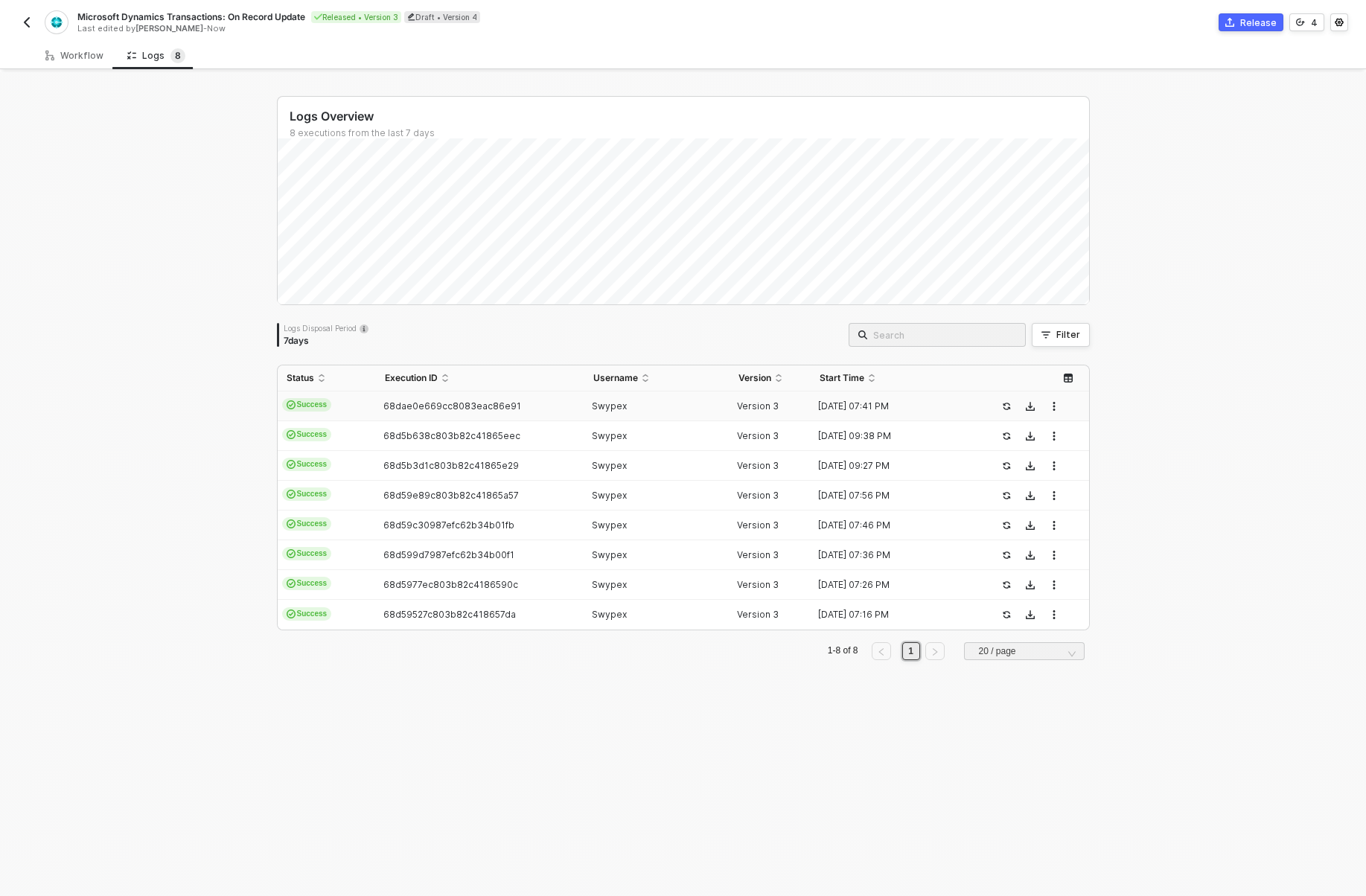
click at [319, 394] on td "Success" at bounding box center [326, 406] width 98 height 29
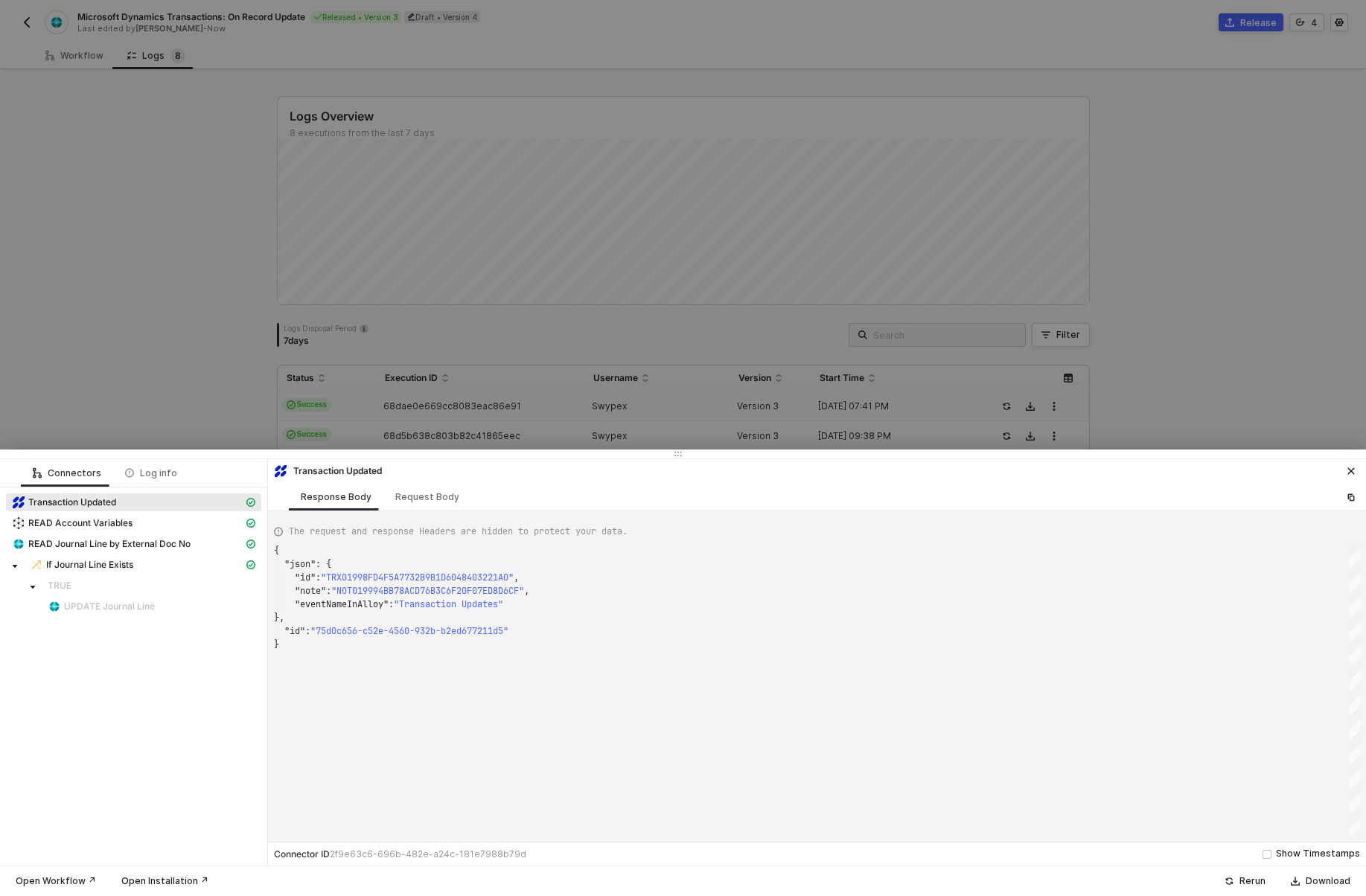
scroll to position [94, 0]
click at [319, 394] on div at bounding box center [683, 448] width 1366 height 896
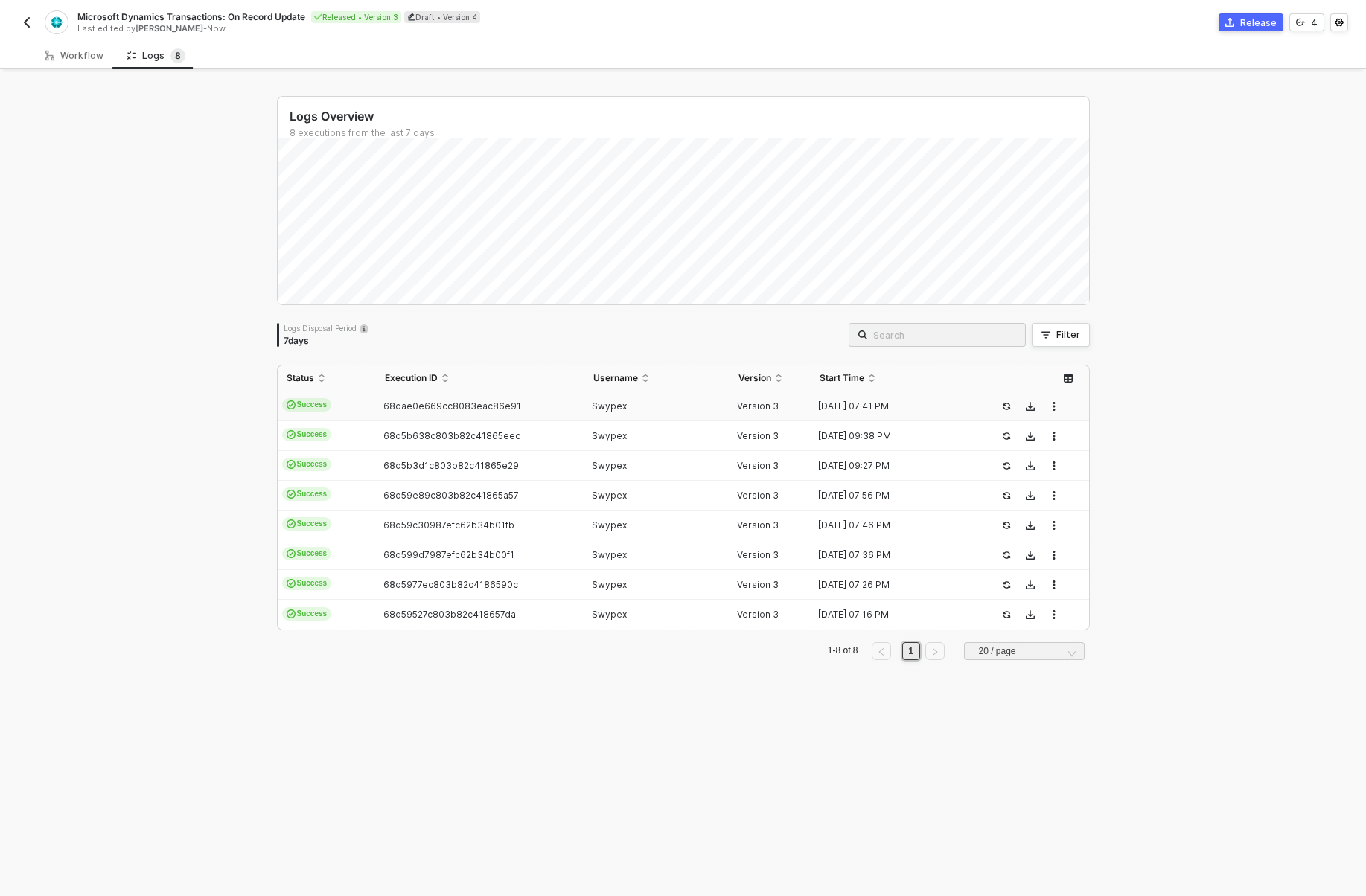
click at [564, 396] on td "68dae0e669cc8083eac86e91" at bounding box center [480, 406] width 208 height 29
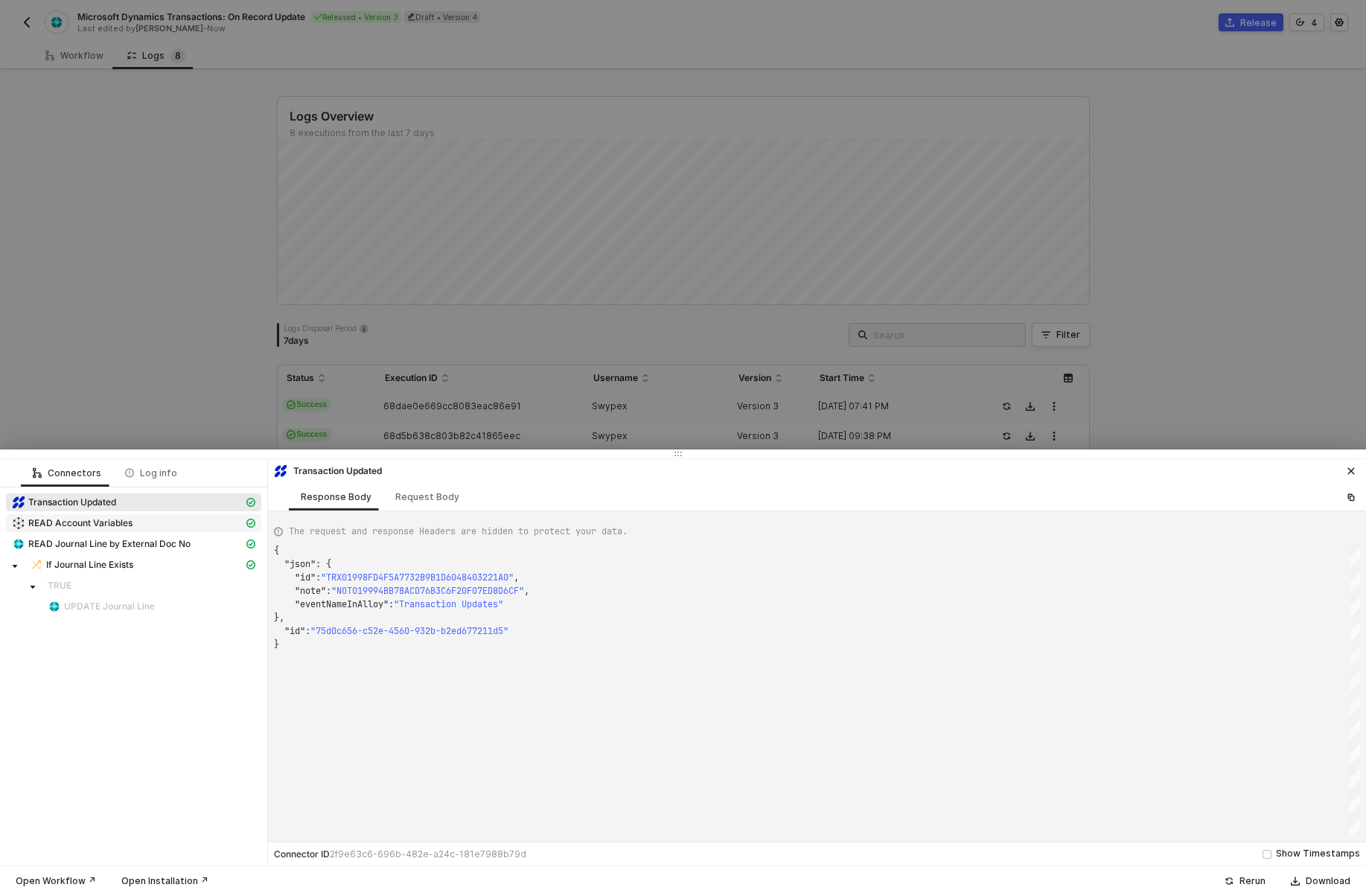
click at [100, 521] on span "READ Account Variables" at bounding box center [81, 523] width 104 height 12
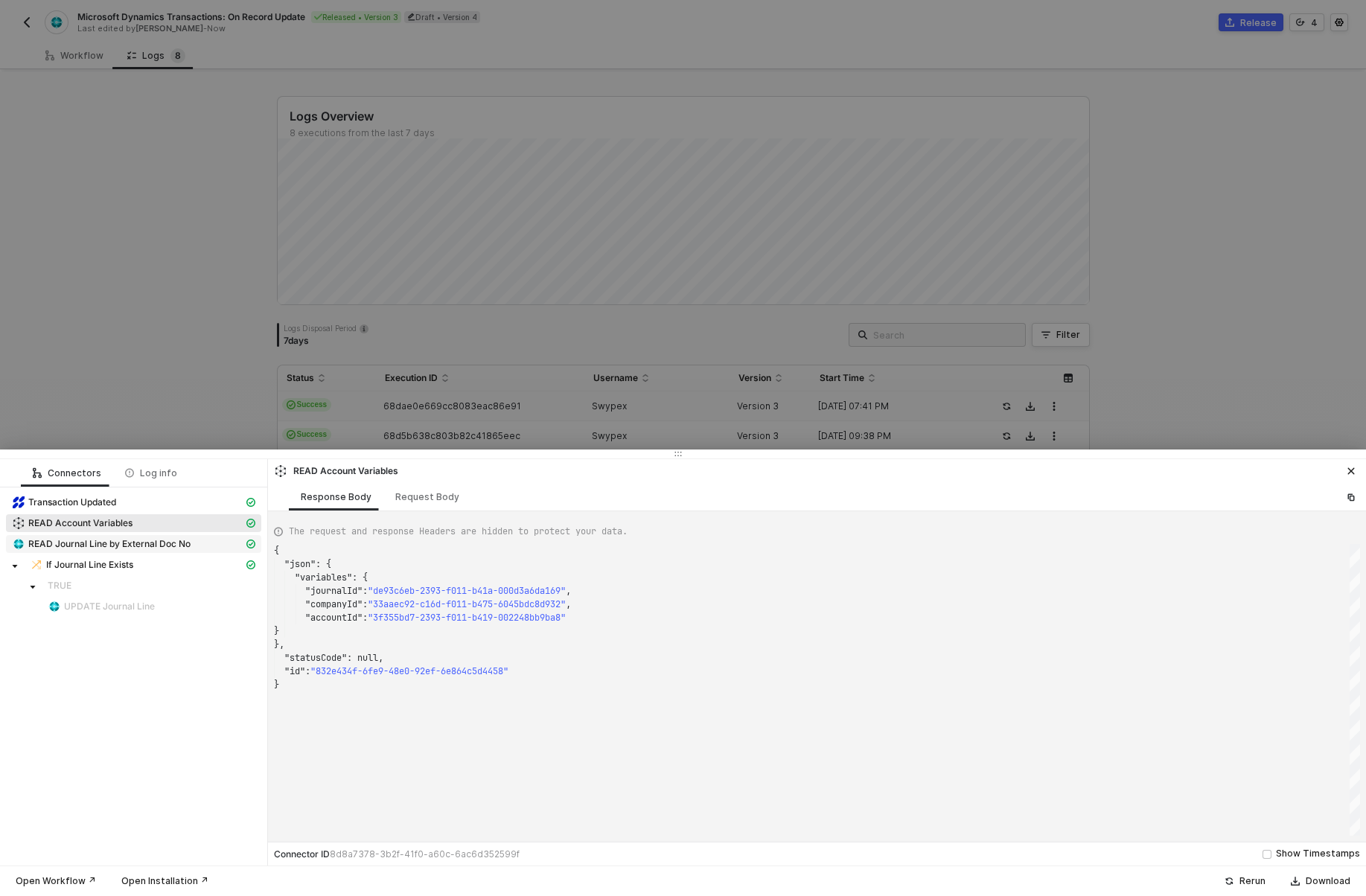
click at [98, 543] on span "READ Journal Line by External Doc No" at bounding box center [109, 544] width 162 height 12
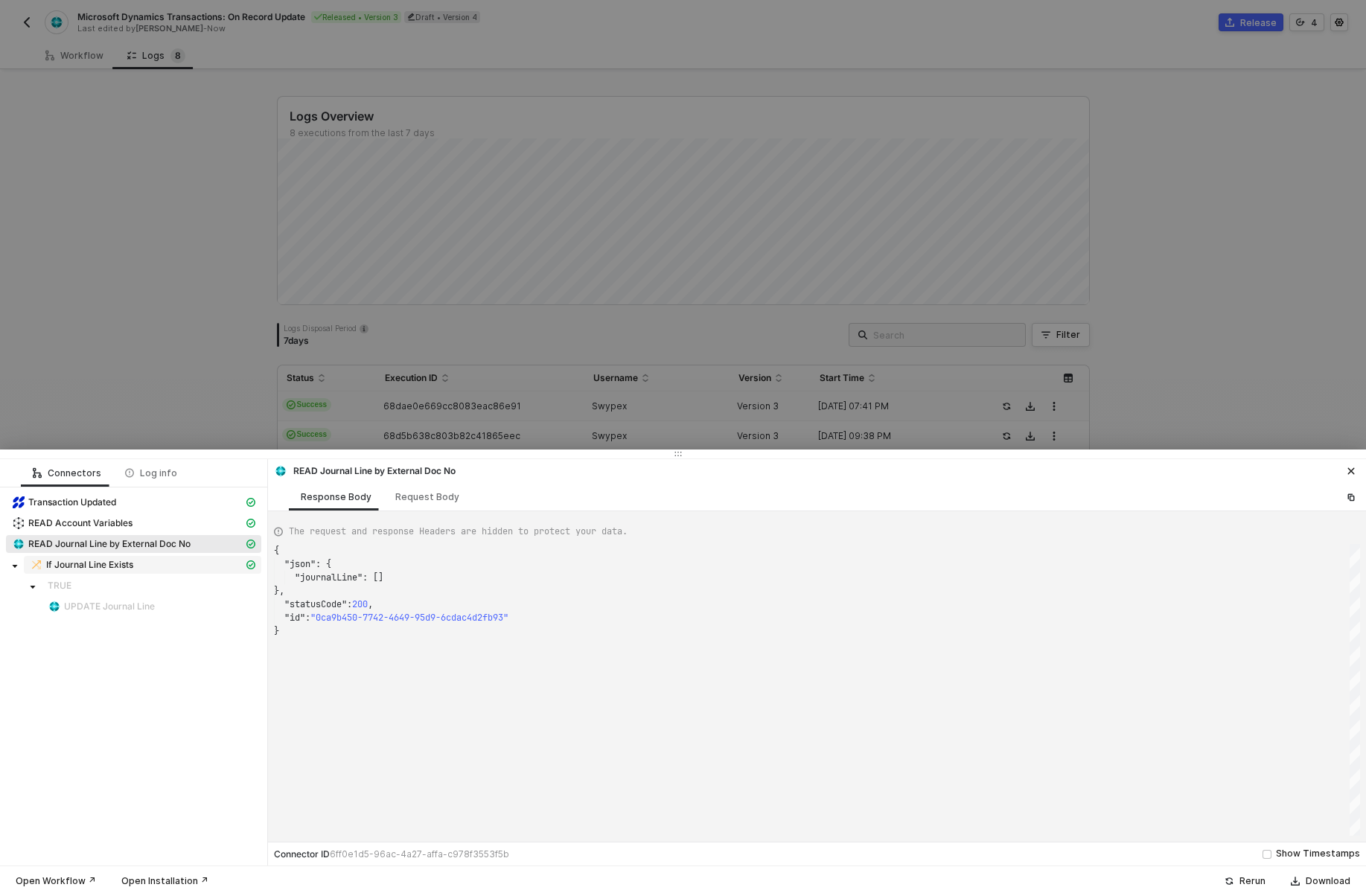
click at [91, 565] on span "If Journal Line Exists" at bounding box center [90, 565] width 87 height 12
type textarea "{ "resulting_path": "FALSE" }"
click at [807, 71] on div at bounding box center [683, 448] width 1366 height 896
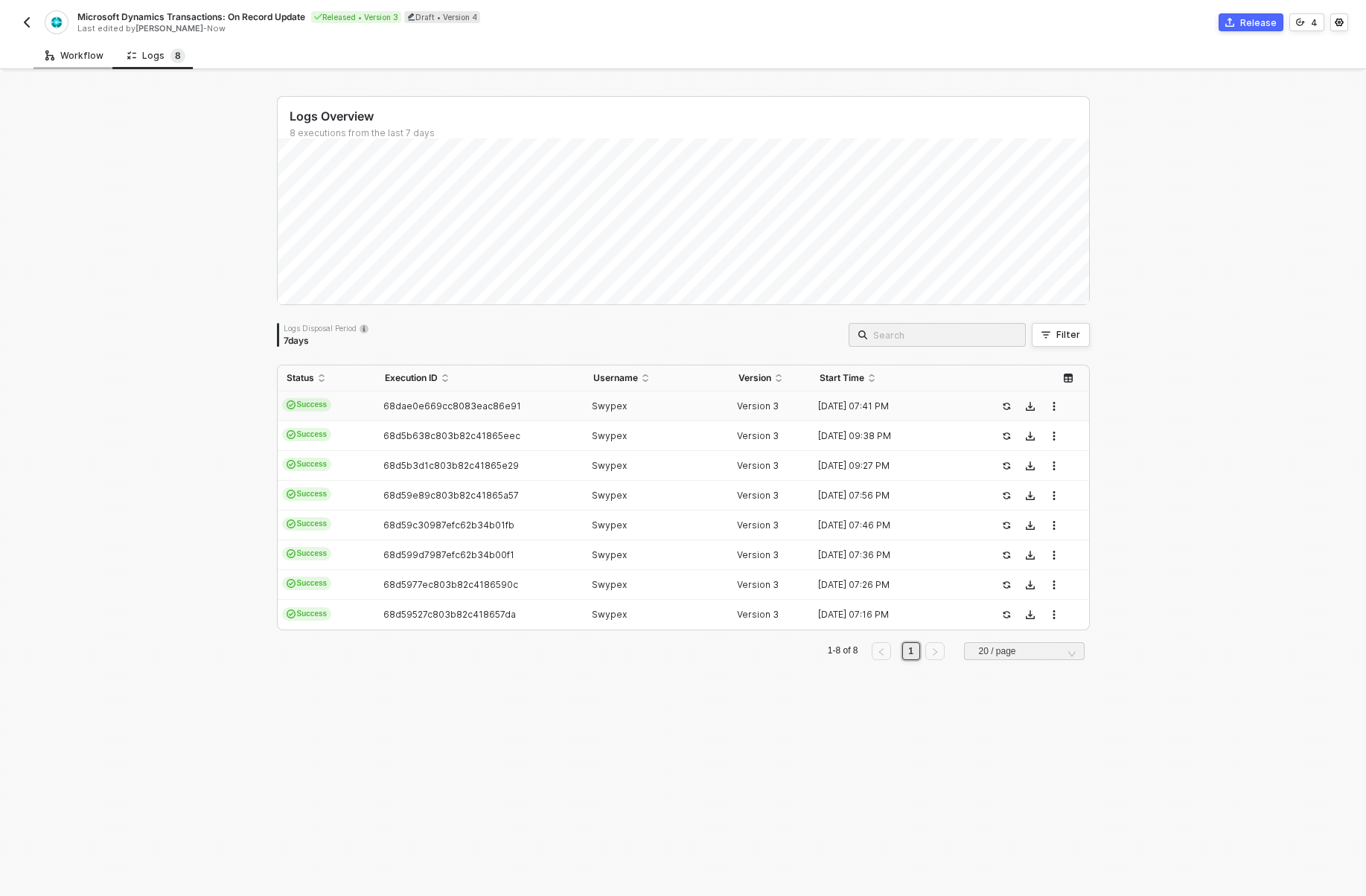
click at [87, 61] on div "Workflow" at bounding box center [74, 55] width 82 height 28
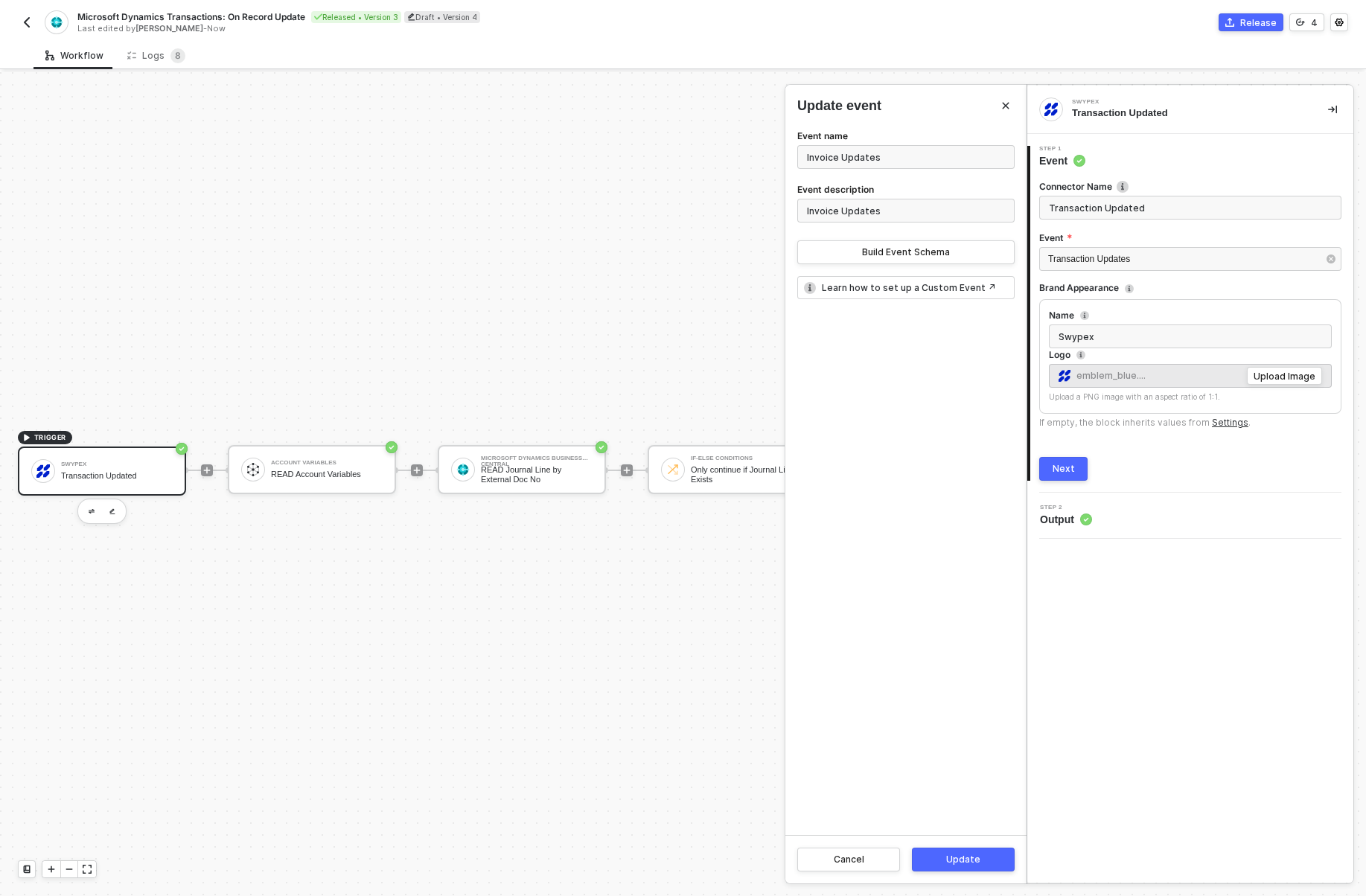
click at [32, 24] on img "button" at bounding box center [27, 22] width 12 height 12
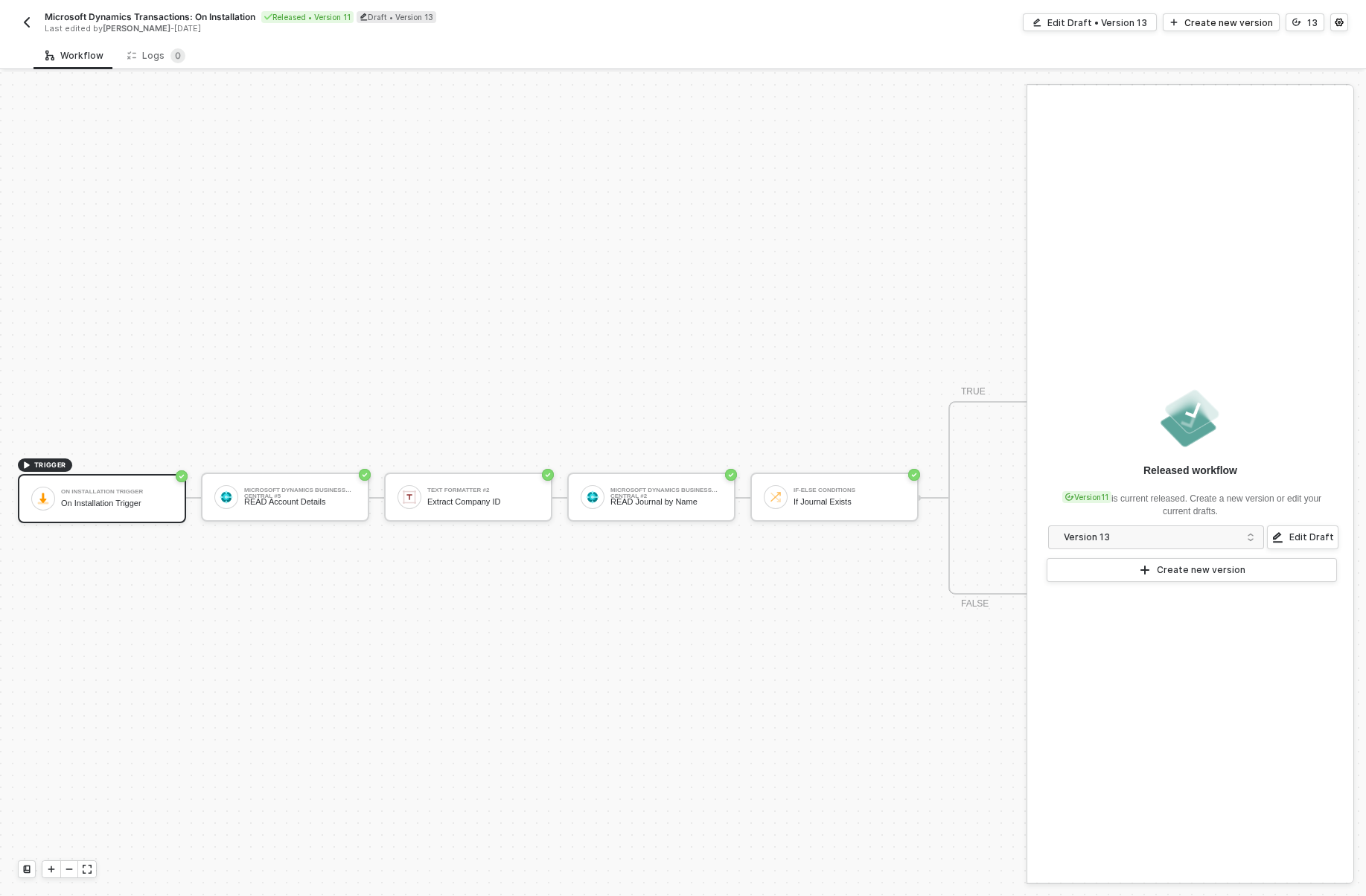
scroll to position [28, 0]
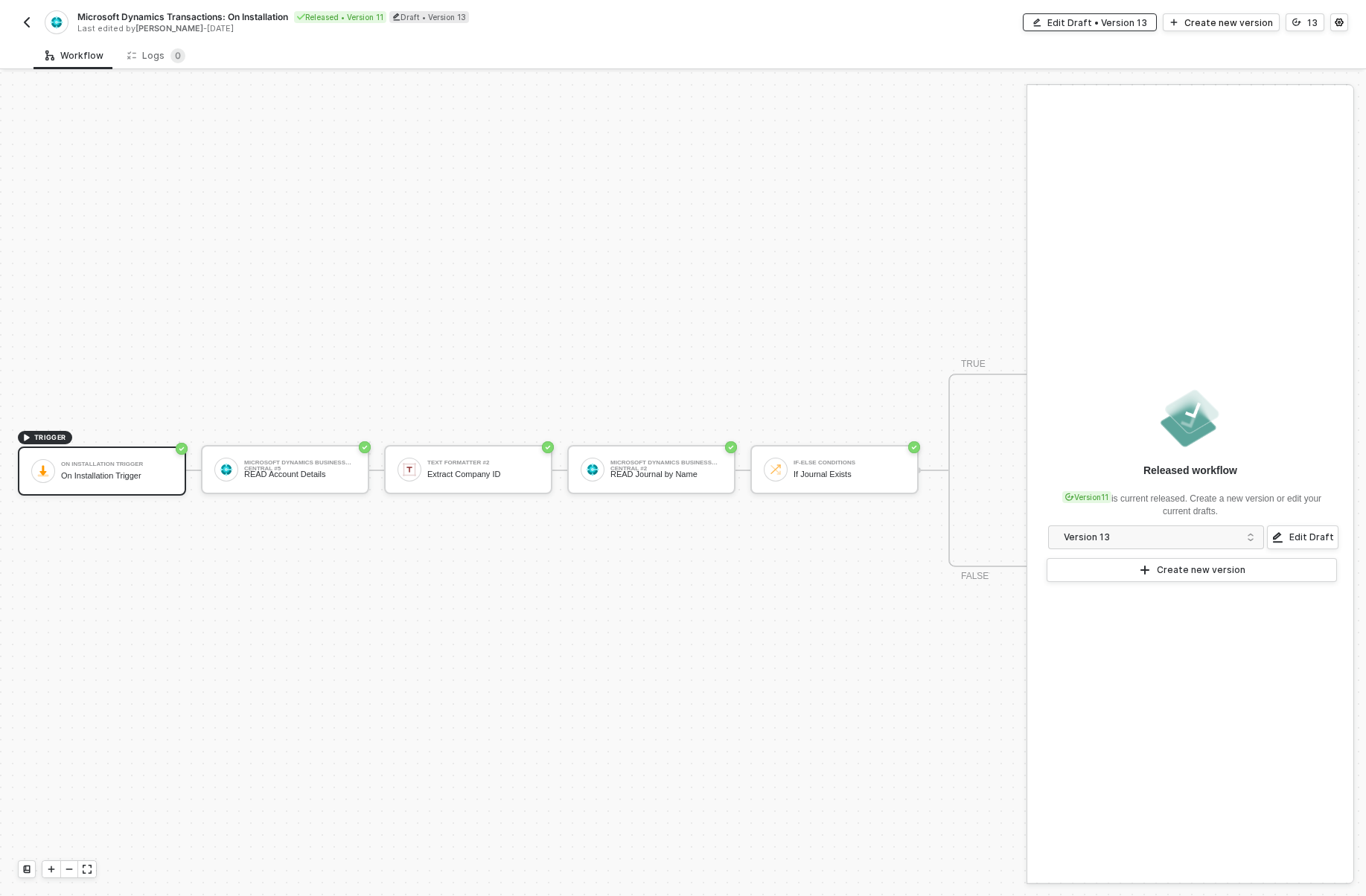
click at [1073, 23] on div "Edit Draft • Version 13" at bounding box center [1098, 23] width 100 height 13
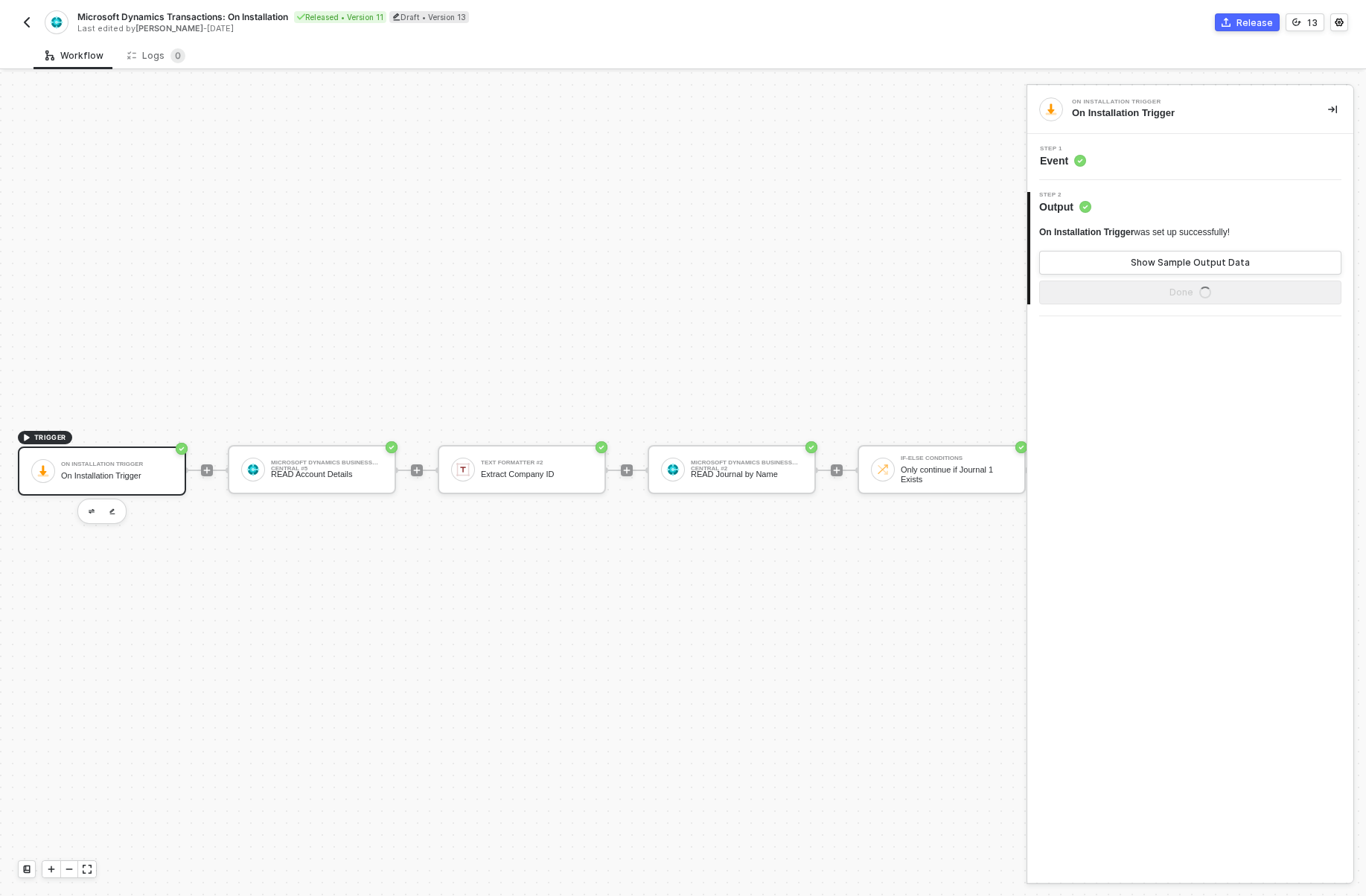
click at [1065, 28] on div "Release 13" at bounding box center [1016, 22] width 666 height 18
click at [29, 24] on img "button" at bounding box center [27, 22] width 12 height 12
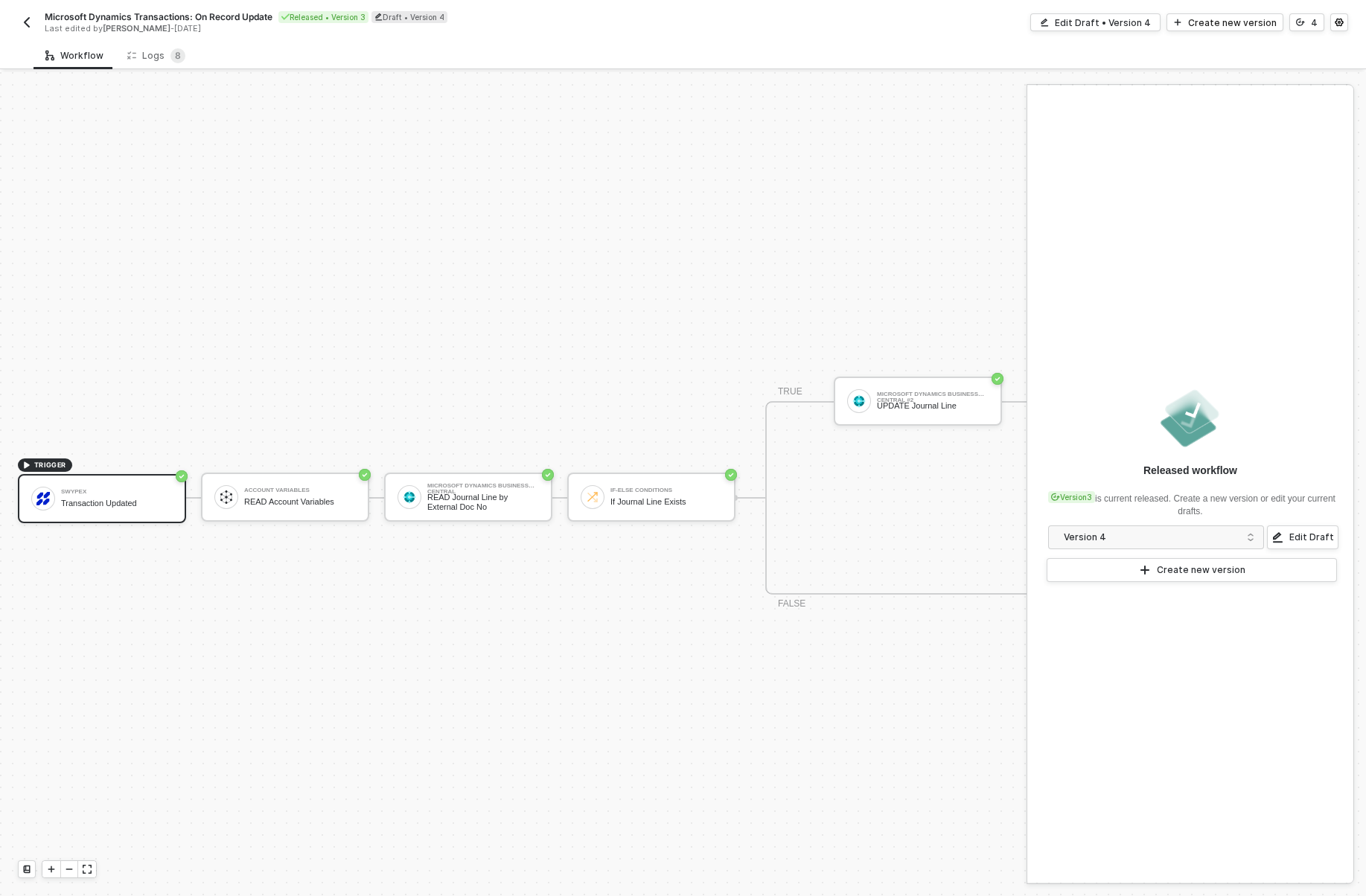
scroll to position [28, 0]
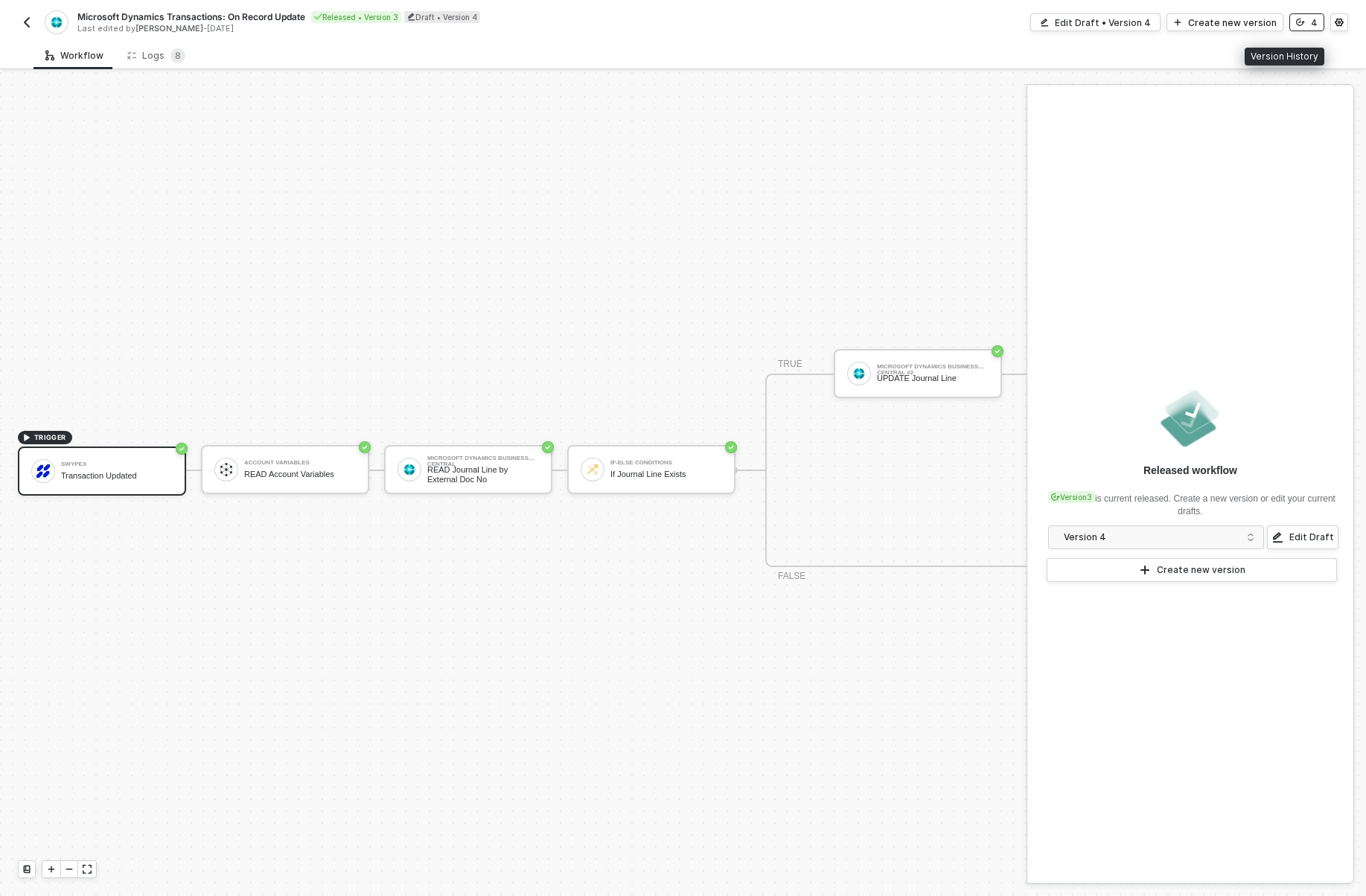
click at [1305, 29] on button "4" at bounding box center [1306, 22] width 35 height 18
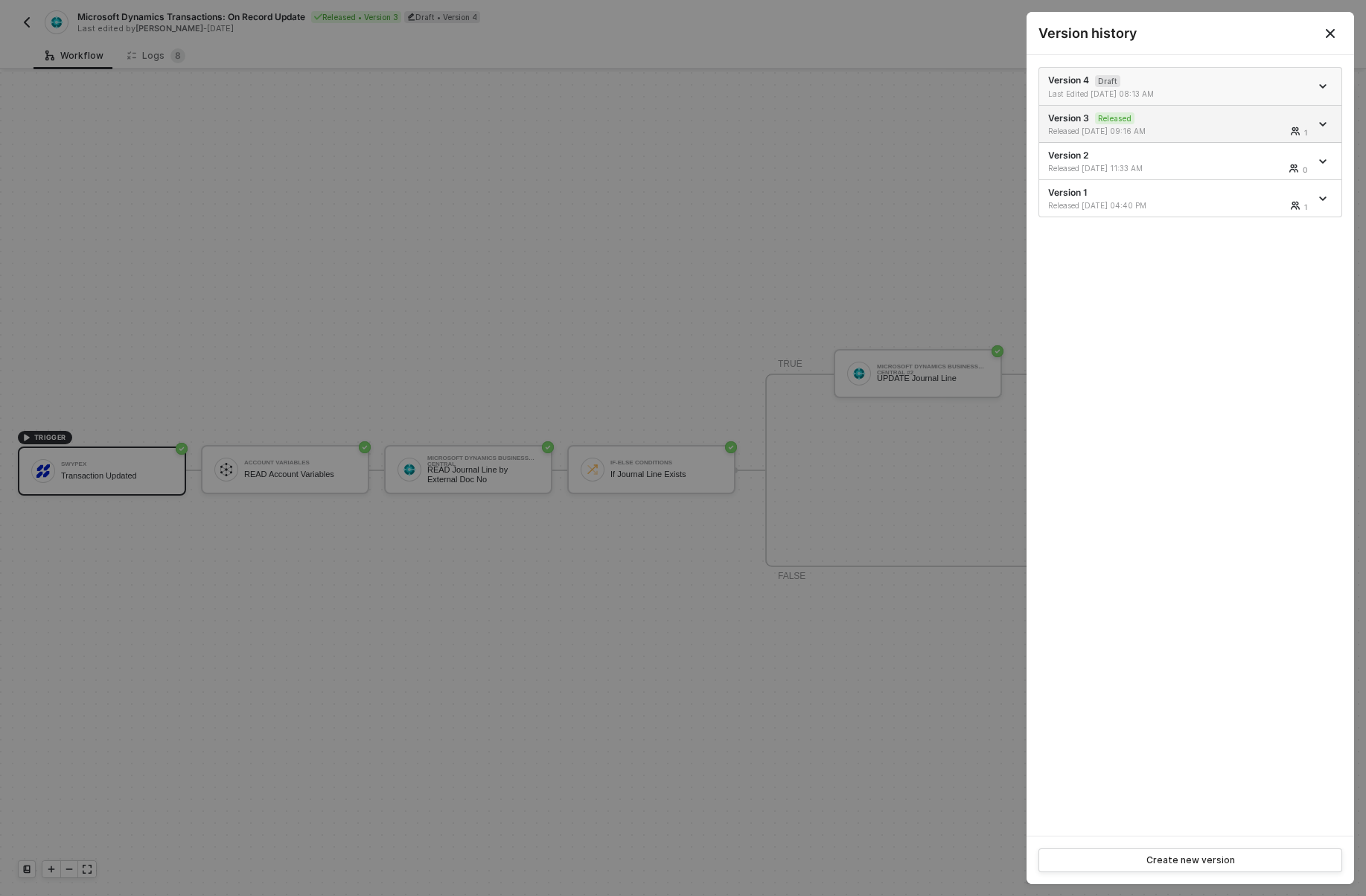
click at [1153, 75] on div "Version 4 Draft Last Edited [DATE] 08:13 AM" at bounding box center [1178, 86] width 262 height 25
click at [1328, 84] on span "icon-arrow-down" at bounding box center [1324, 86] width 11 height 7
click at [756, 94] on div at bounding box center [683, 448] width 1366 height 896
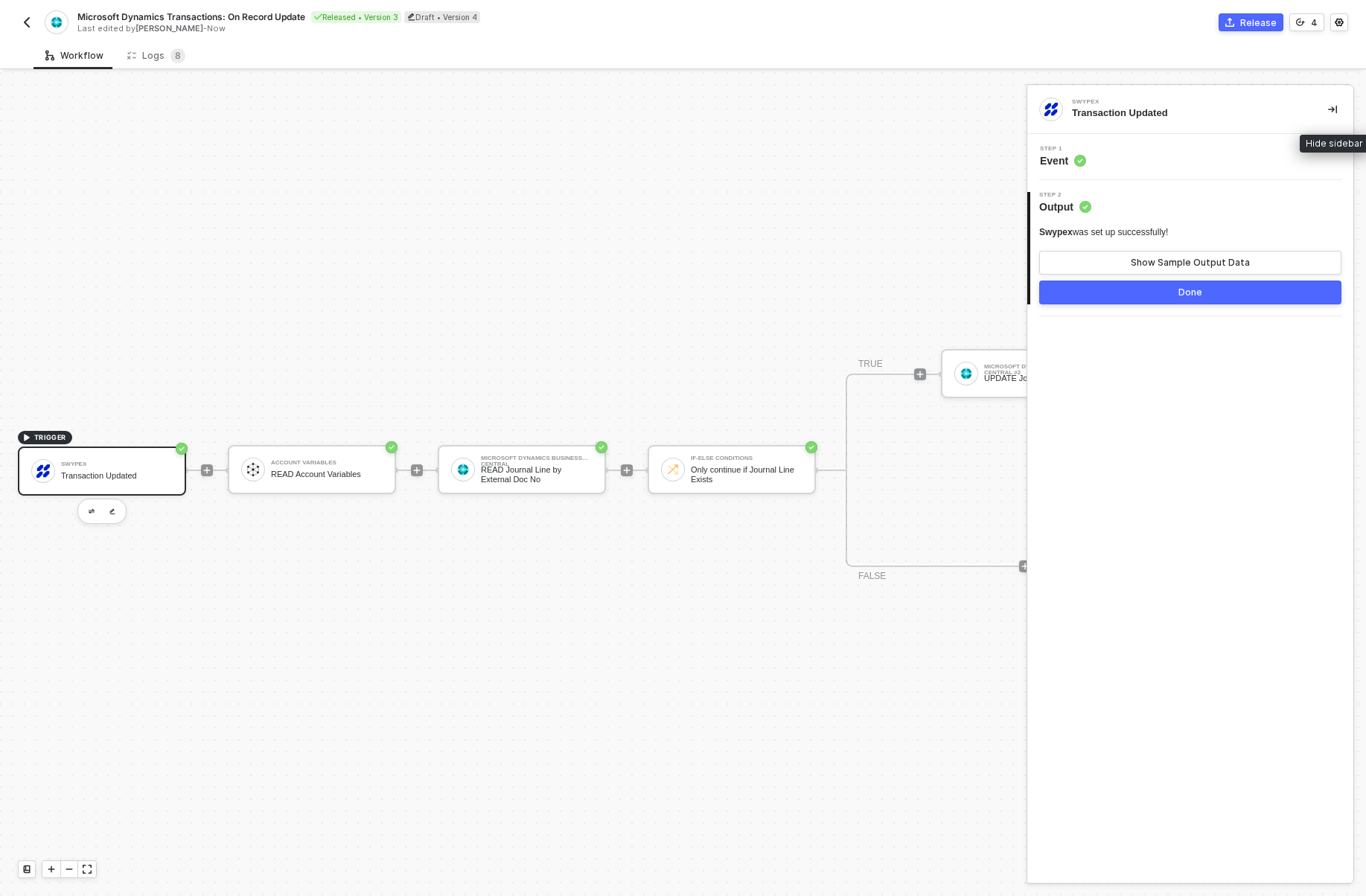
click at [1336, 113] on icon "icon-collapse-right" at bounding box center [1332, 109] width 9 height 9
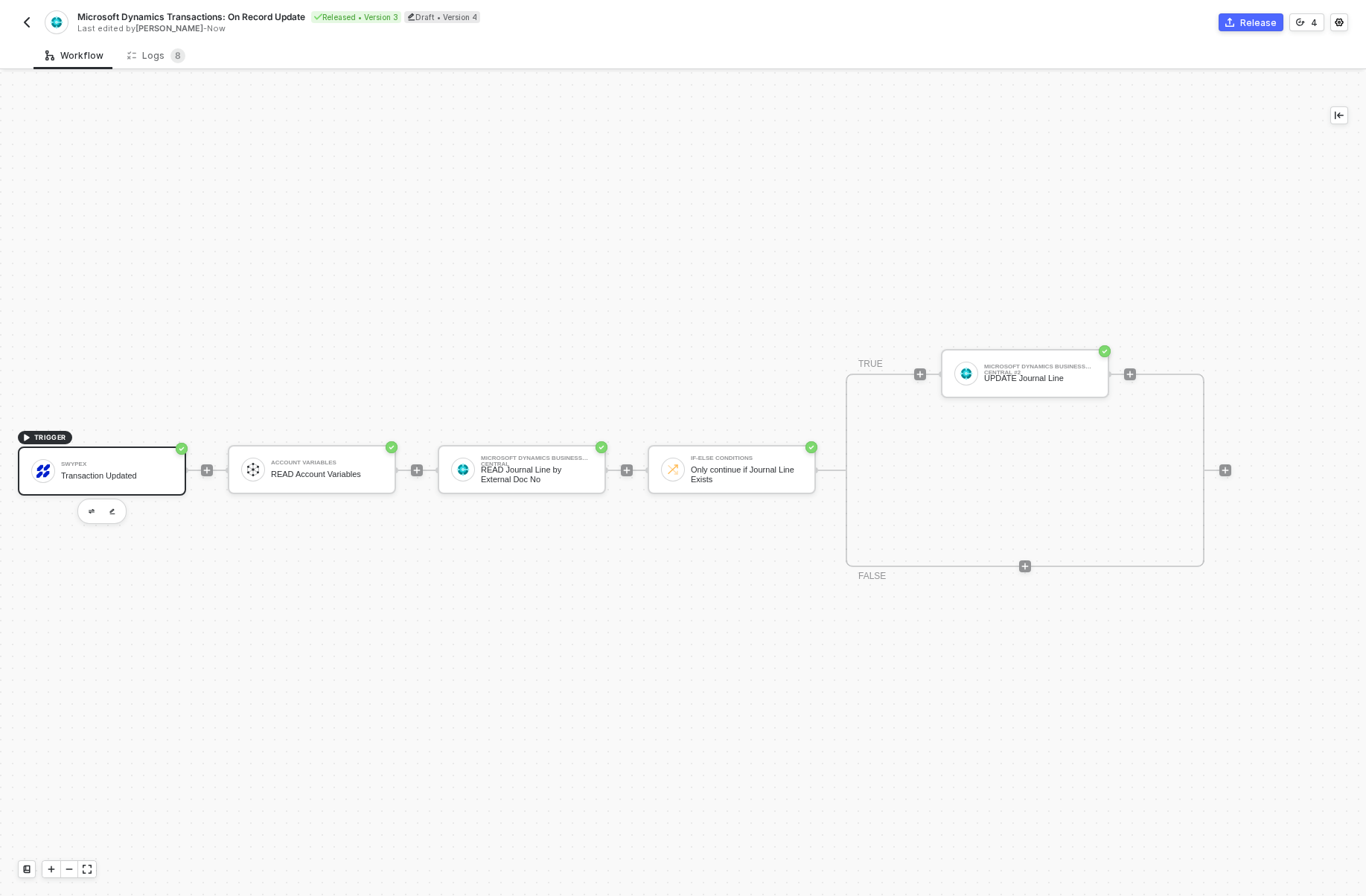
click at [21, 15] on button "button" at bounding box center [27, 22] width 18 height 18
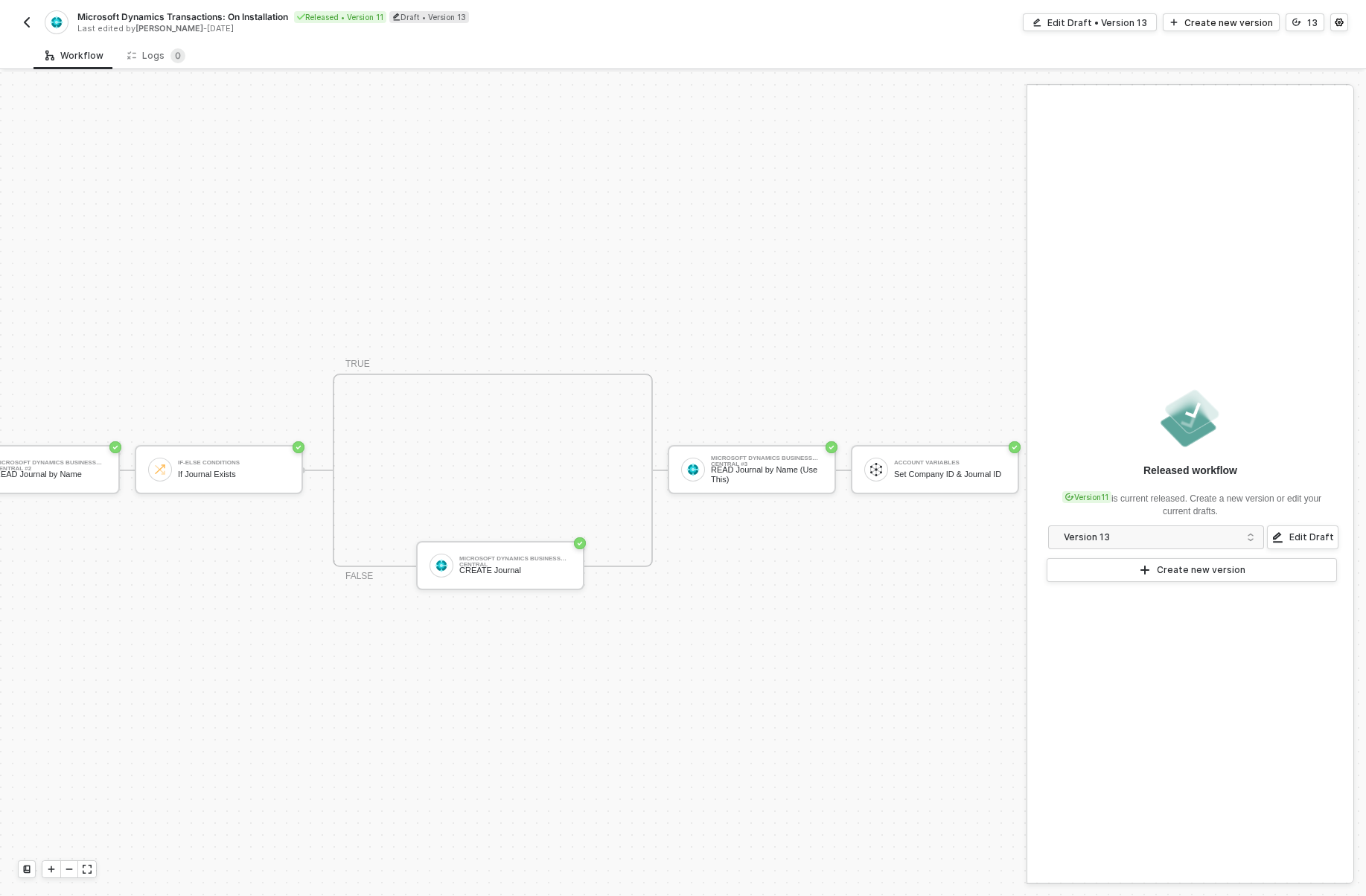
scroll to position [28, 537]
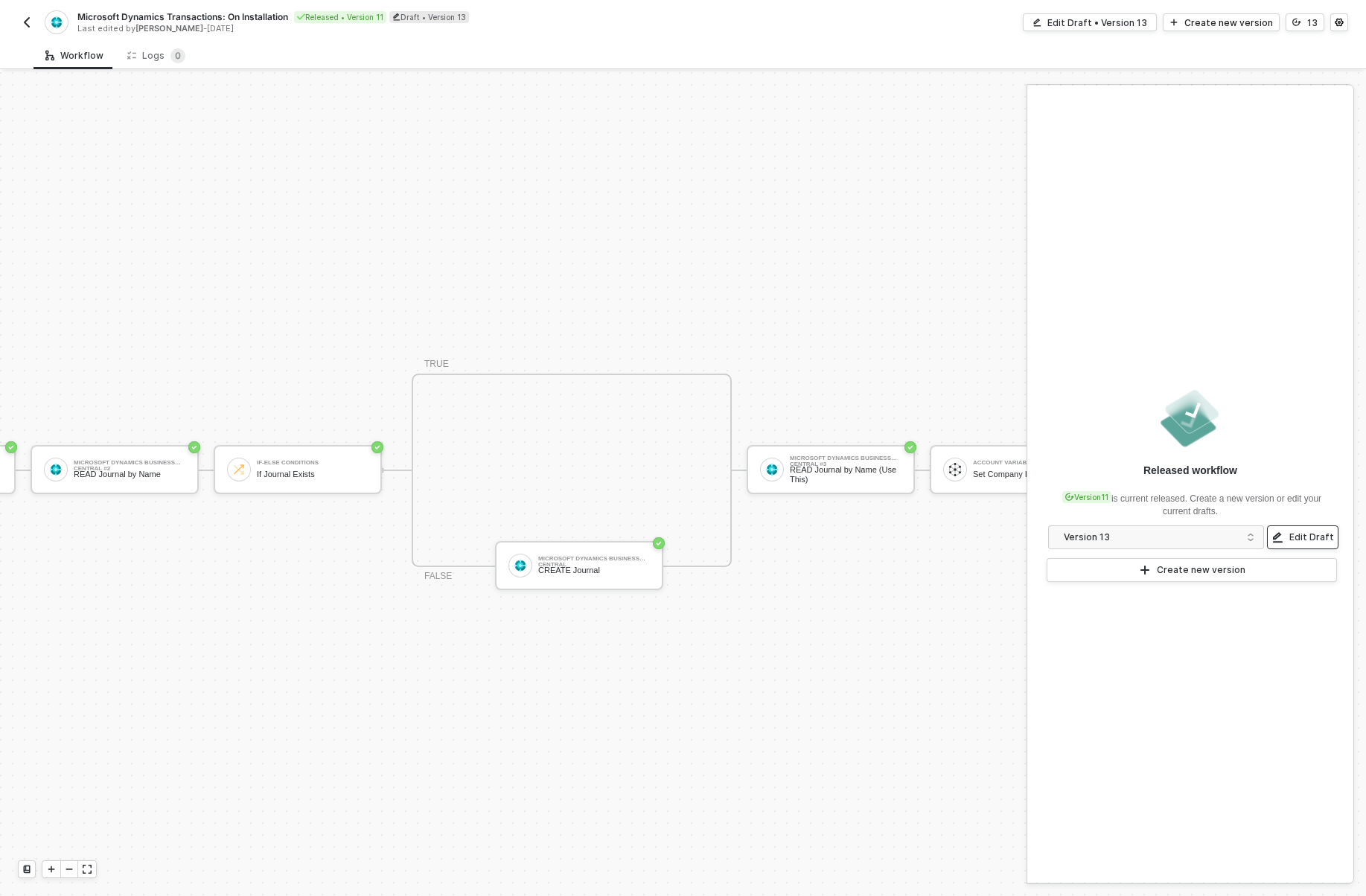
click at [1297, 533] on div "Edit Draft" at bounding box center [1311, 537] width 45 height 12
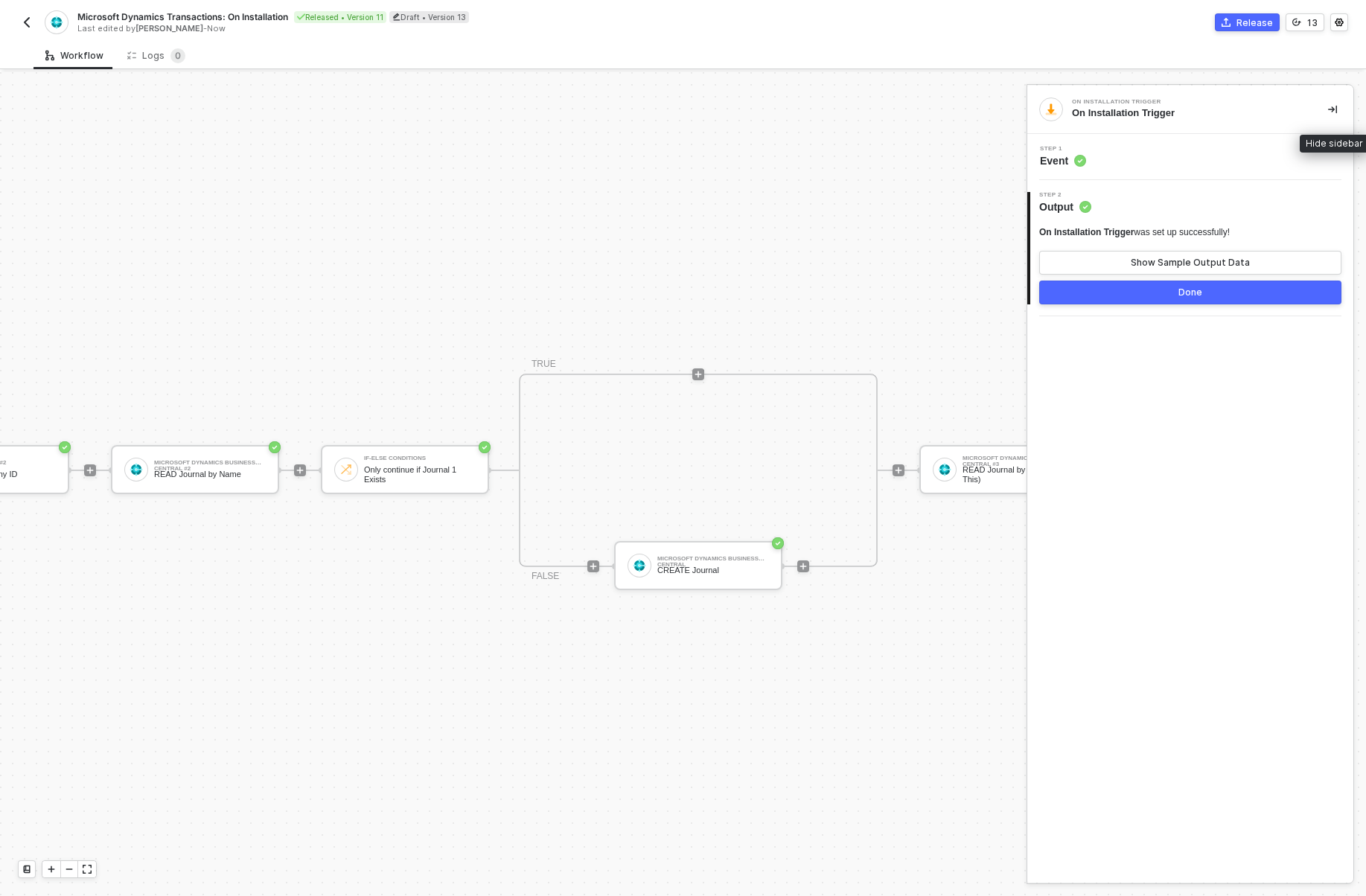
click at [1336, 109] on icon "icon-collapse-right" at bounding box center [1332, 110] width 9 height 8
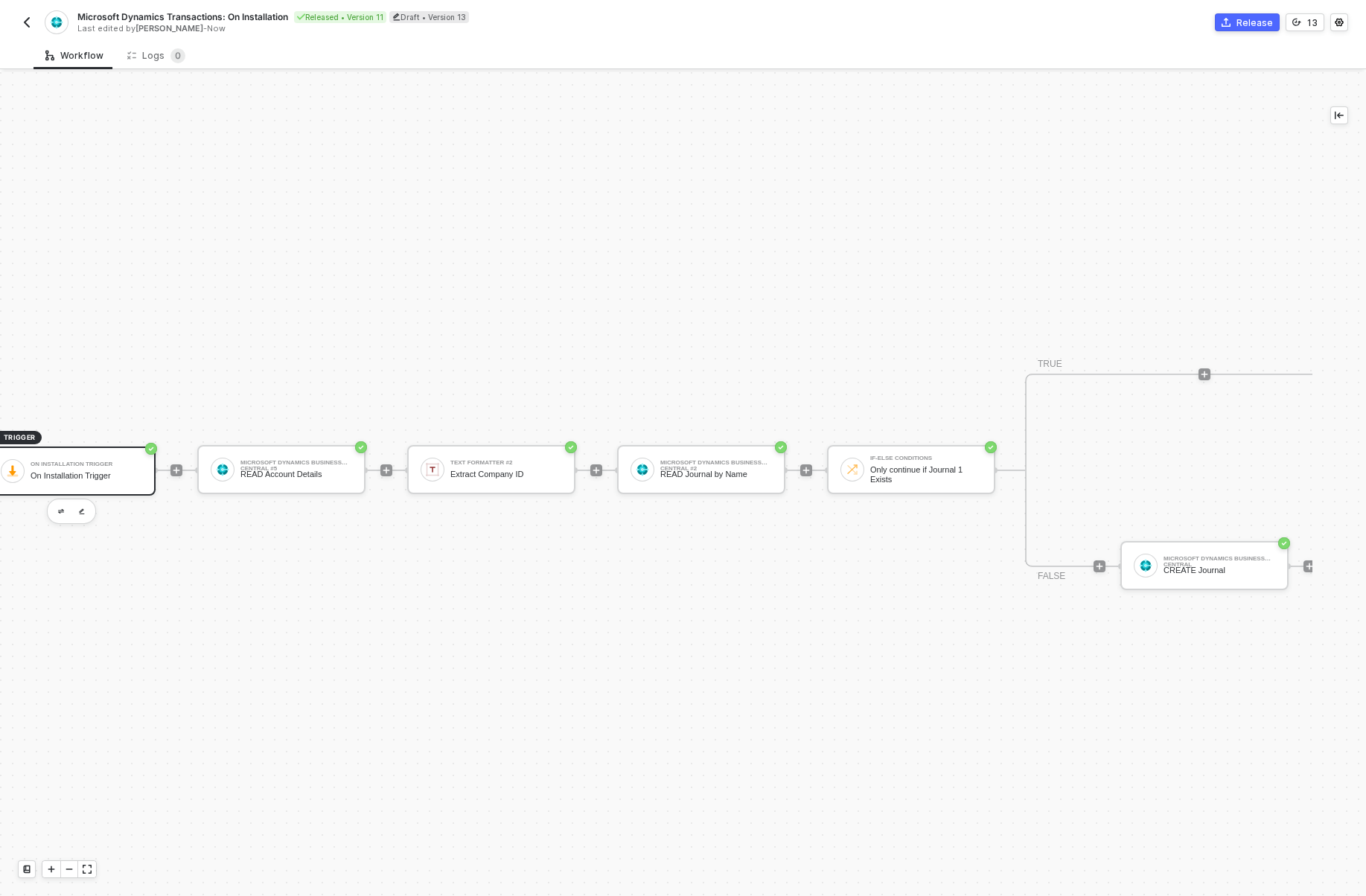
scroll to position [28, 0]
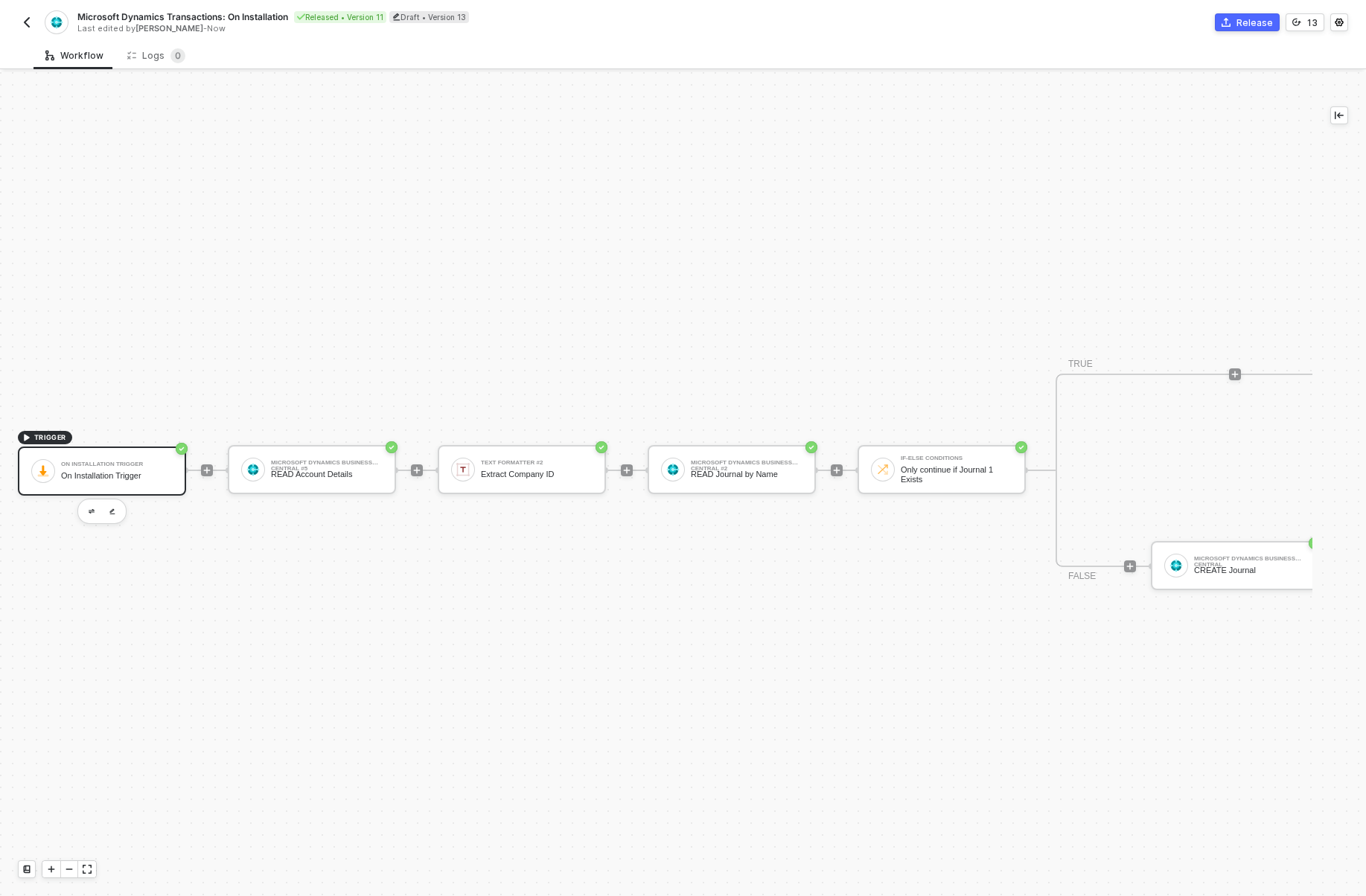
click at [33, 23] on button "button" at bounding box center [27, 22] width 18 height 18
